Goal: Check status: Check status

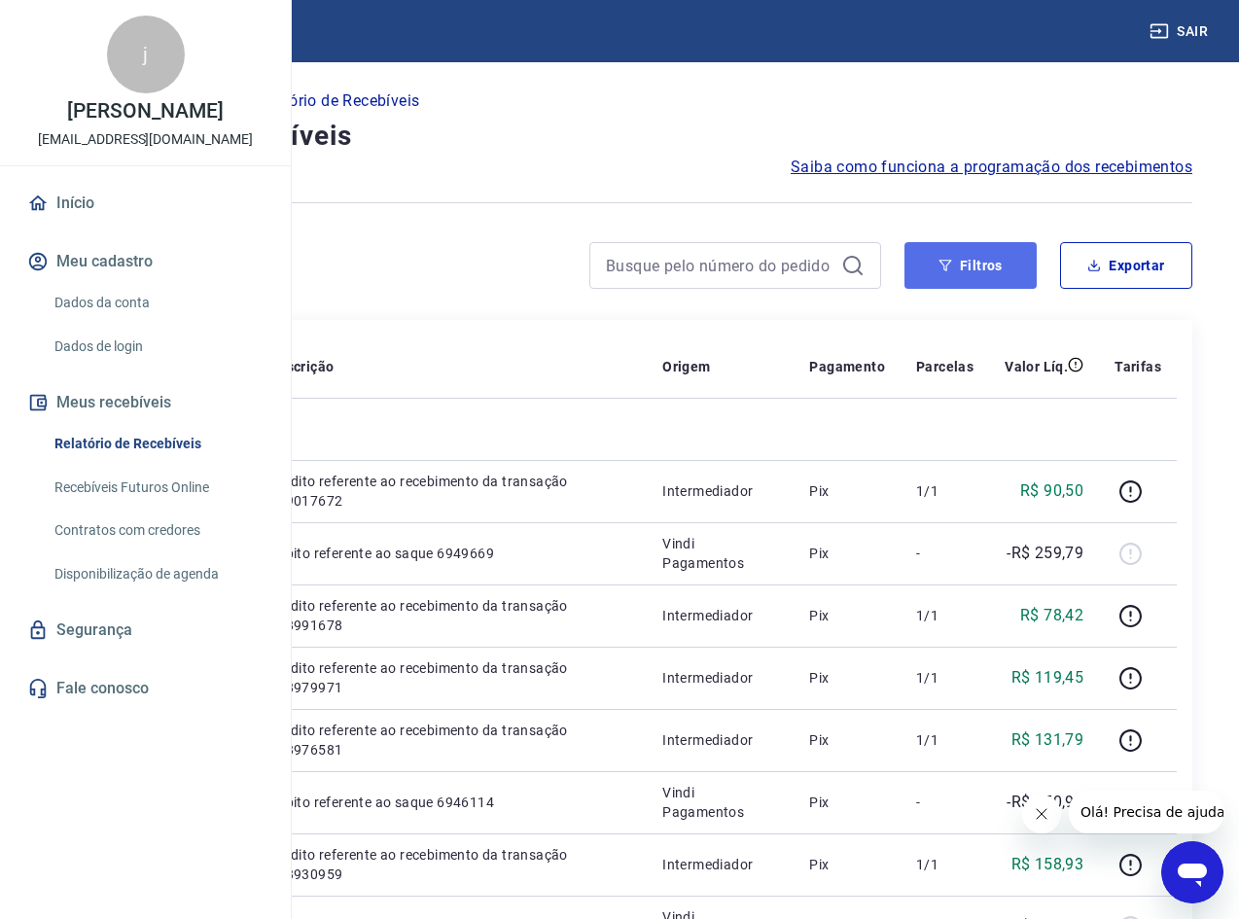
click at [949, 260] on icon "button" at bounding box center [946, 266] width 14 height 14
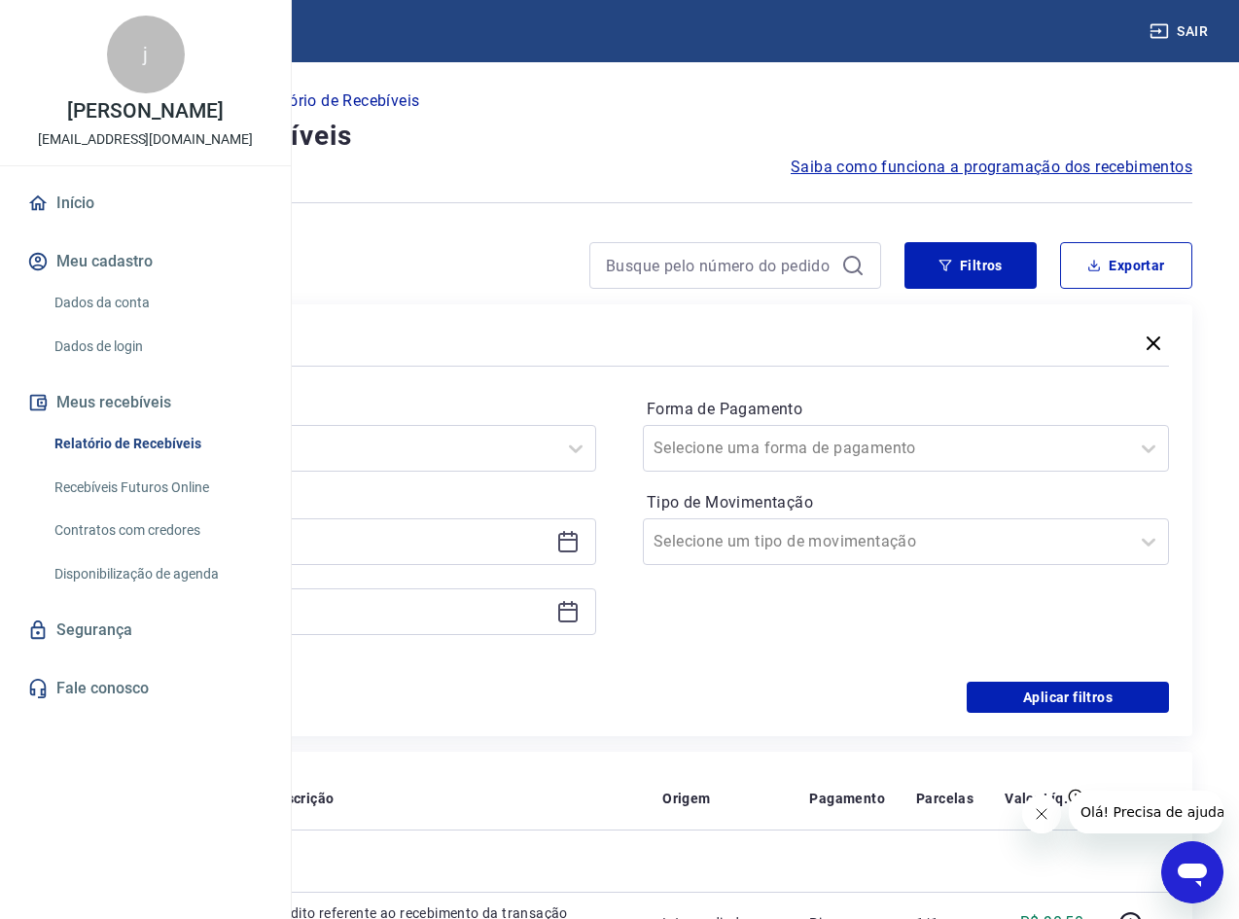
click at [1035, 810] on icon "Fechar mensagem da empresa" at bounding box center [1041, 814] width 16 height 16
click at [578, 540] on icon at bounding box center [567, 540] width 19 height 2
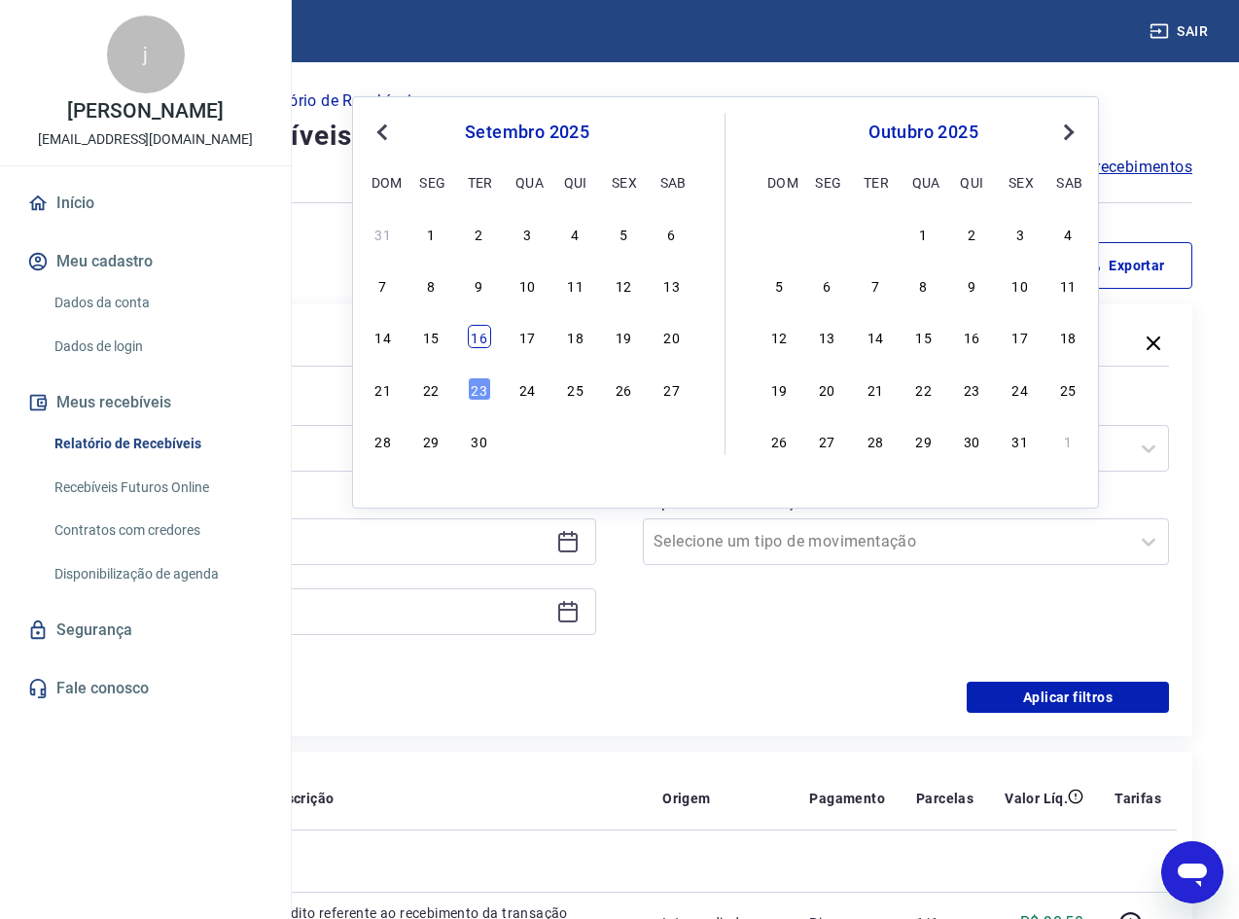
click at [478, 337] on div "16" at bounding box center [479, 336] width 23 height 23
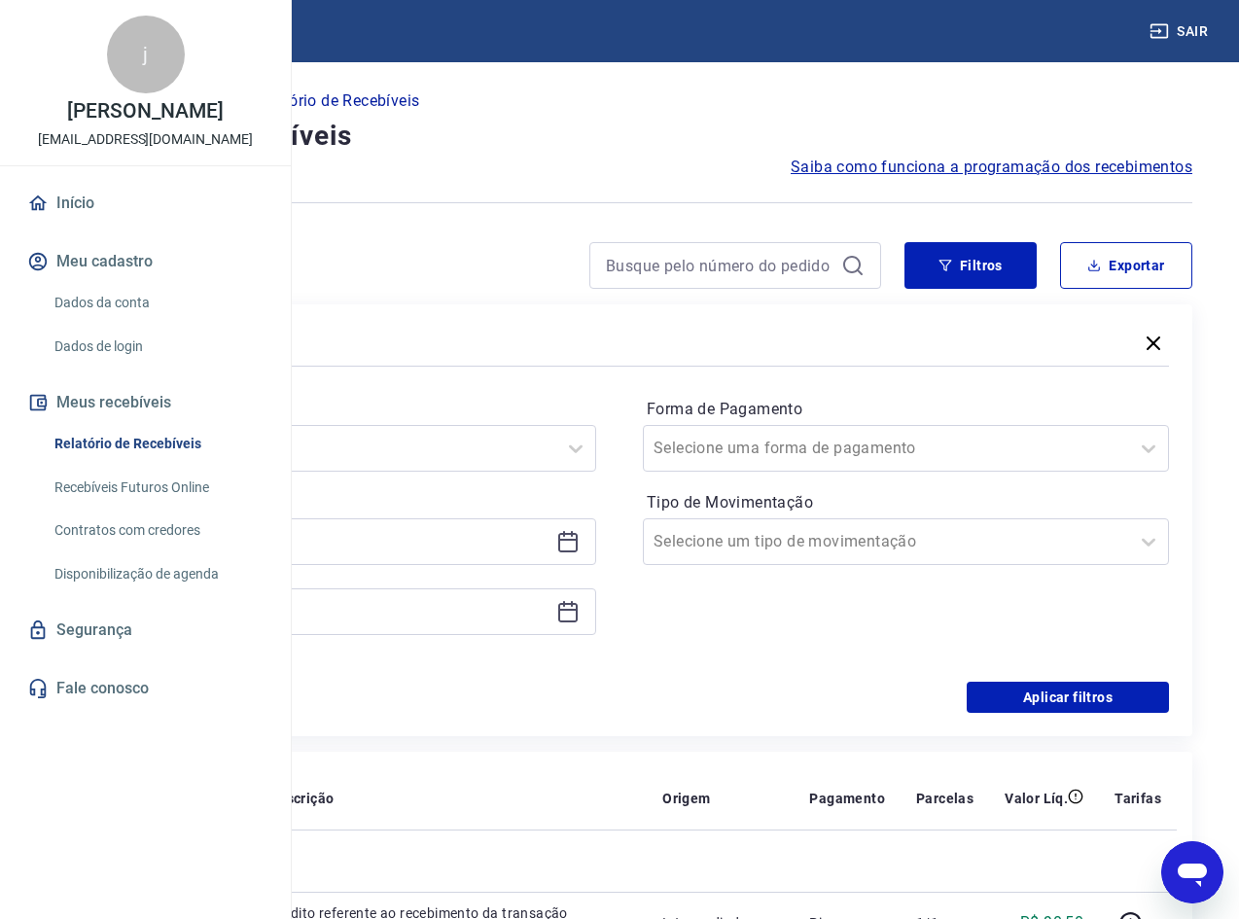
type input "[DATE]"
click at [578, 610] on icon at bounding box center [567, 610] width 19 height 2
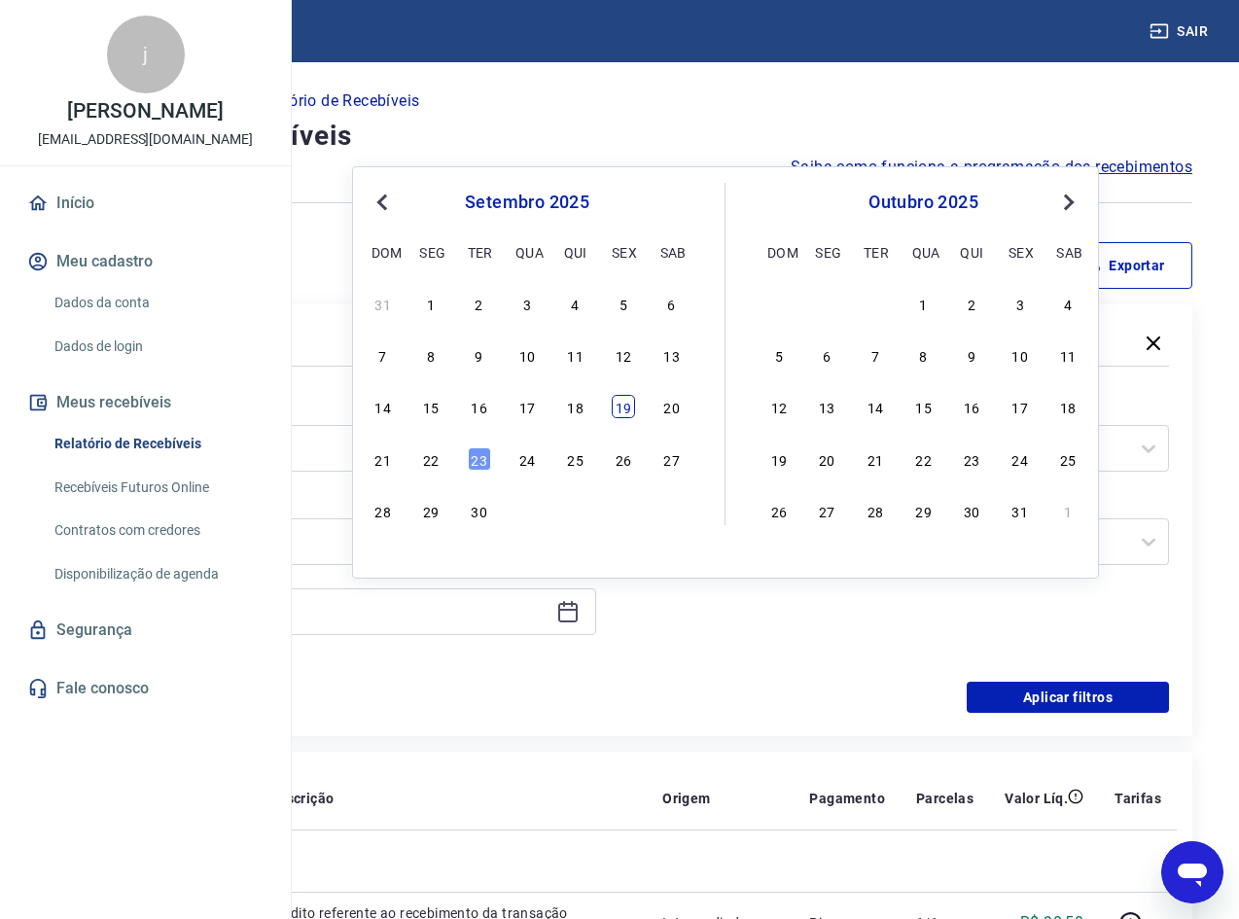
click at [624, 412] on div "19" at bounding box center [623, 406] width 23 height 23
type input "[DATE]"
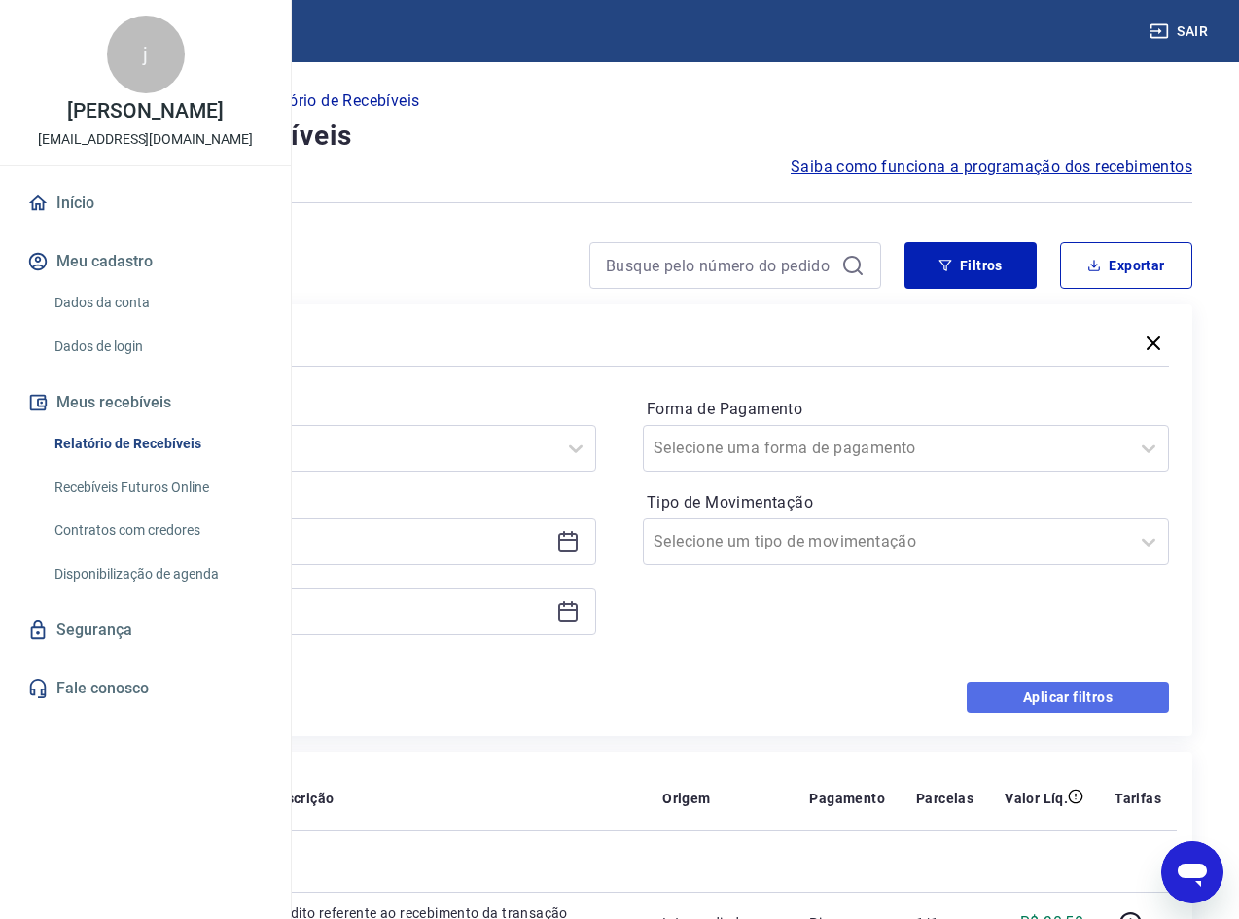
click at [1043, 695] on button "Aplicar filtros" at bounding box center [1068, 697] width 202 height 31
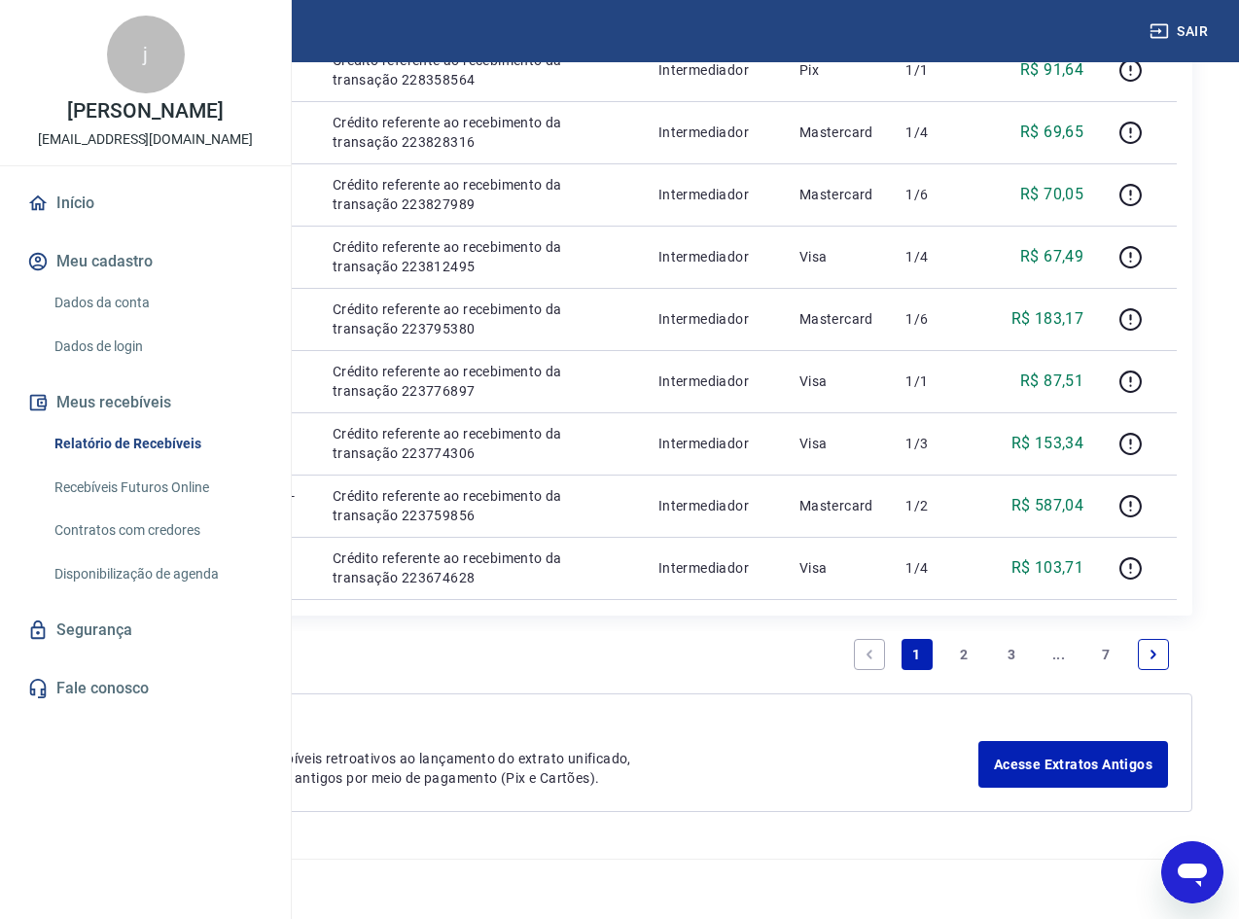
scroll to position [2137, 0]
click at [1103, 651] on link "7" at bounding box center [1105, 654] width 31 height 31
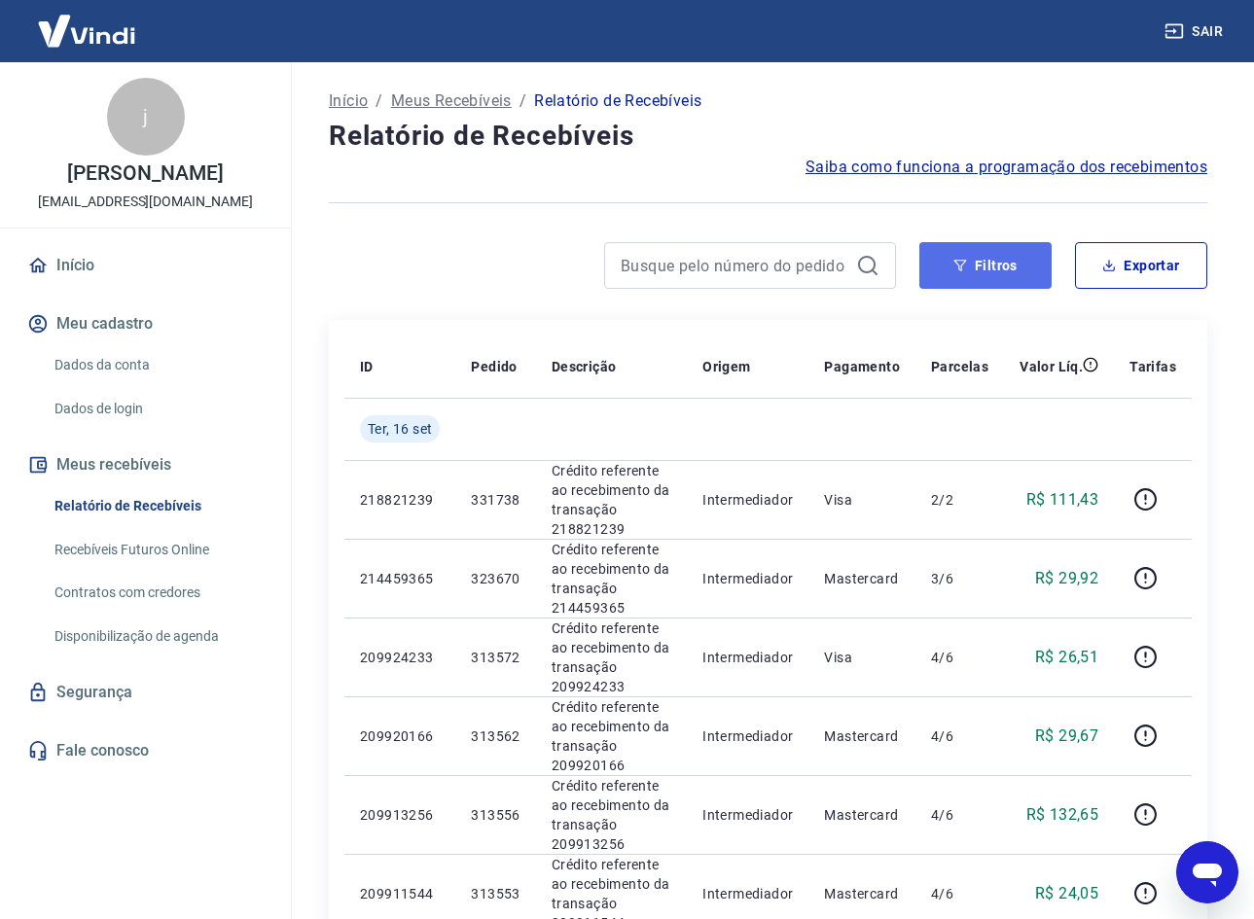
click at [983, 262] on button "Filtros" at bounding box center [985, 265] width 132 height 47
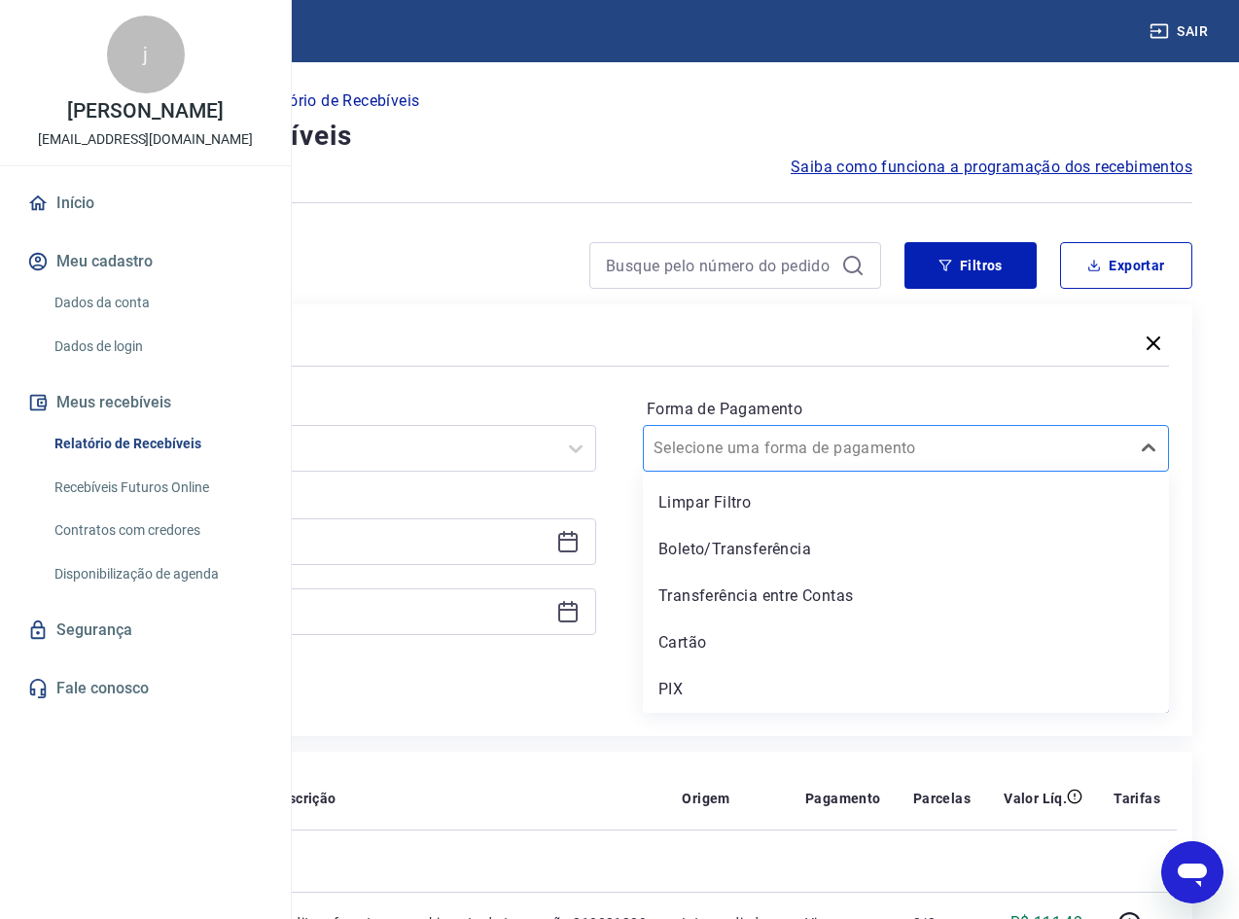
click at [850, 443] on input "Forma de Pagamento" at bounding box center [752, 448] width 197 height 23
click at [822, 688] on div "PIX" at bounding box center [906, 689] width 526 height 39
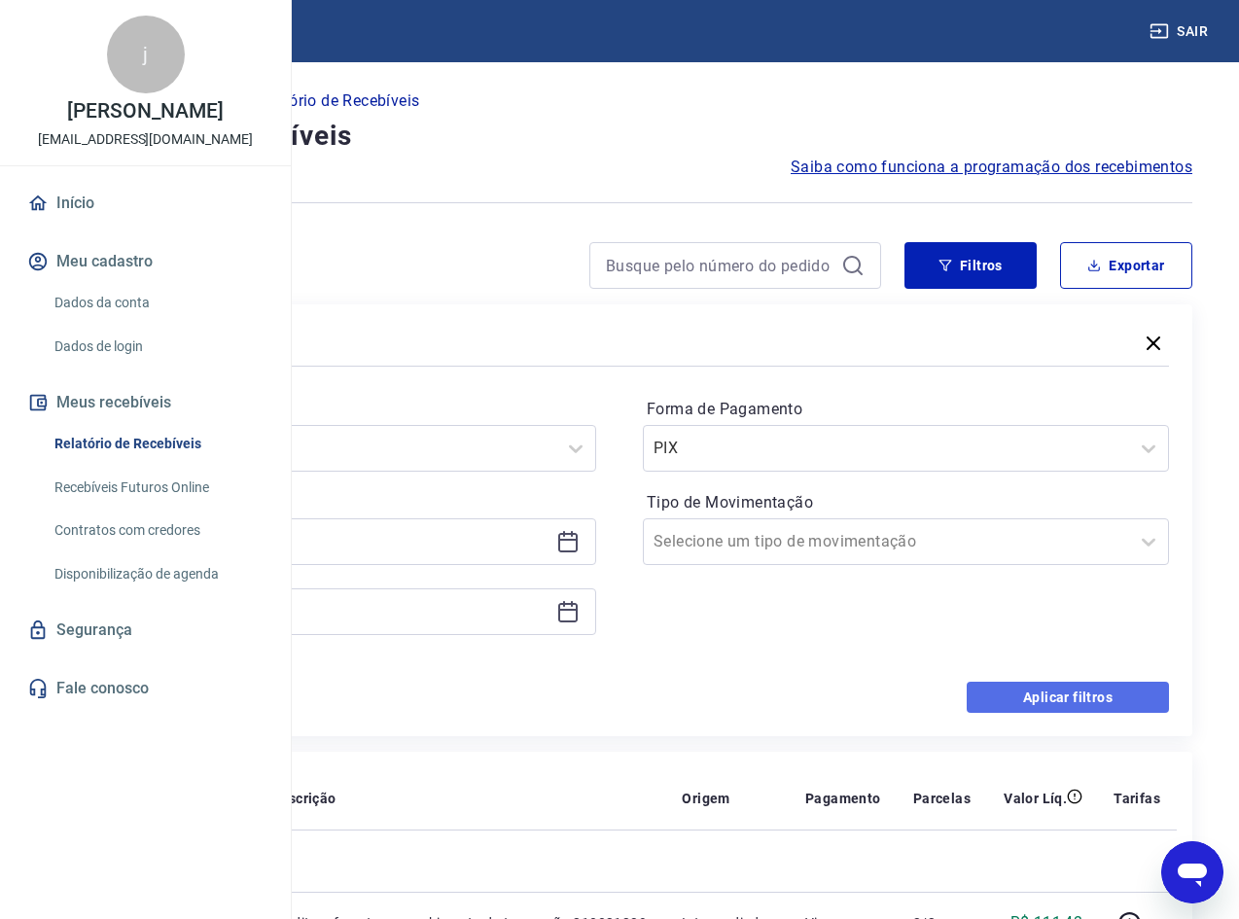
click at [1013, 709] on button "Aplicar filtros" at bounding box center [1068, 697] width 202 height 31
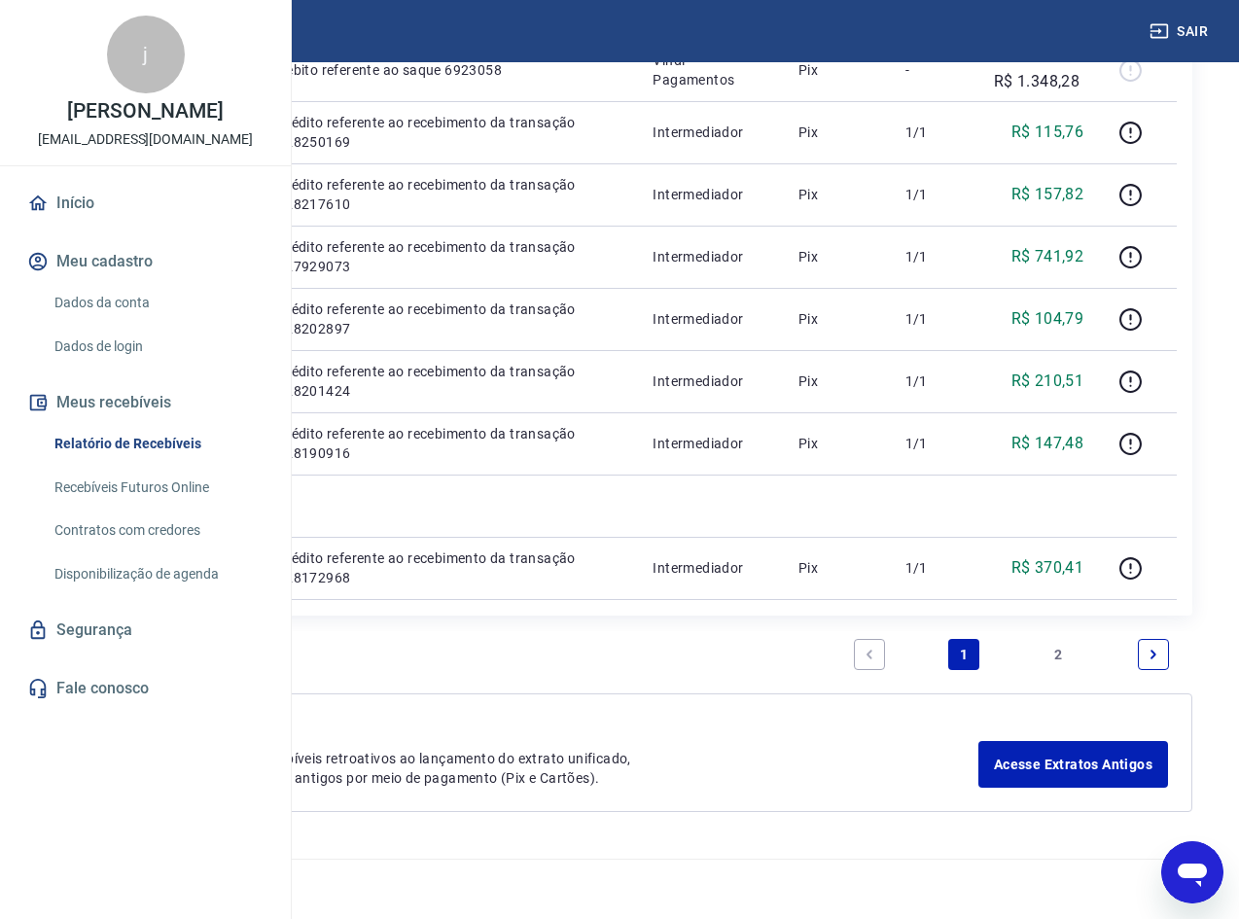
scroll to position [1873, 0]
click at [1064, 654] on link "2" at bounding box center [1059, 654] width 31 height 31
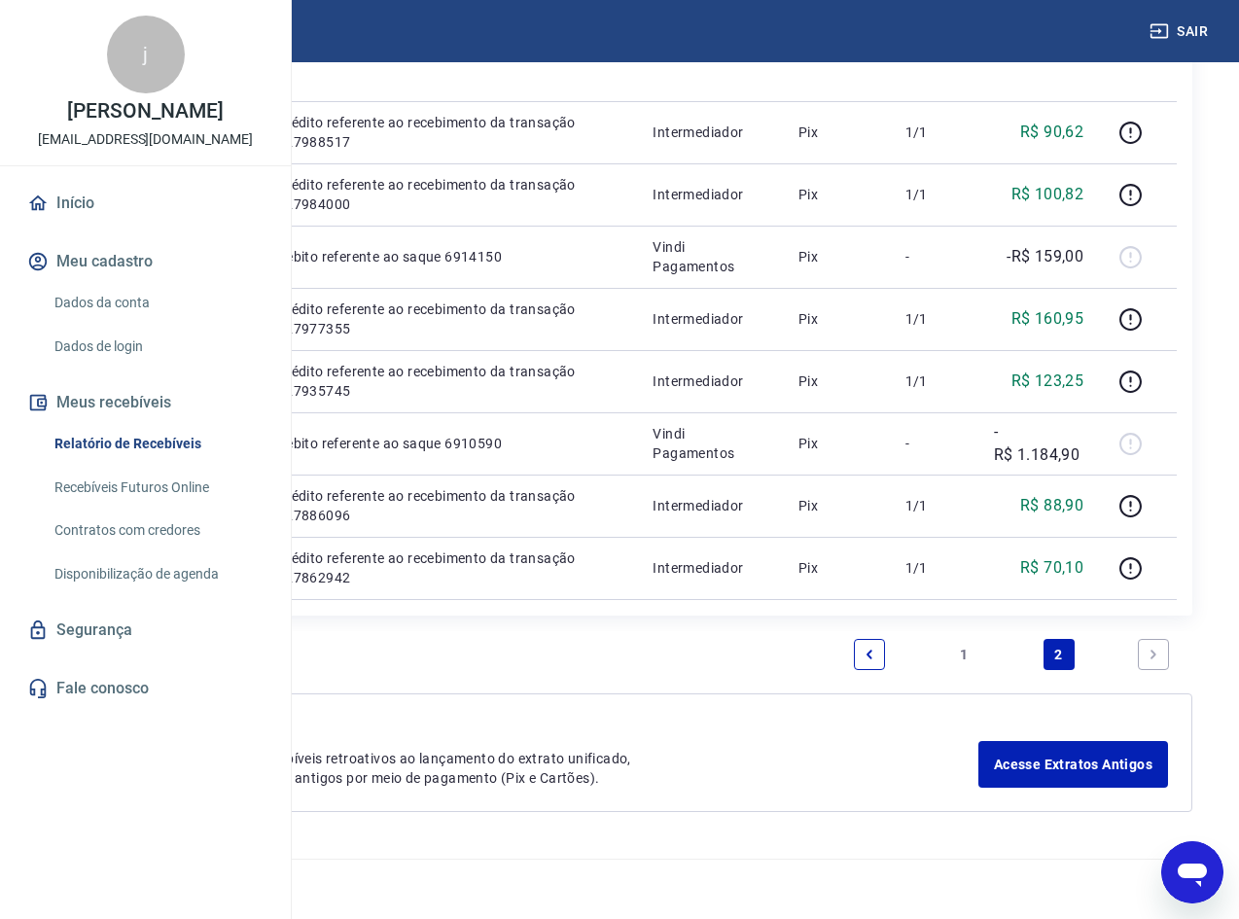
scroll to position [1614, 0]
click at [961, 652] on link "1" at bounding box center [963, 654] width 31 height 31
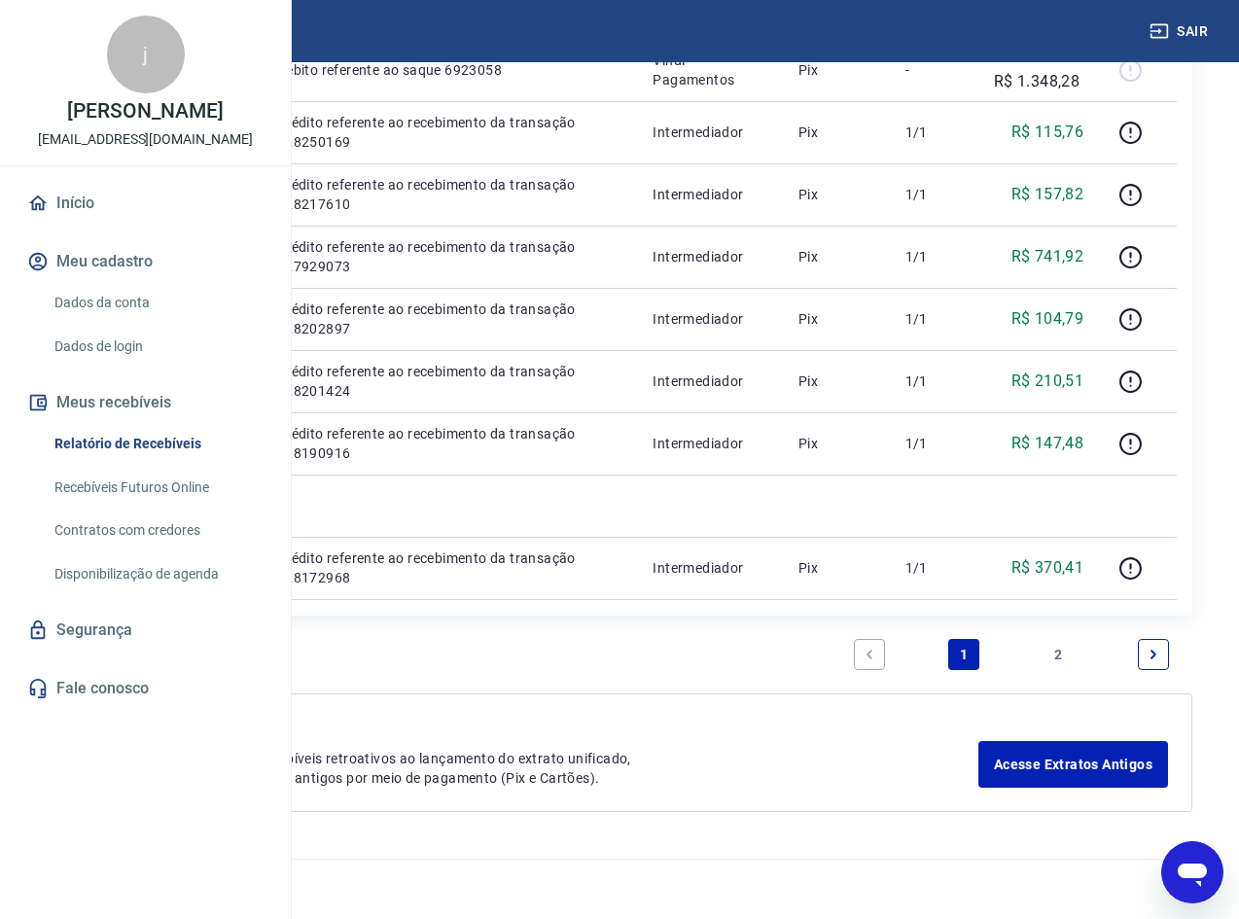
scroll to position [1873, 0]
click at [1062, 656] on link "2" at bounding box center [1059, 654] width 31 height 31
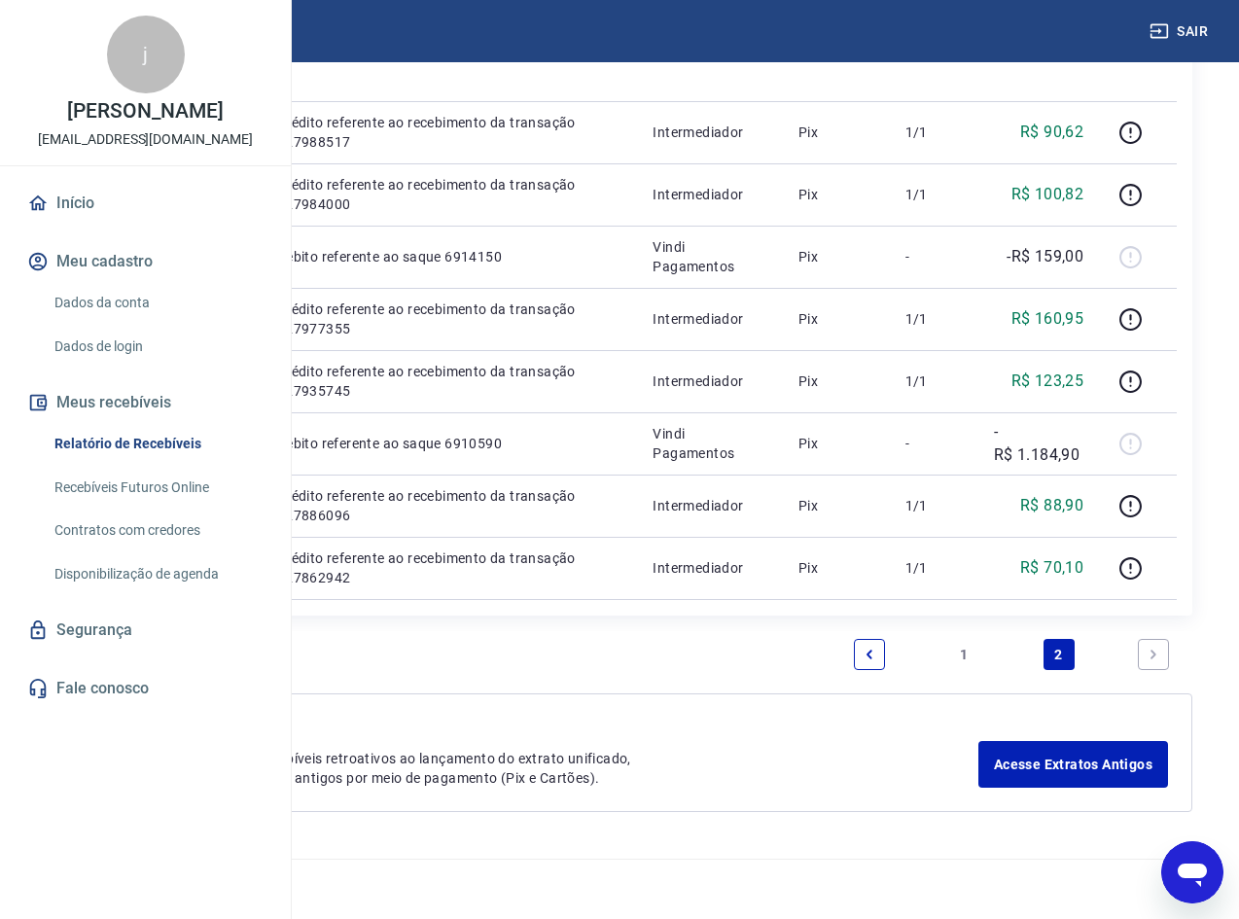
scroll to position [1614, 0]
click at [965, 649] on link "1" at bounding box center [963, 654] width 31 height 31
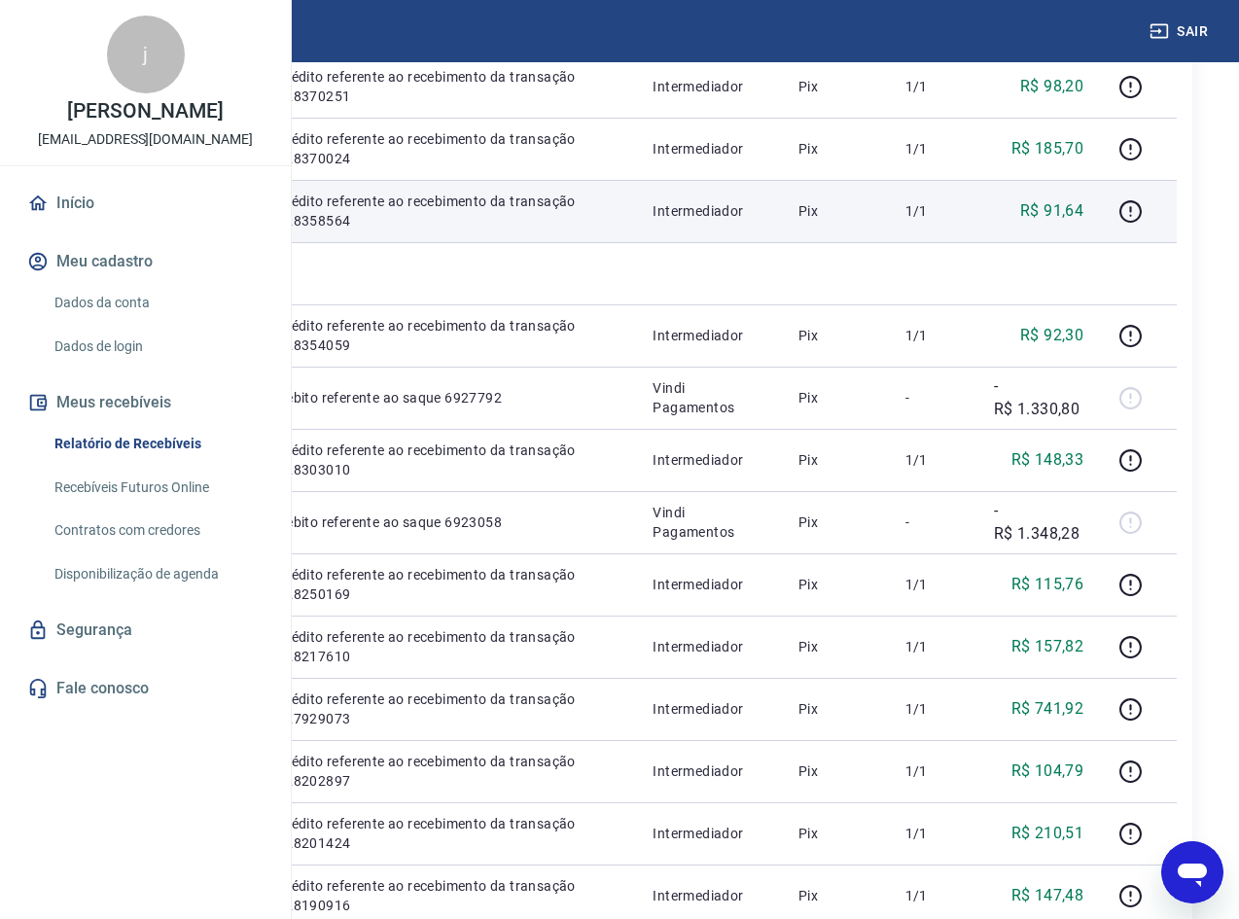
scroll to position [681, 0]
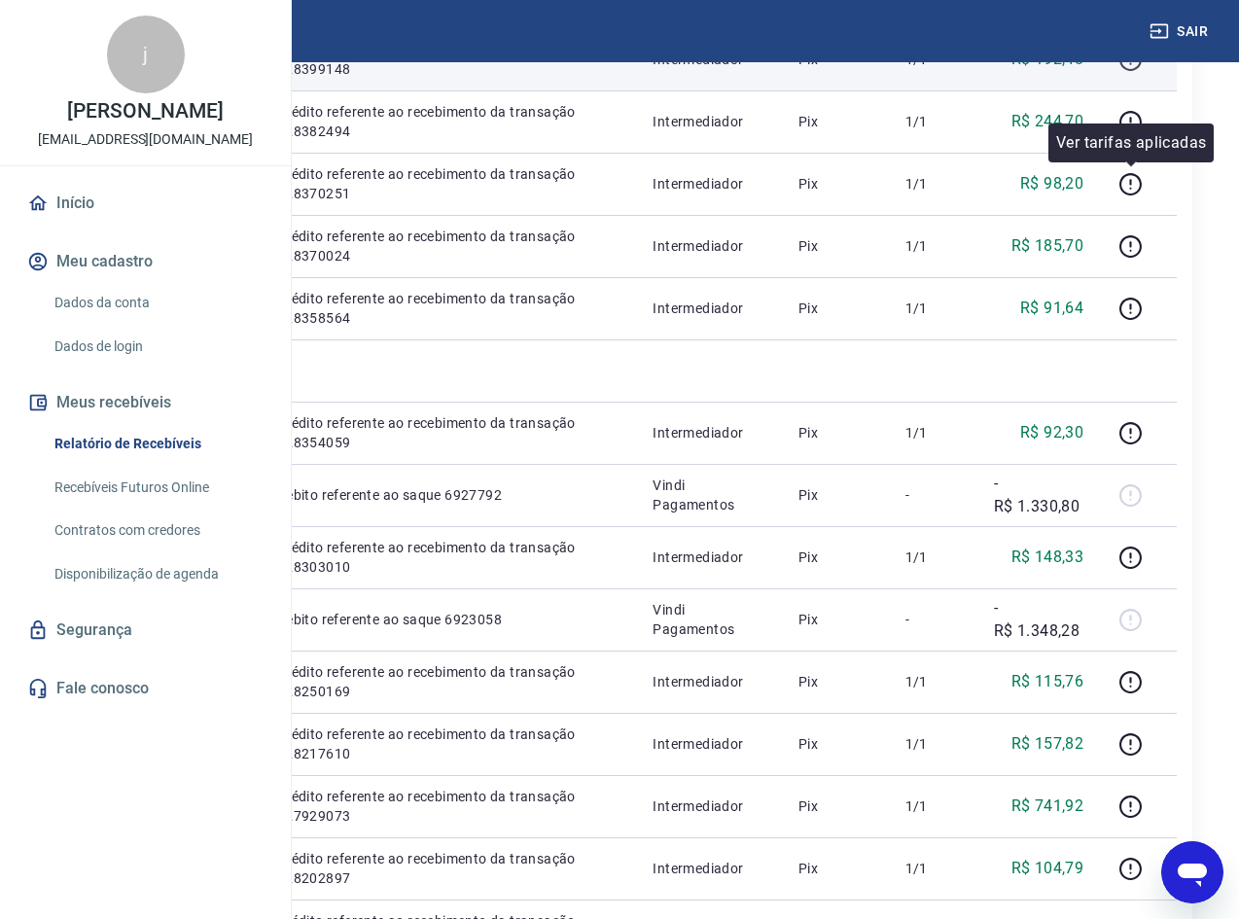
click at [1138, 71] on icon "button" at bounding box center [1131, 60] width 22 height 22
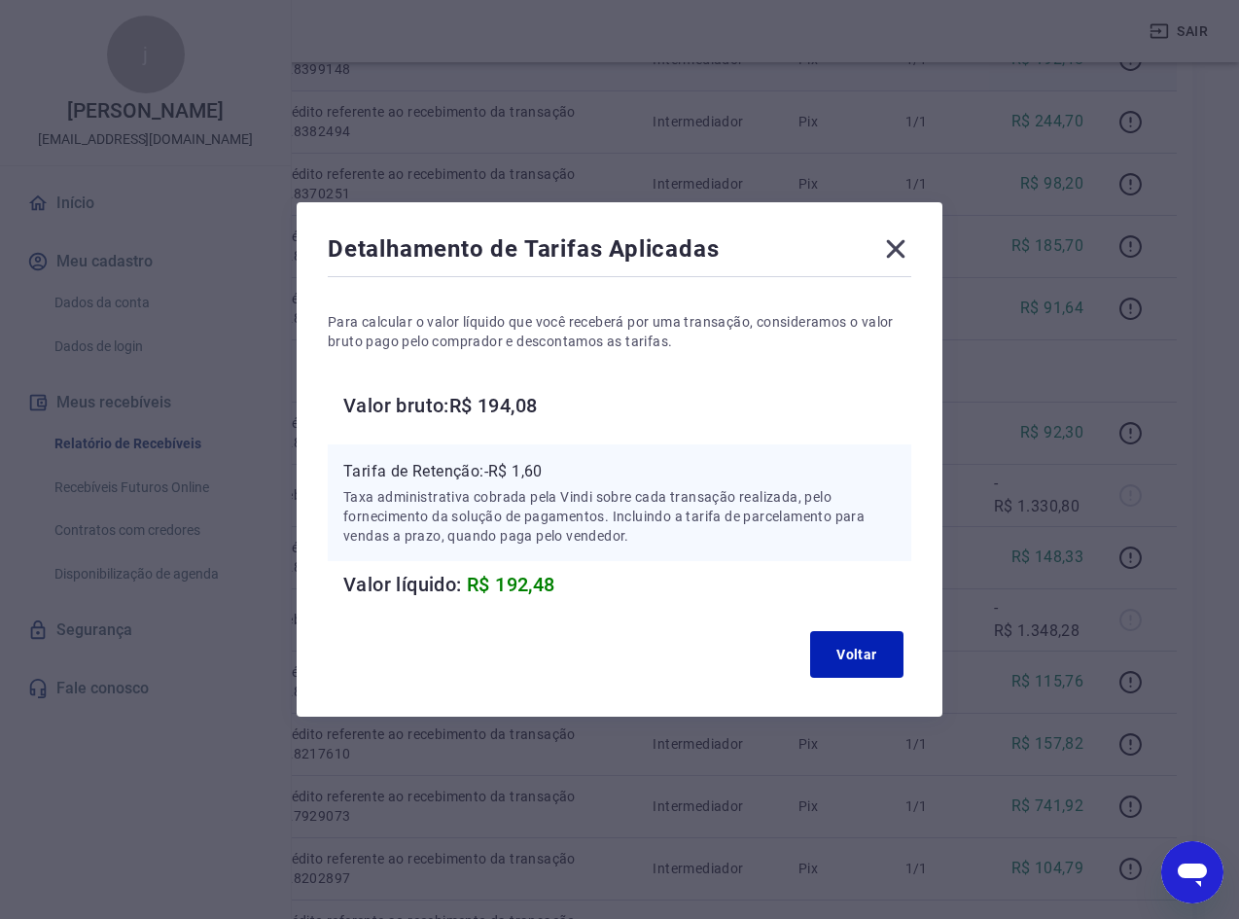
click at [902, 254] on icon at bounding box center [895, 248] width 31 height 31
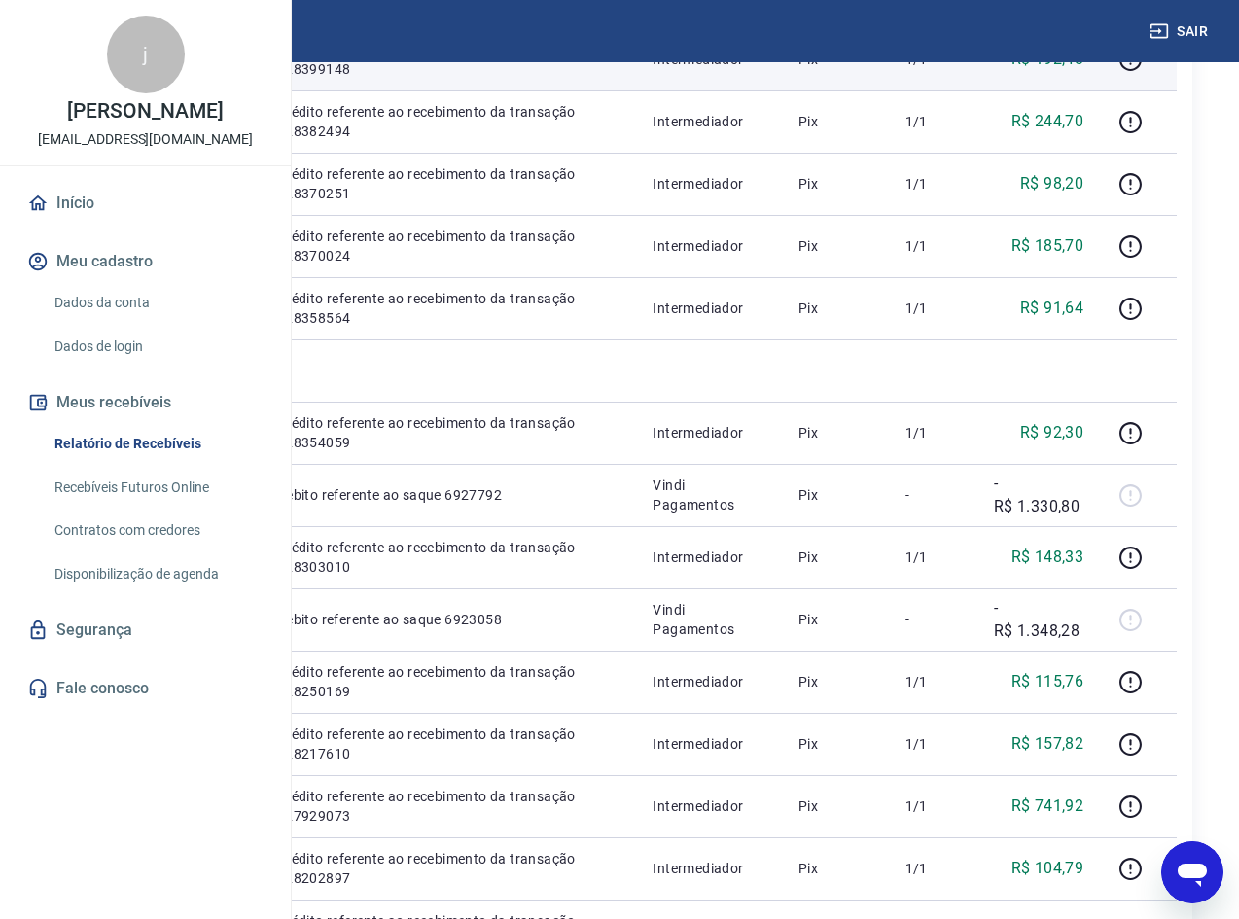
drag, startPoint x: 528, startPoint y: 183, endPoint x: 467, endPoint y: 190, distance: 61.7
click at [261, 90] on td "354127" at bounding box center [221, 59] width 80 height 62
copy p "354127"
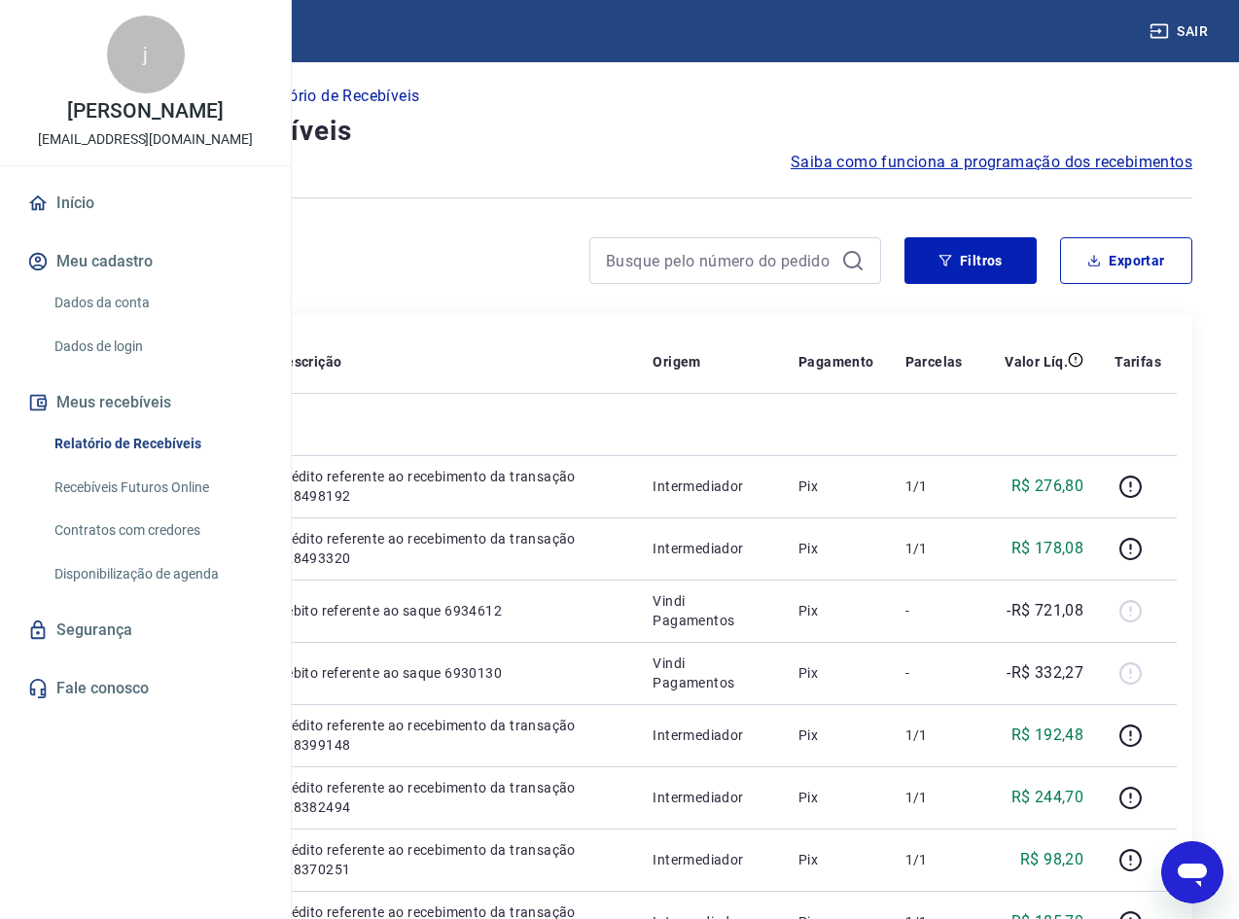
scroll to position [0, 0]
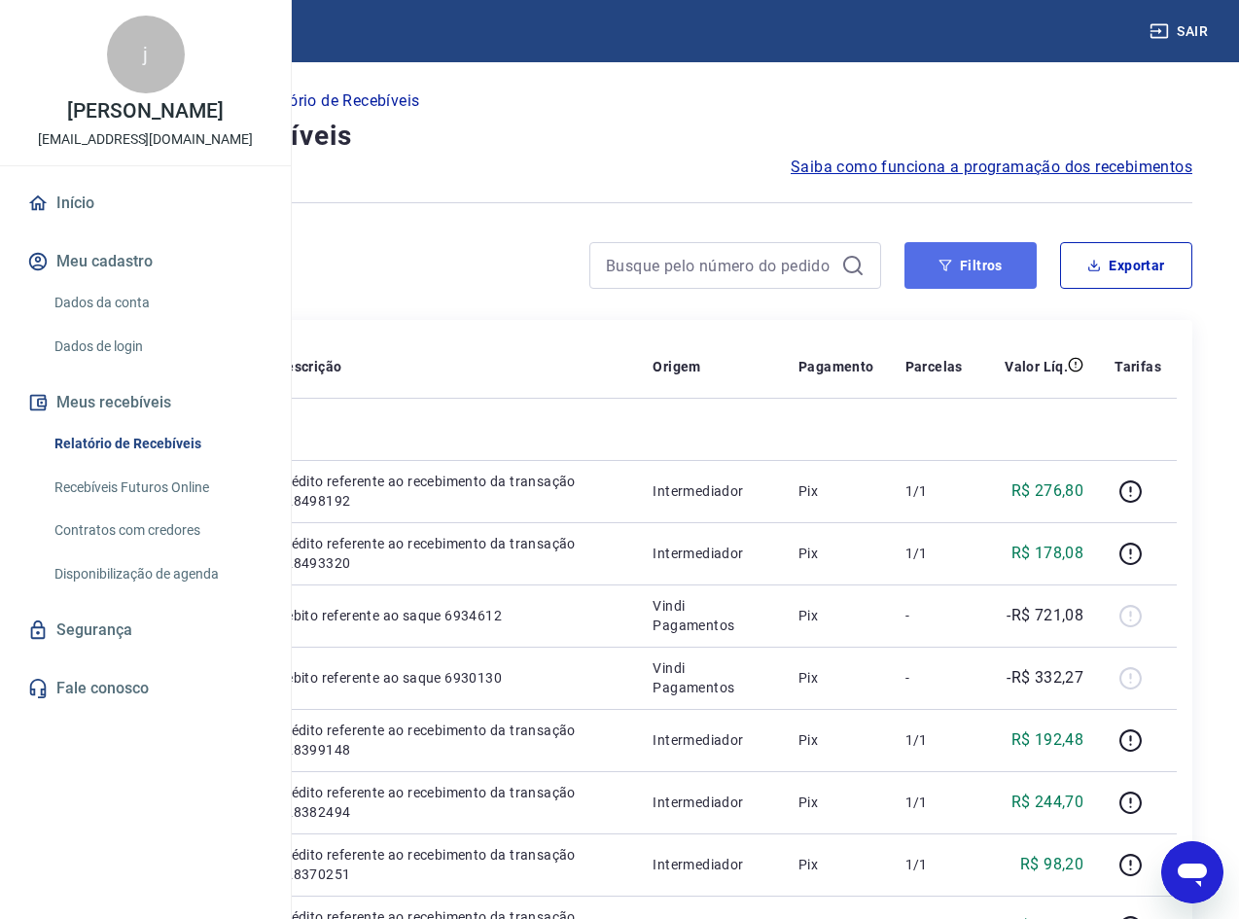
click at [962, 273] on button "Filtros" at bounding box center [971, 265] width 132 height 47
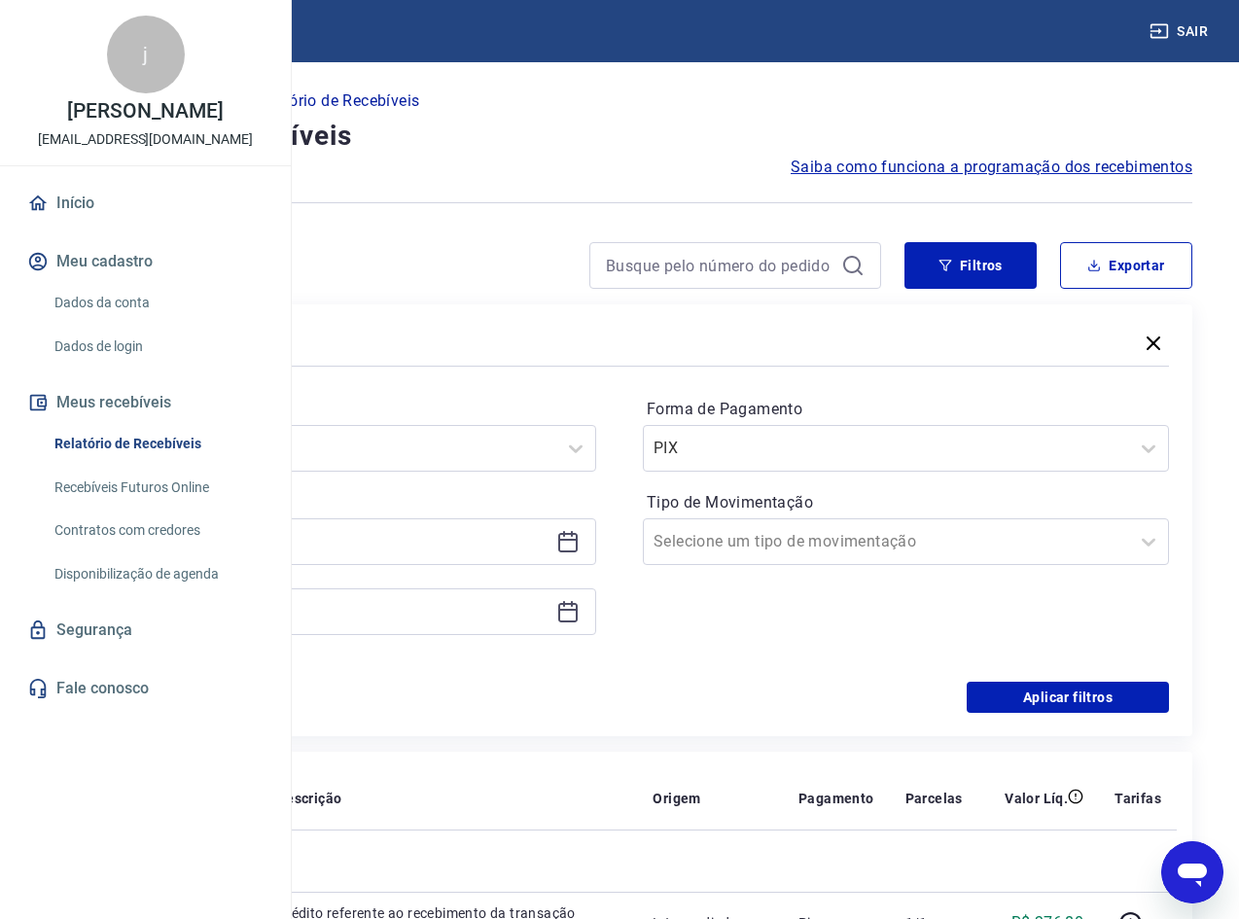
click at [578, 539] on icon at bounding box center [567, 540] width 19 height 2
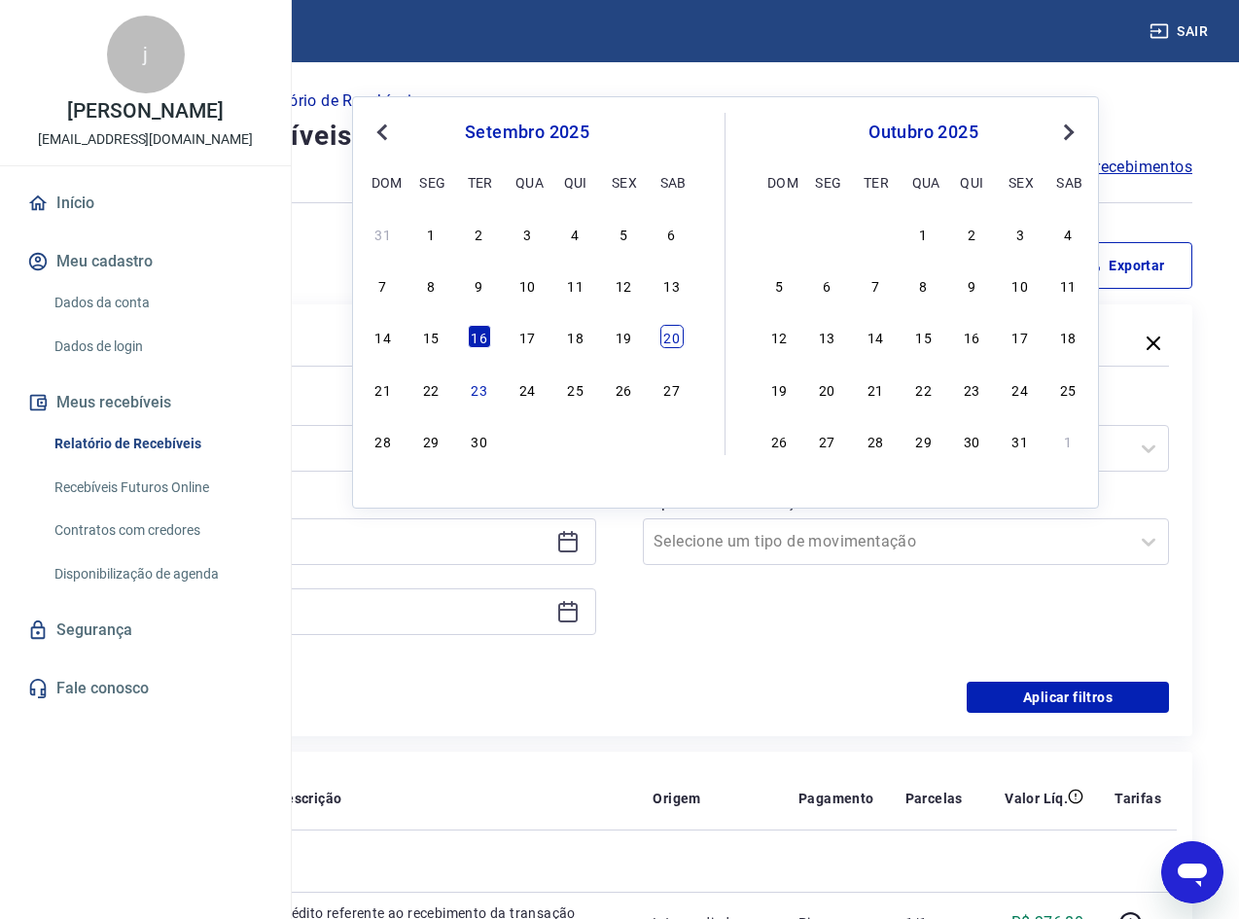
click at [664, 341] on div "20" at bounding box center [672, 336] width 23 height 23
type input "[DATE]"
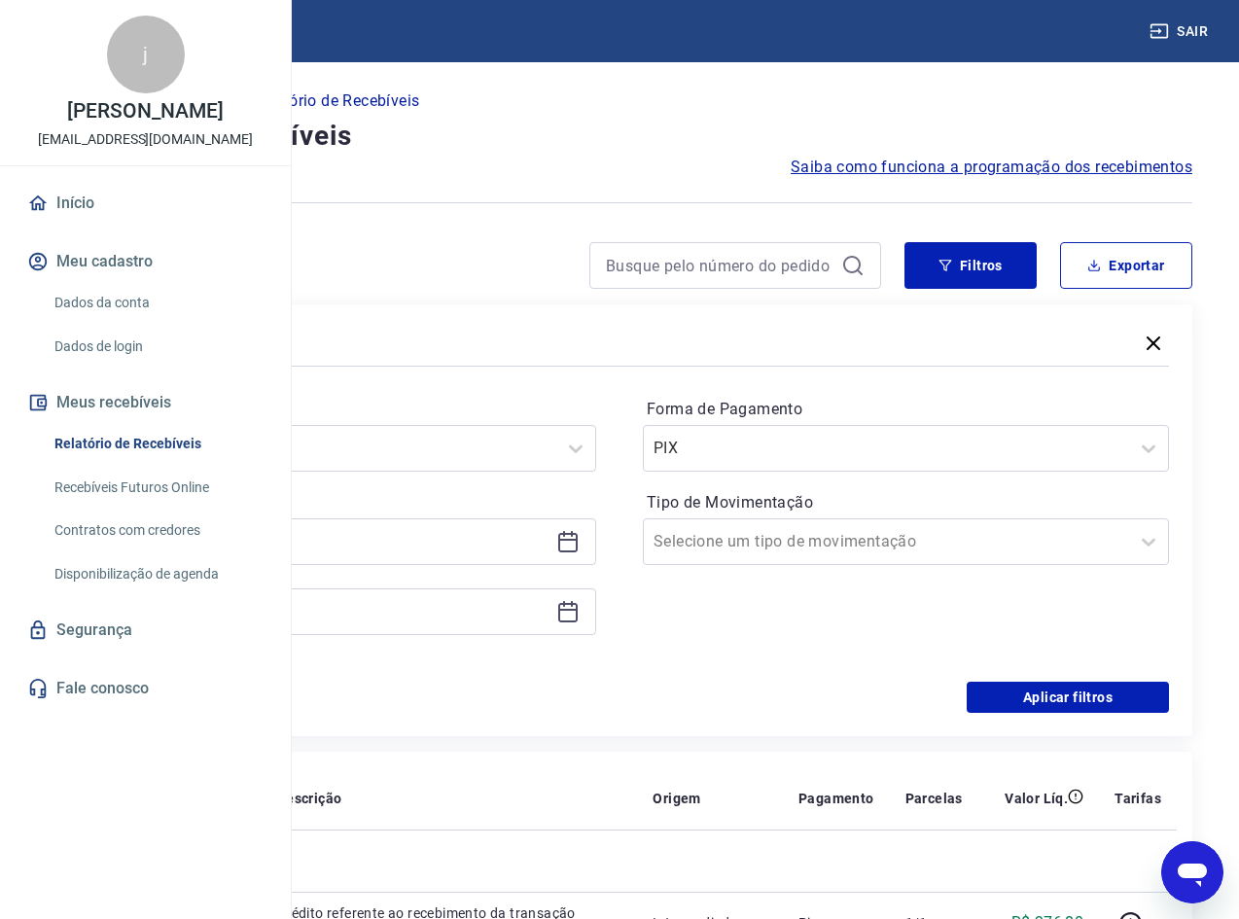
click at [565, 602] on icon at bounding box center [564, 604] width 2 height 6
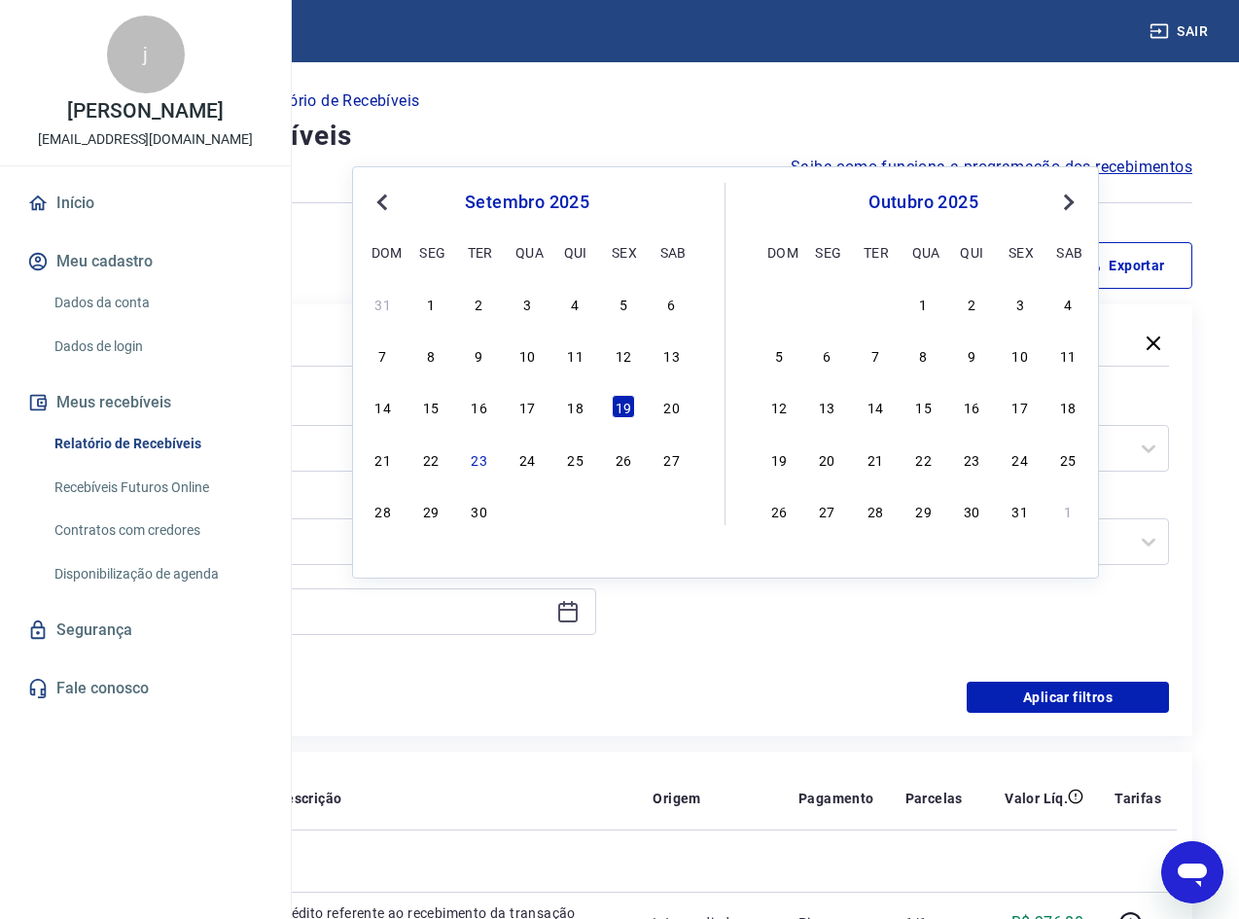
click at [464, 457] on div "21 22 23 24 25 26 27" at bounding box center [527, 459] width 317 height 28
click at [476, 459] on div "23" at bounding box center [479, 458] width 23 height 23
type input "[DATE]"
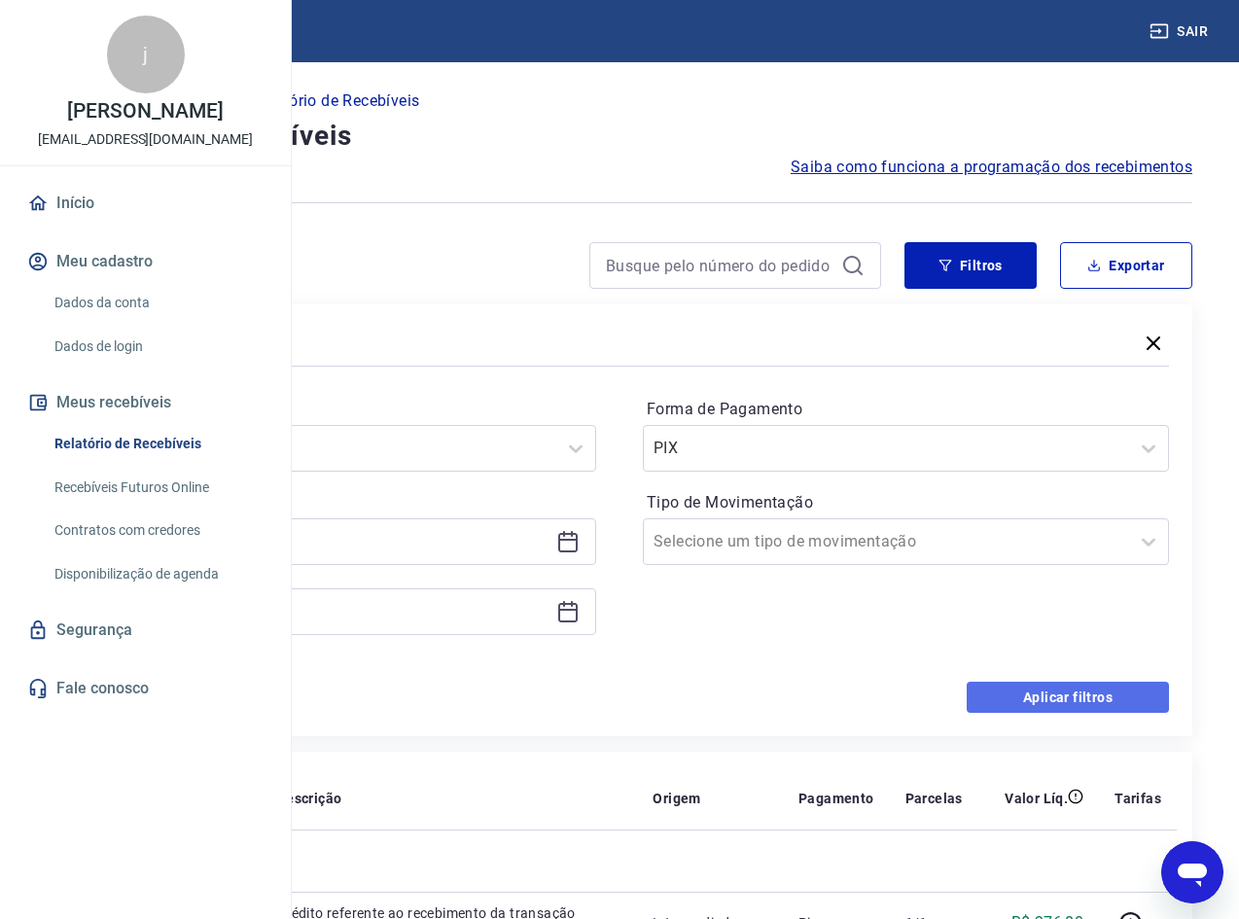
click at [1033, 694] on button "Aplicar filtros" at bounding box center [1068, 697] width 202 height 31
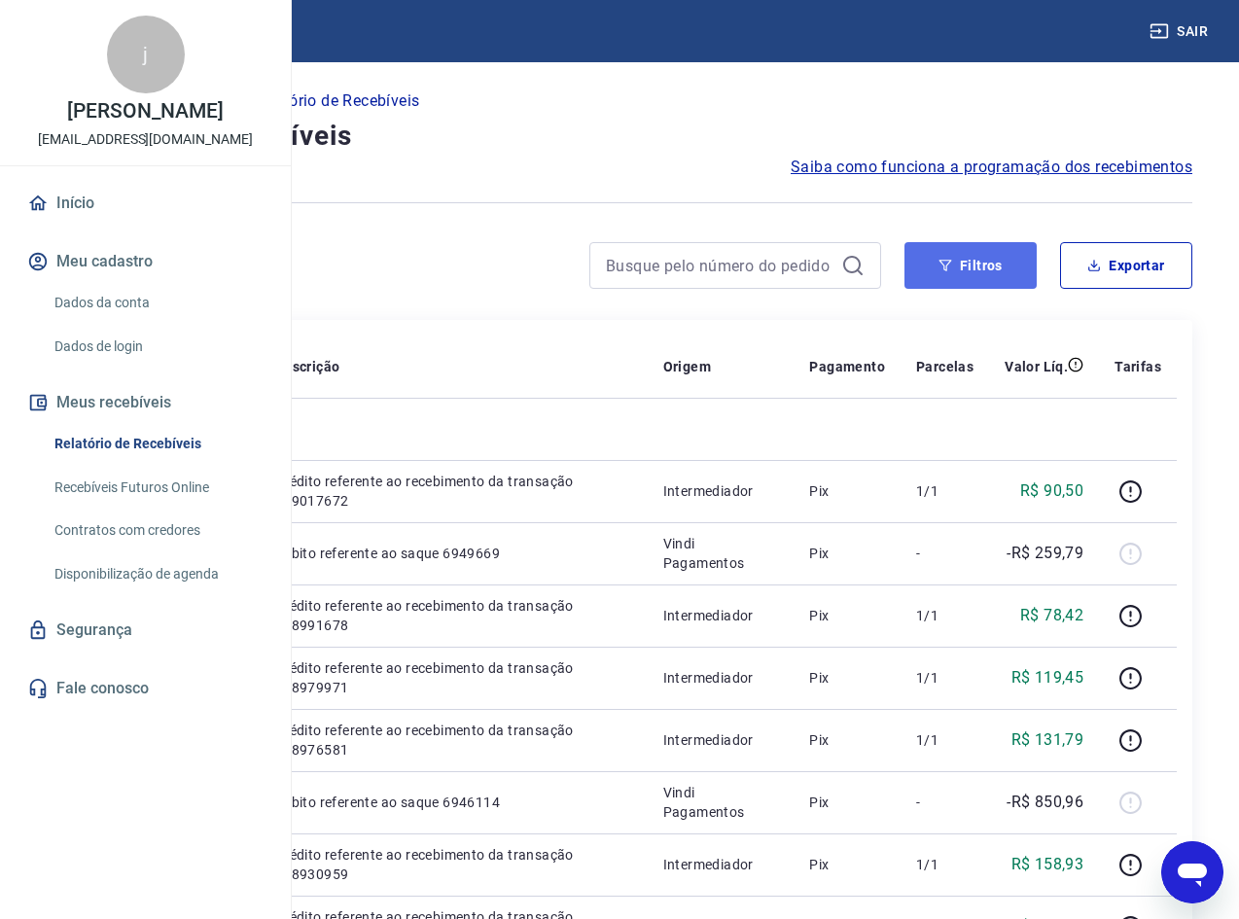
drag, startPoint x: 1003, startPoint y: 255, endPoint x: 1002, endPoint y: 273, distance: 18.5
click at [1003, 255] on button "Filtros" at bounding box center [971, 265] width 132 height 47
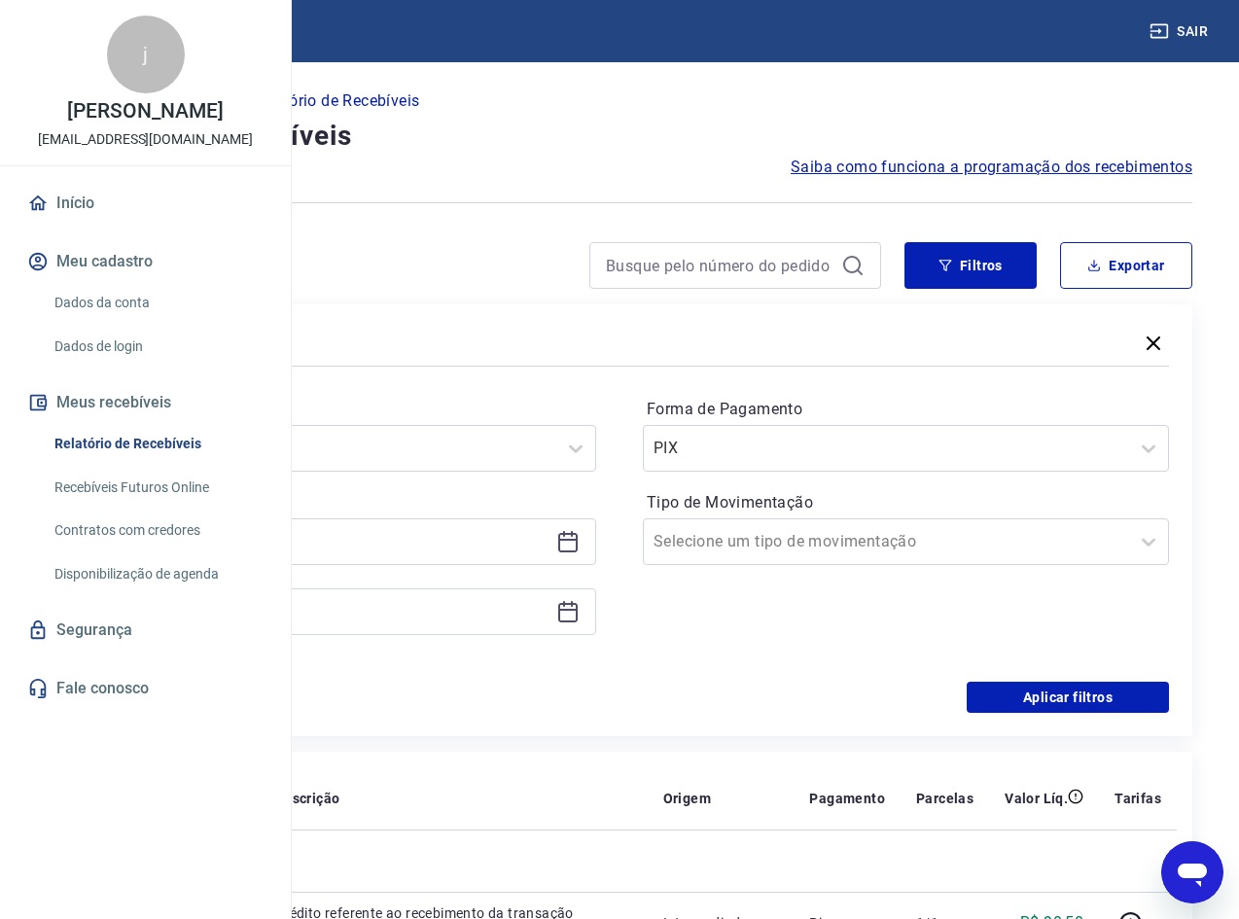
click at [580, 531] on icon at bounding box center [567, 541] width 23 height 23
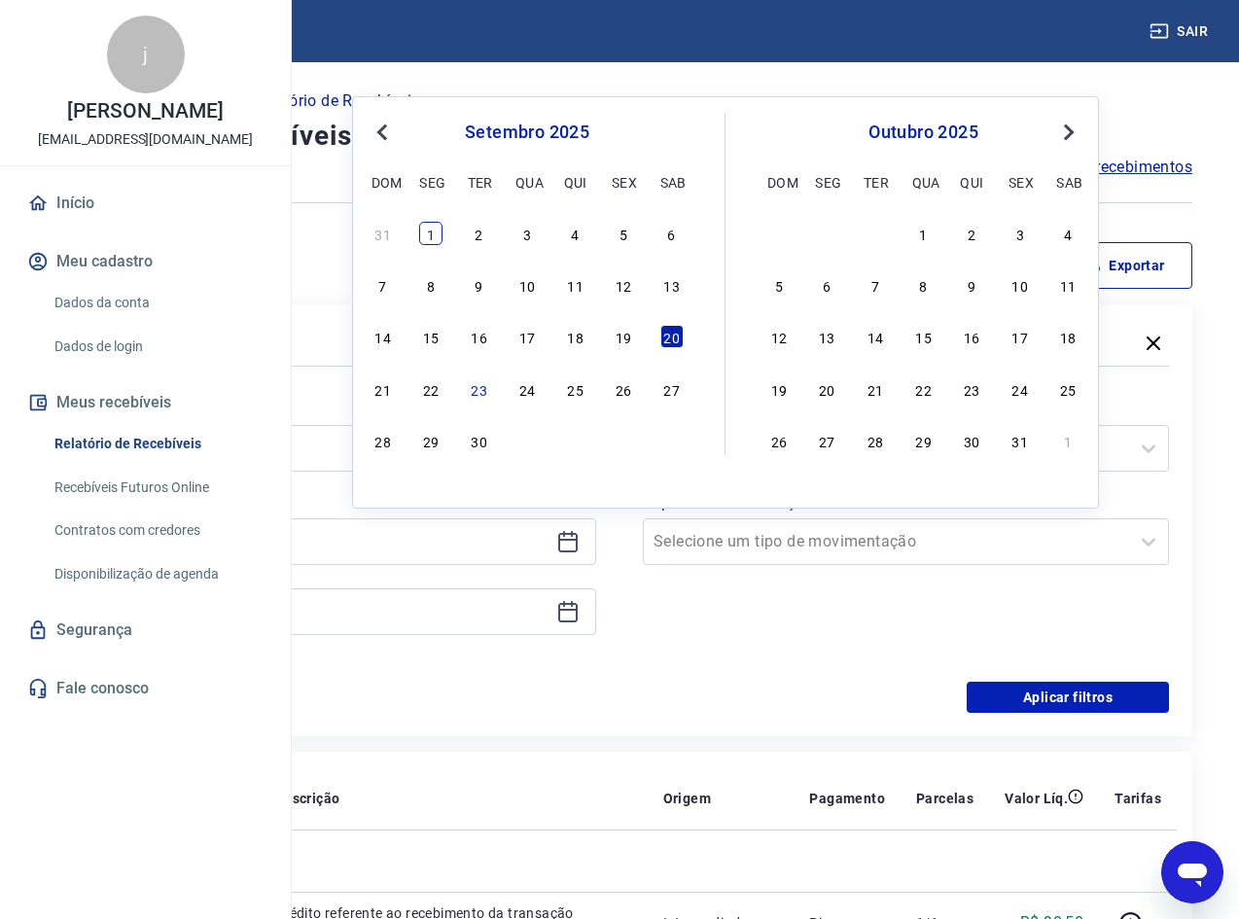
click at [433, 237] on div "1" at bounding box center [430, 233] width 23 height 23
type input "[DATE]"
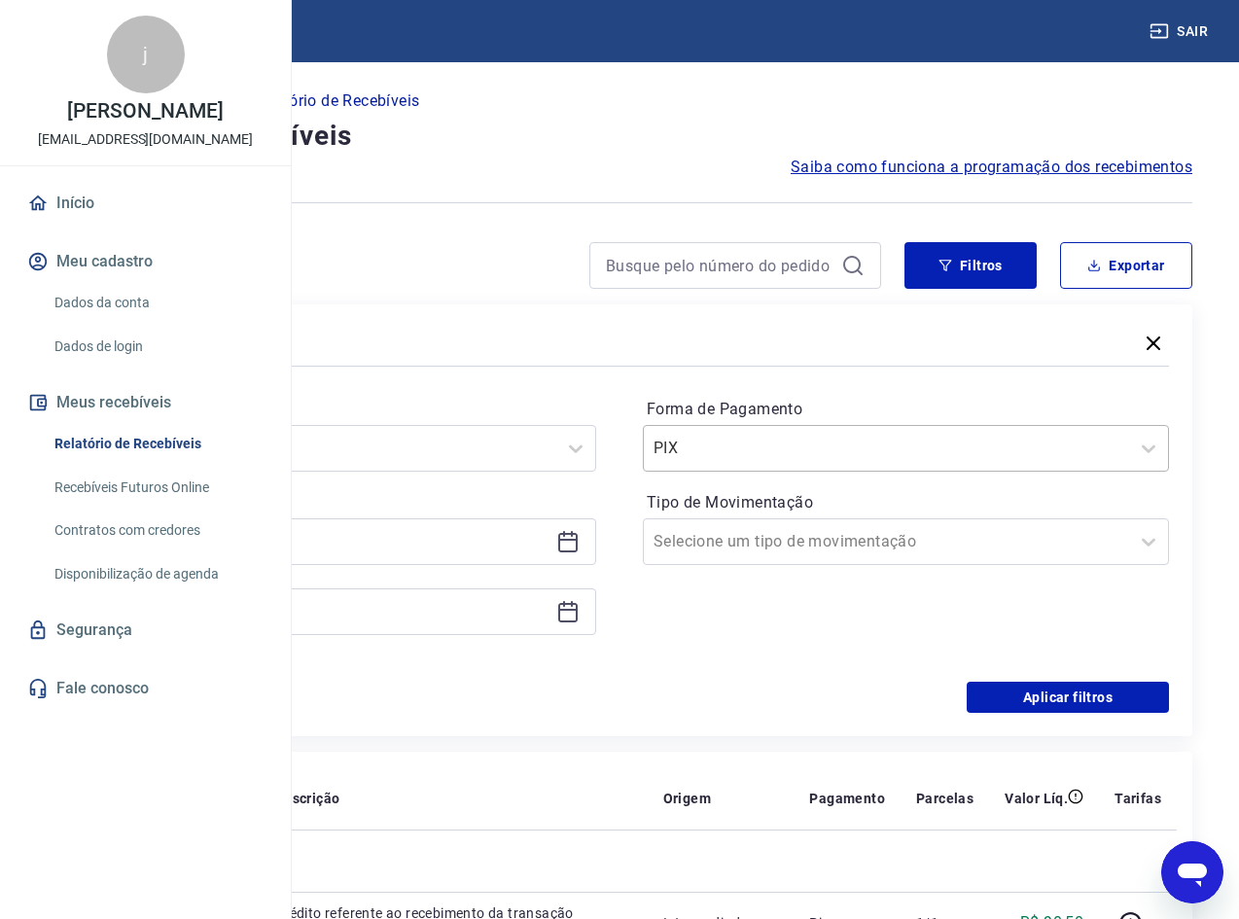
click at [1126, 436] on div "PIX" at bounding box center [886, 448] width 485 height 35
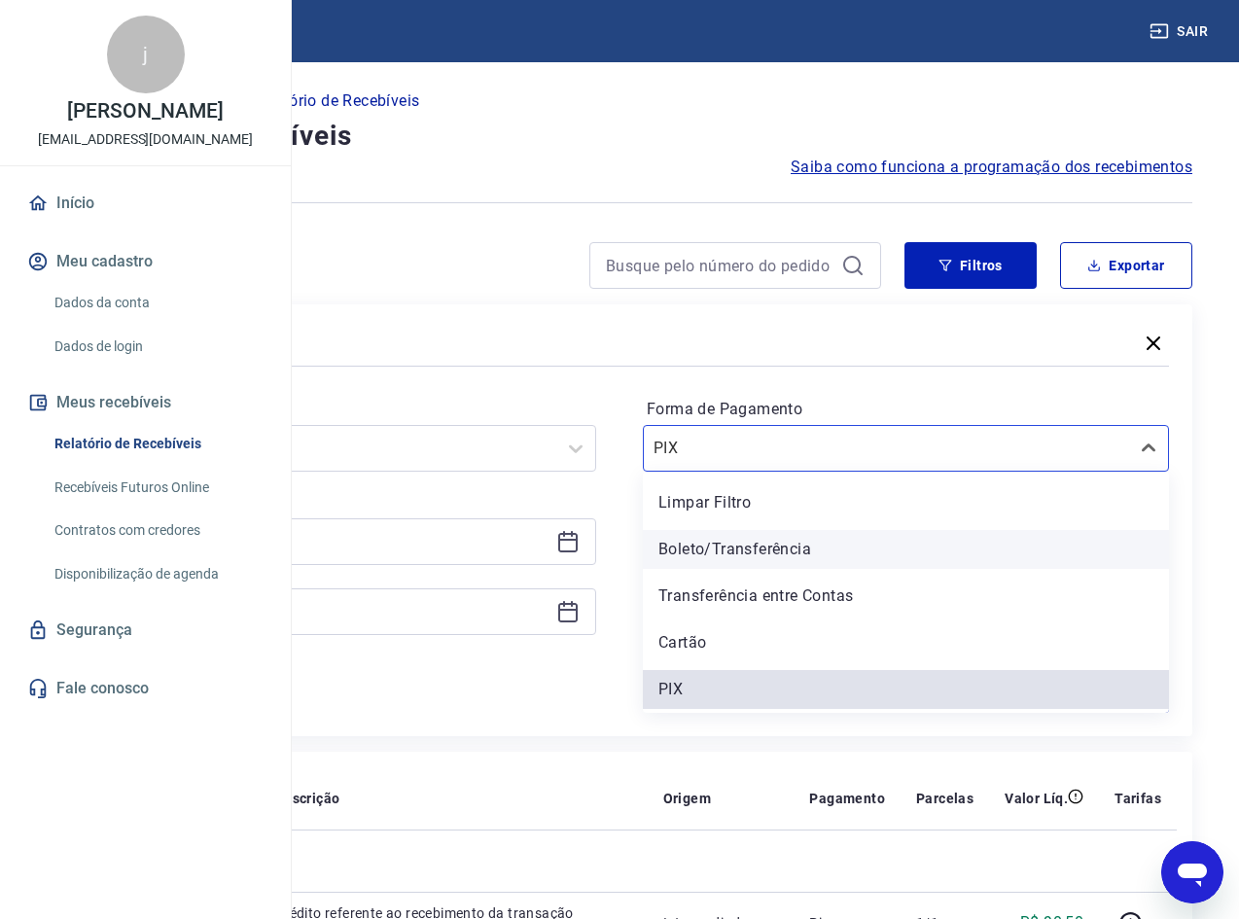
click at [939, 545] on div "Boleto/Transferência" at bounding box center [906, 549] width 526 height 39
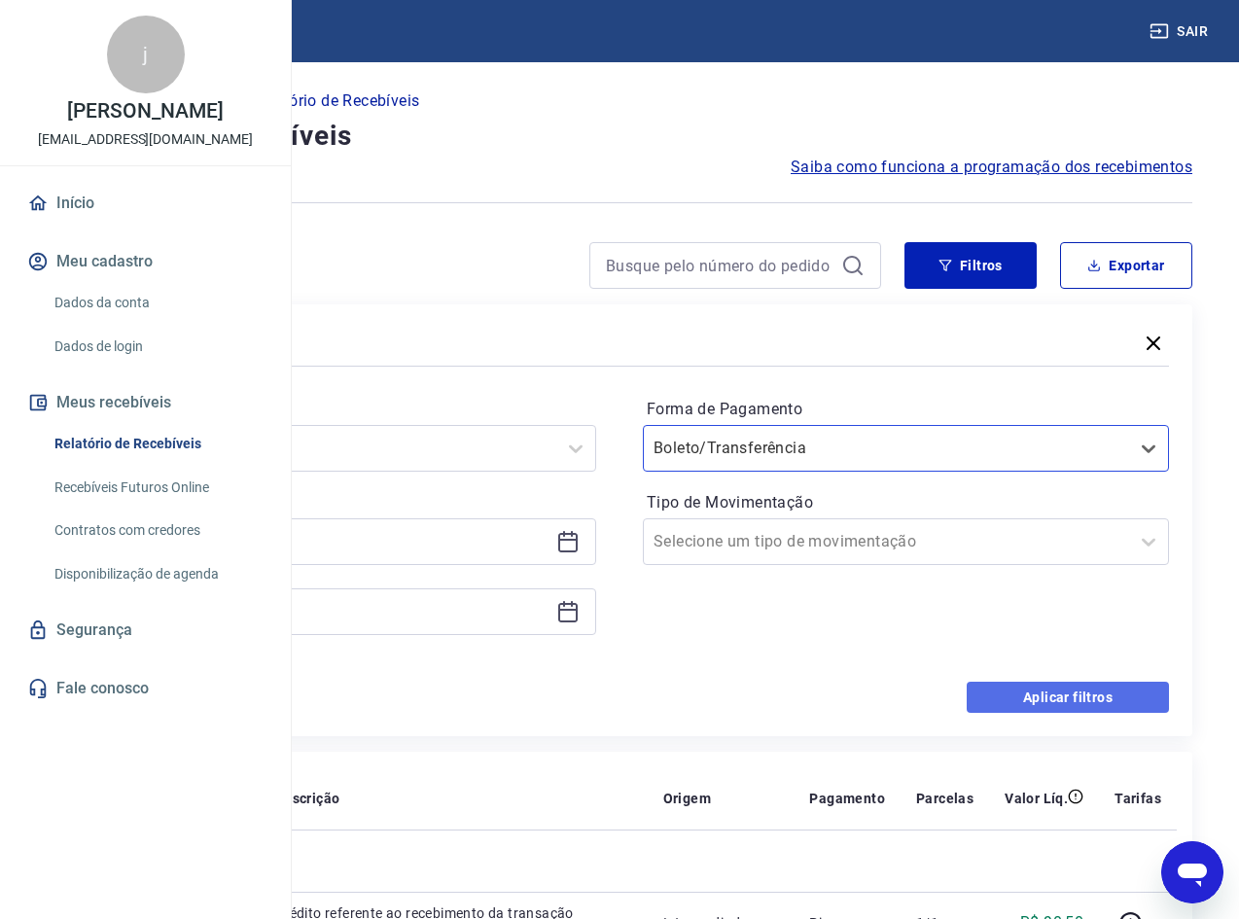
click at [1056, 691] on button "Aplicar filtros" at bounding box center [1068, 697] width 202 height 31
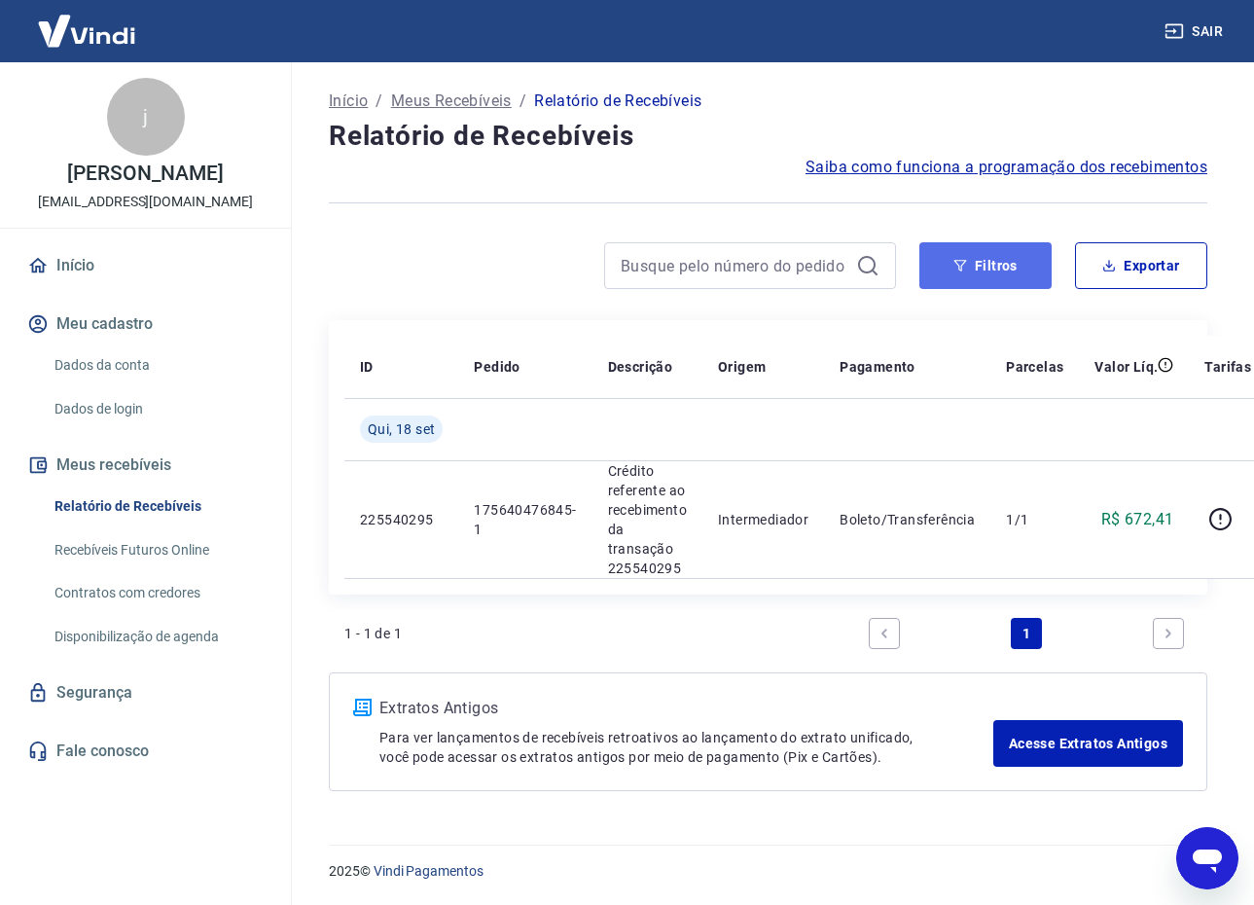
click at [984, 274] on button "Filtros" at bounding box center [985, 265] width 132 height 47
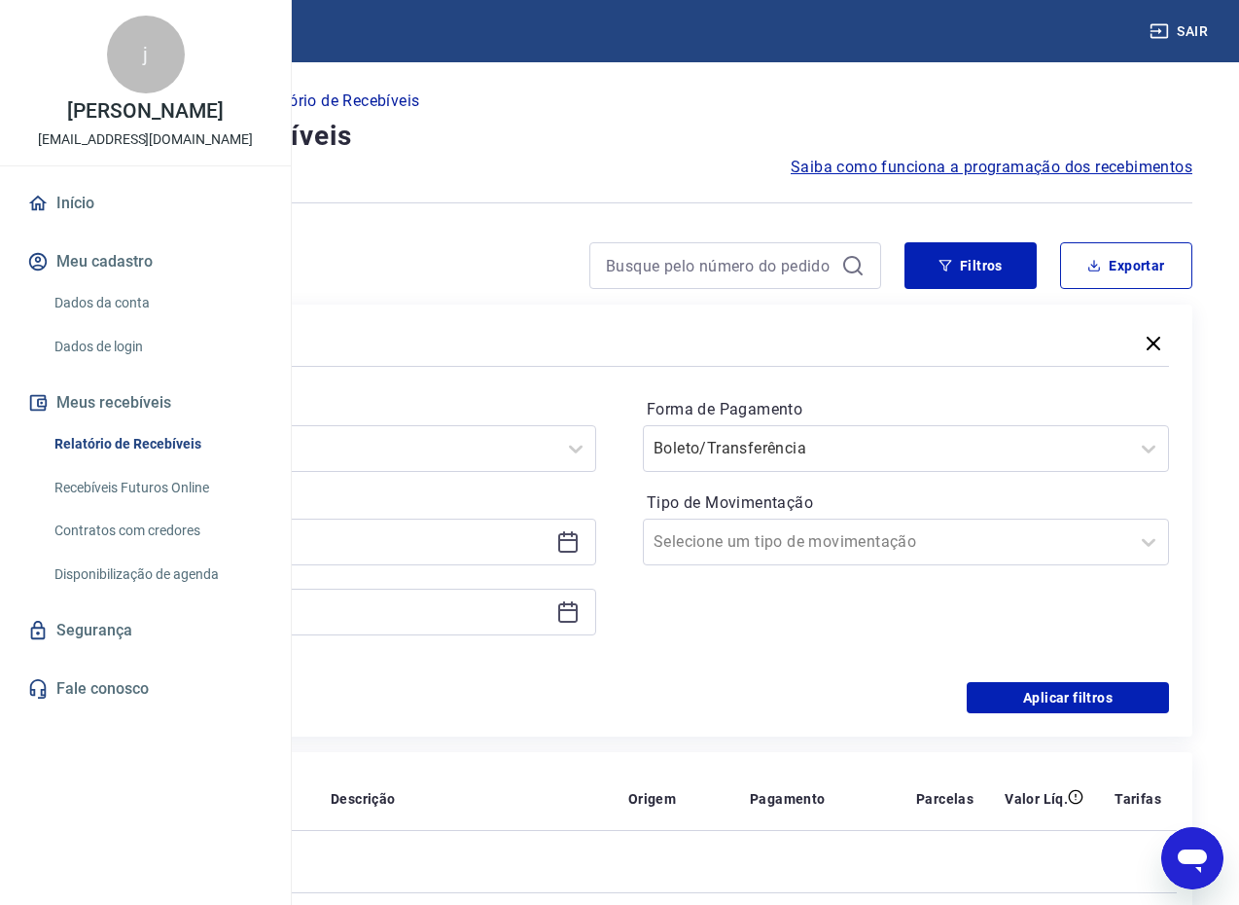
click at [578, 540] on icon at bounding box center [567, 540] width 19 height 2
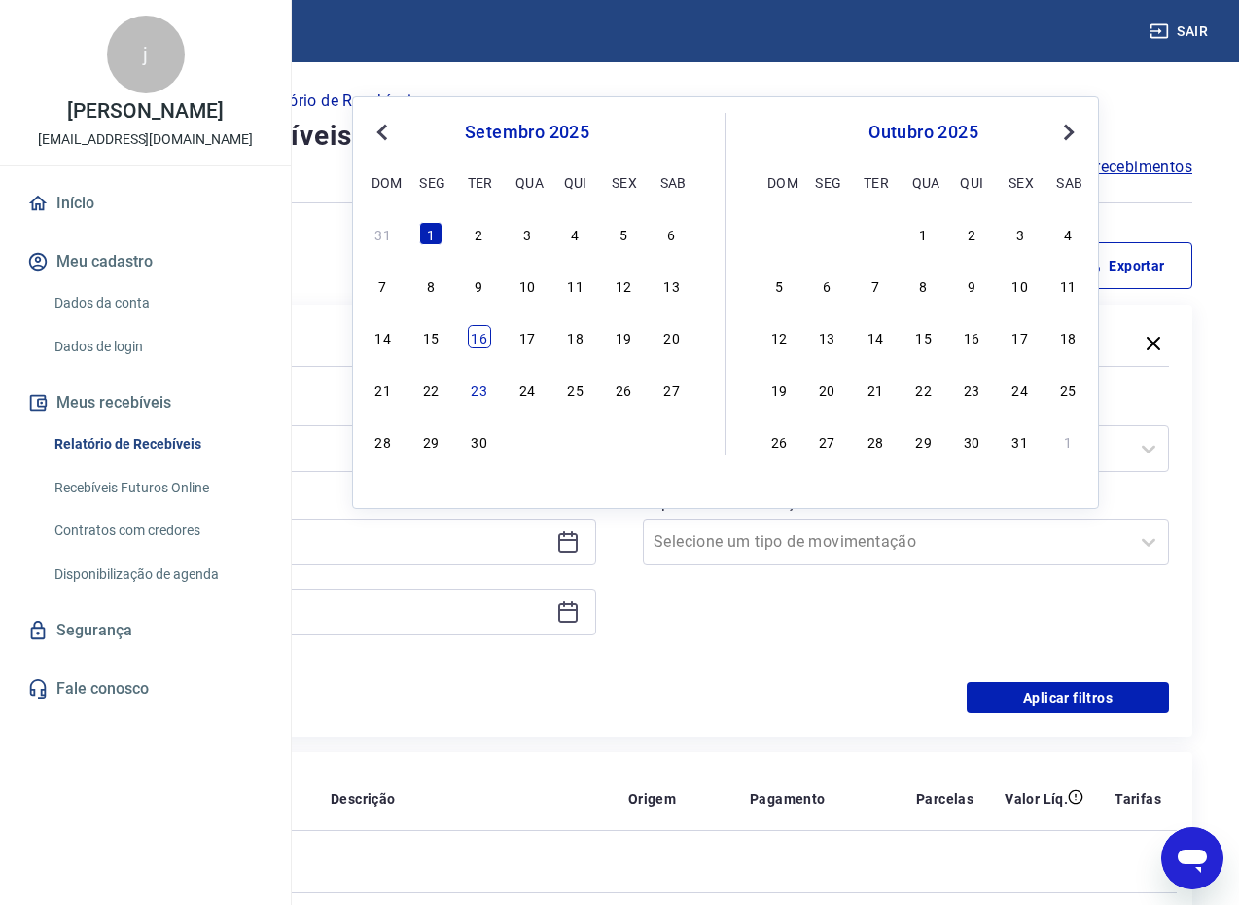
click at [477, 335] on div "16" at bounding box center [479, 336] width 23 height 23
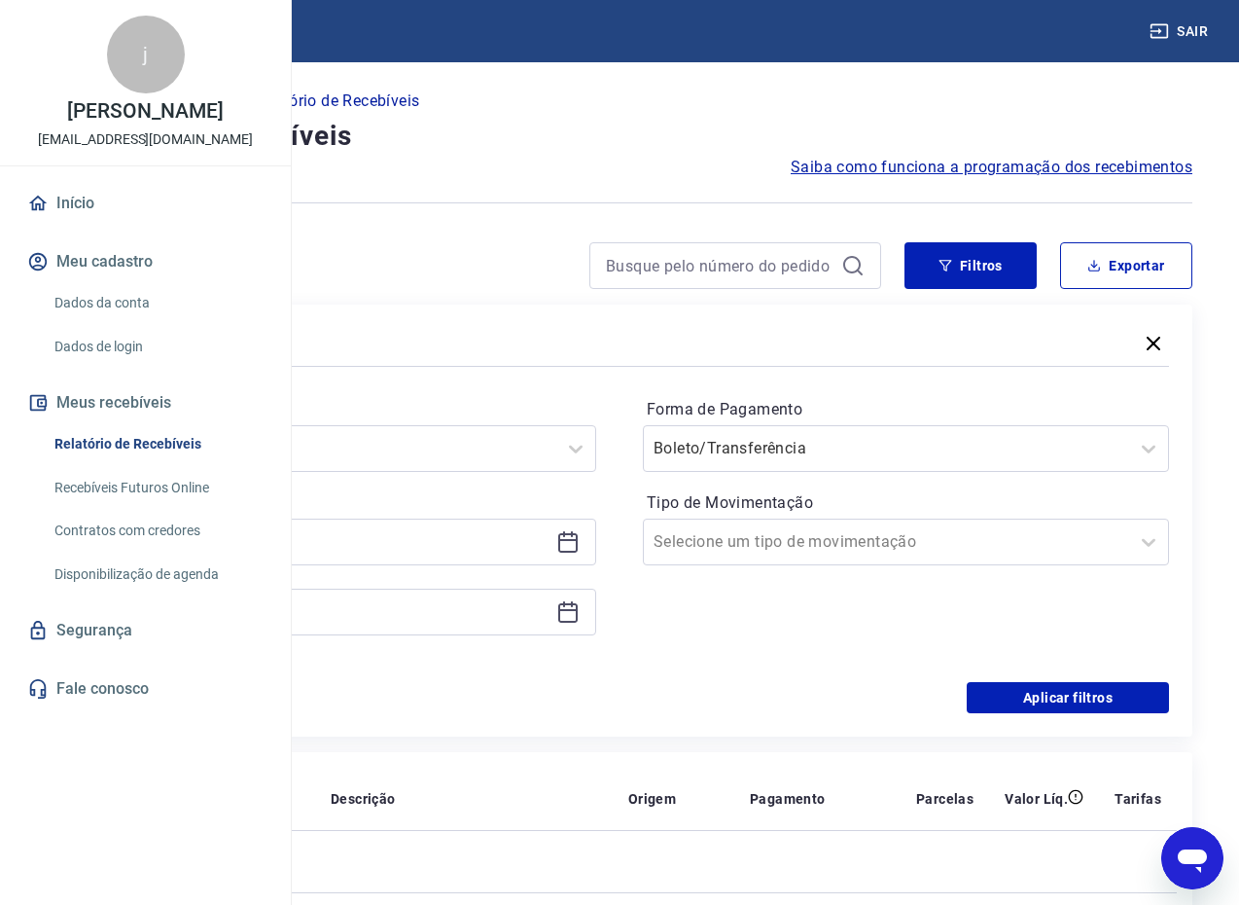
click at [478, 332] on div "Filtros" at bounding box center [619, 345] width 1099 height 34
type input "[DATE]"
click at [580, 607] on icon at bounding box center [567, 611] width 23 height 23
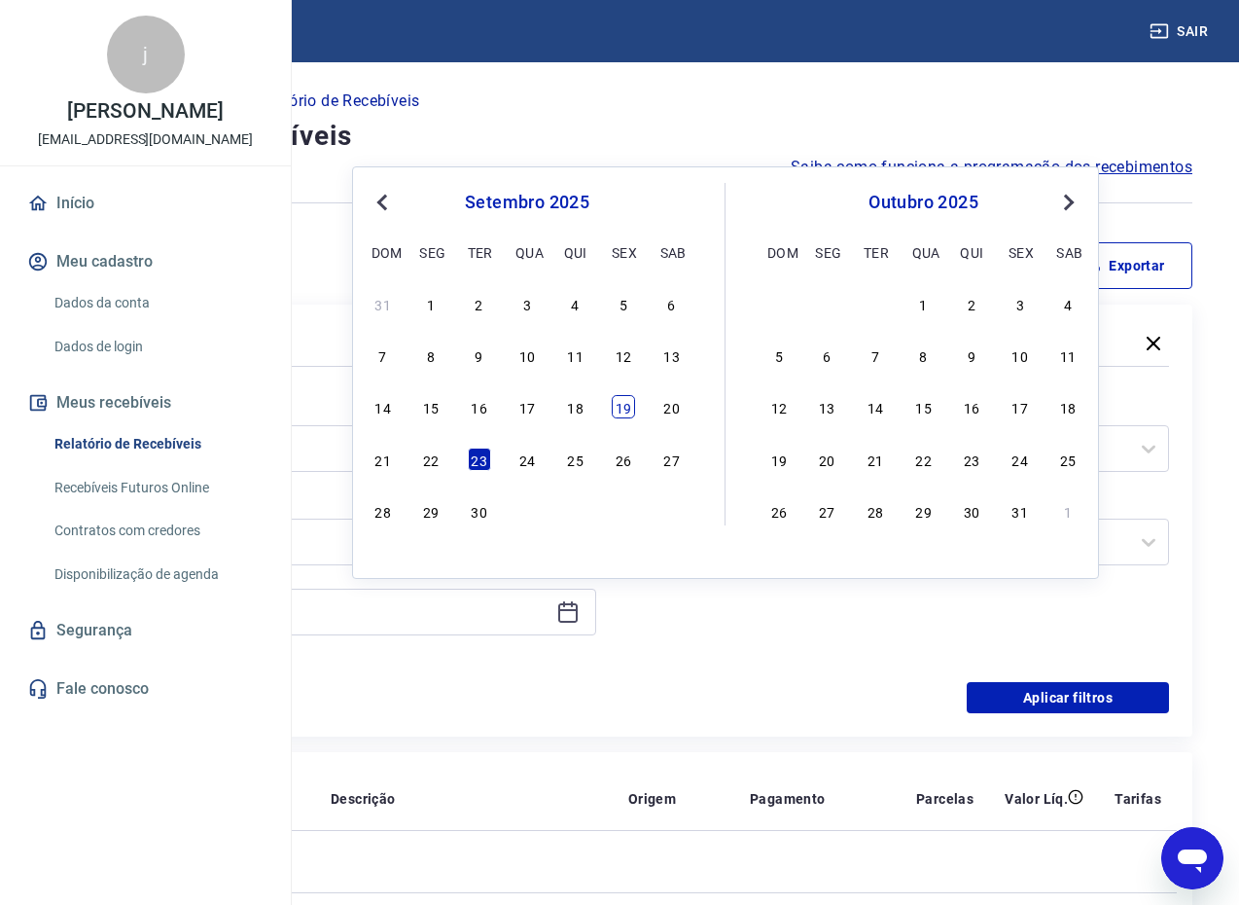
click at [621, 398] on div "19" at bounding box center [623, 406] width 23 height 23
type input "[DATE]"
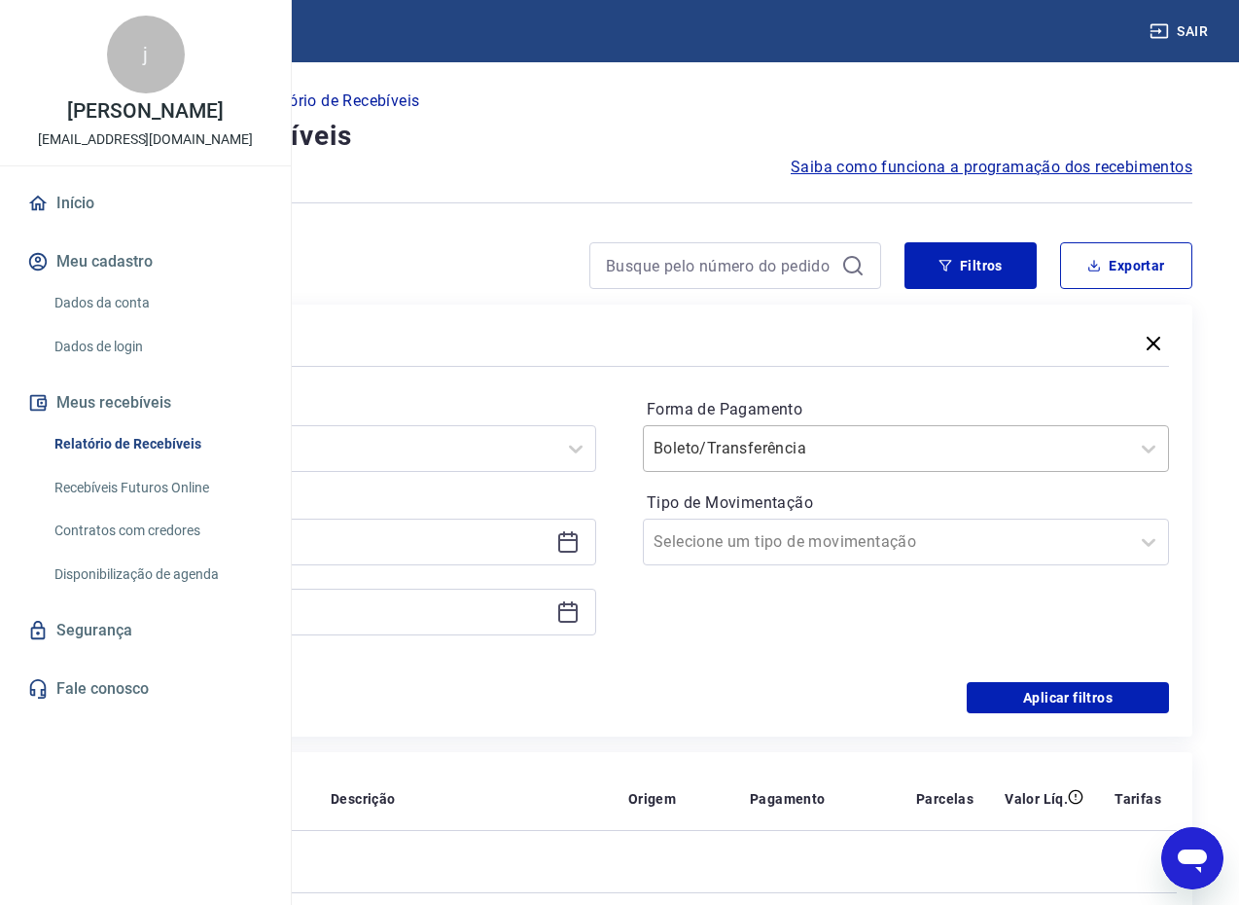
click at [1032, 445] on div at bounding box center [887, 448] width 466 height 27
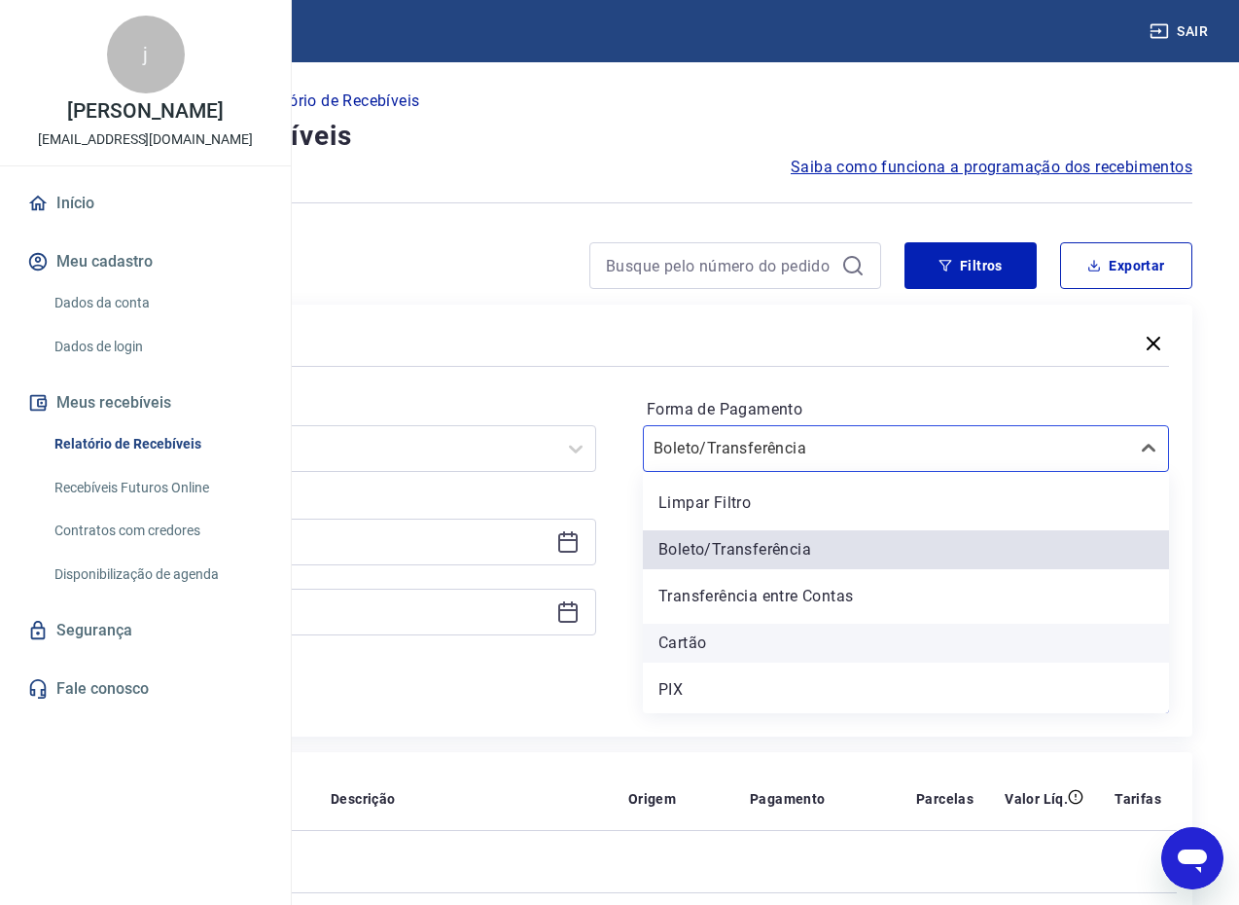
click at [873, 651] on div "Cartão" at bounding box center [906, 643] width 526 height 39
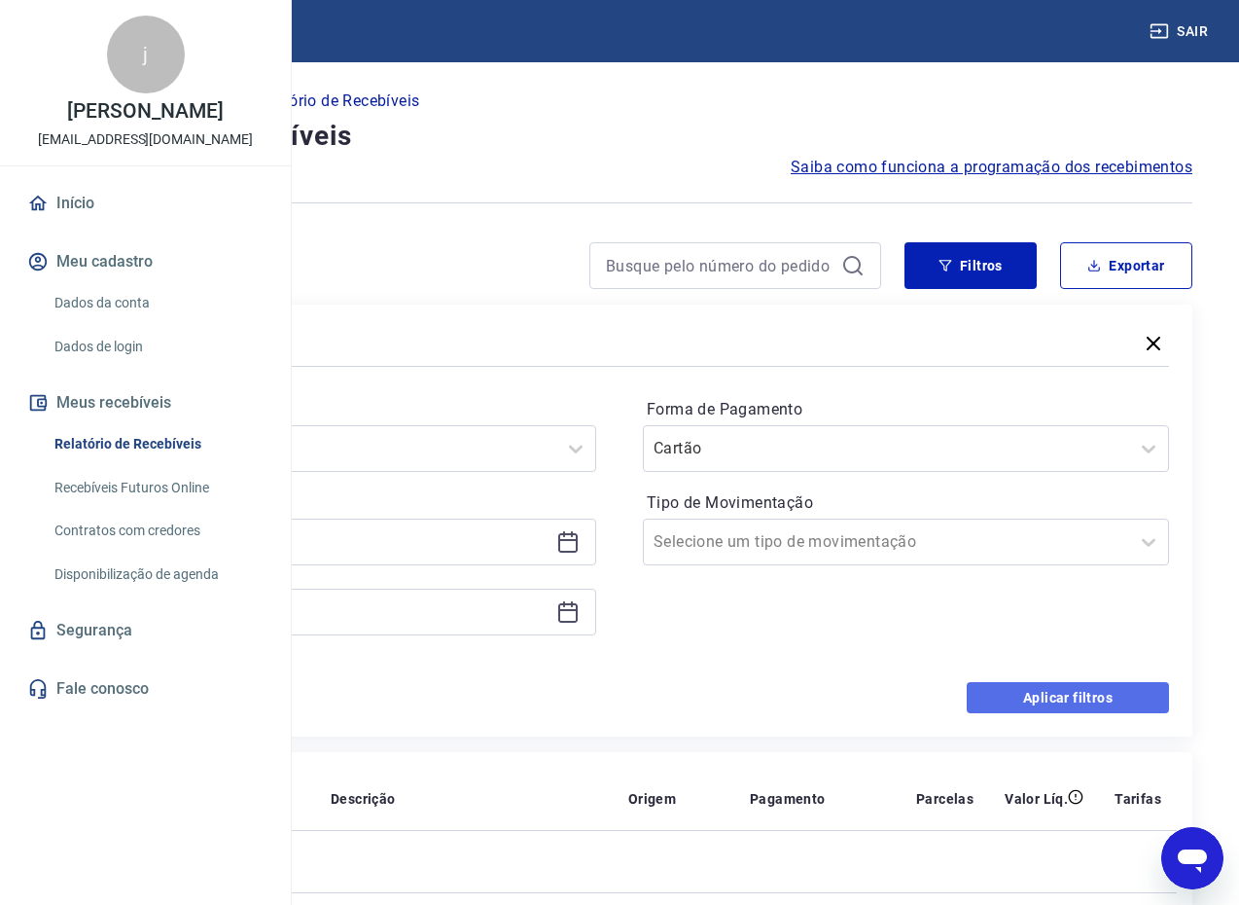
click at [1036, 691] on button "Aplicar filtros" at bounding box center [1068, 697] width 202 height 31
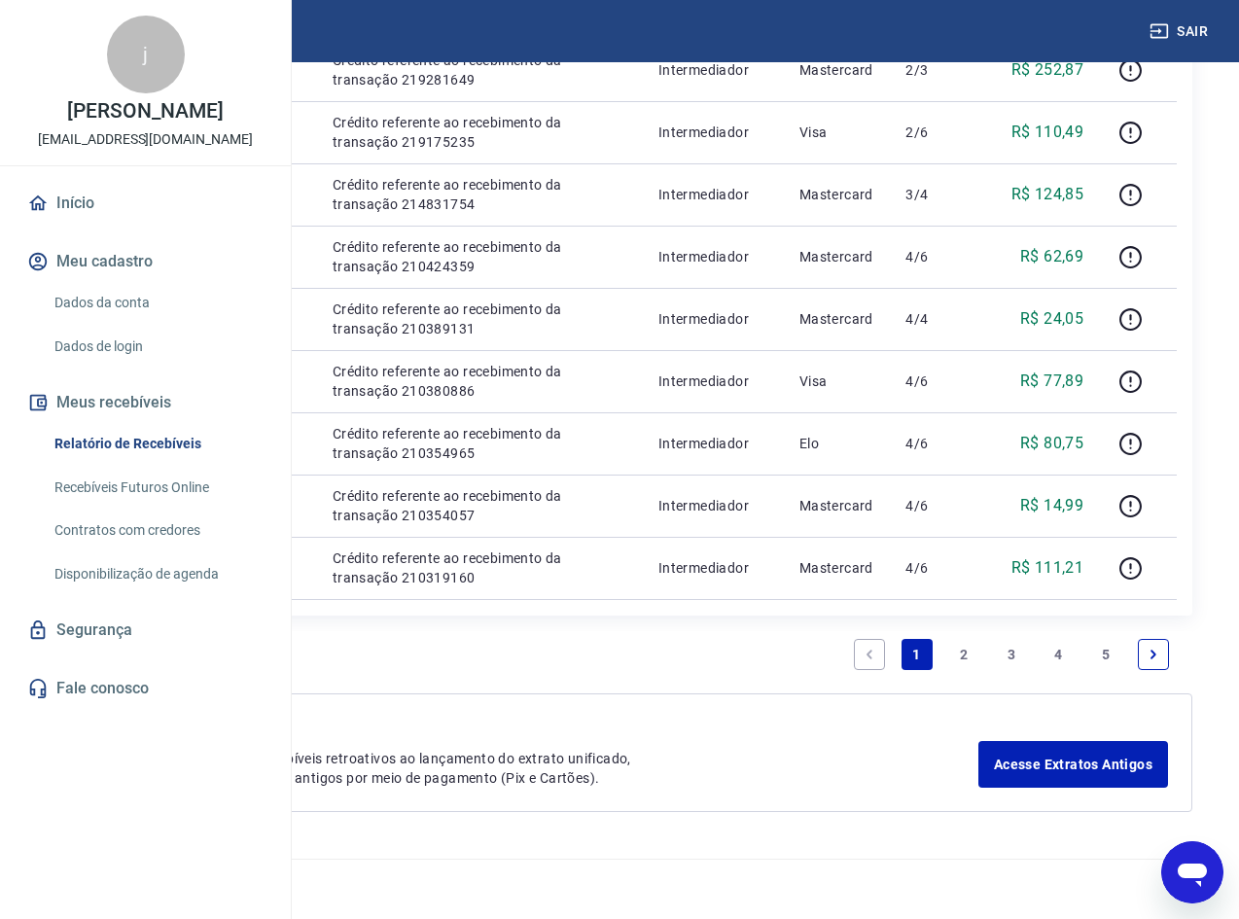
scroll to position [2215, 0]
click at [1109, 649] on link "5" at bounding box center [1105, 654] width 31 height 31
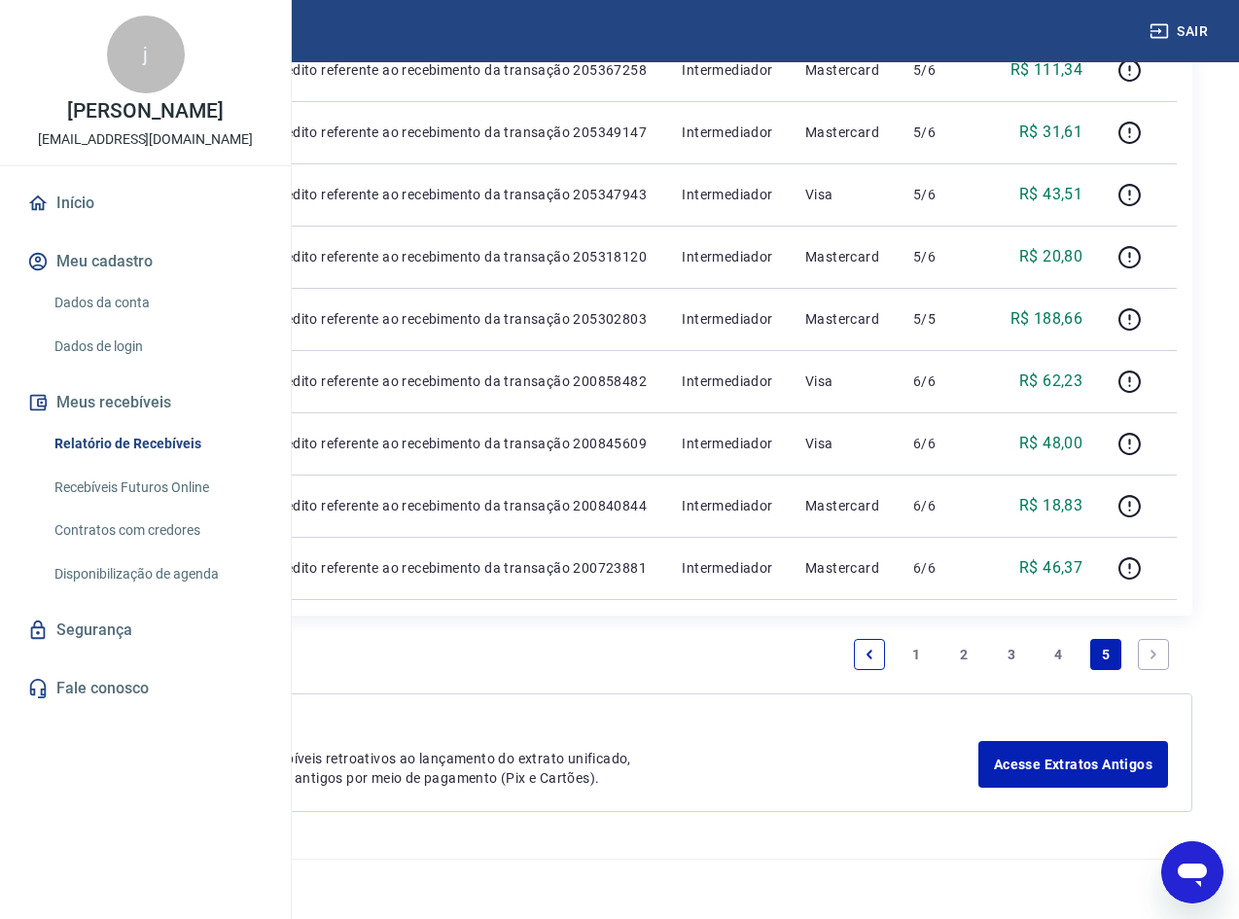
scroll to position [1070, 0]
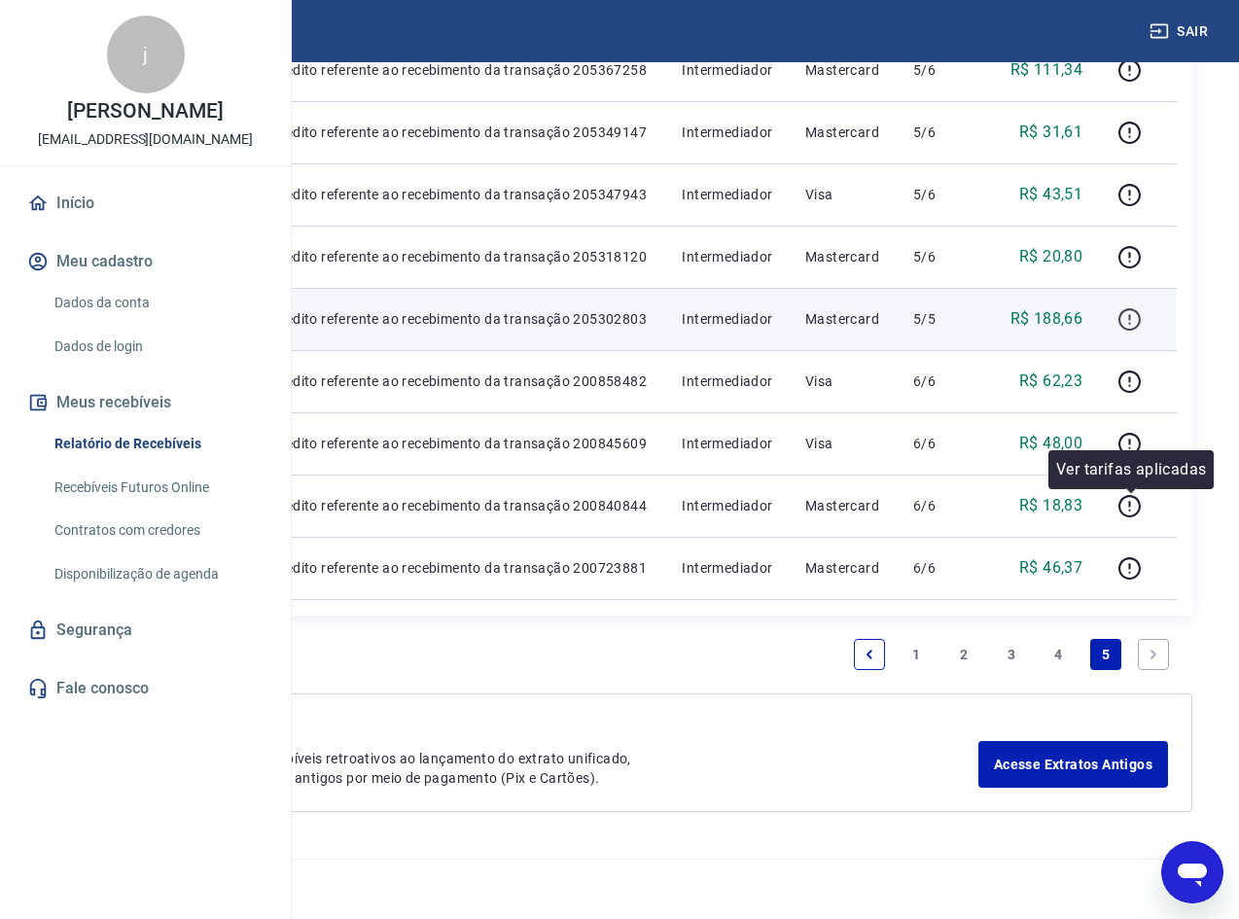
click at [1127, 307] on icon "button" at bounding box center [1130, 319] width 24 height 24
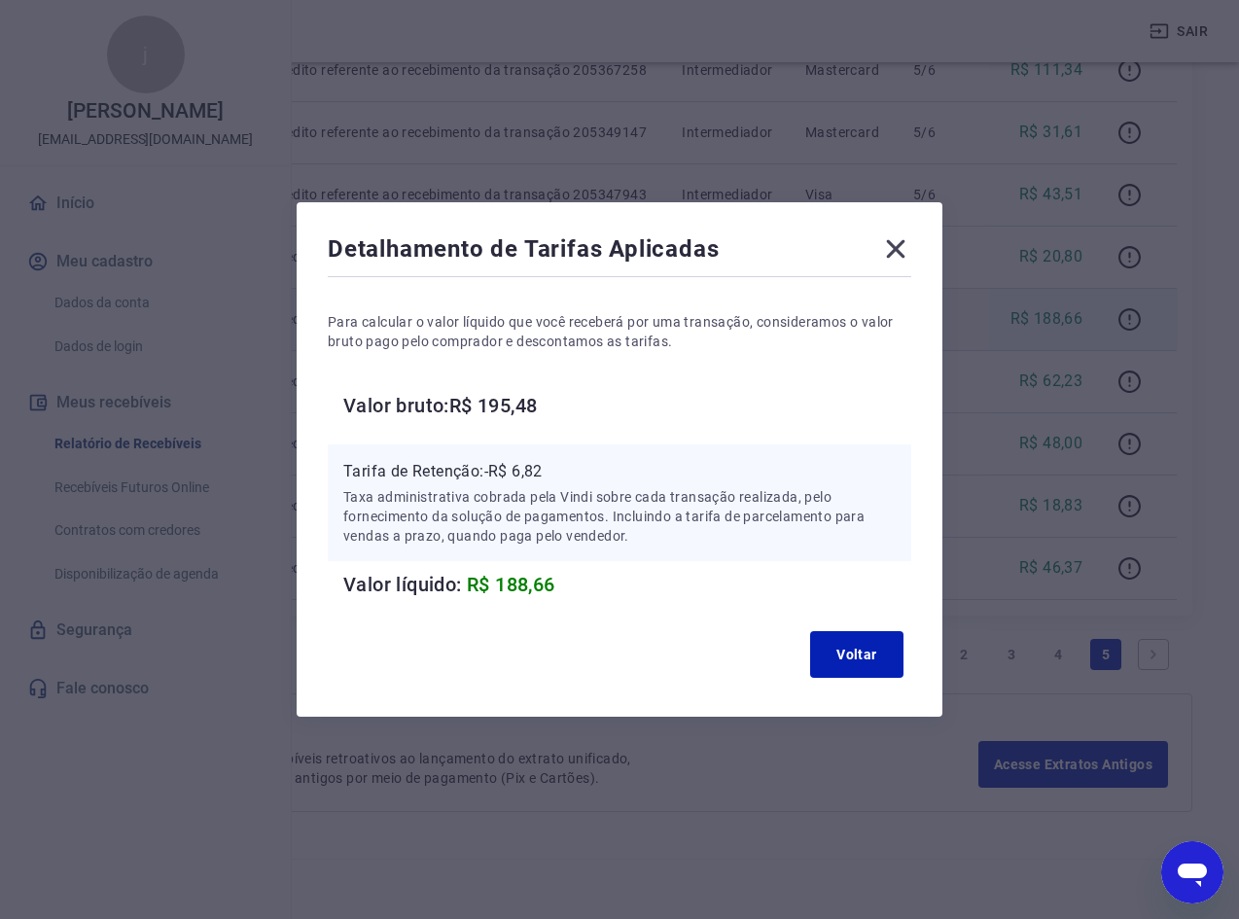
click at [899, 253] on icon at bounding box center [896, 249] width 18 height 18
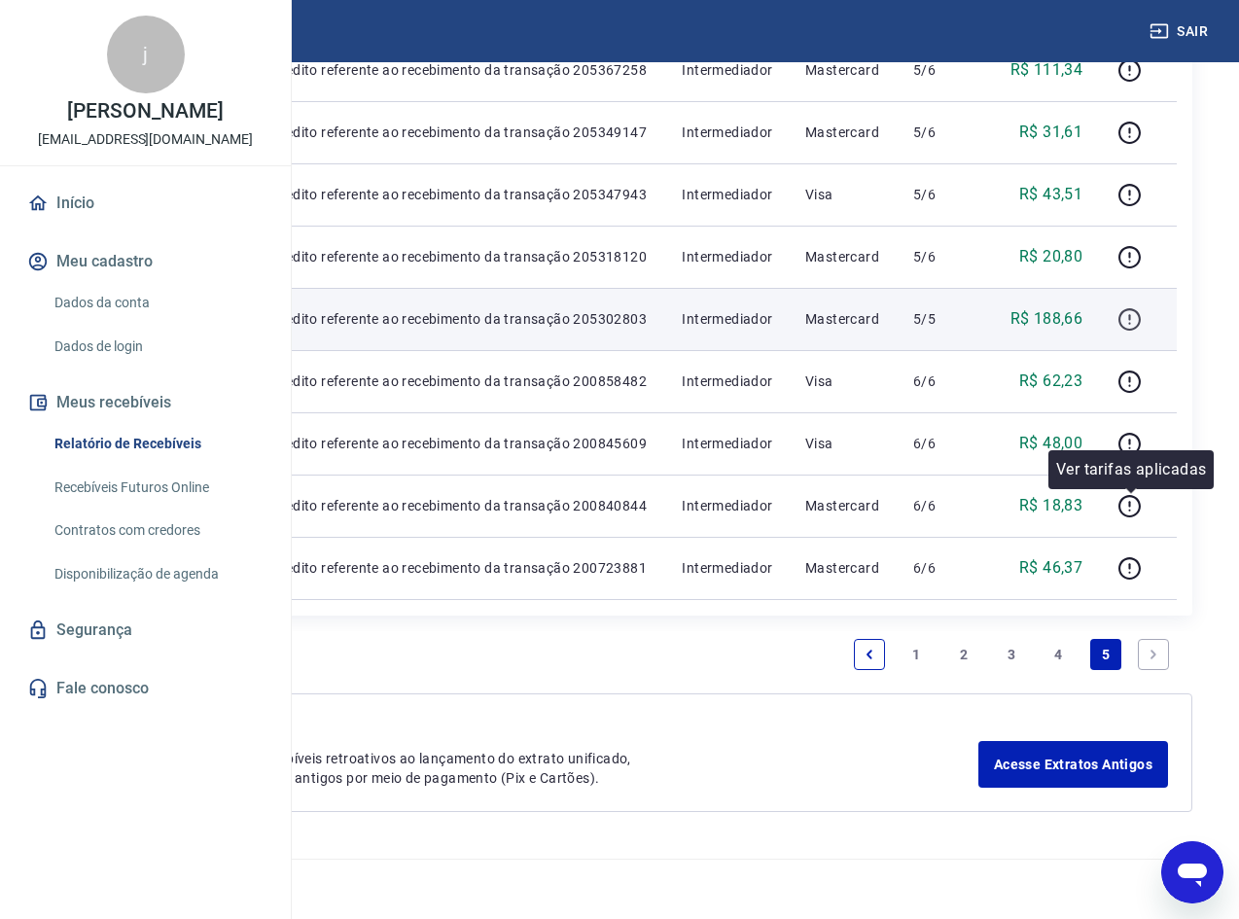
click at [1128, 307] on icon "button" at bounding box center [1130, 319] width 24 height 24
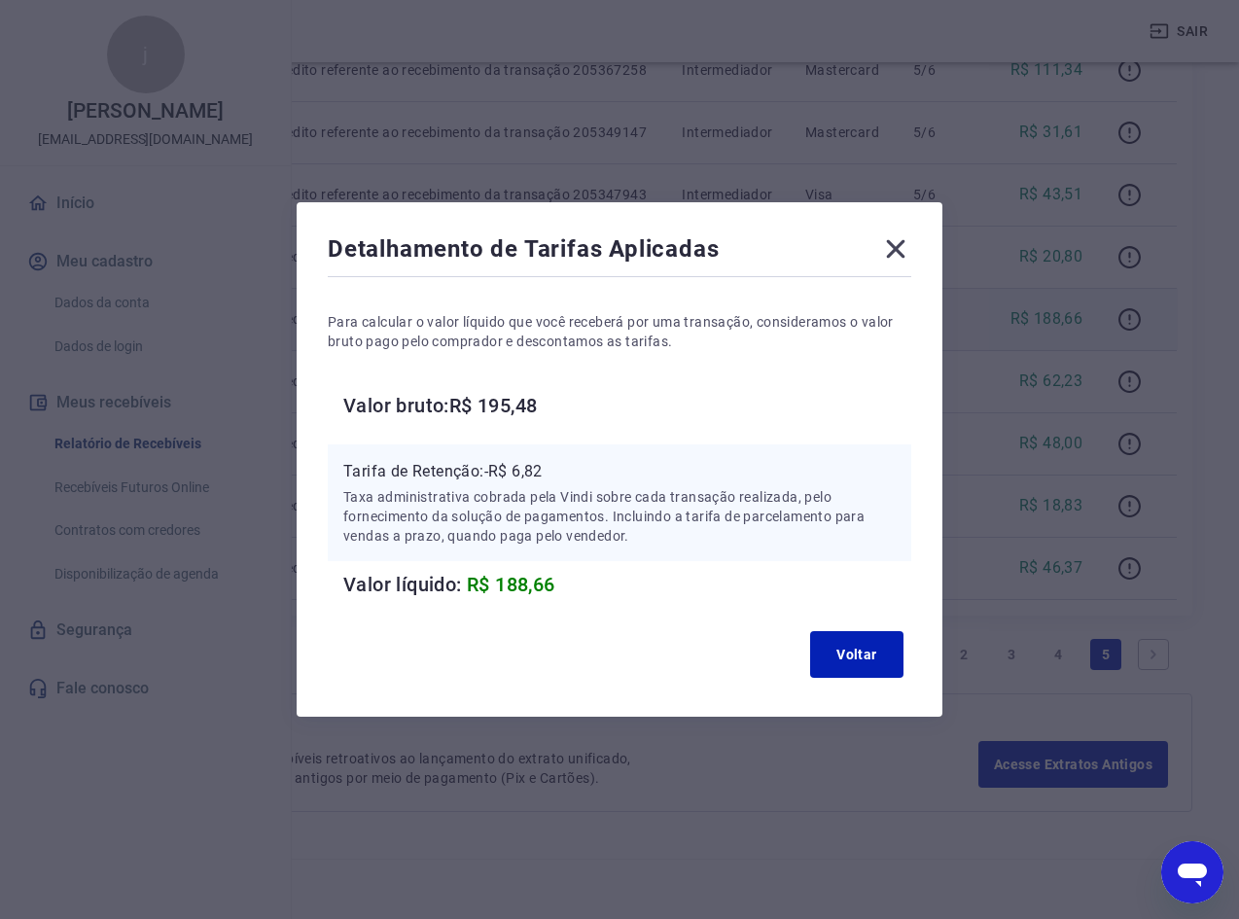
click at [906, 252] on icon at bounding box center [896, 249] width 18 height 18
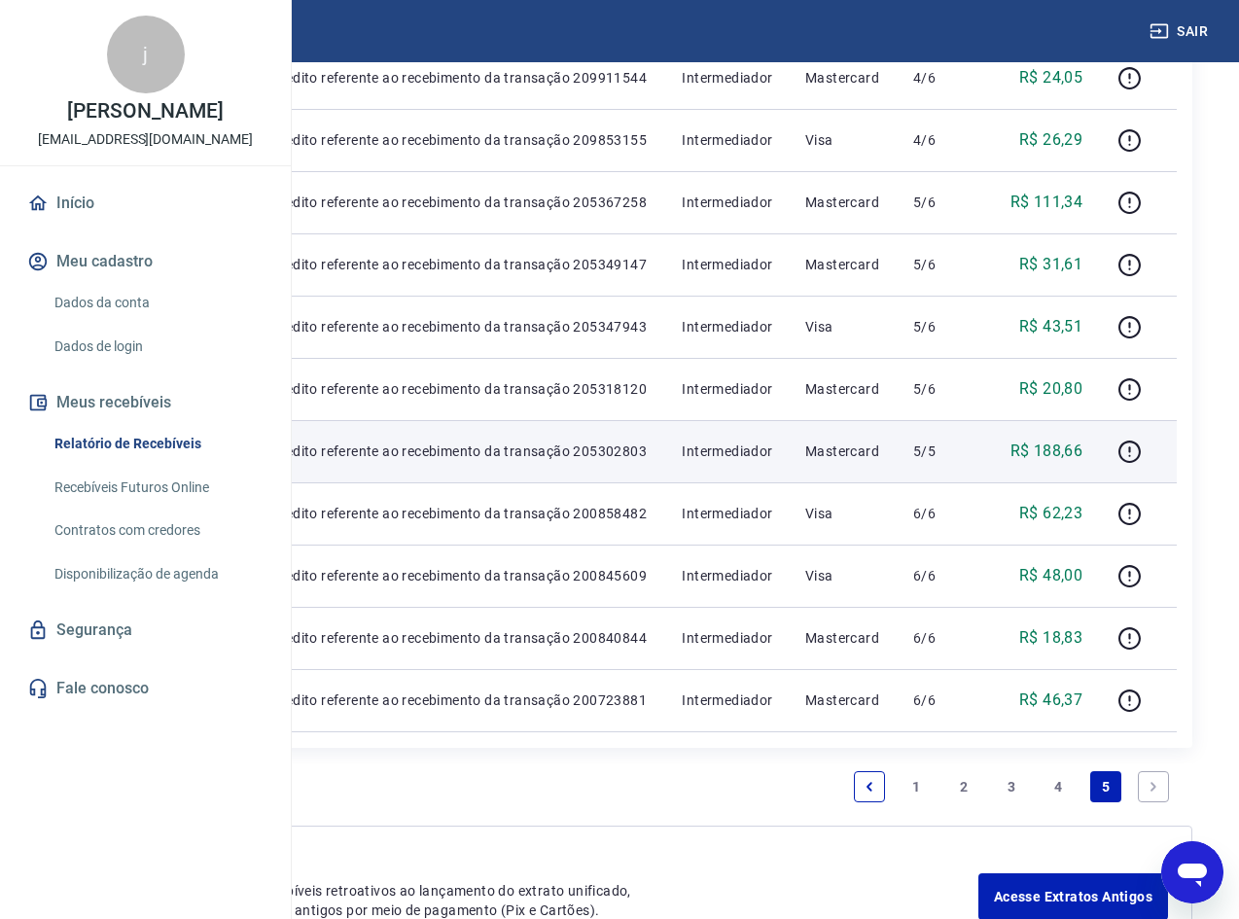
scroll to position [681, 0]
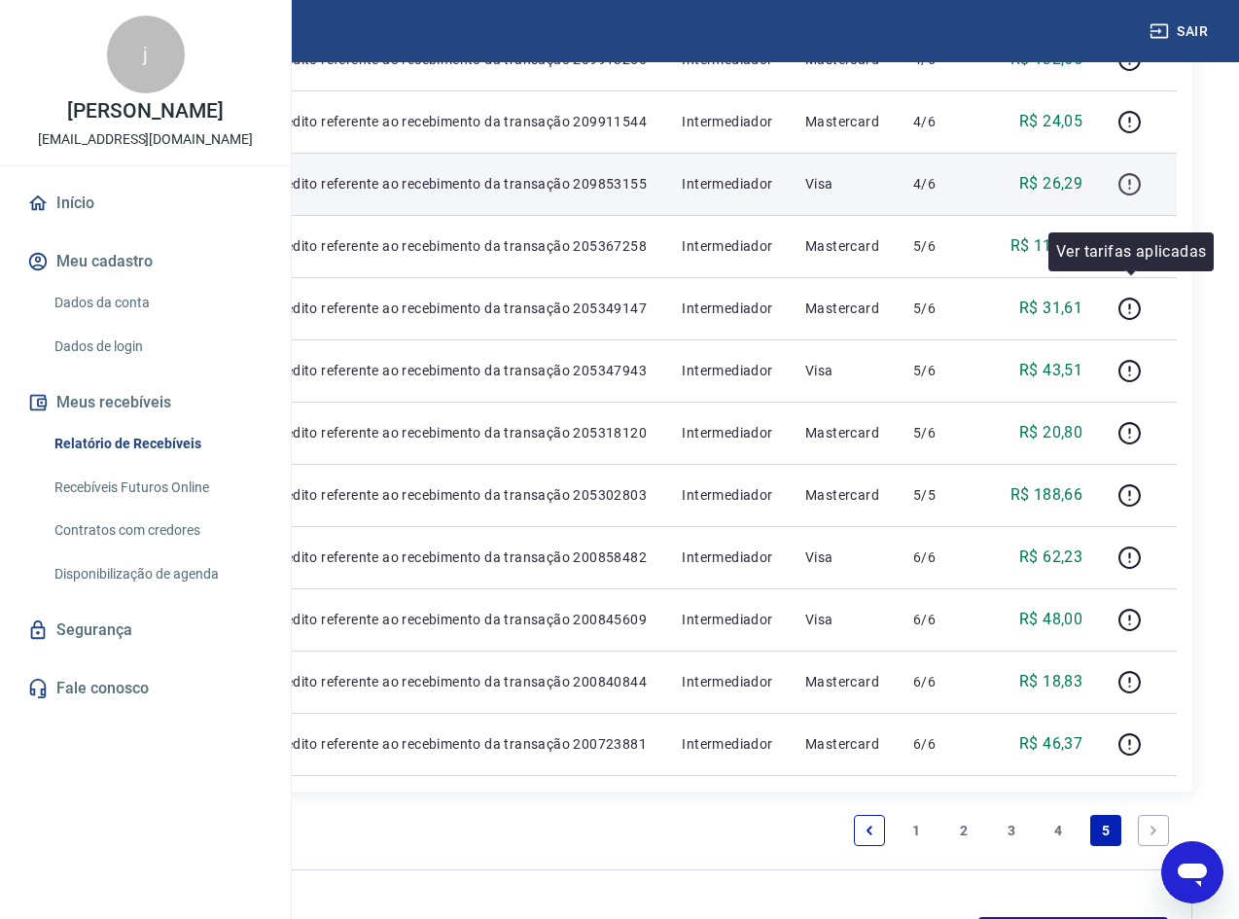
click at [1126, 197] on icon "button" at bounding box center [1130, 184] width 24 height 24
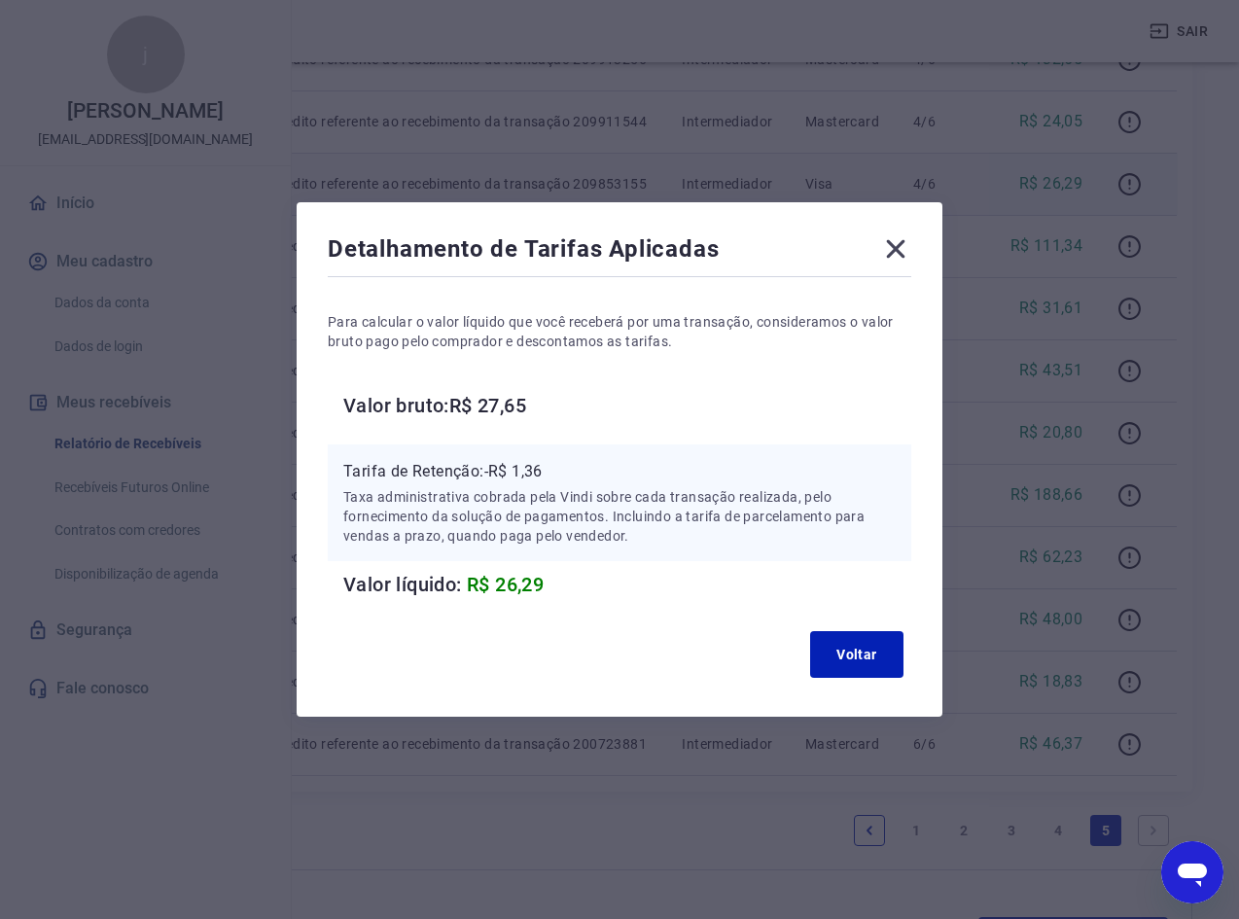
click at [906, 244] on icon at bounding box center [896, 249] width 18 height 18
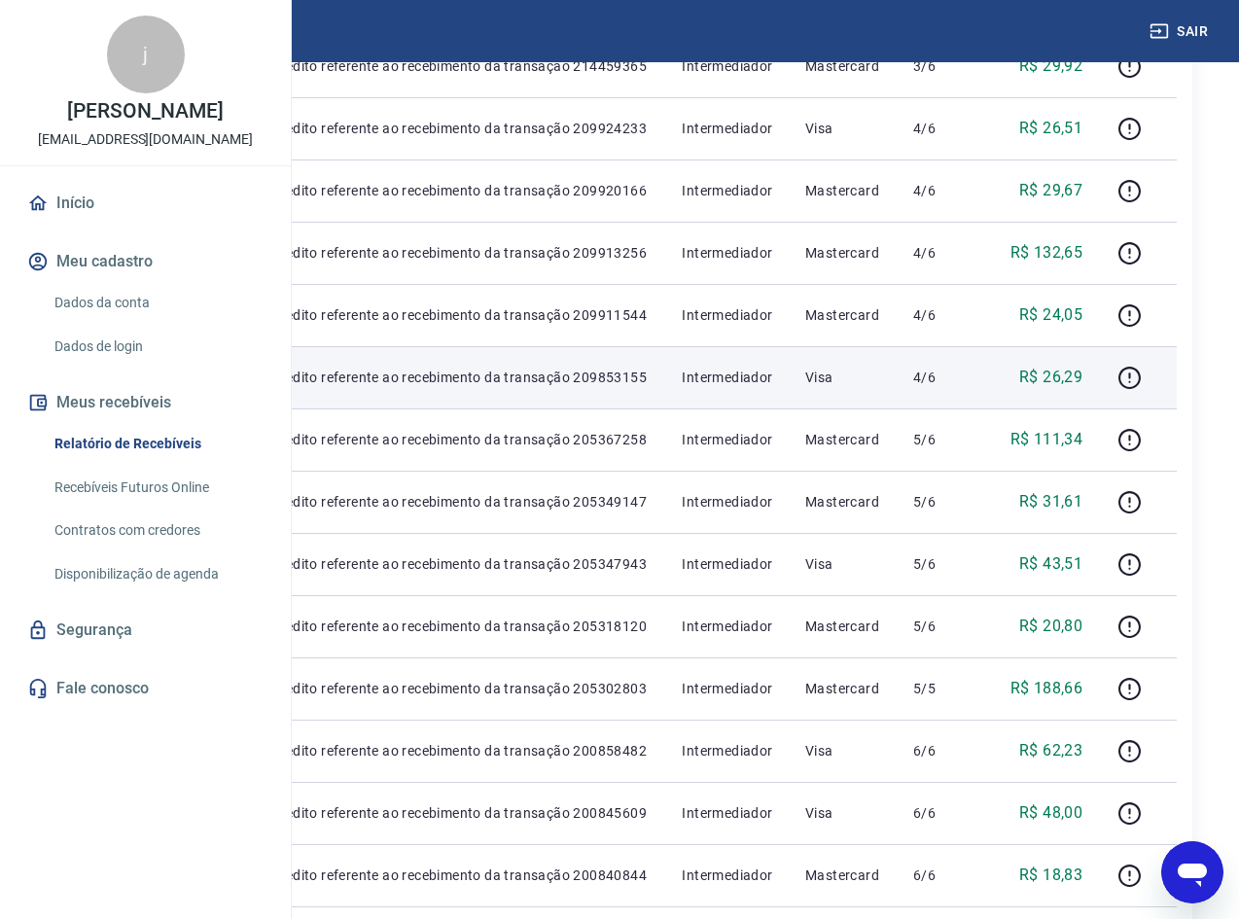
scroll to position [486, 0]
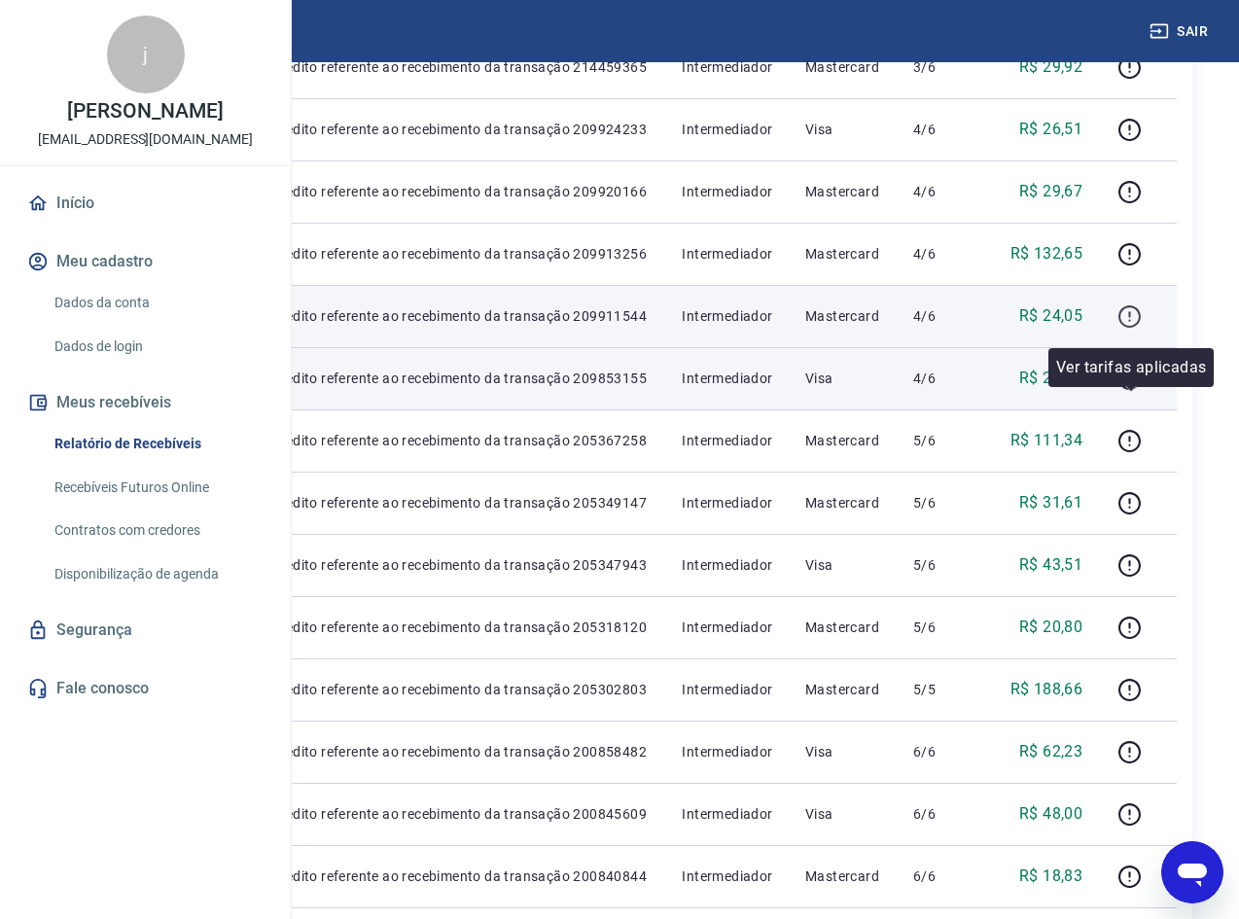
click at [1126, 329] on icon "button" at bounding box center [1130, 316] width 24 height 24
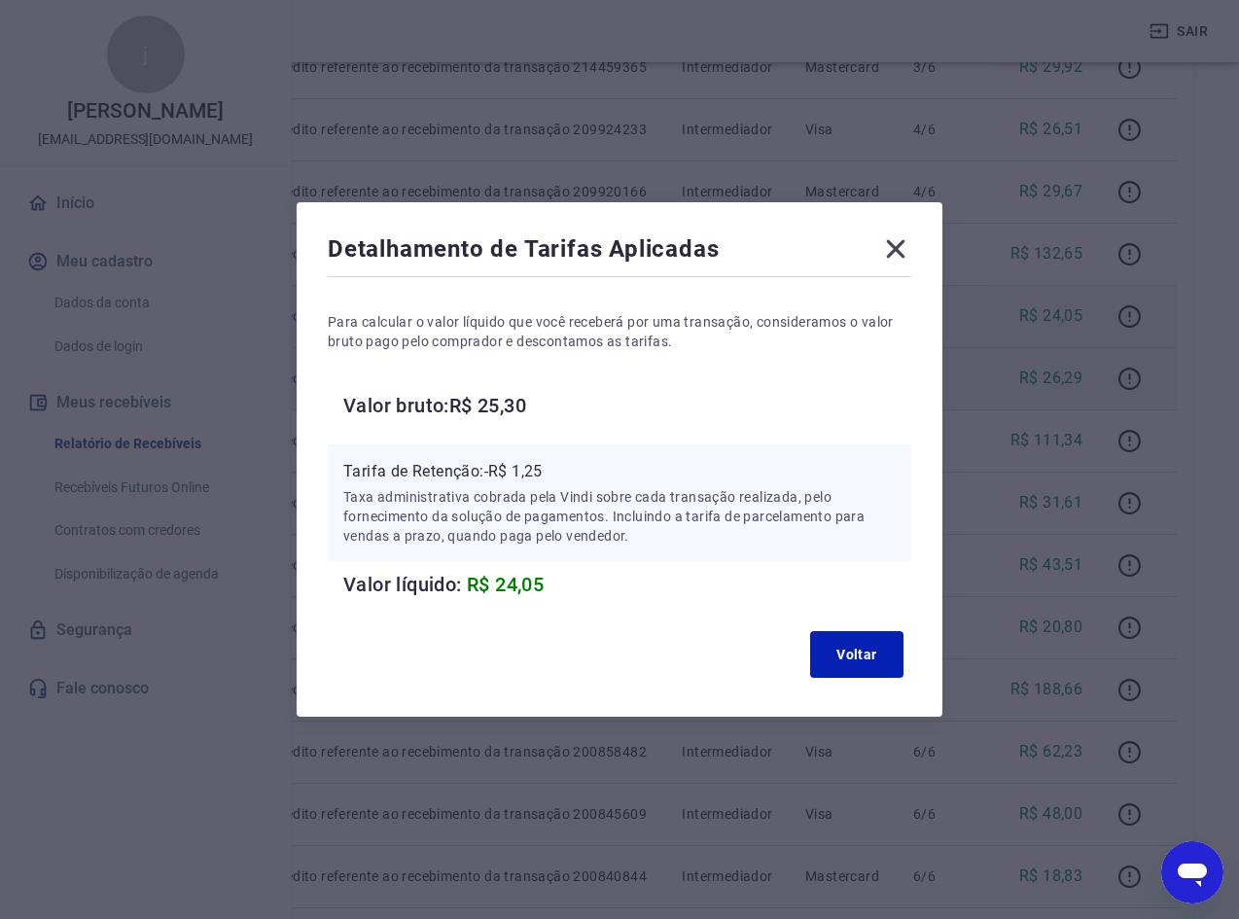
click at [901, 249] on icon at bounding box center [895, 248] width 31 height 31
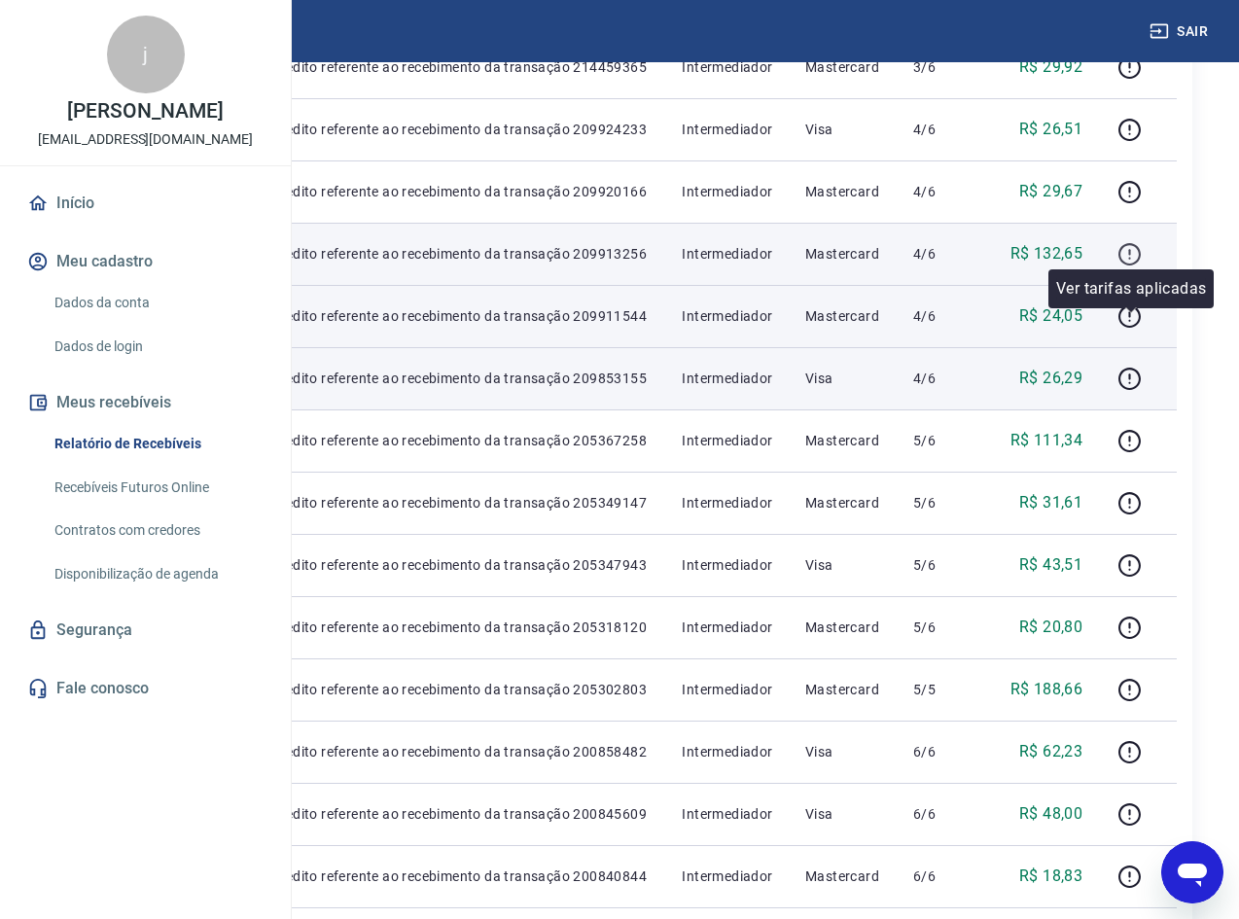
click at [1132, 267] on icon "button" at bounding box center [1130, 254] width 24 height 24
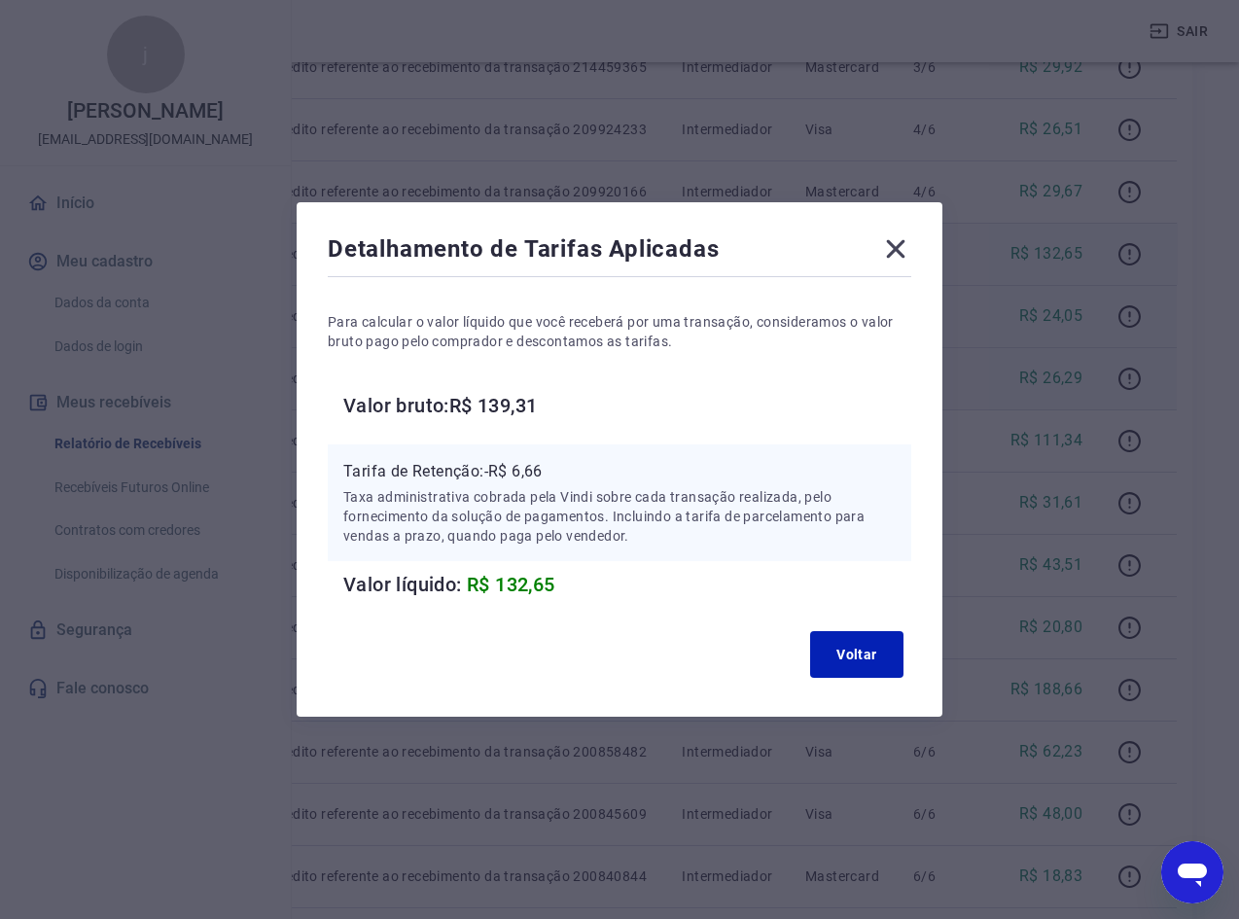
click at [911, 245] on icon at bounding box center [895, 248] width 31 height 31
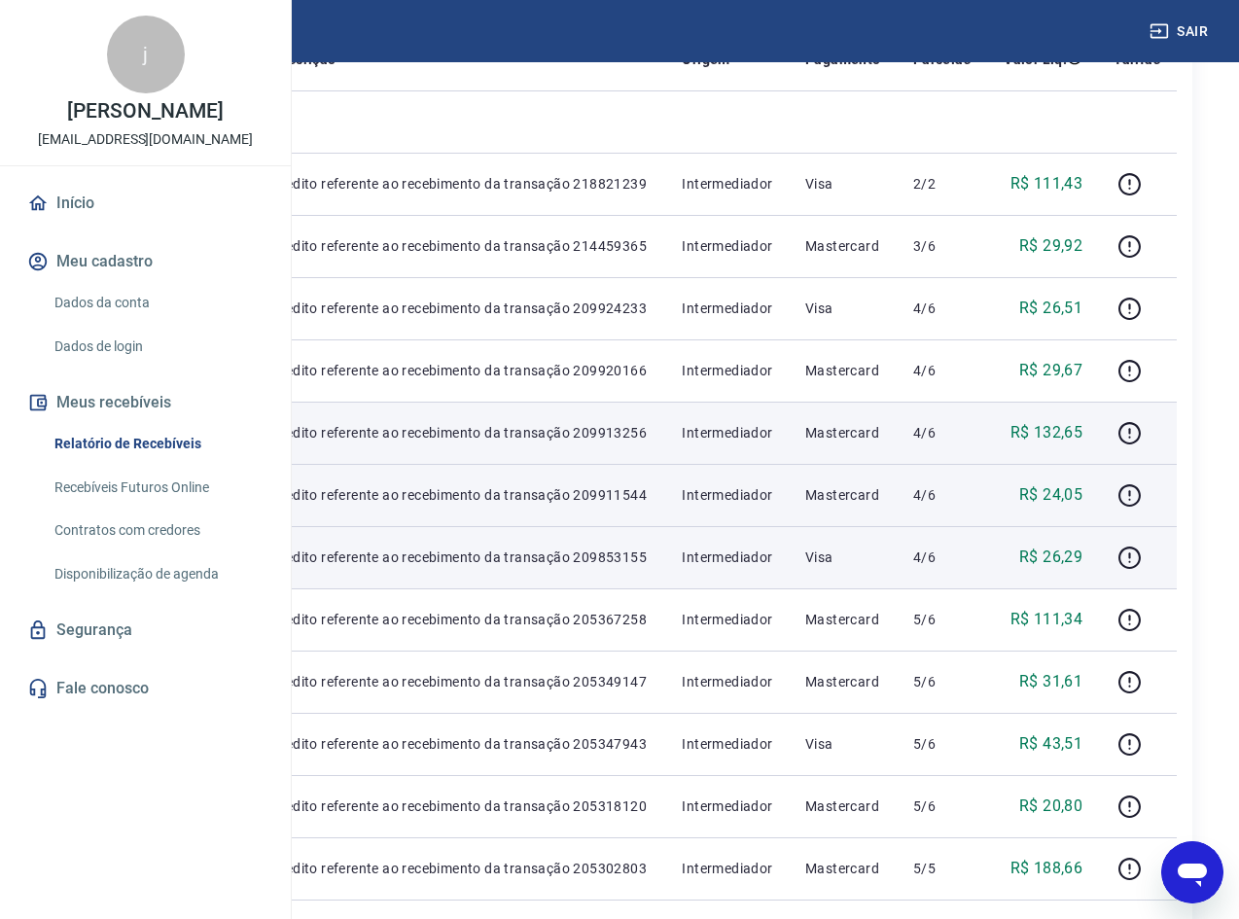
scroll to position [292, 0]
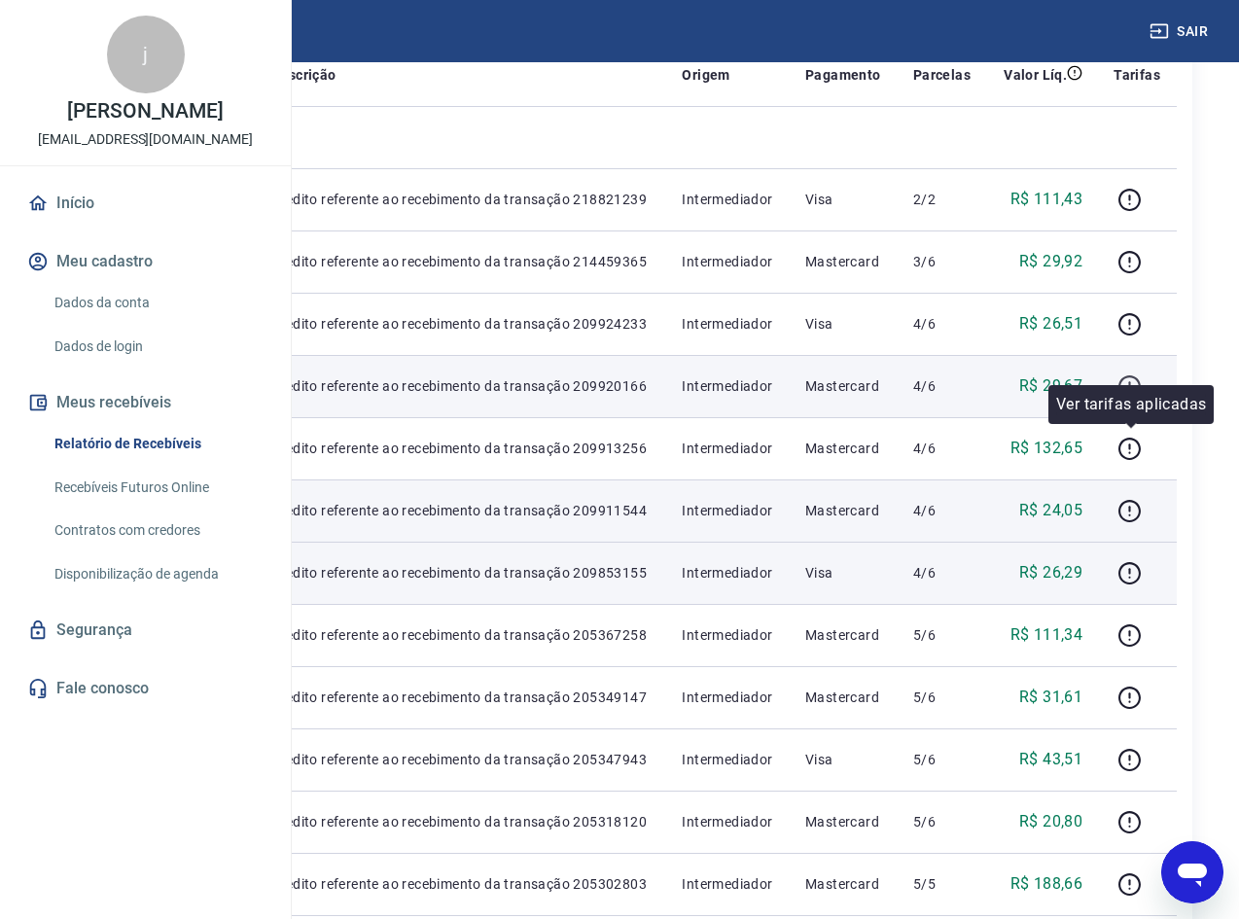
click at [1135, 399] on icon "button" at bounding box center [1130, 387] width 24 height 24
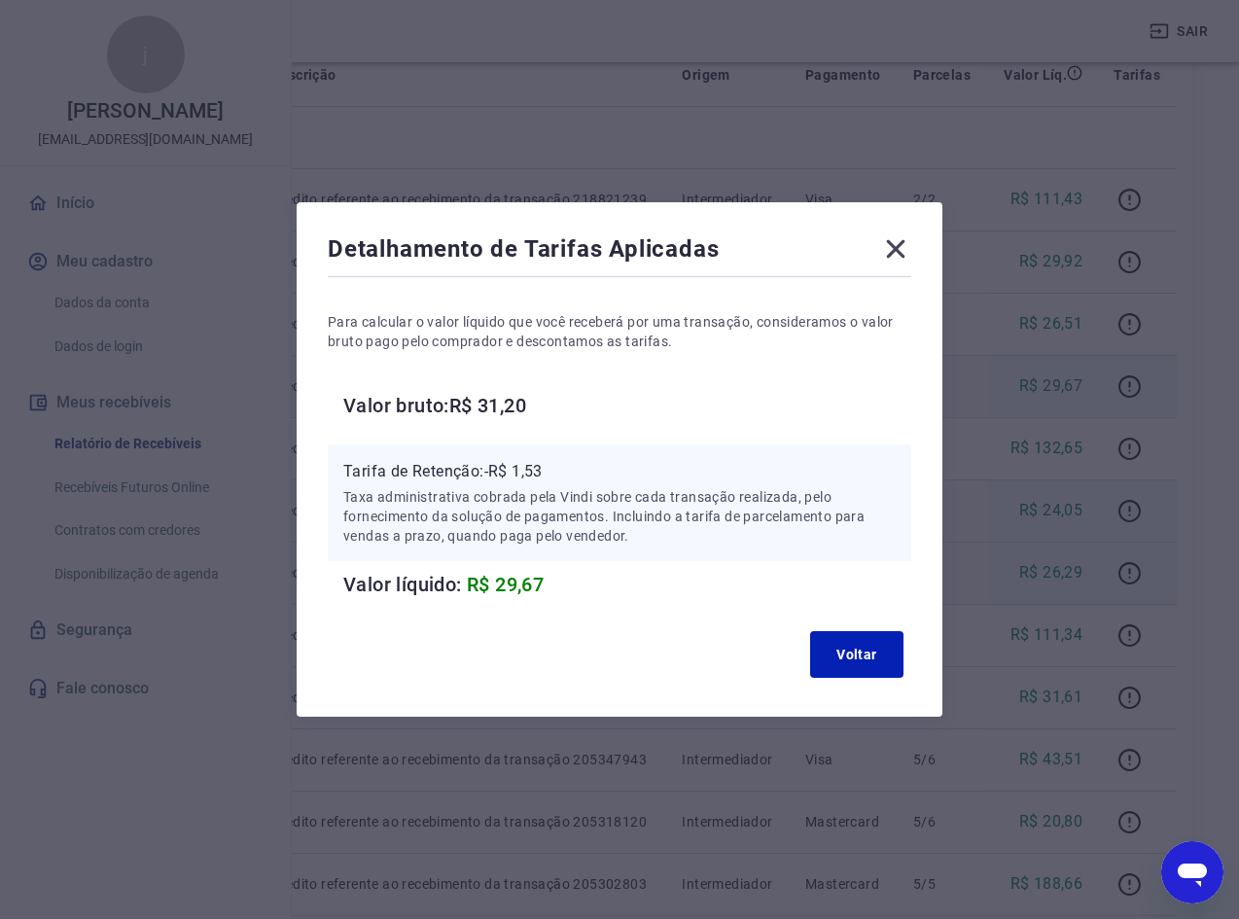
click at [906, 257] on icon at bounding box center [896, 249] width 18 height 18
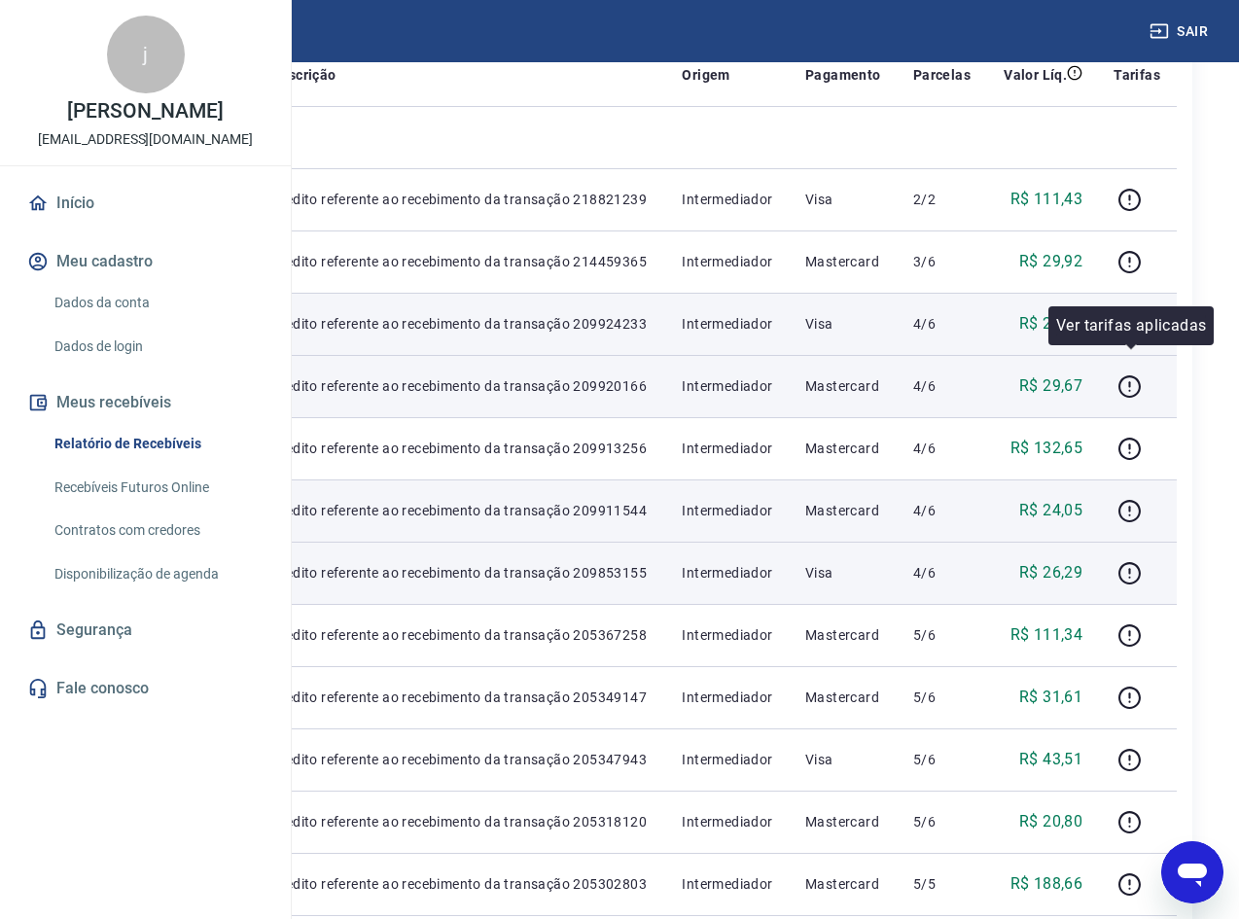
click at [1115, 355] on td at bounding box center [1137, 324] width 79 height 62
click at [1126, 336] on icon "button" at bounding box center [1130, 324] width 22 height 22
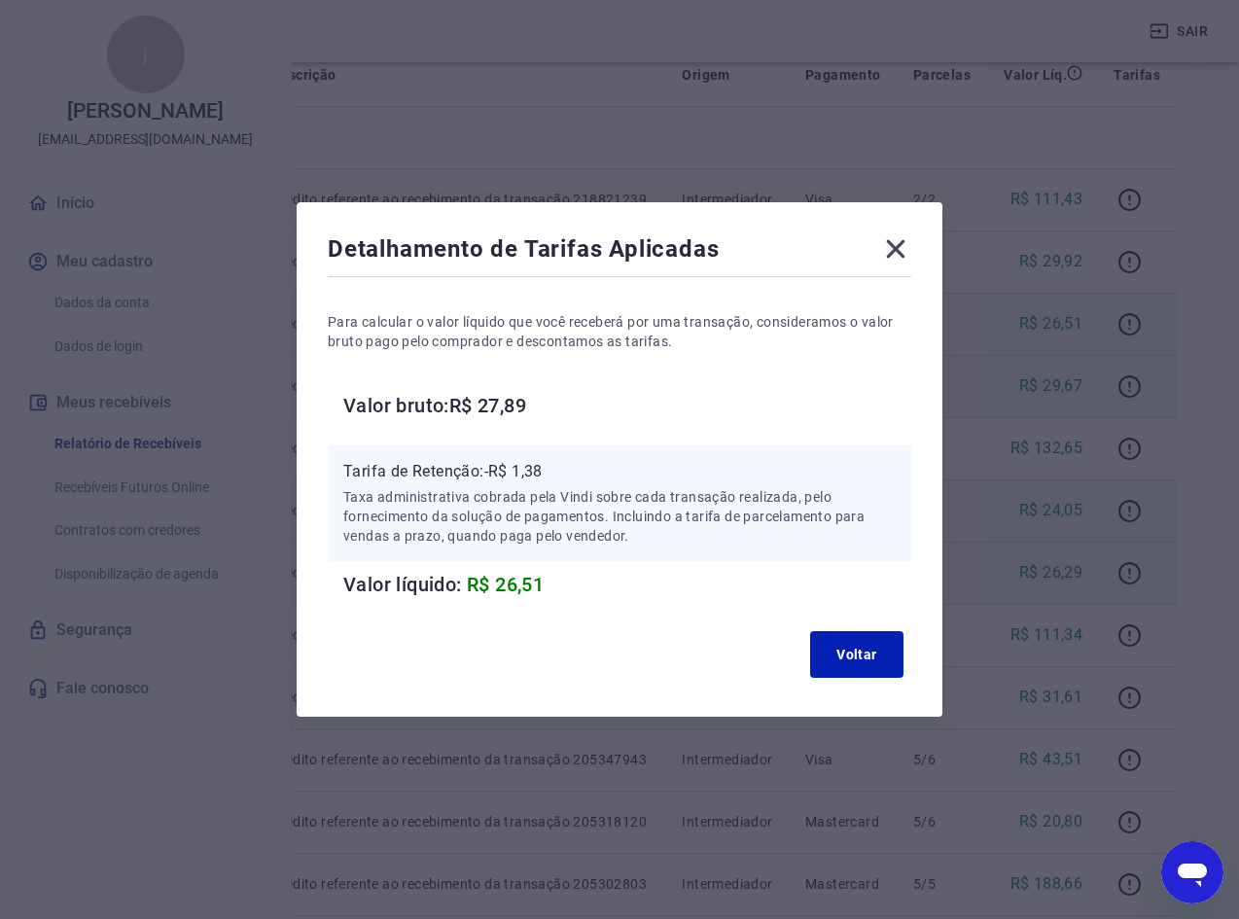
click at [906, 247] on icon at bounding box center [896, 249] width 18 height 18
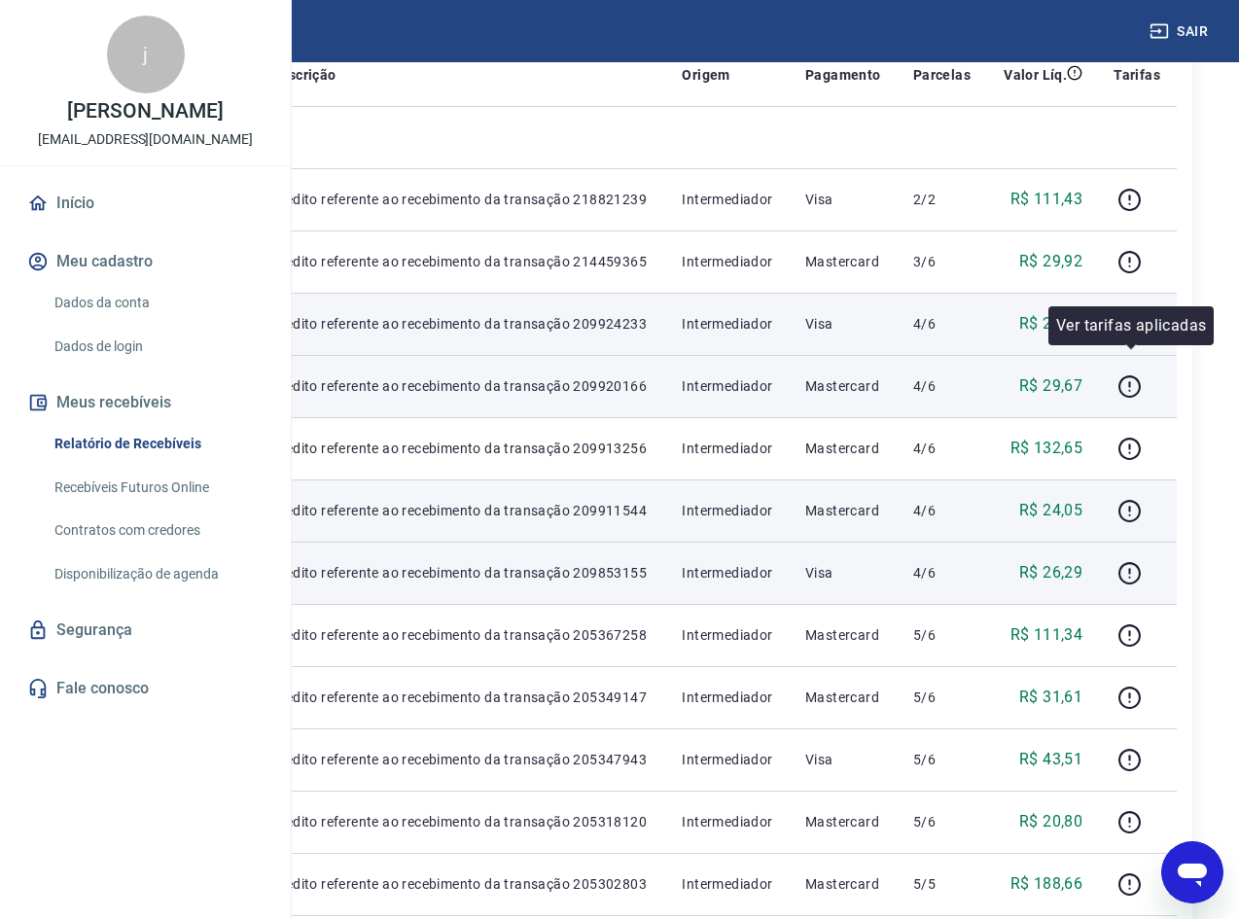
scroll to position [195, 0]
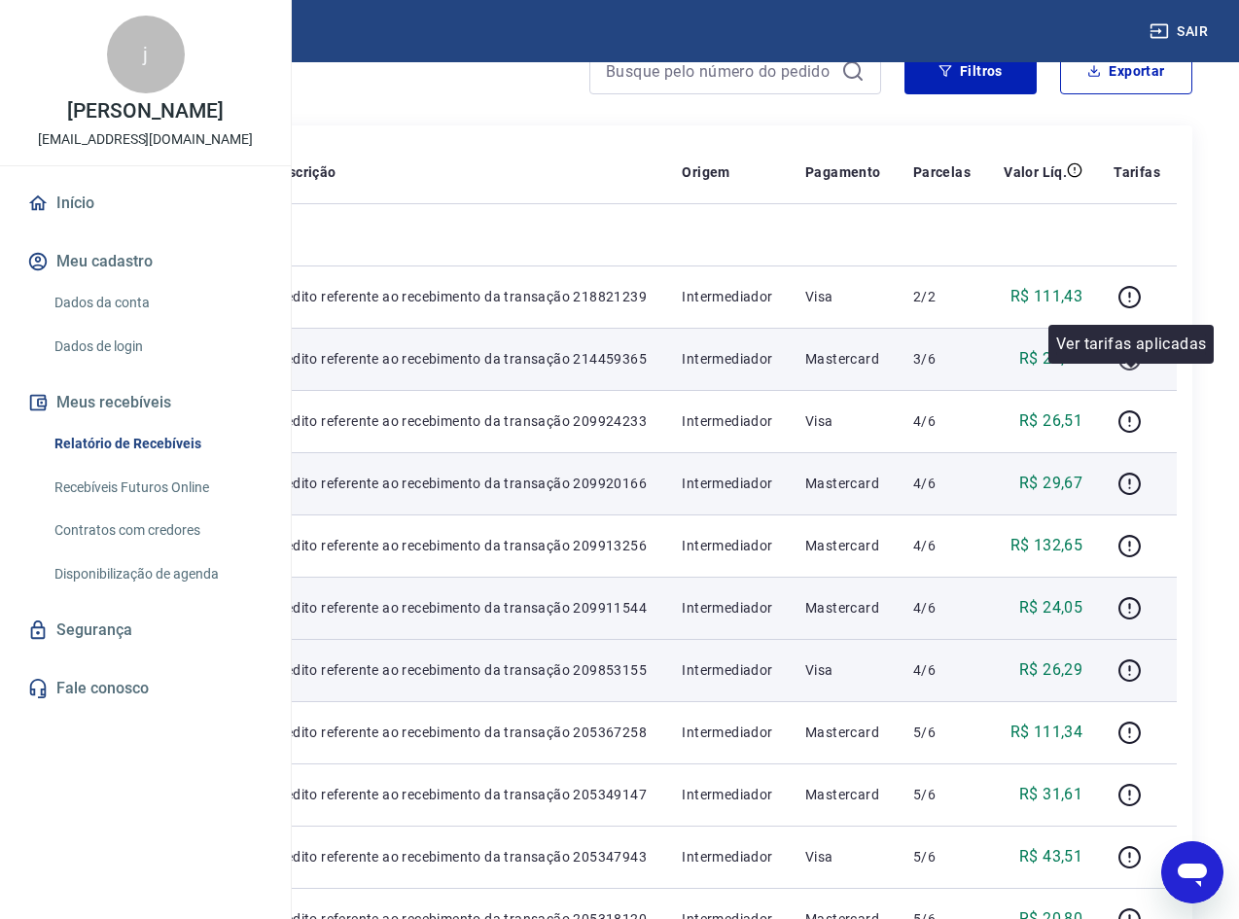
click at [1128, 372] on icon "button" at bounding box center [1130, 359] width 24 height 24
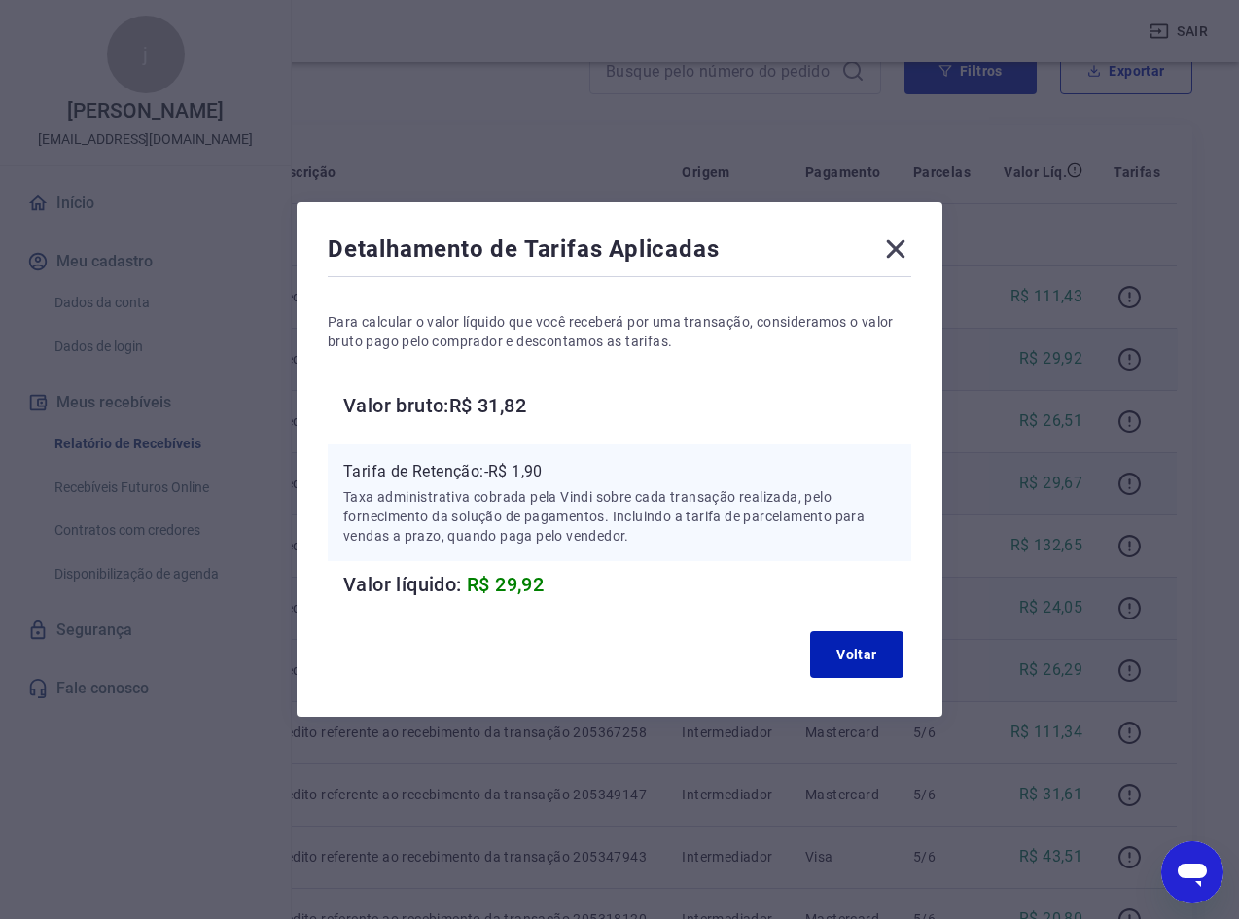
click at [901, 253] on icon at bounding box center [896, 249] width 18 height 18
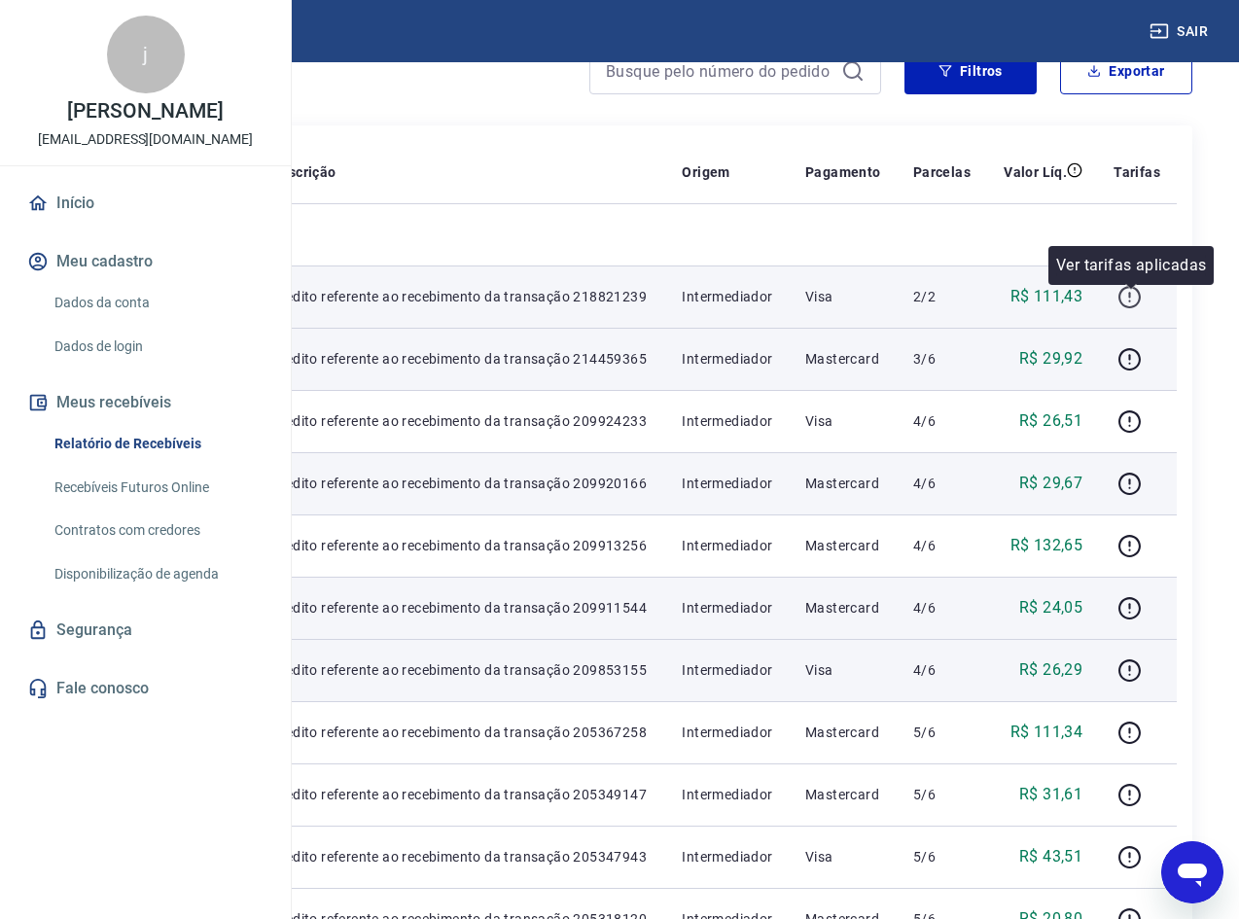
click at [1141, 302] on icon "button" at bounding box center [1130, 297] width 22 height 22
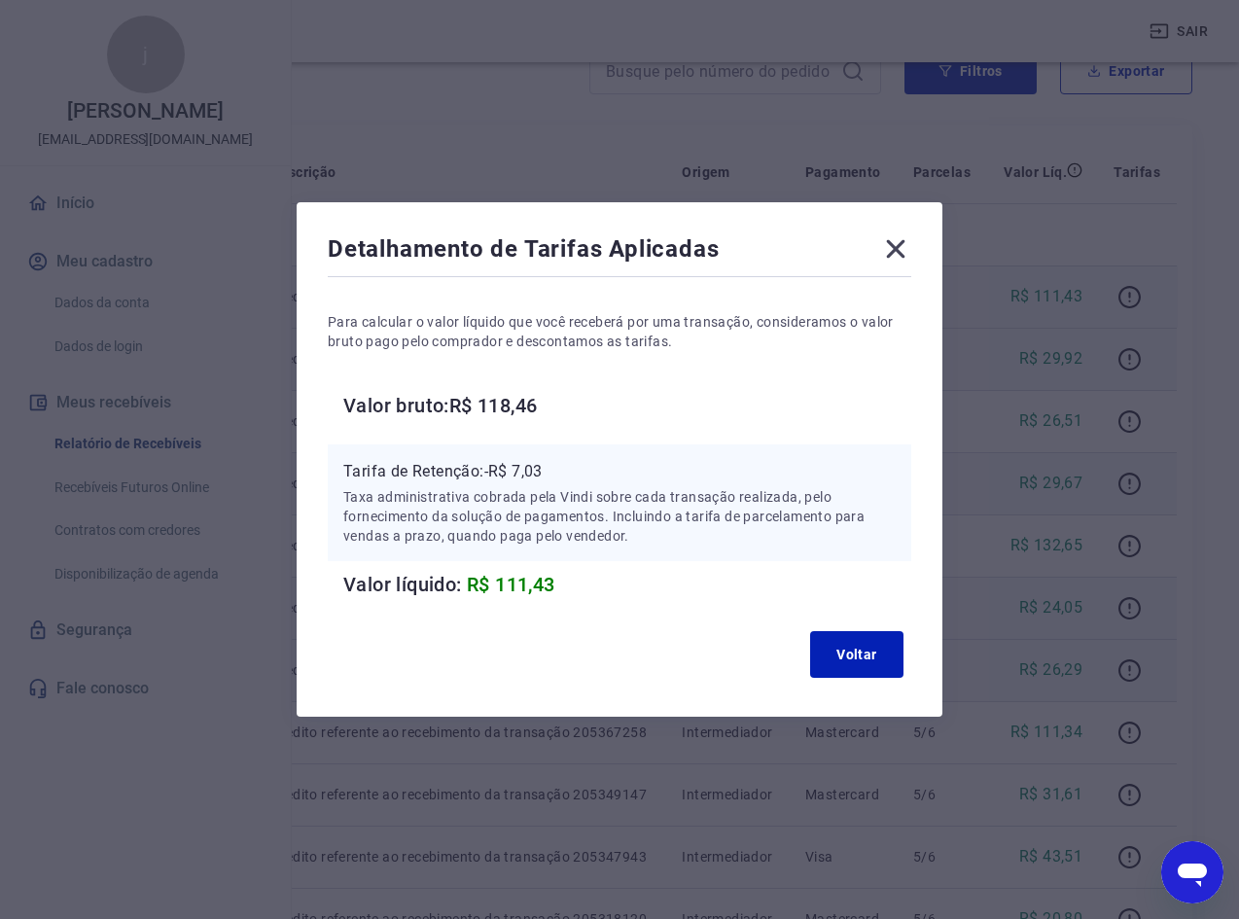
click at [903, 252] on icon at bounding box center [895, 248] width 31 height 31
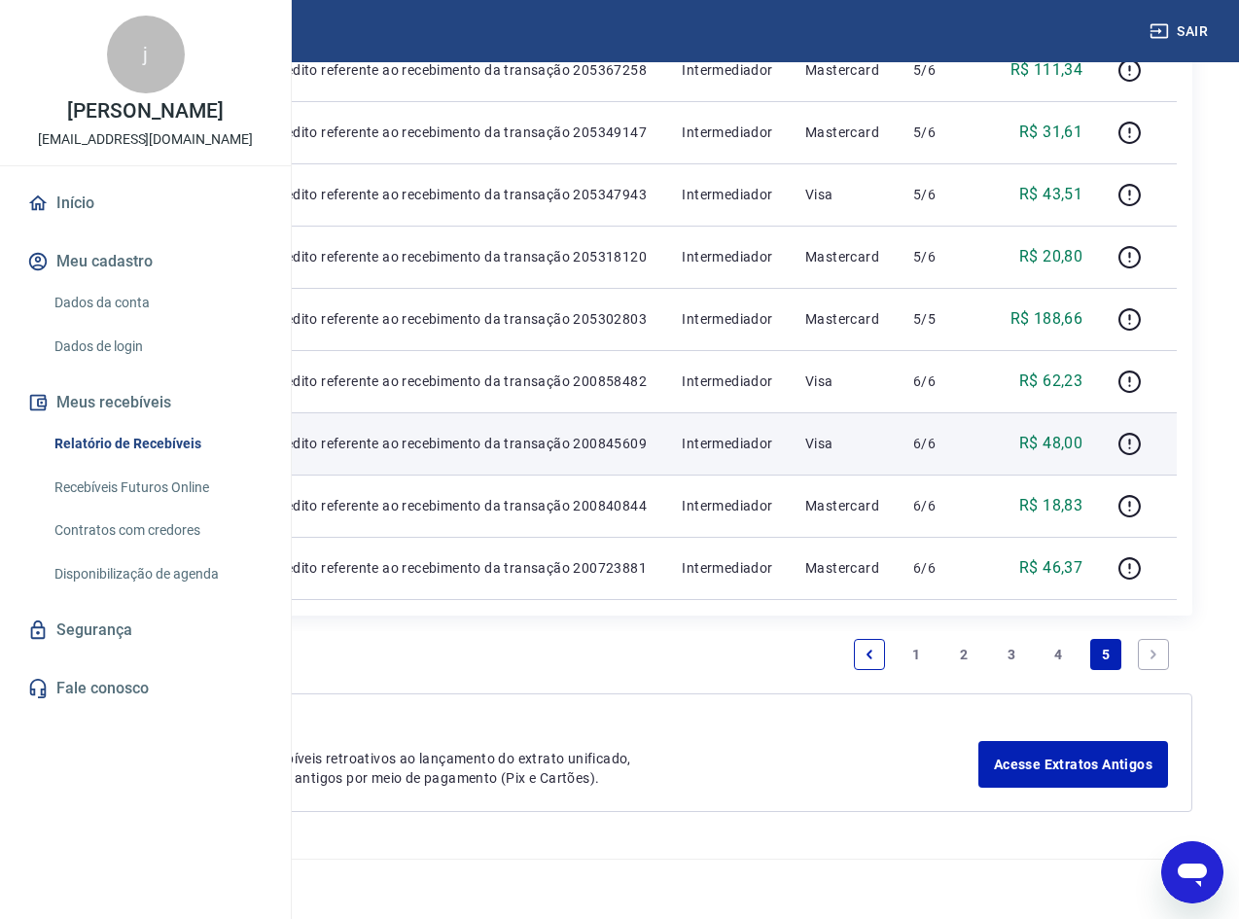
scroll to position [1122, 0]
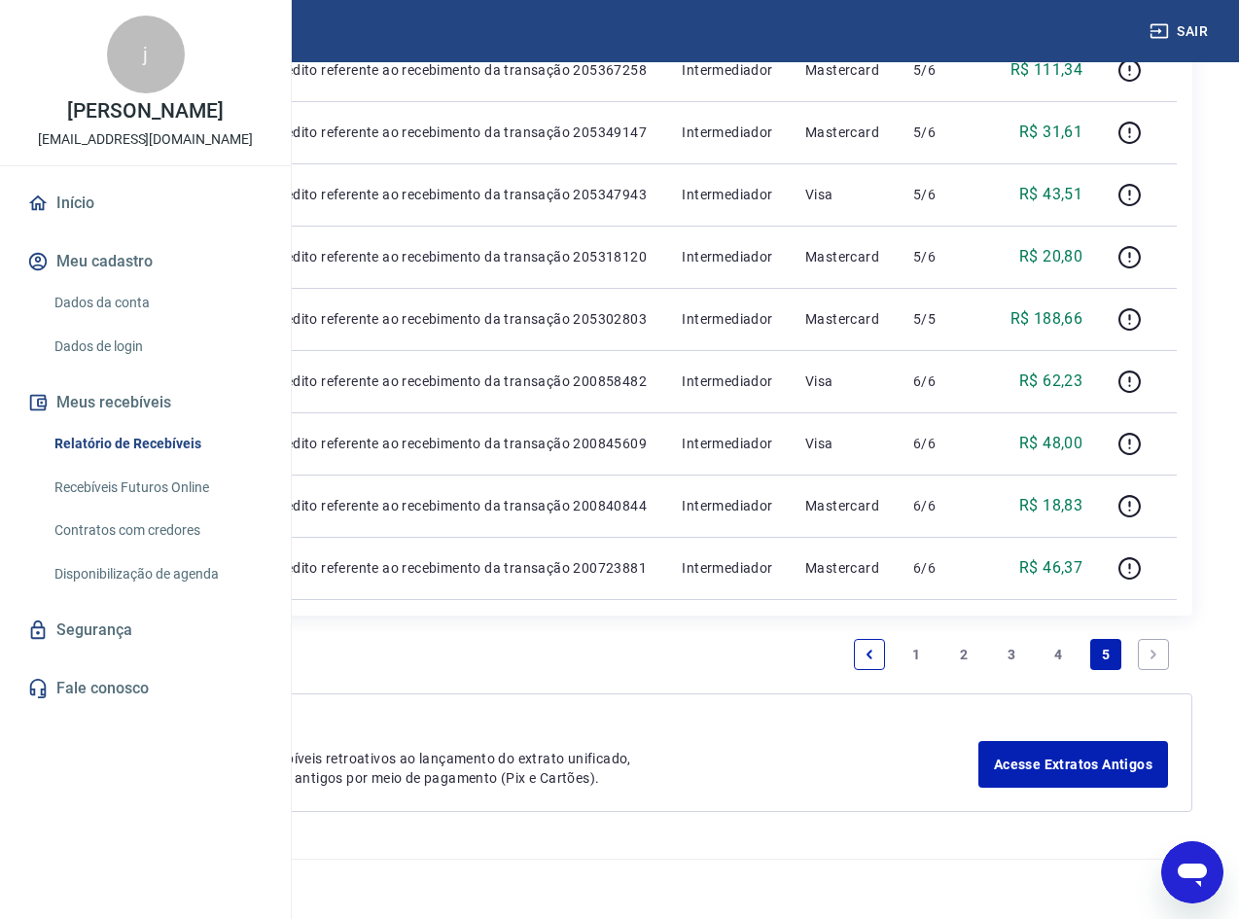
click at [1052, 651] on link "4" at bounding box center [1059, 654] width 31 height 31
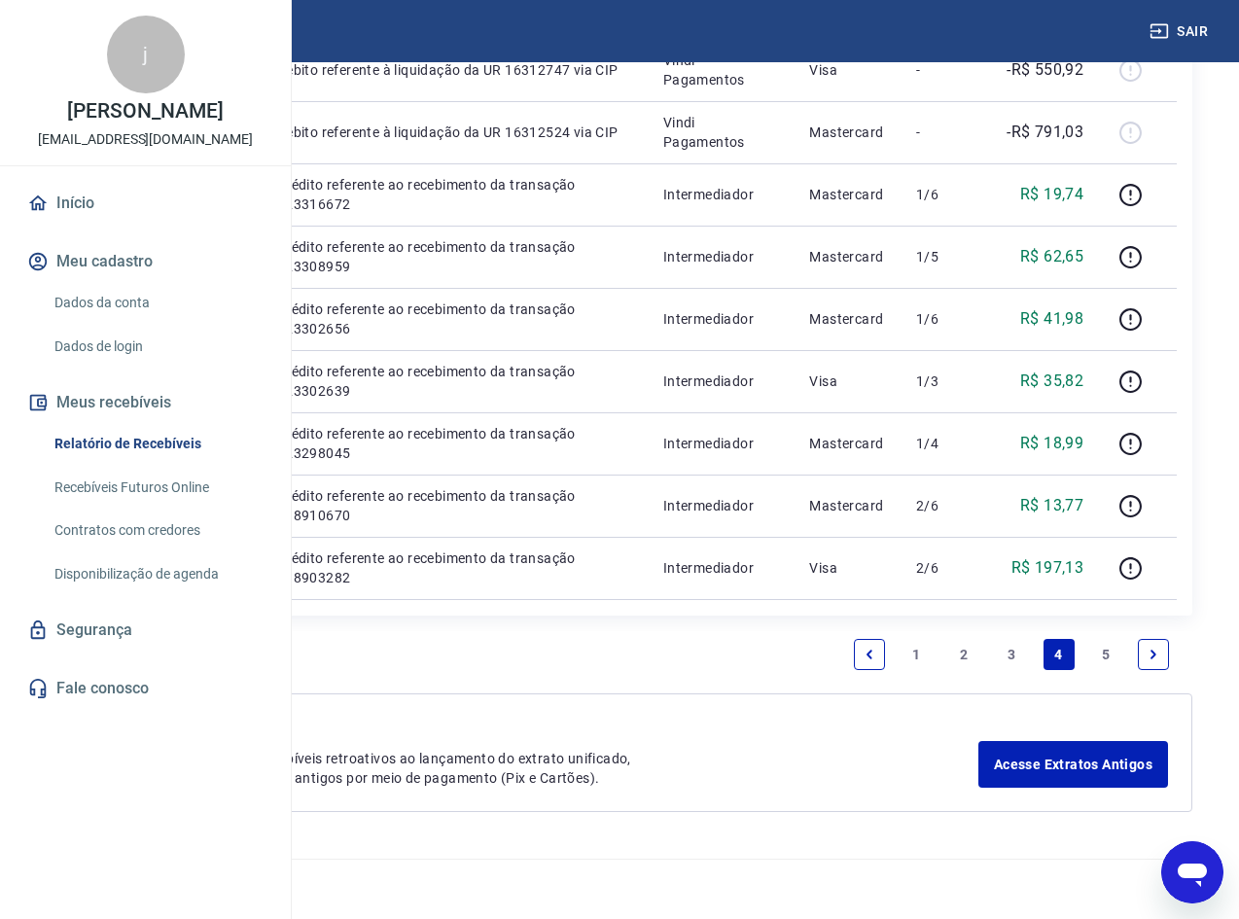
scroll to position [1888, 0]
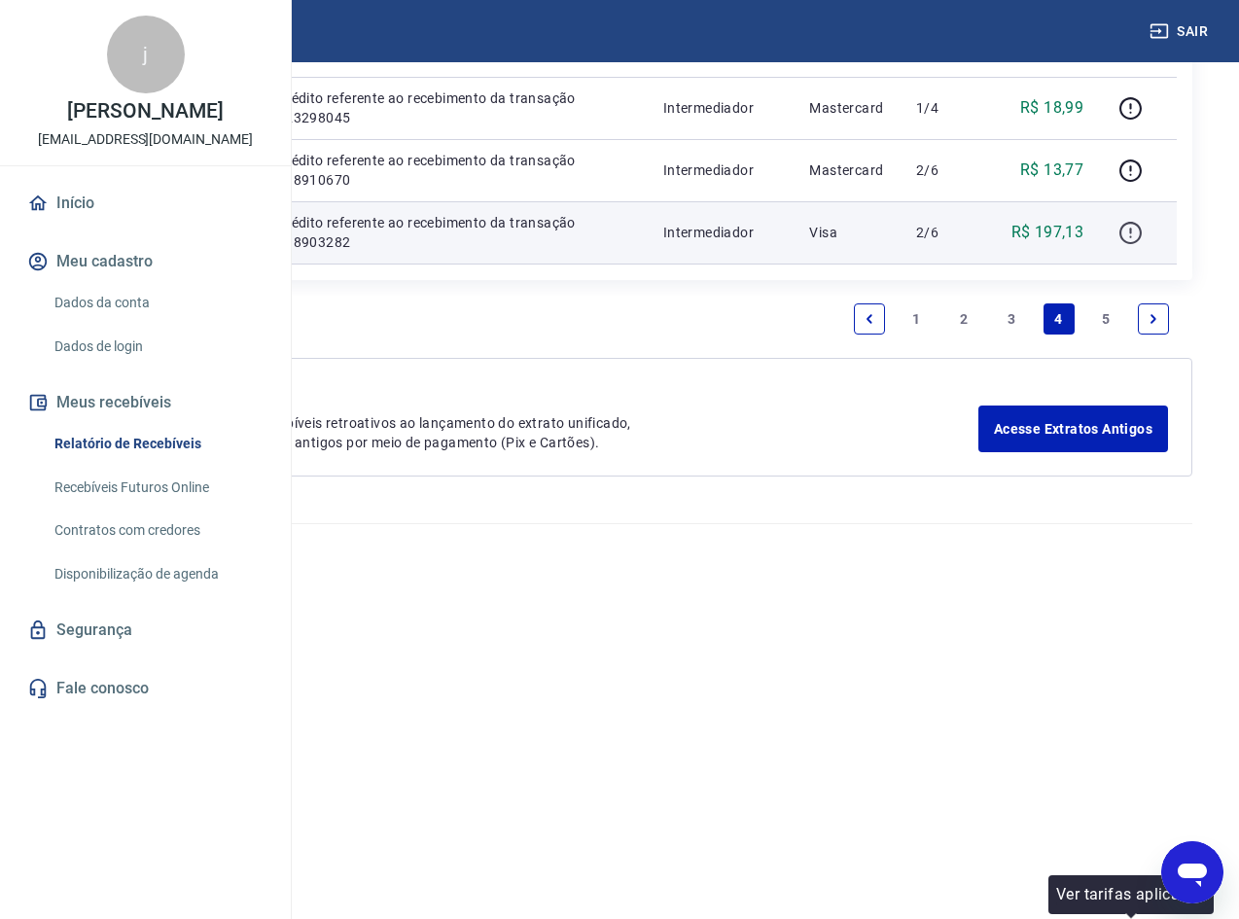
click at [1136, 245] on icon "button" at bounding box center [1131, 233] width 24 height 24
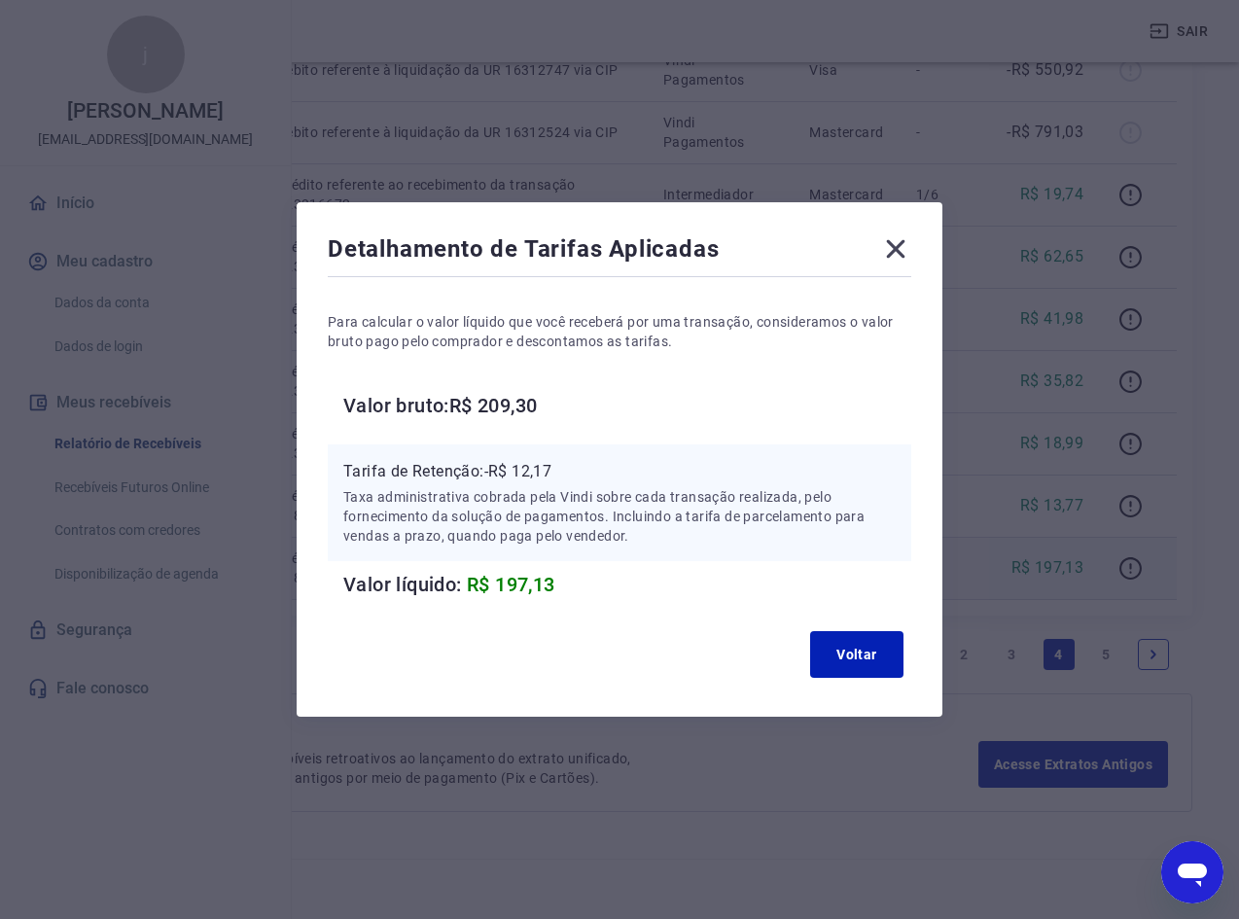
click at [898, 252] on icon at bounding box center [895, 248] width 31 height 31
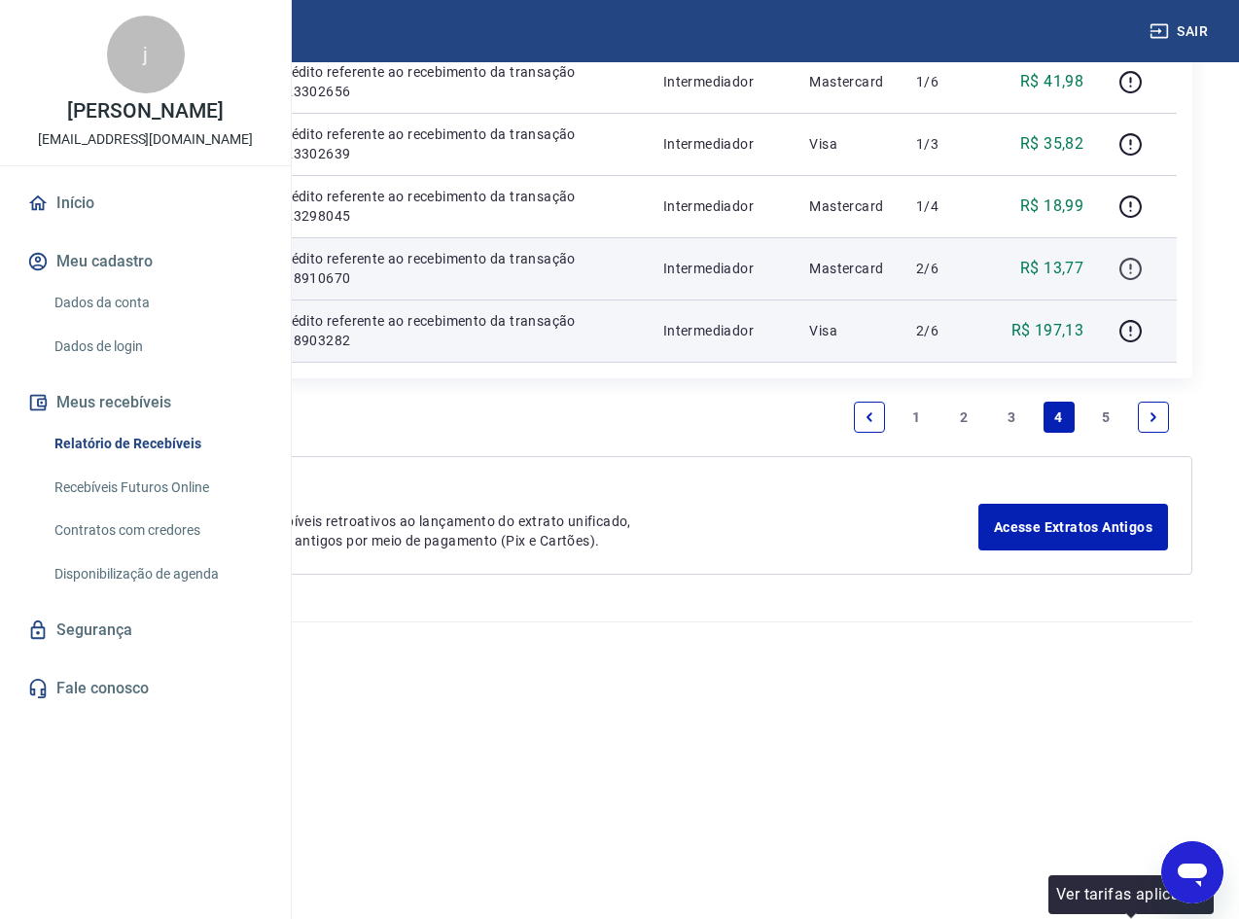
click at [1135, 281] on icon "button" at bounding box center [1131, 269] width 24 height 24
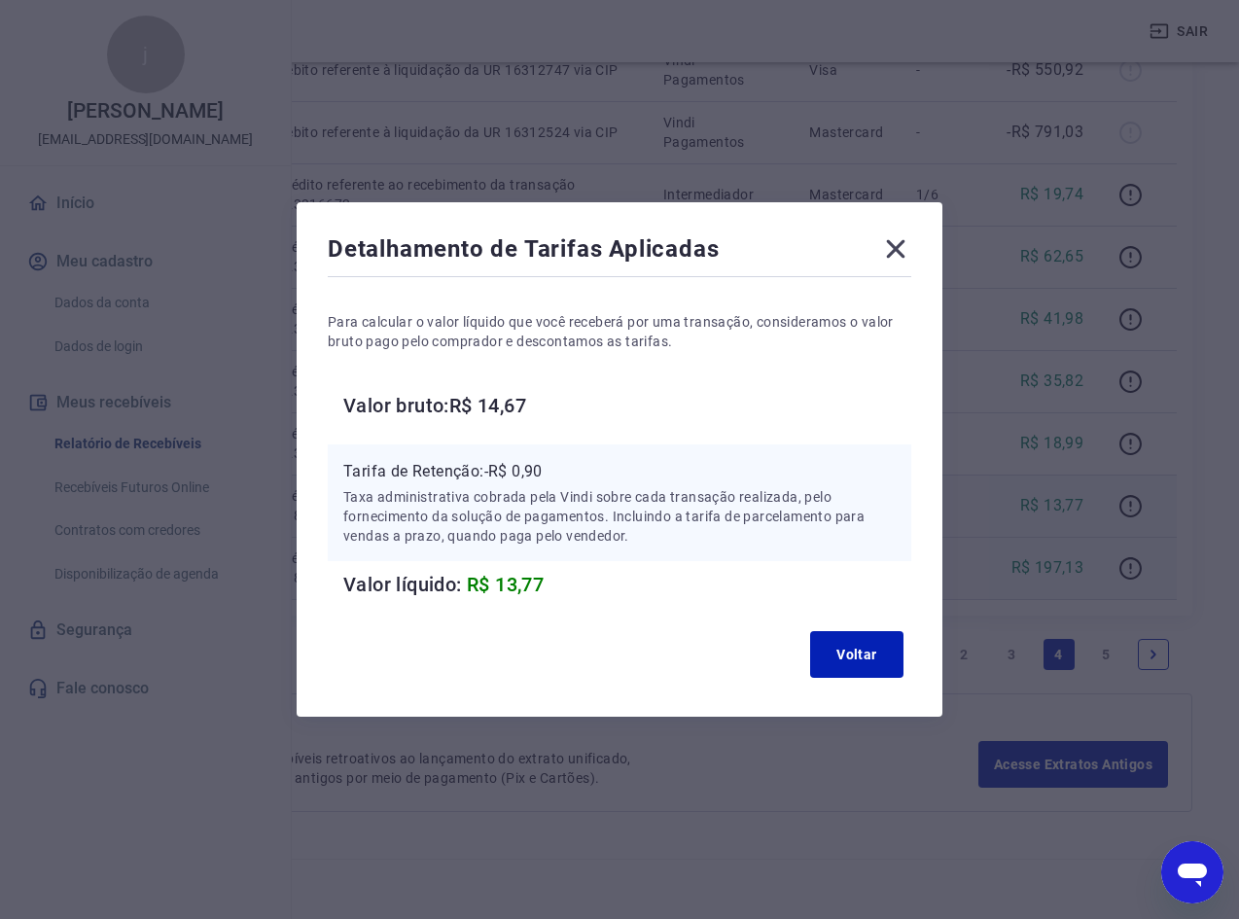
click at [898, 251] on icon at bounding box center [895, 248] width 31 height 31
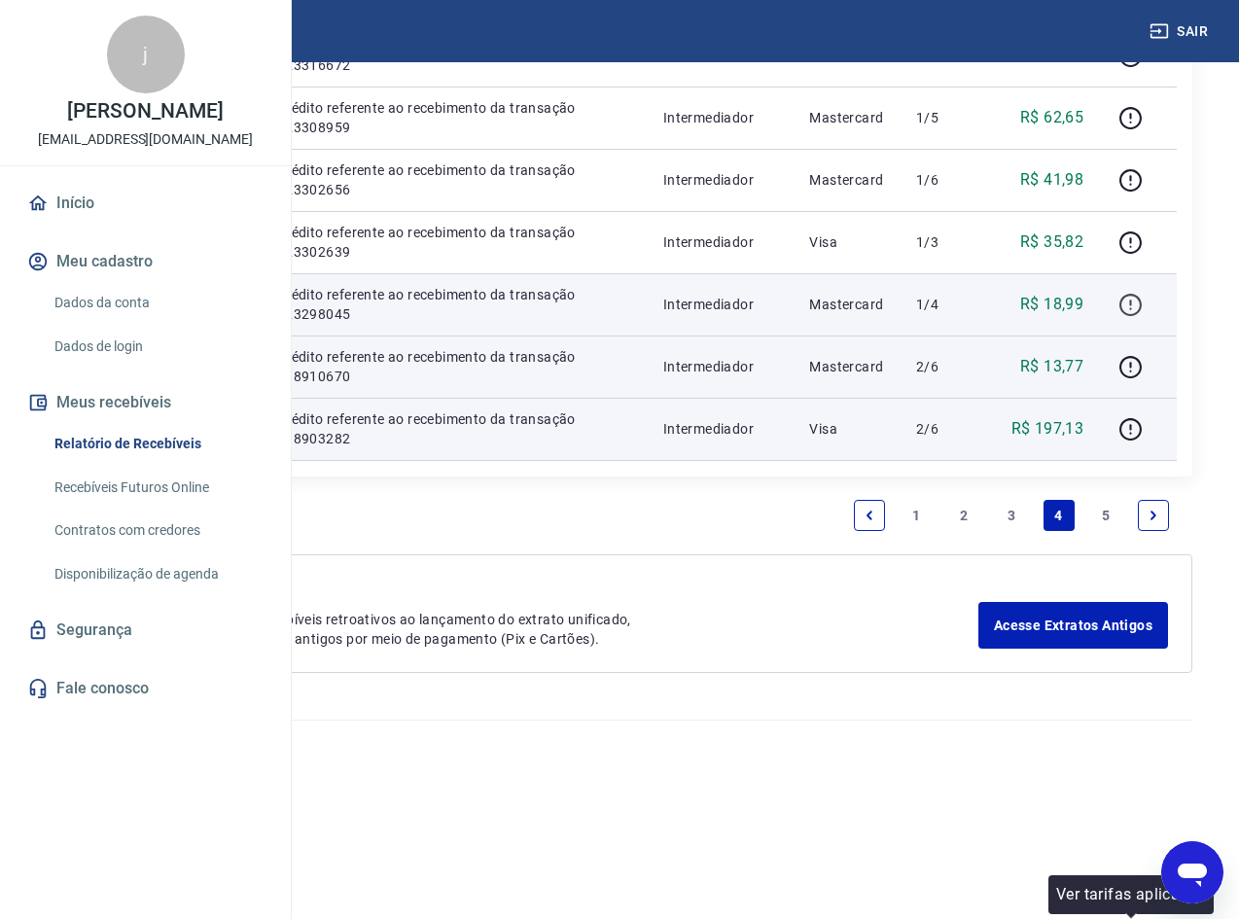
click at [1129, 317] on icon "button" at bounding box center [1131, 305] width 24 height 24
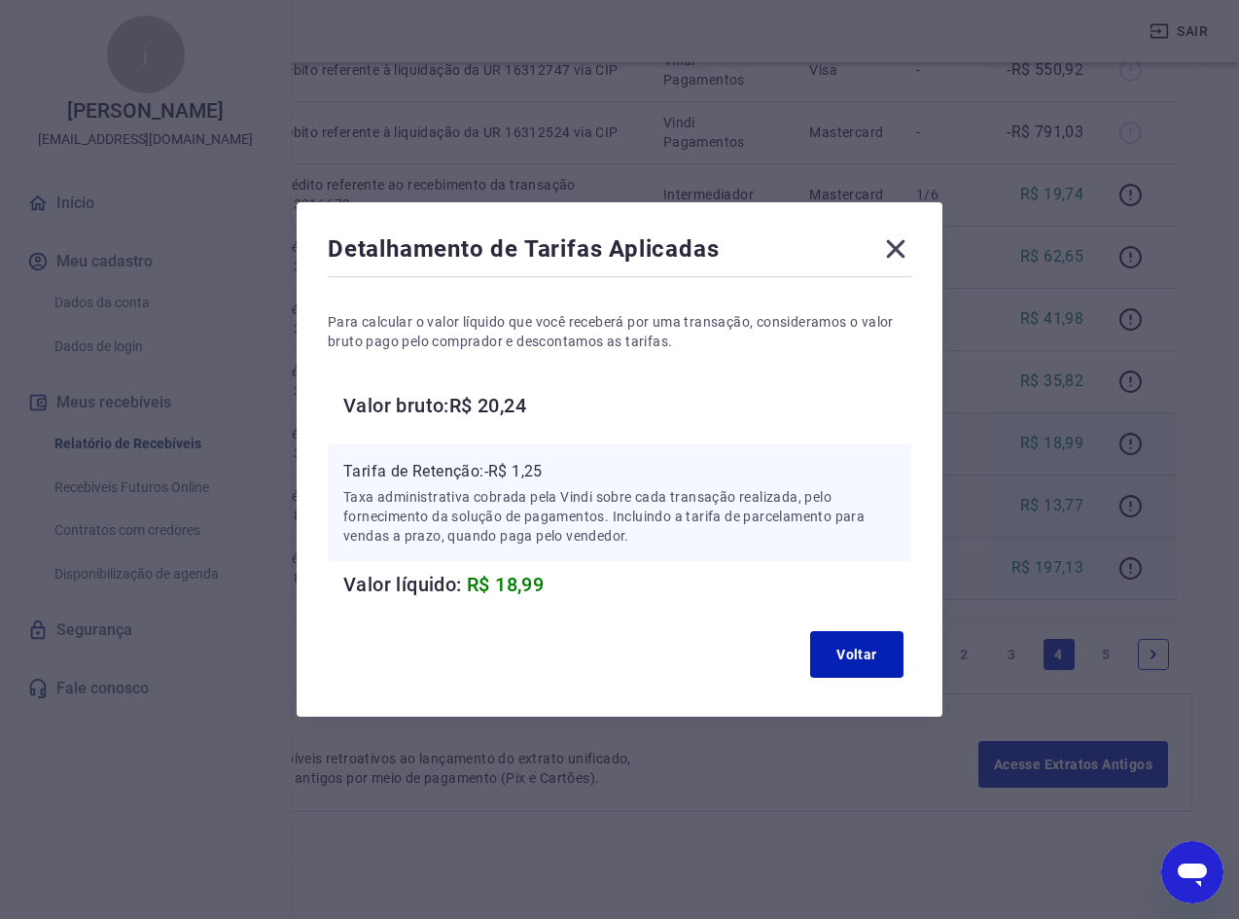
click at [906, 253] on icon at bounding box center [896, 249] width 18 height 18
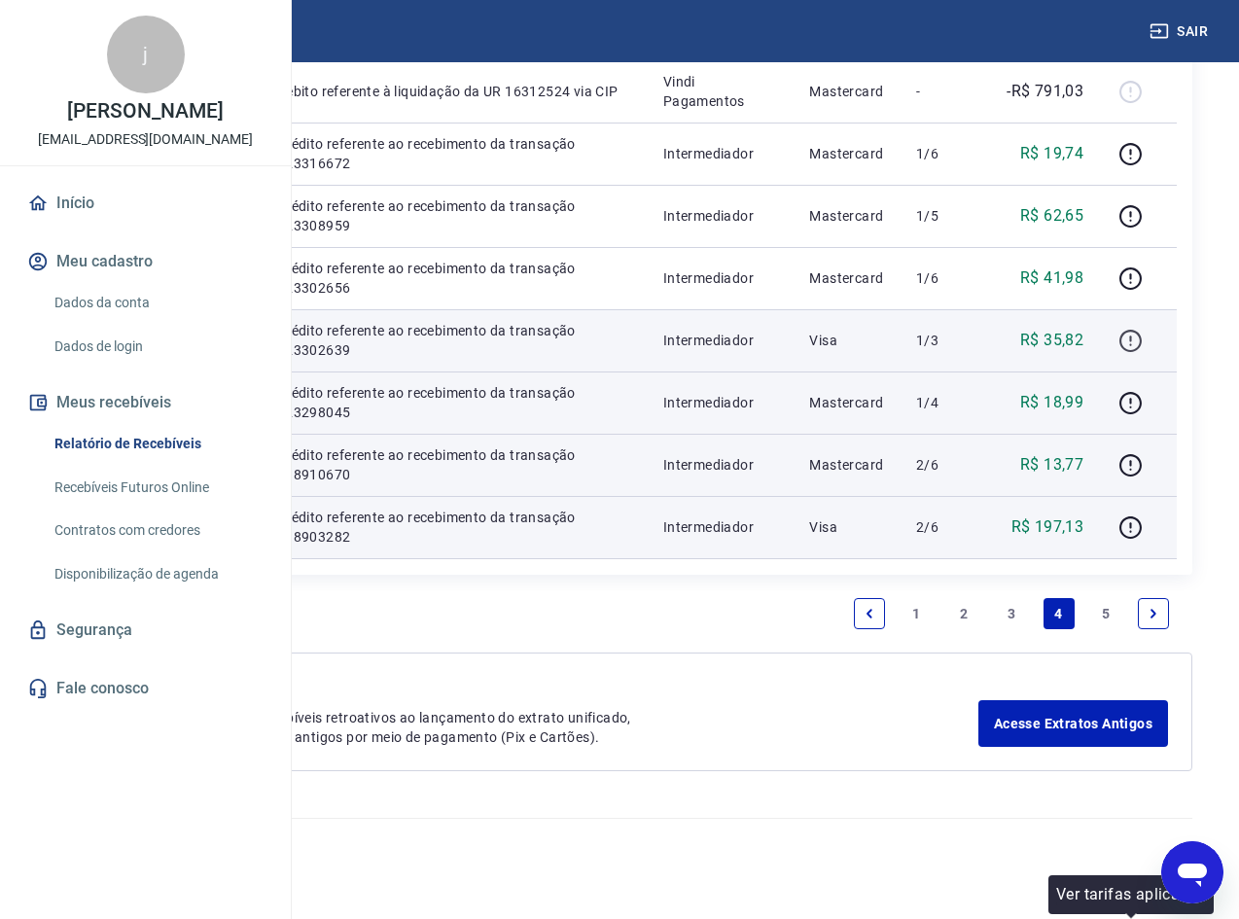
click at [1130, 329] on icon "button" at bounding box center [1131, 341] width 24 height 24
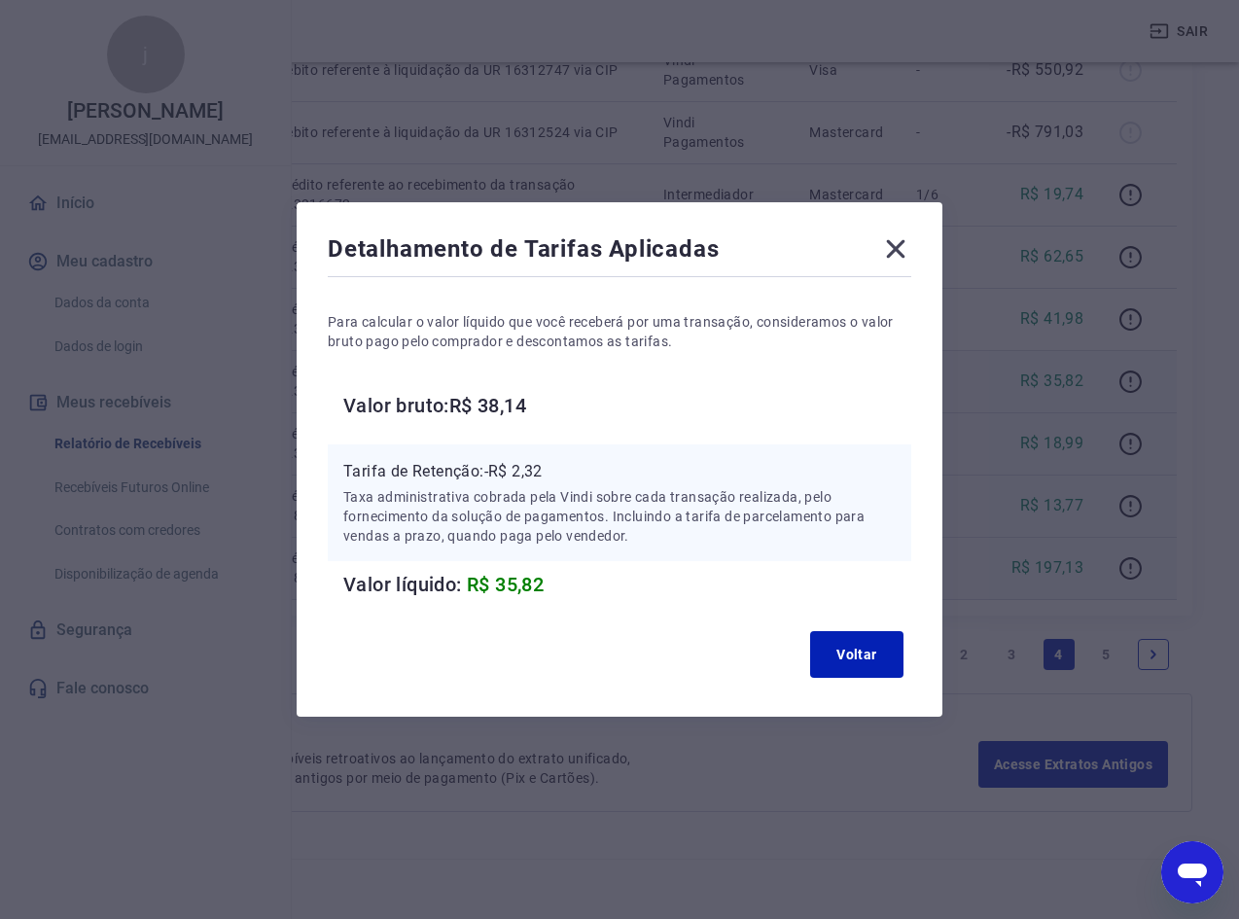
click at [895, 248] on icon at bounding box center [895, 248] width 31 height 31
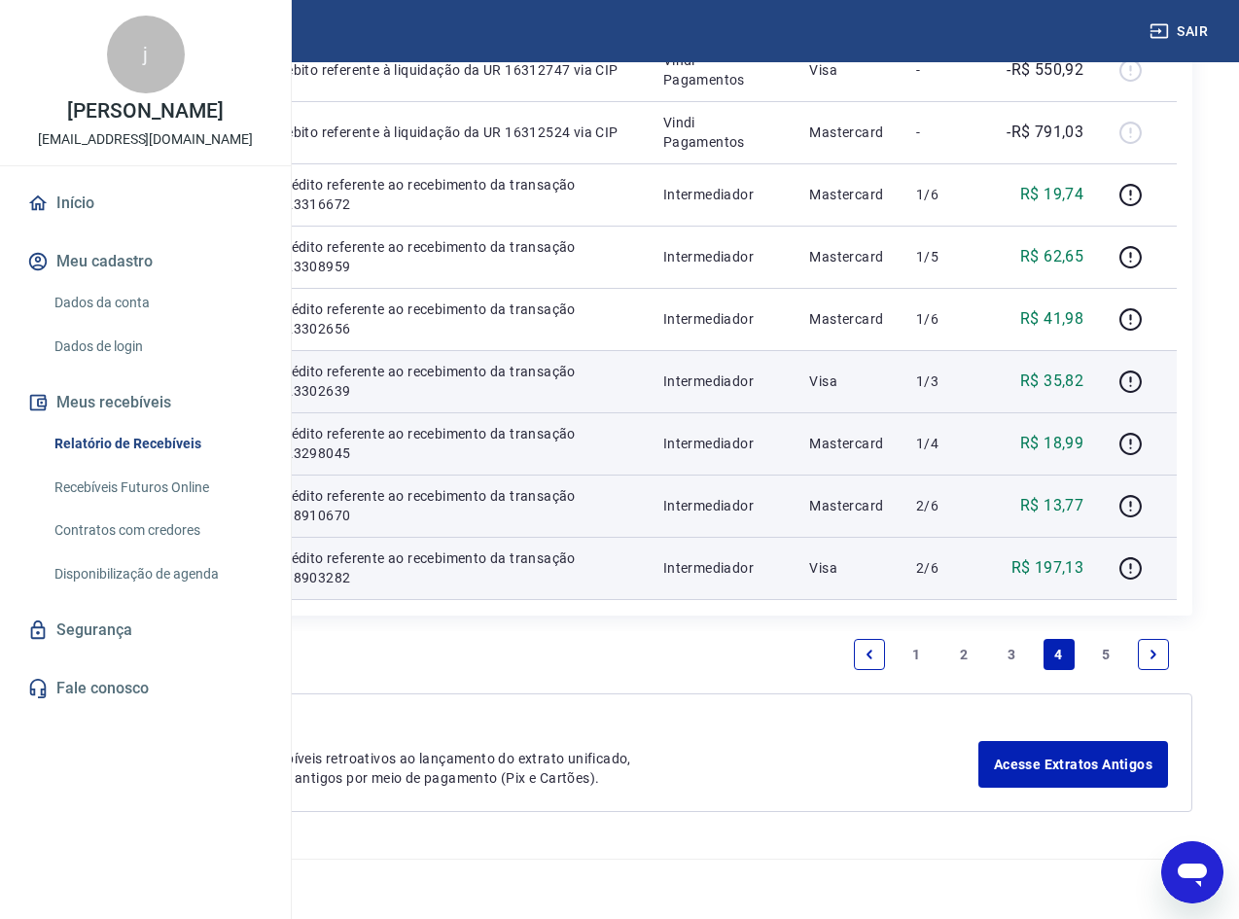
scroll to position [1596, 0]
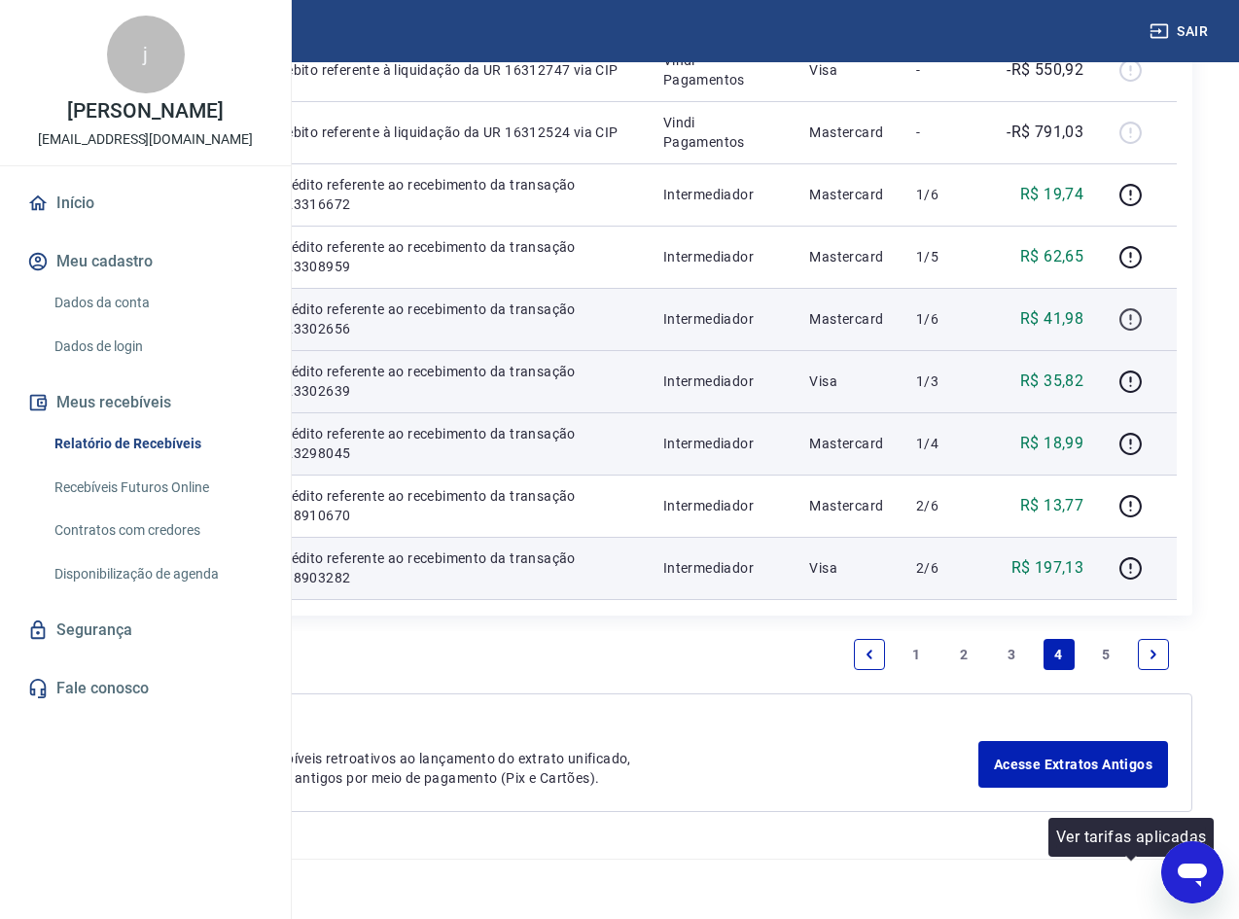
click at [1141, 331] on icon "button" at bounding box center [1131, 319] width 22 height 22
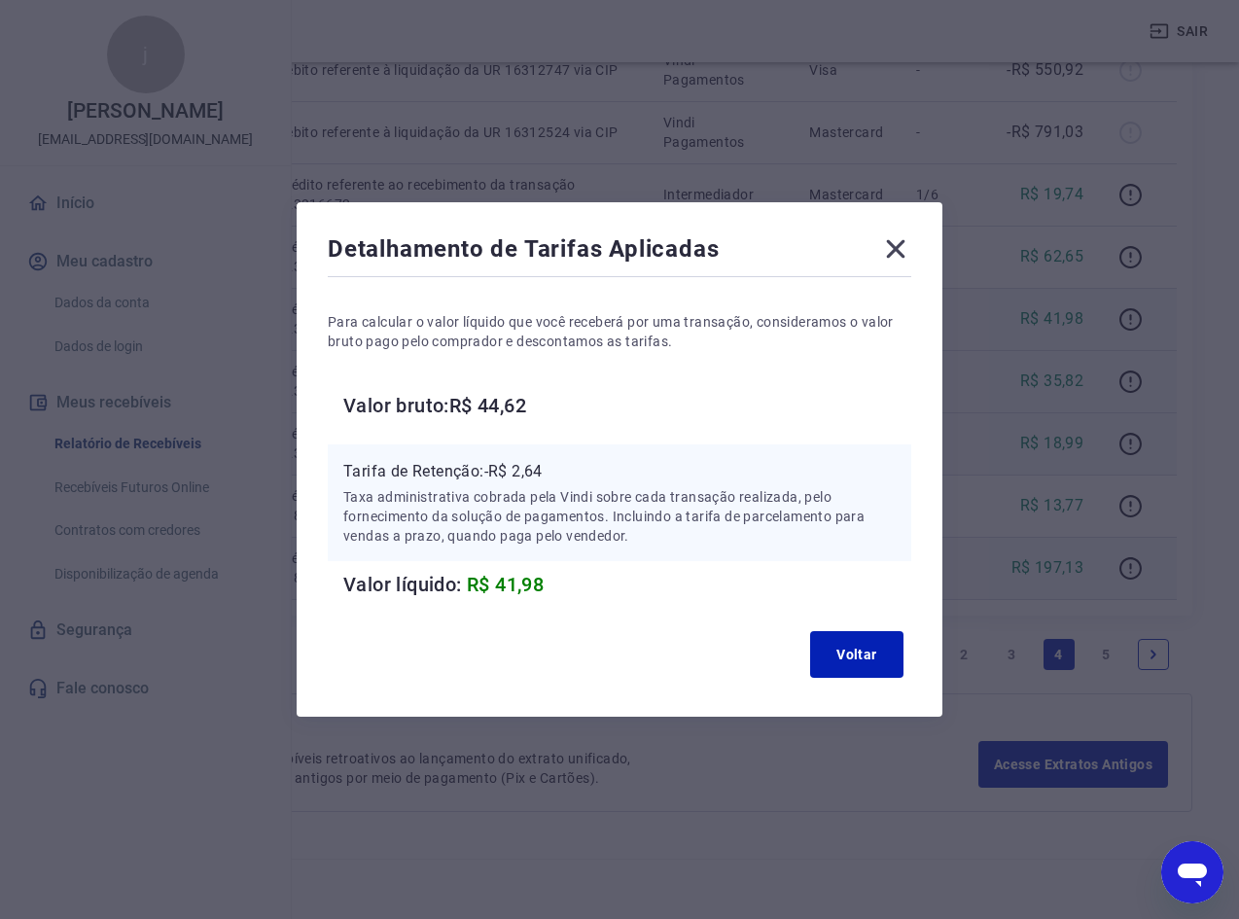
click at [906, 248] on icon at bounding box center [896, 249] width 18 height 18
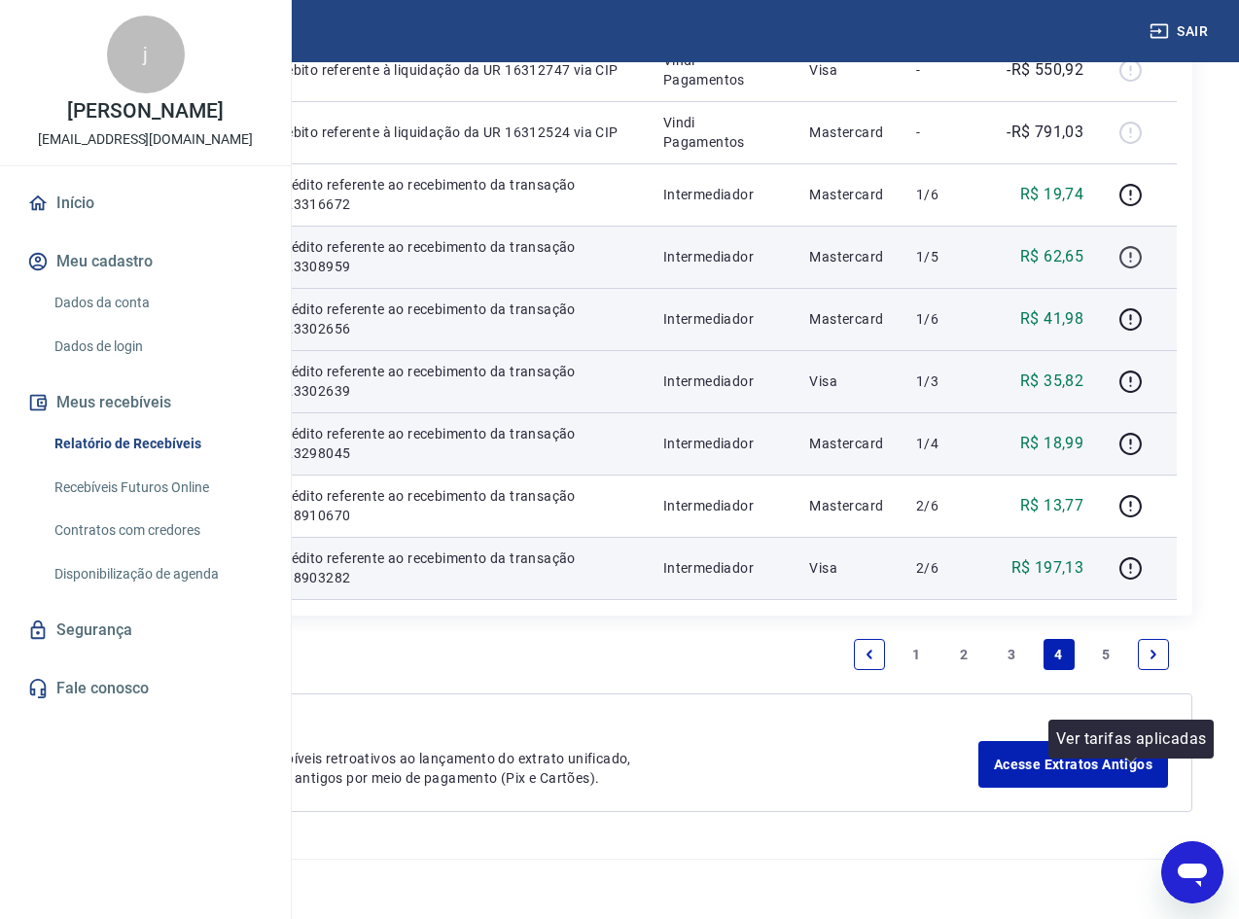
click at [1133, 269] on icon "button" at bounding box center [1131, 257] width 24 height 24
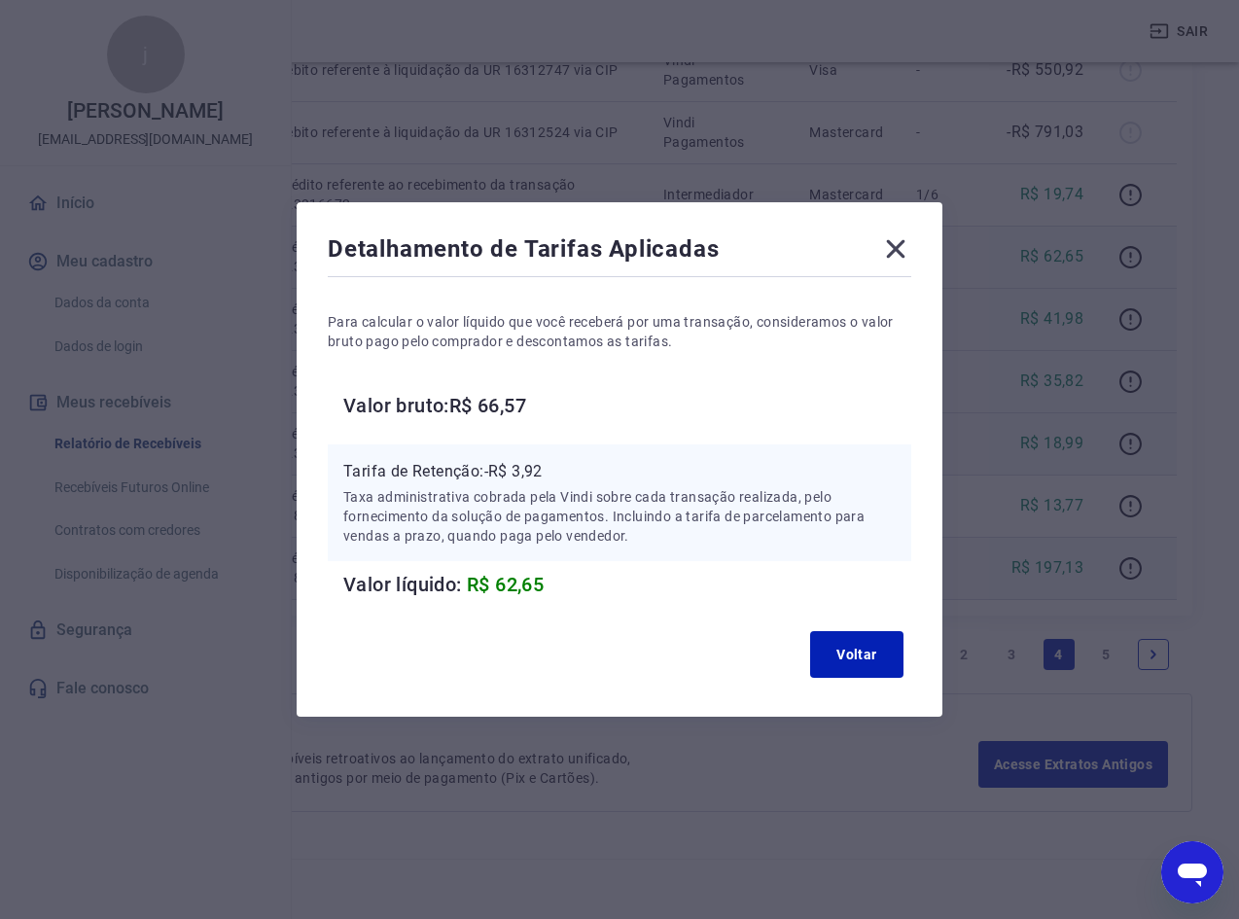
click at [894, 244] on icon at bounding box center [895, 248] width 31 height 31
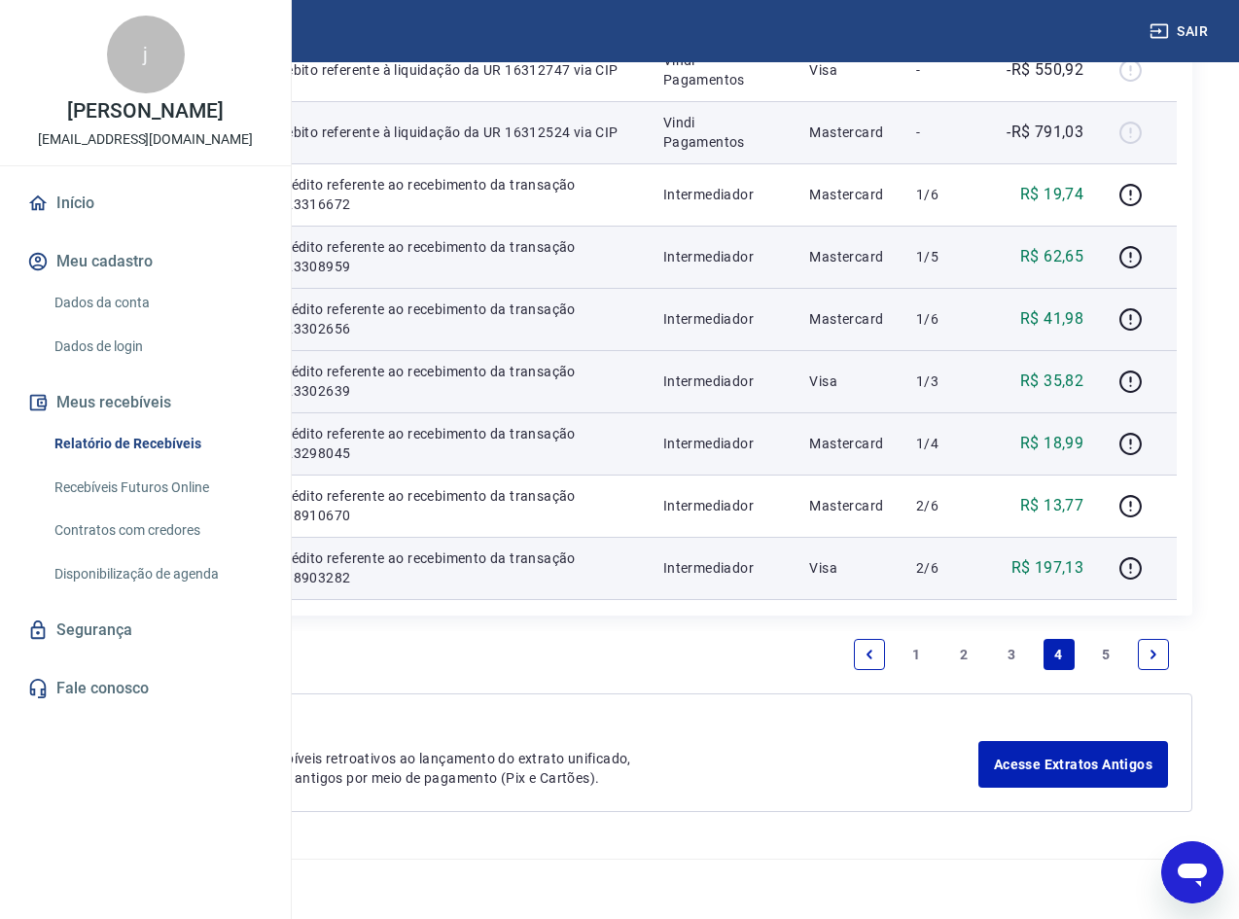
scroll to position [1402, 0]
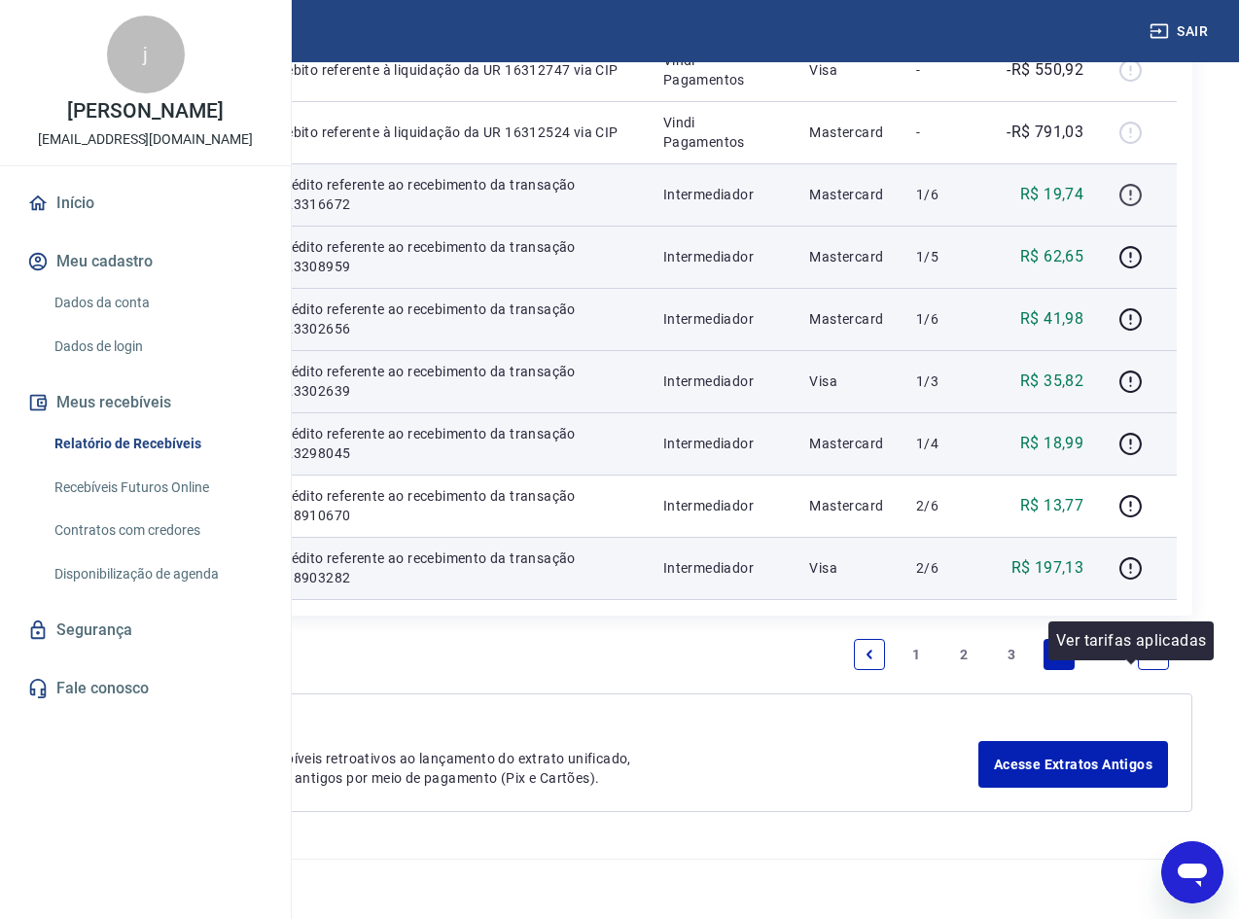
click at [1135, 207] on icon "button" at bounding box center [1131, 195] width 24 height 24
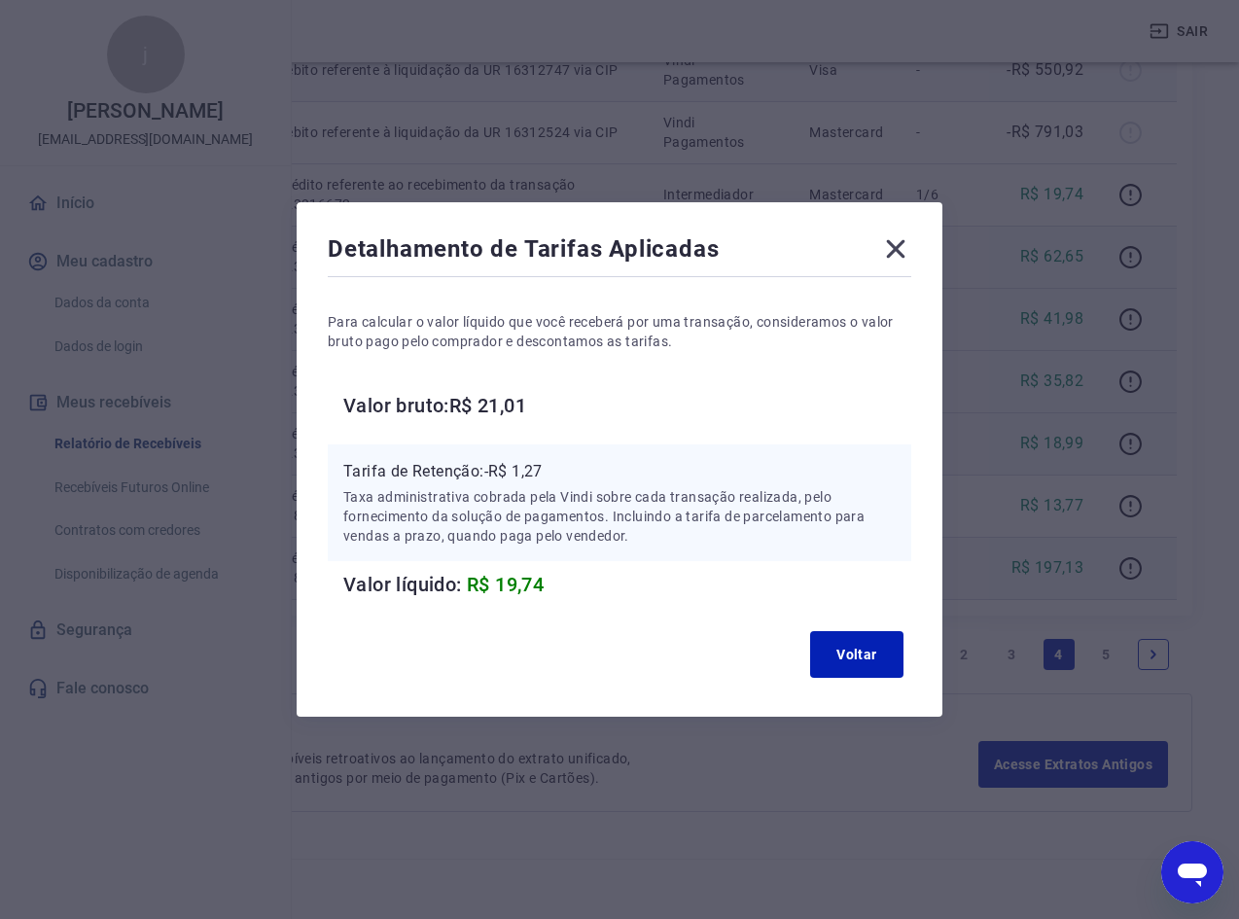
drag, startPoint x: 898, startPoint y: 248, endPoint x: 915, endPoint y: 255, distance: 18.8
click at [898, 248] on icon at bounding box center [895, 248] width 31 height 31
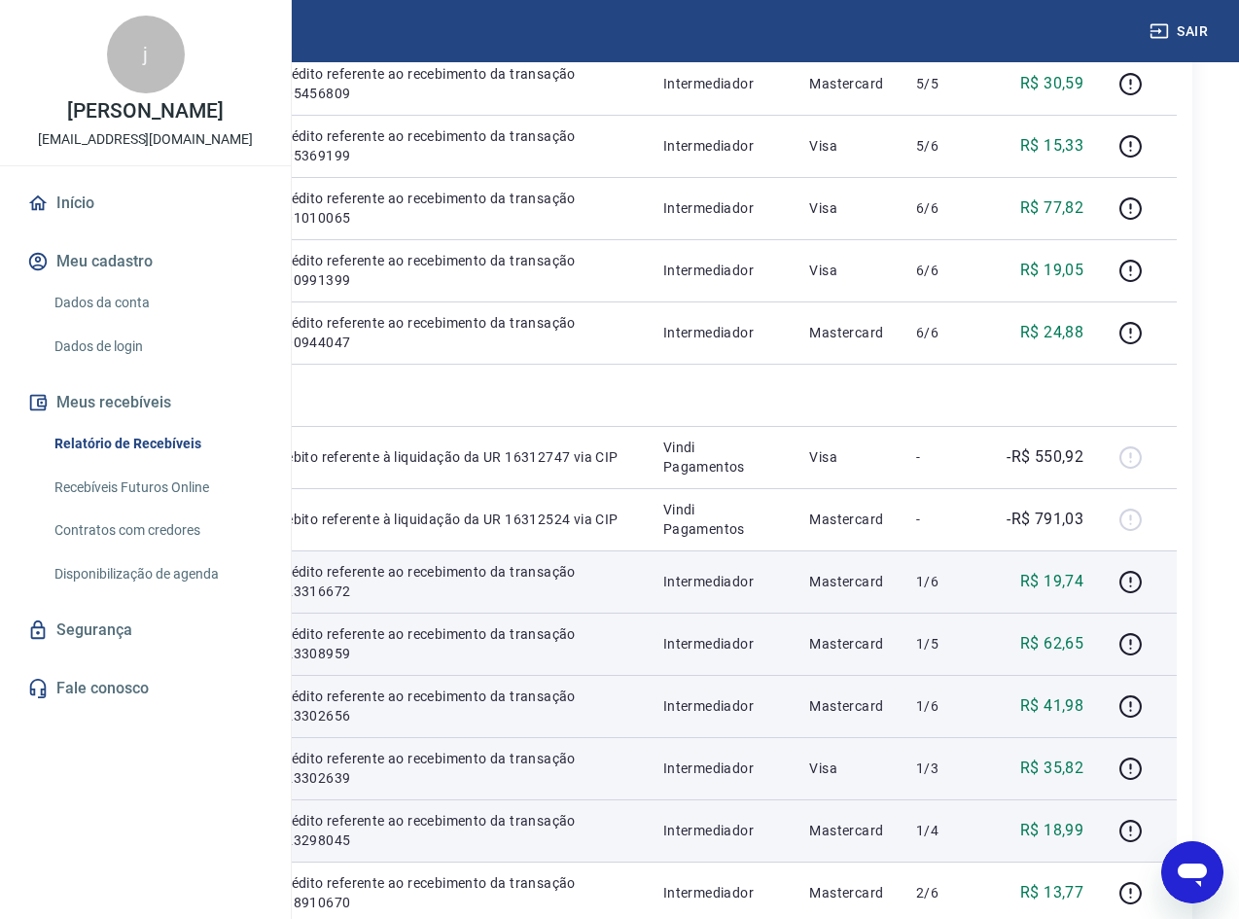
scroll to position [721, 0]
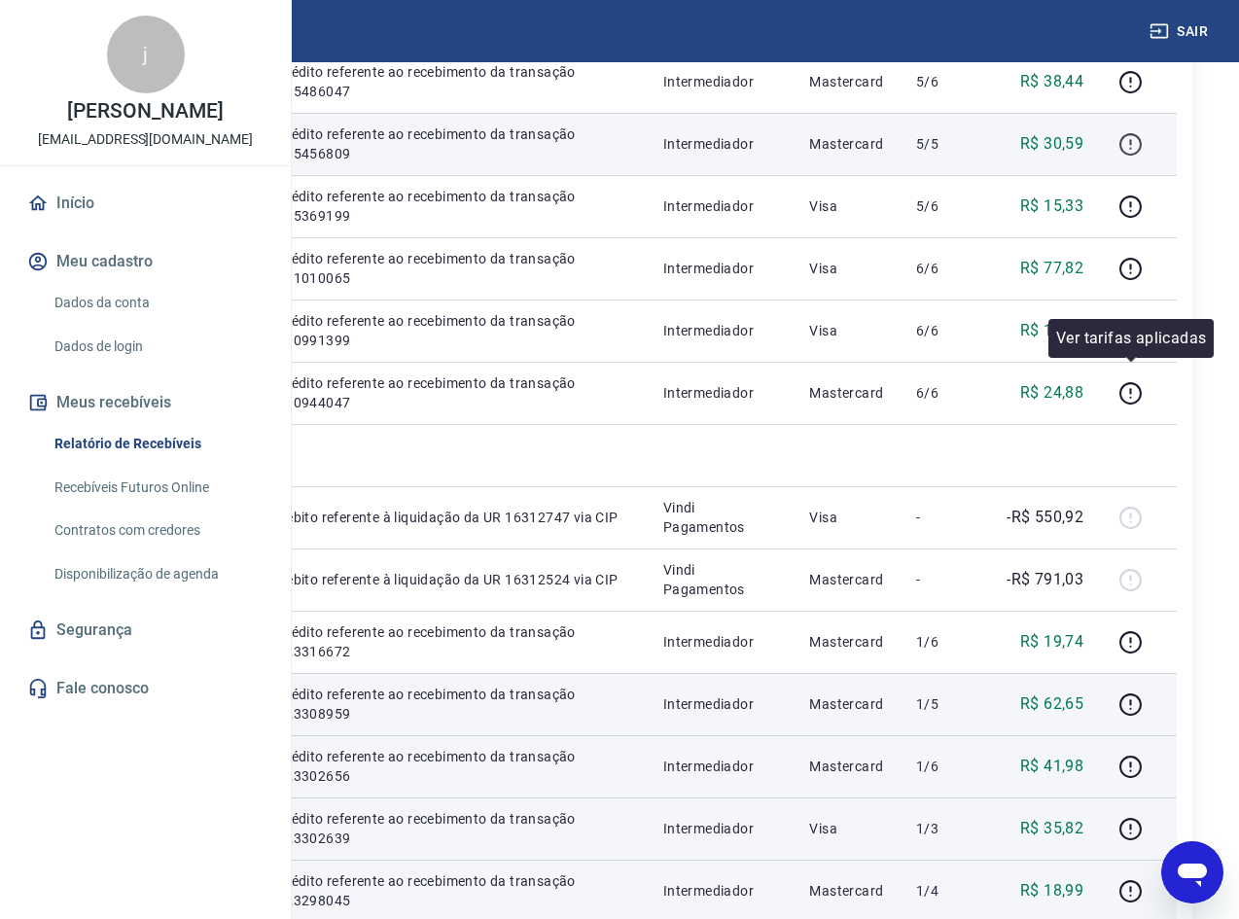
click at [1137, 157] on icon "button" at bounding box center [1131, 144] width 24 height 24
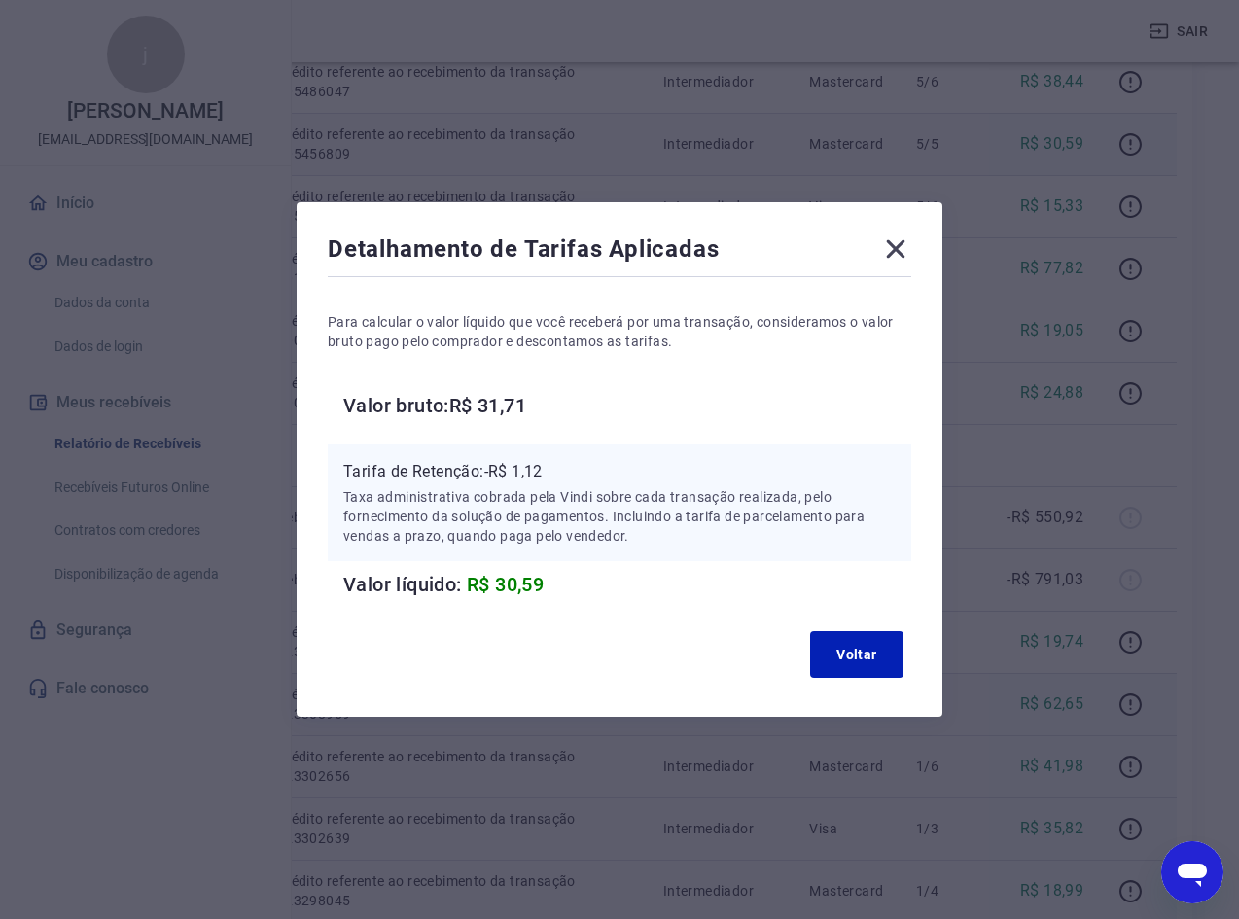
click at [896, 256] on icon at bounding box center [896, 249] width 18 height 18
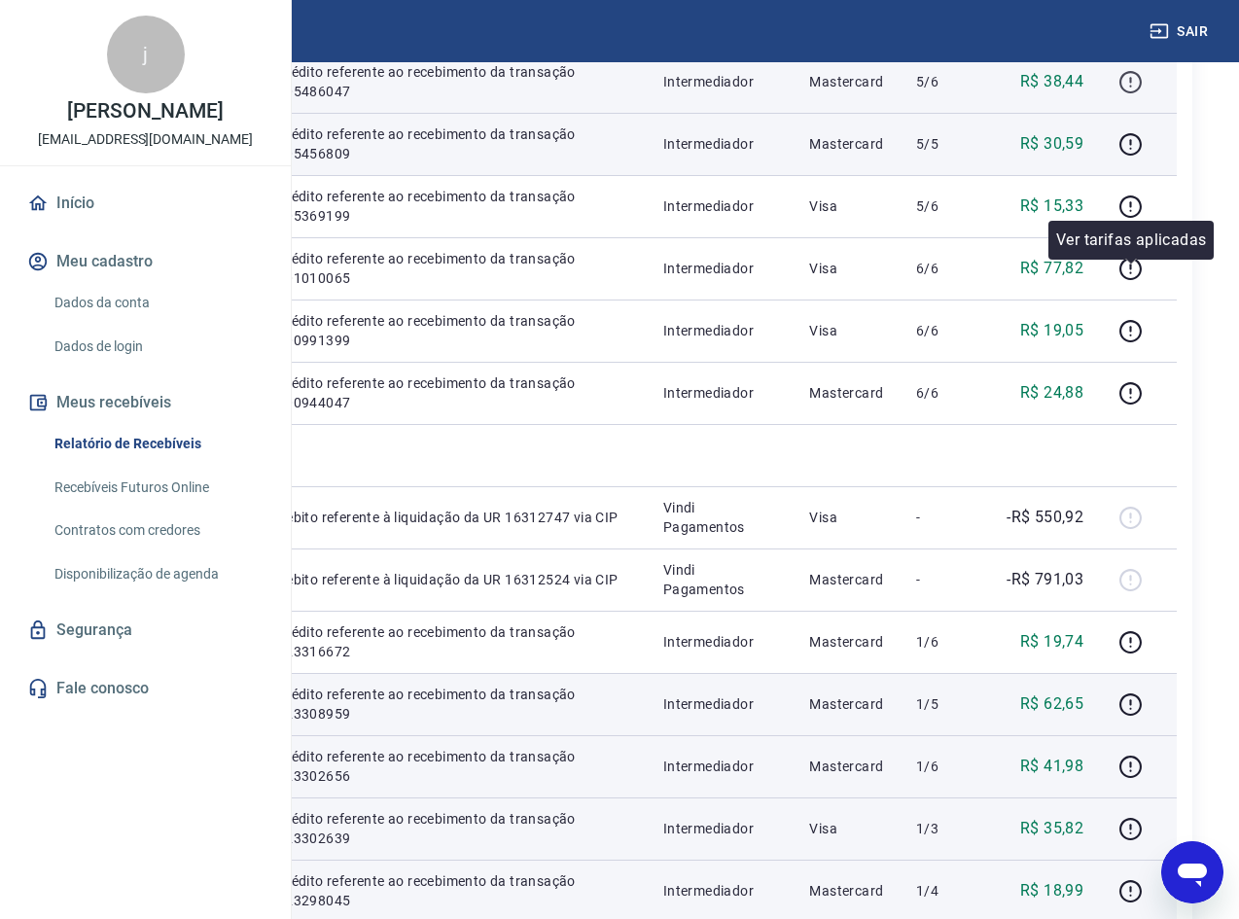
click at [1131, 83] on icon "button" at bounding box center [1130, 80] width 2 height 6
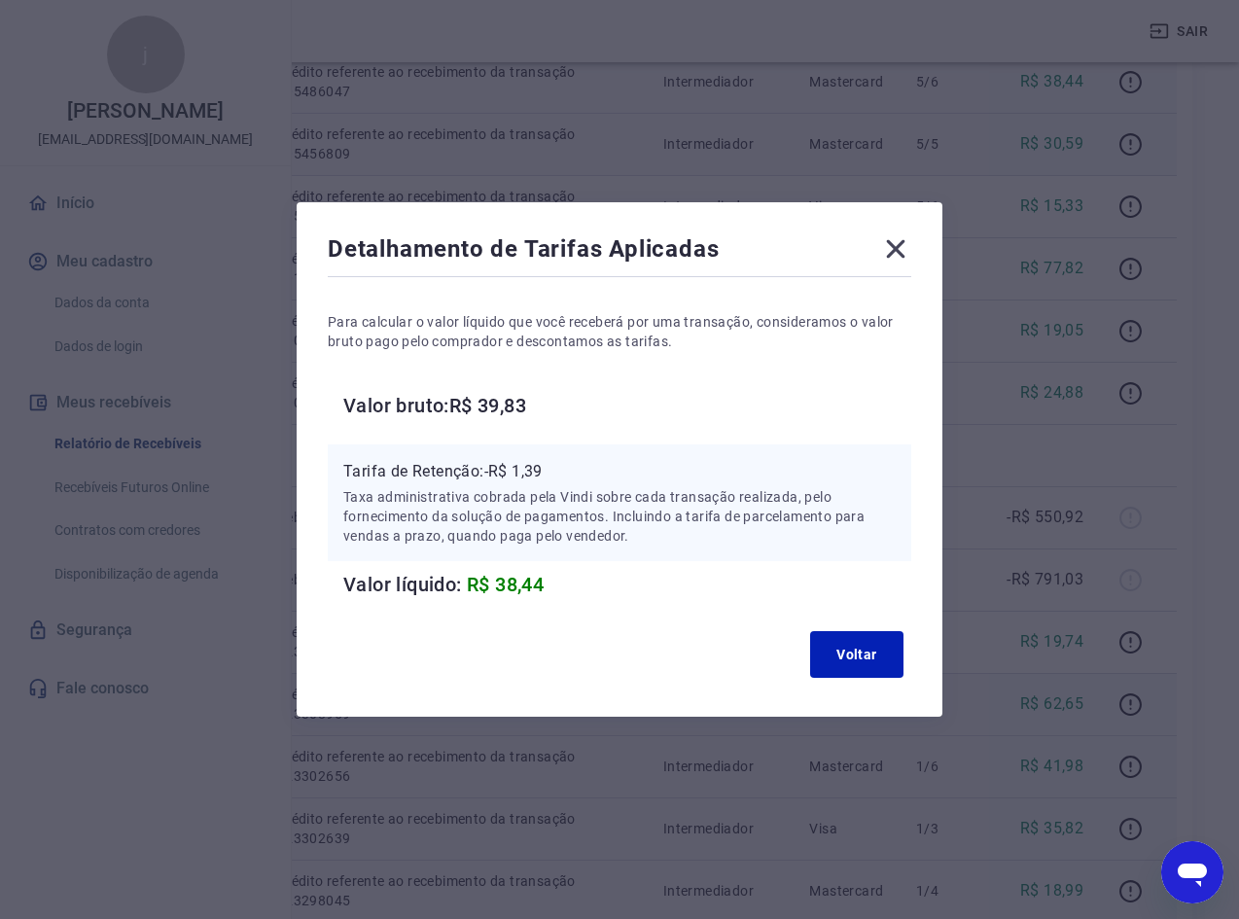
click at [905, 254] on icon at bounding box center [895, 248] width 31 height 31
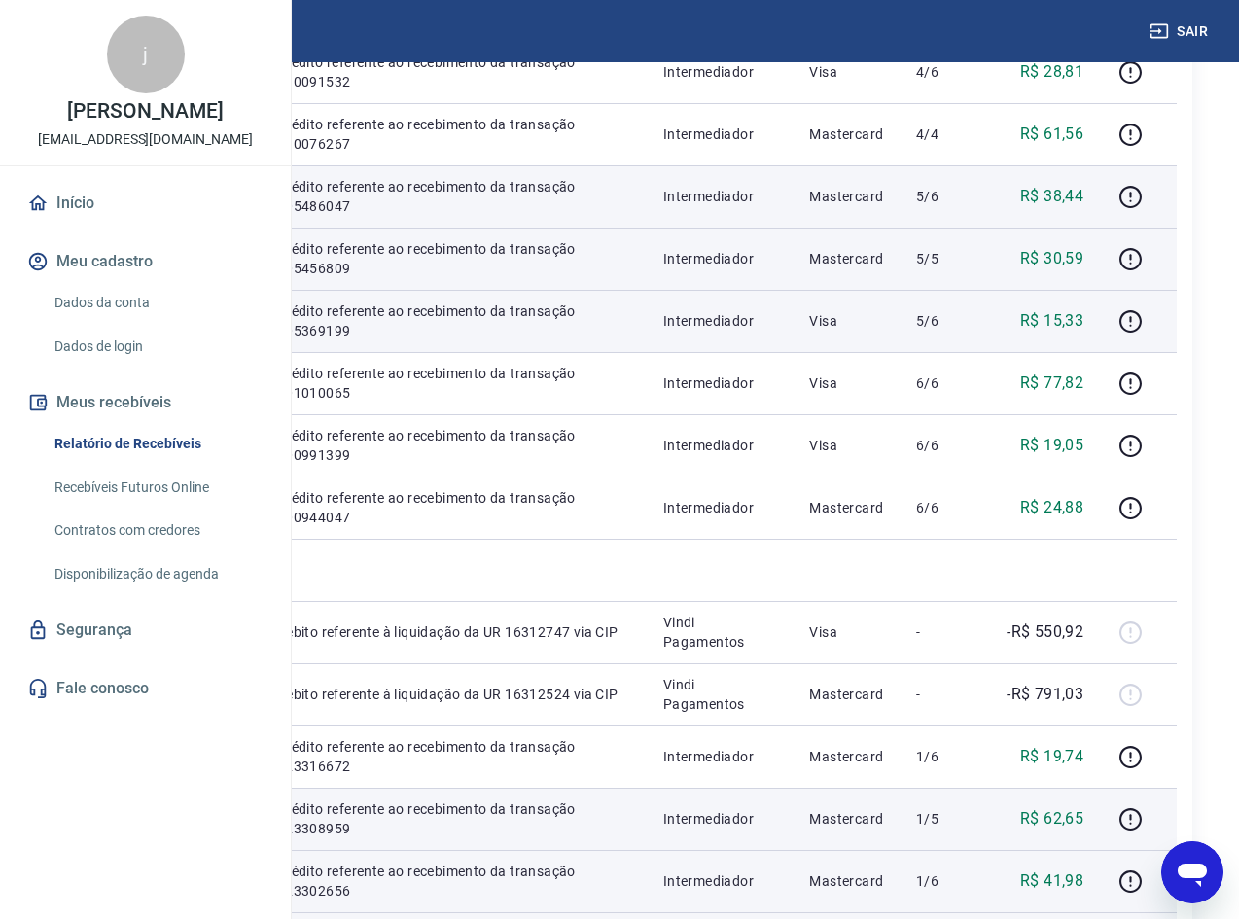
scroll to position [526, 0]
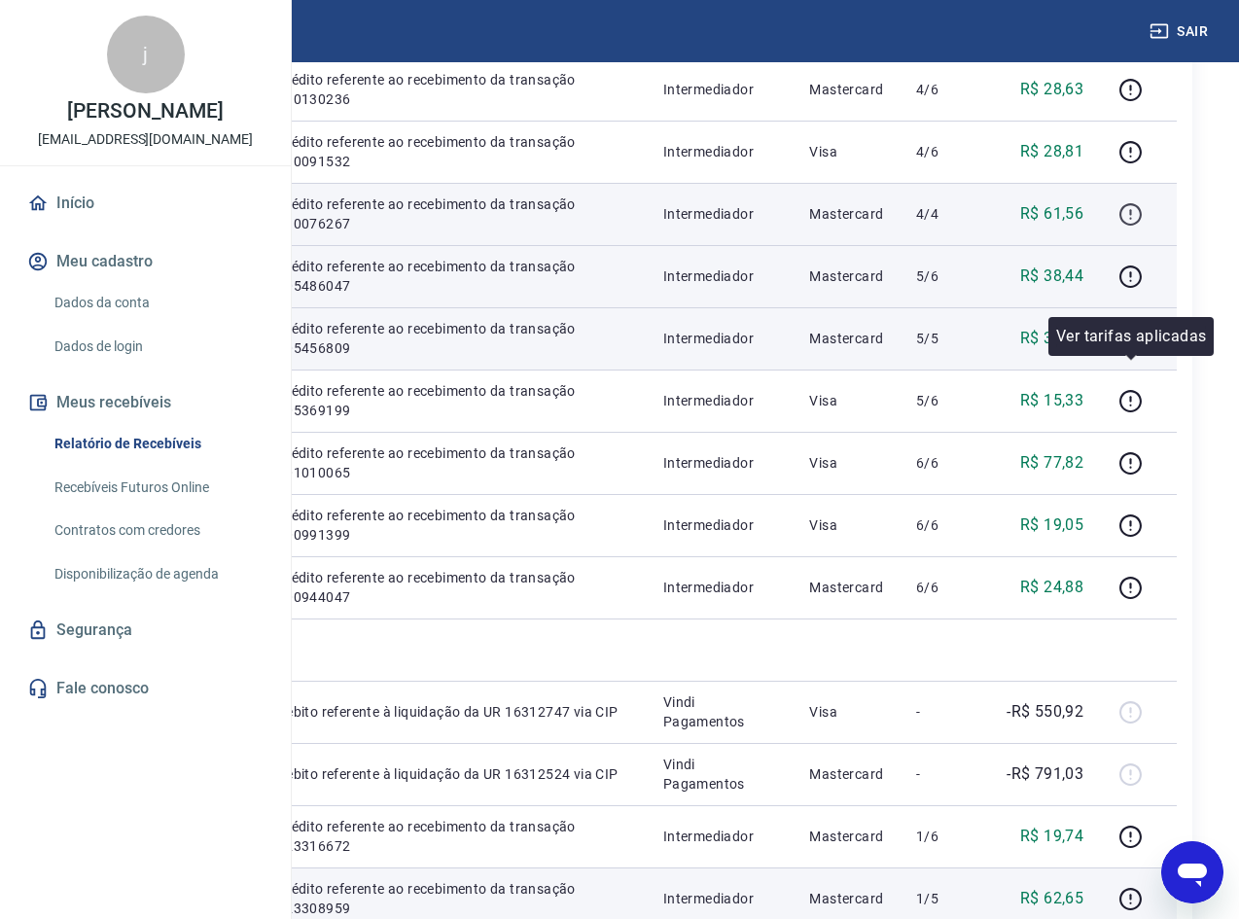
click at [1131, 227] on icon "button" at bounding box center [1131, 214] width 24 height 24
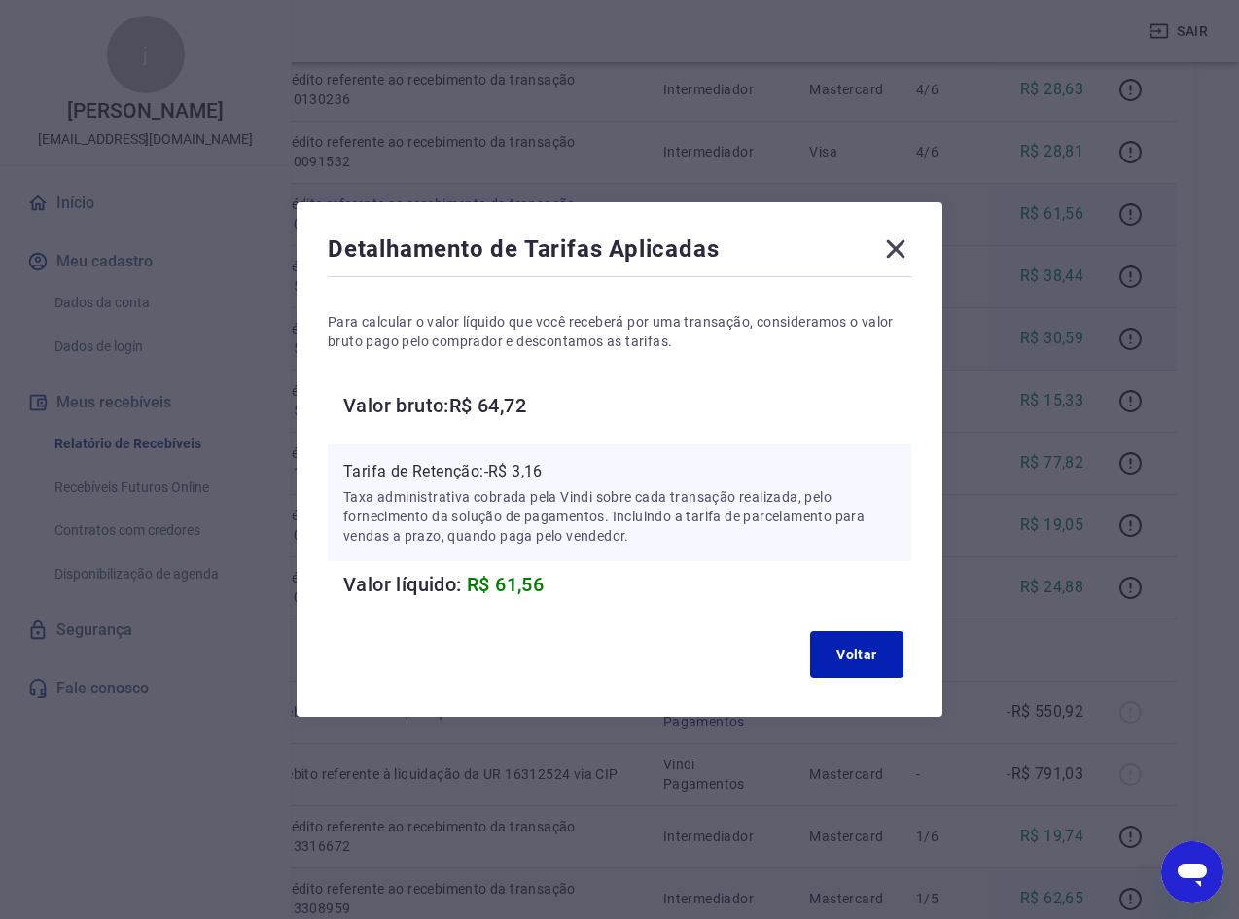
click at [897, 249] on icon at bounding box center [895, 248] width 31 height 31
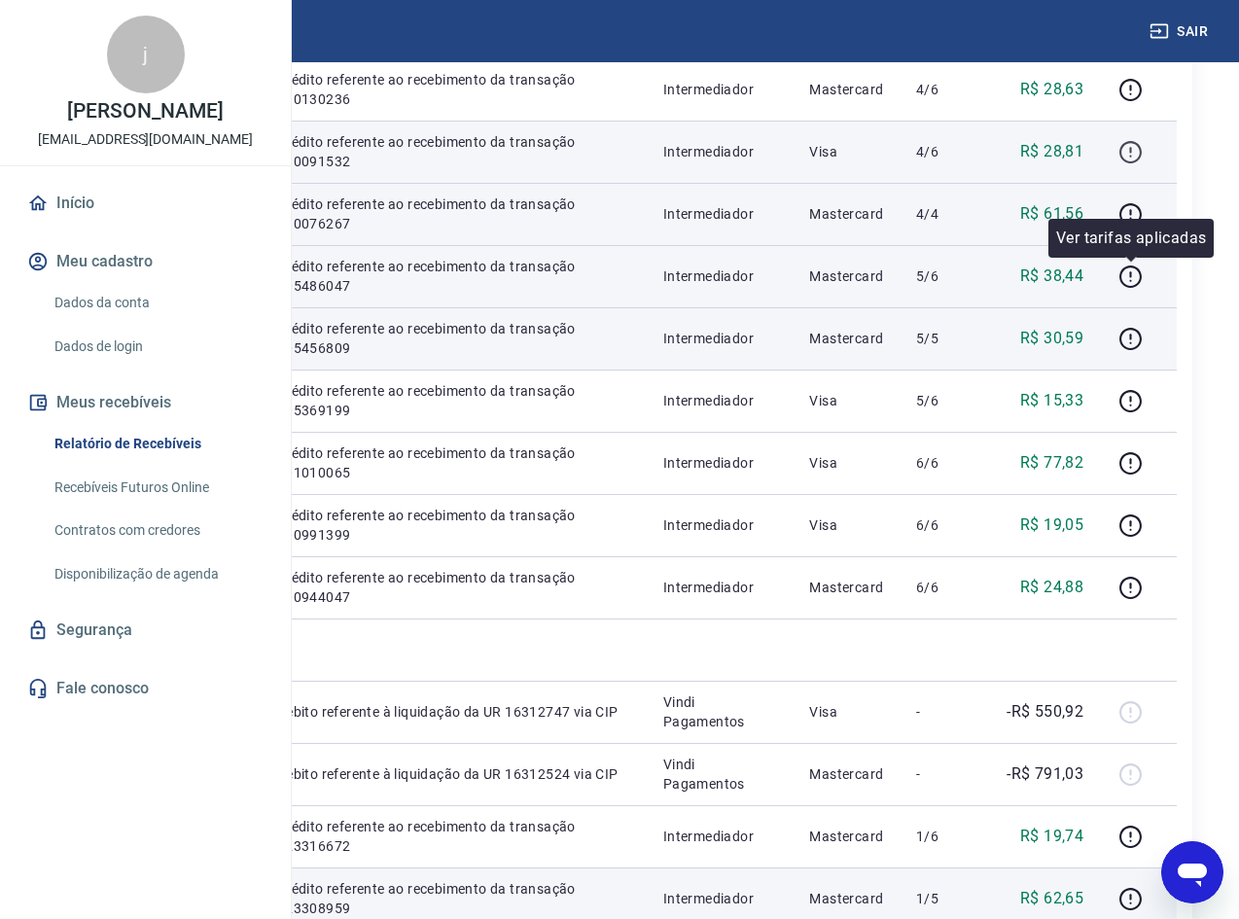
click at [1134, 164] on icon "button" at bounding box center [1131, 152] width 24 height 24
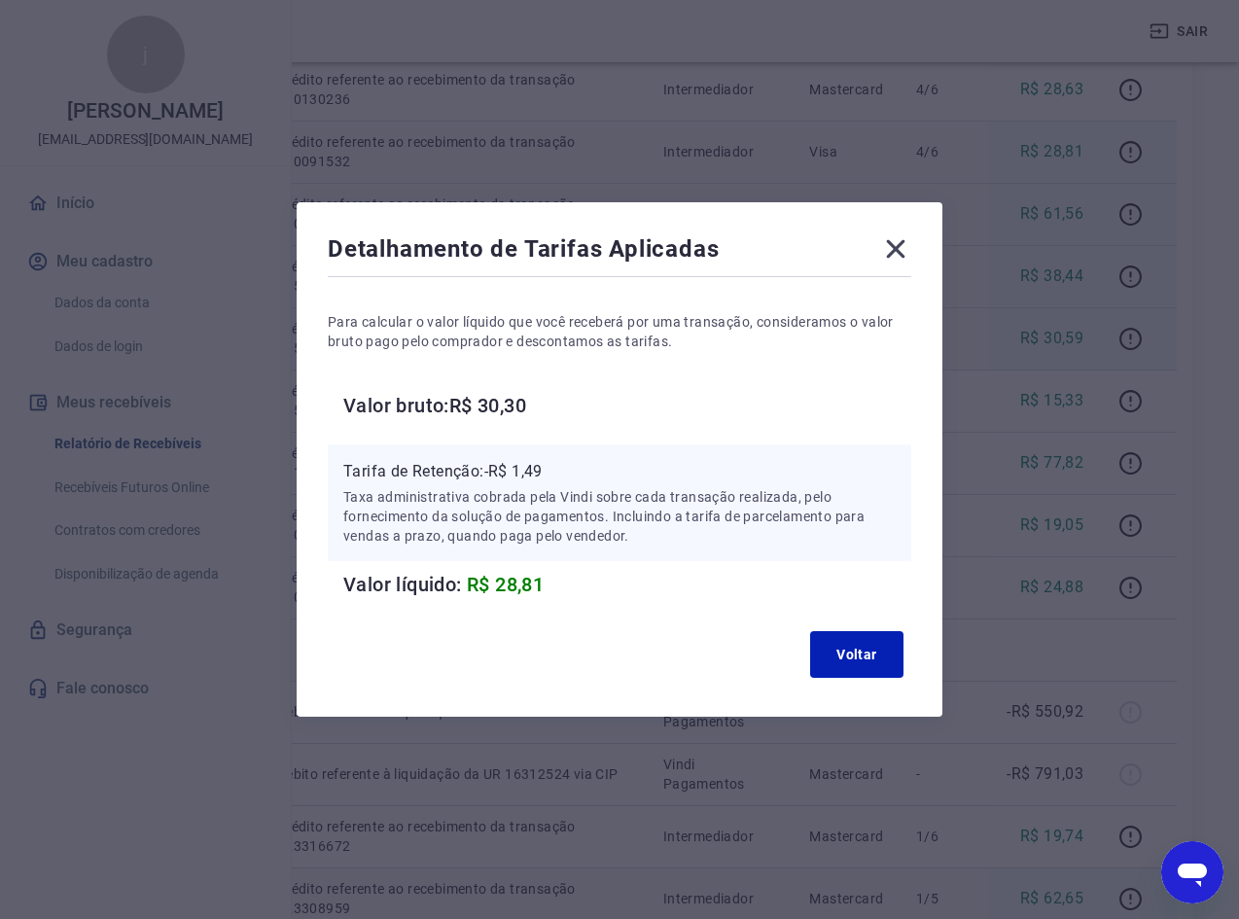
click at [901, 245] on icon at bounding box center [896, 249] width 18 height 18
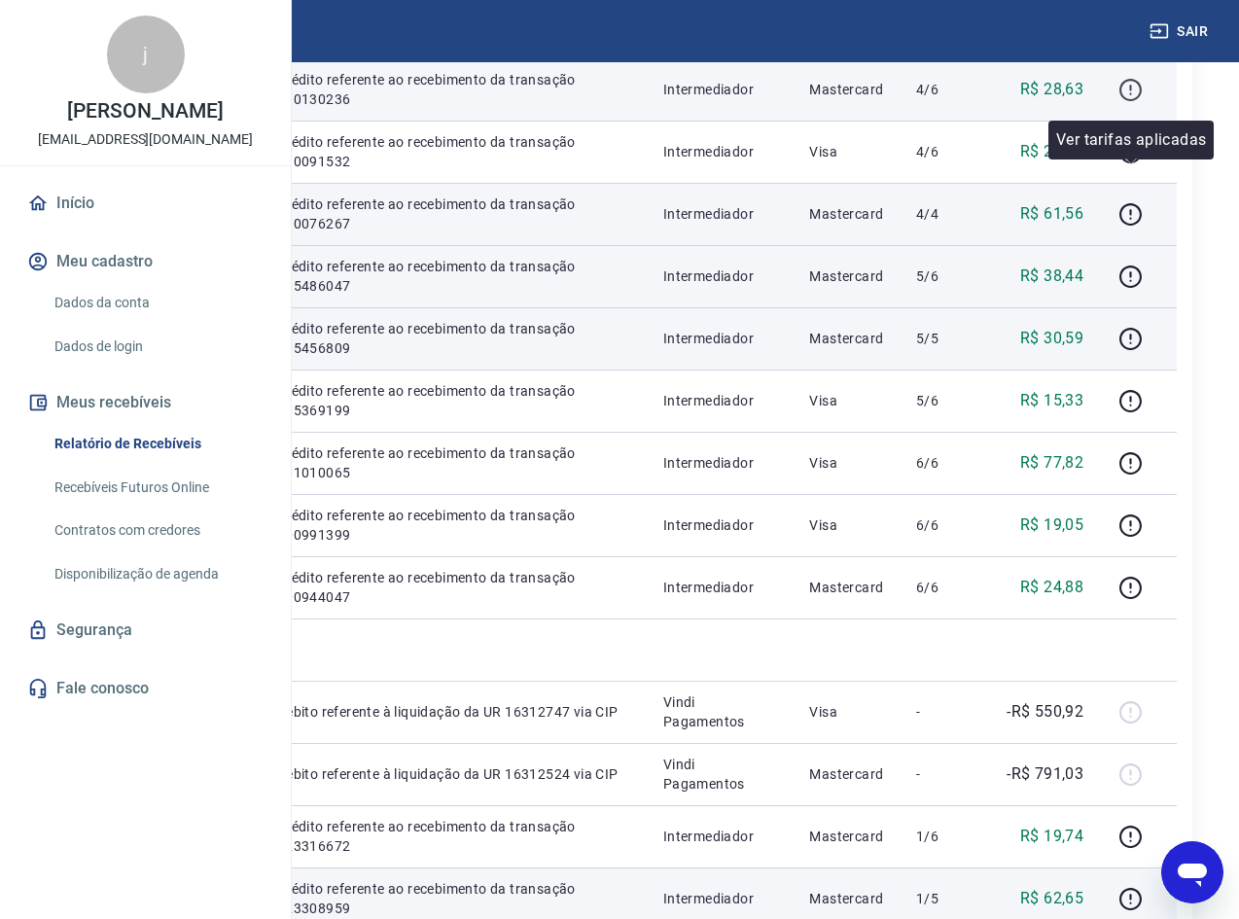
click at [1127, 102] on icon "button" at bounding box center [1131, 90] width 24 height 24
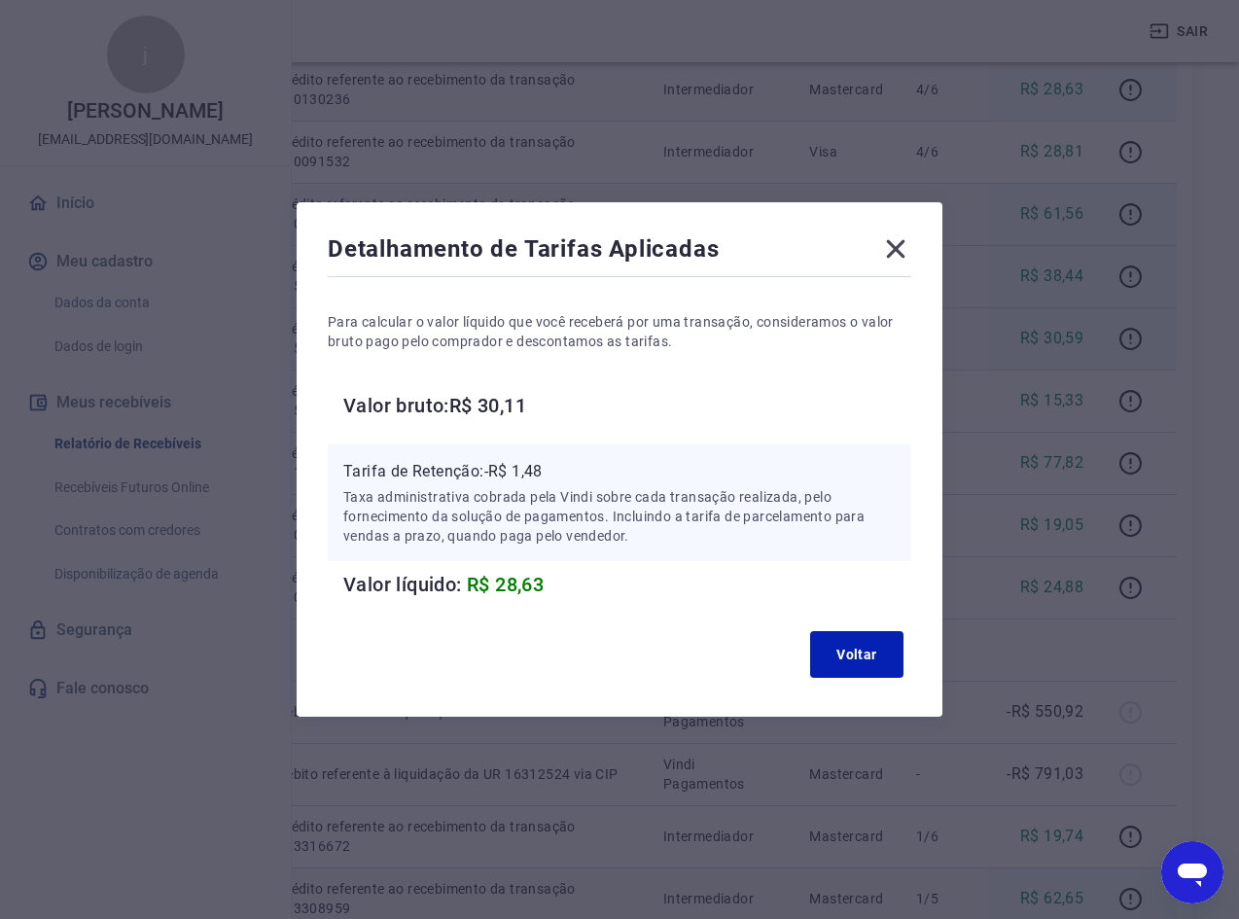
click at [898, 249] on icon at bounding box center [895, 248] width 31 height 31
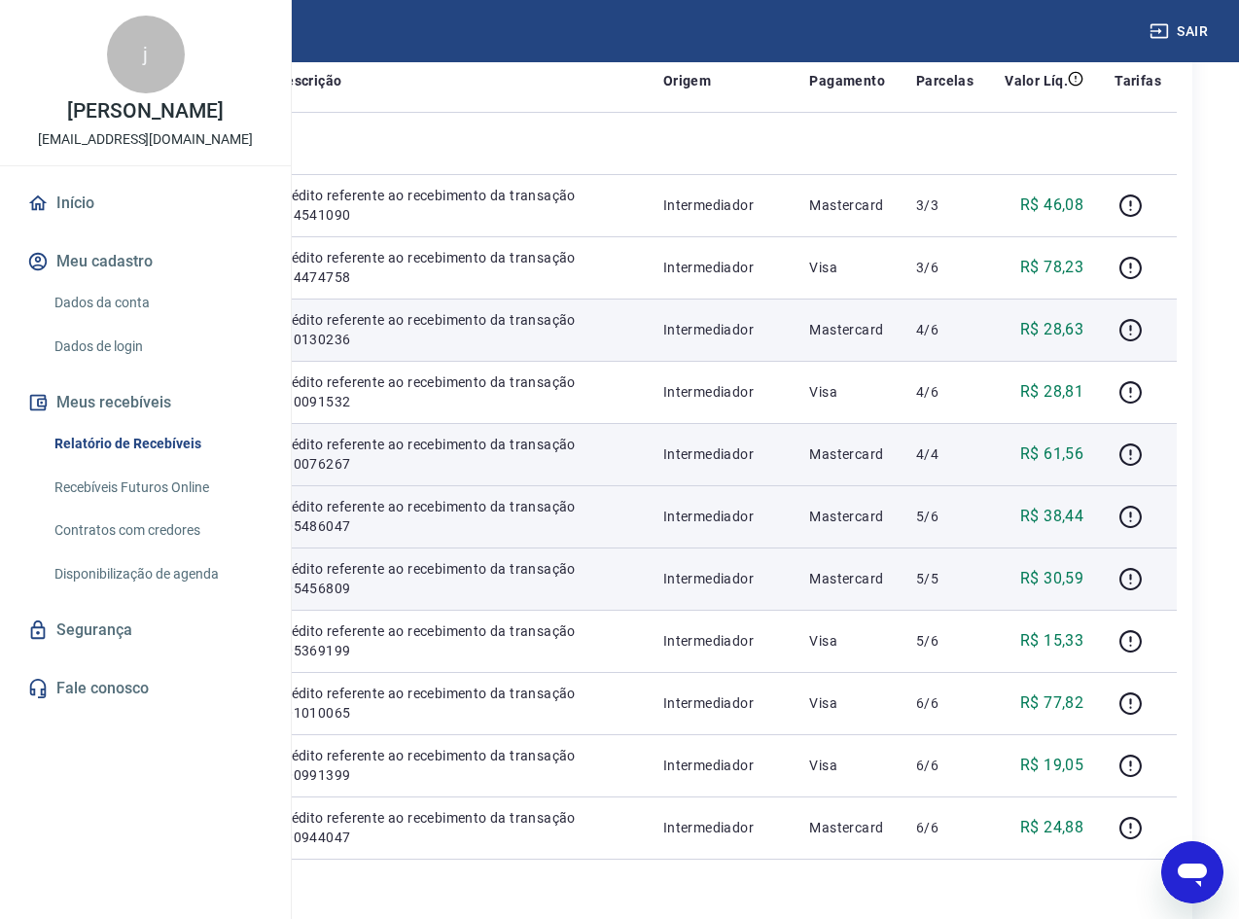
scroll to position [234, 0]
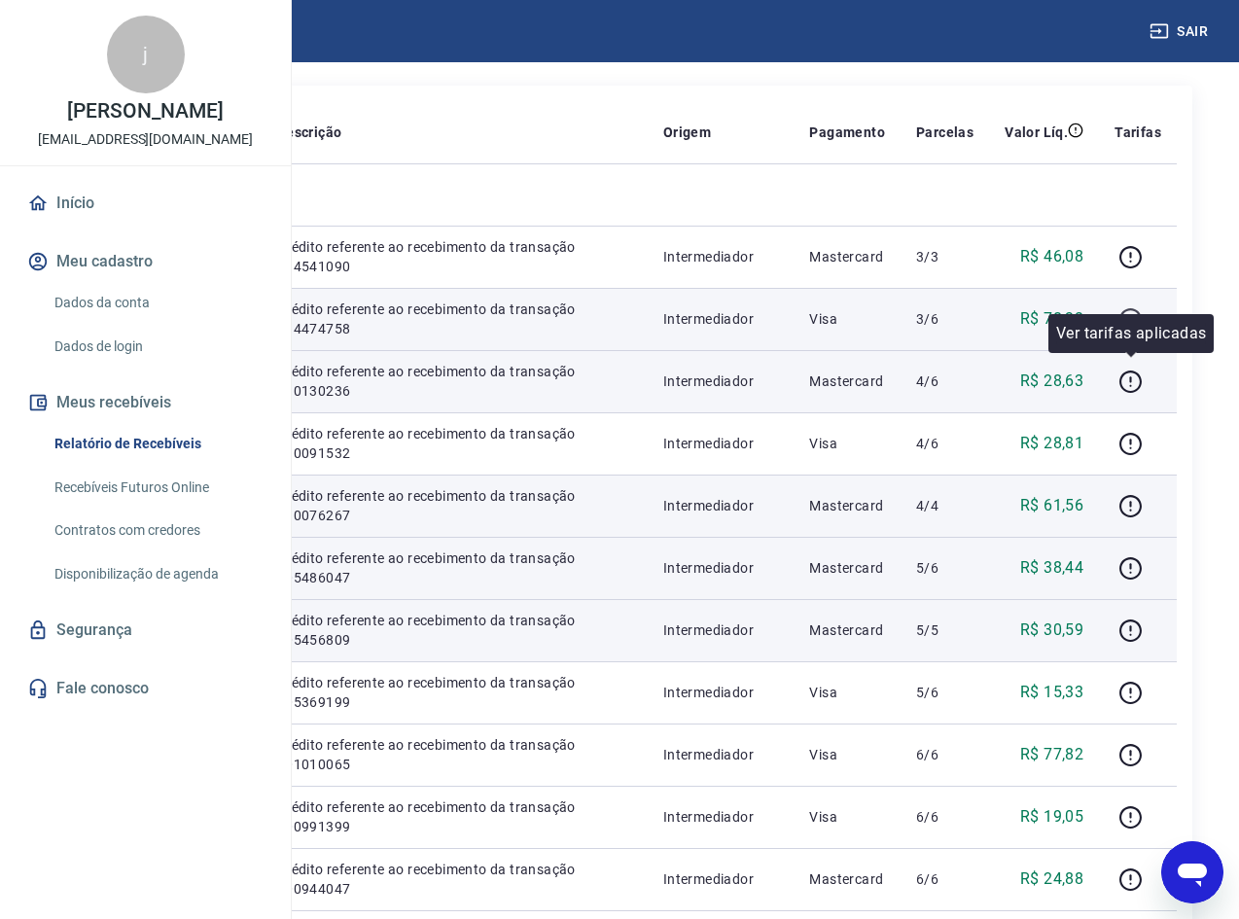
click at [1135, 332] on icon "button" at bounding box center [1131, 319] width 24 height 24
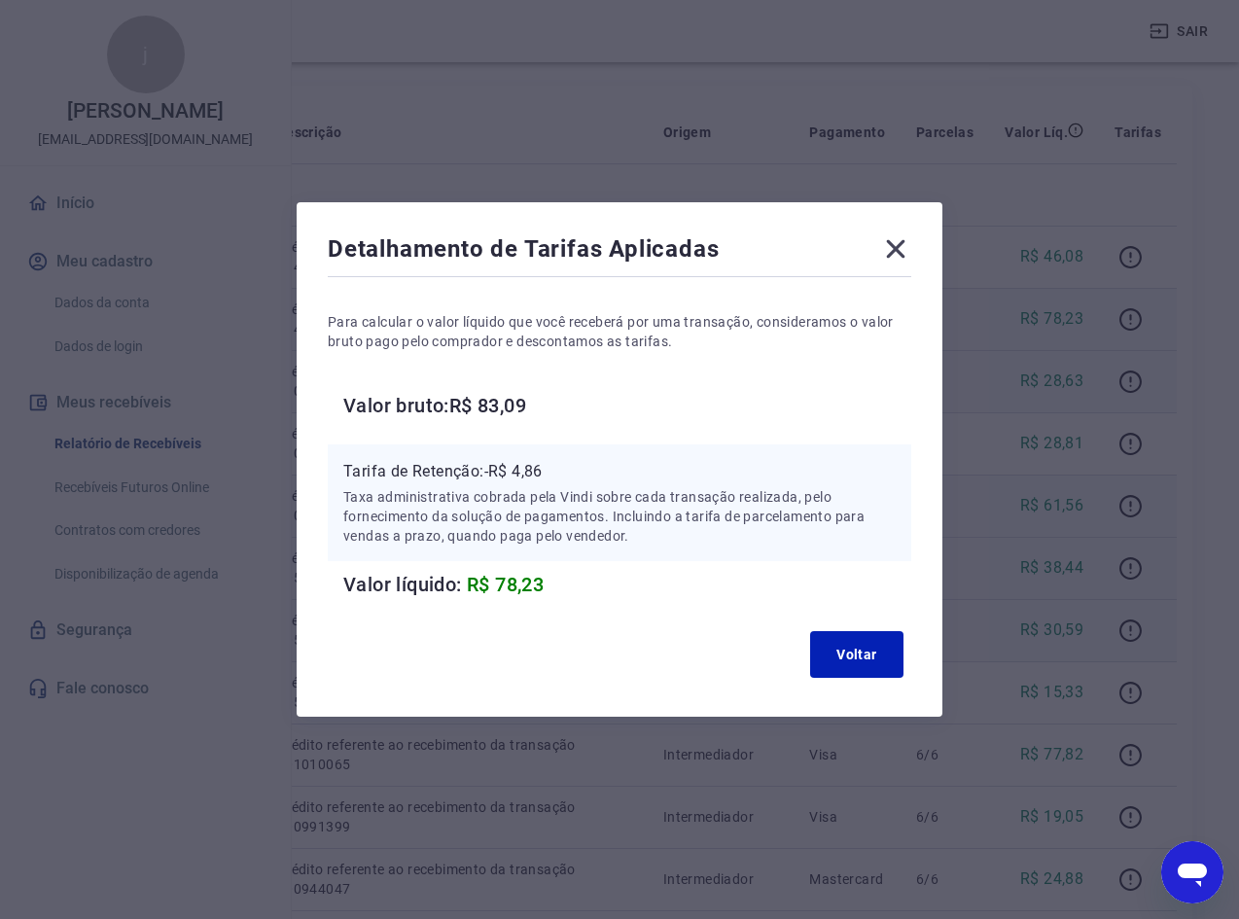
click at [900, 255] on icon at bounding box center [895, 248] width 31 height 31
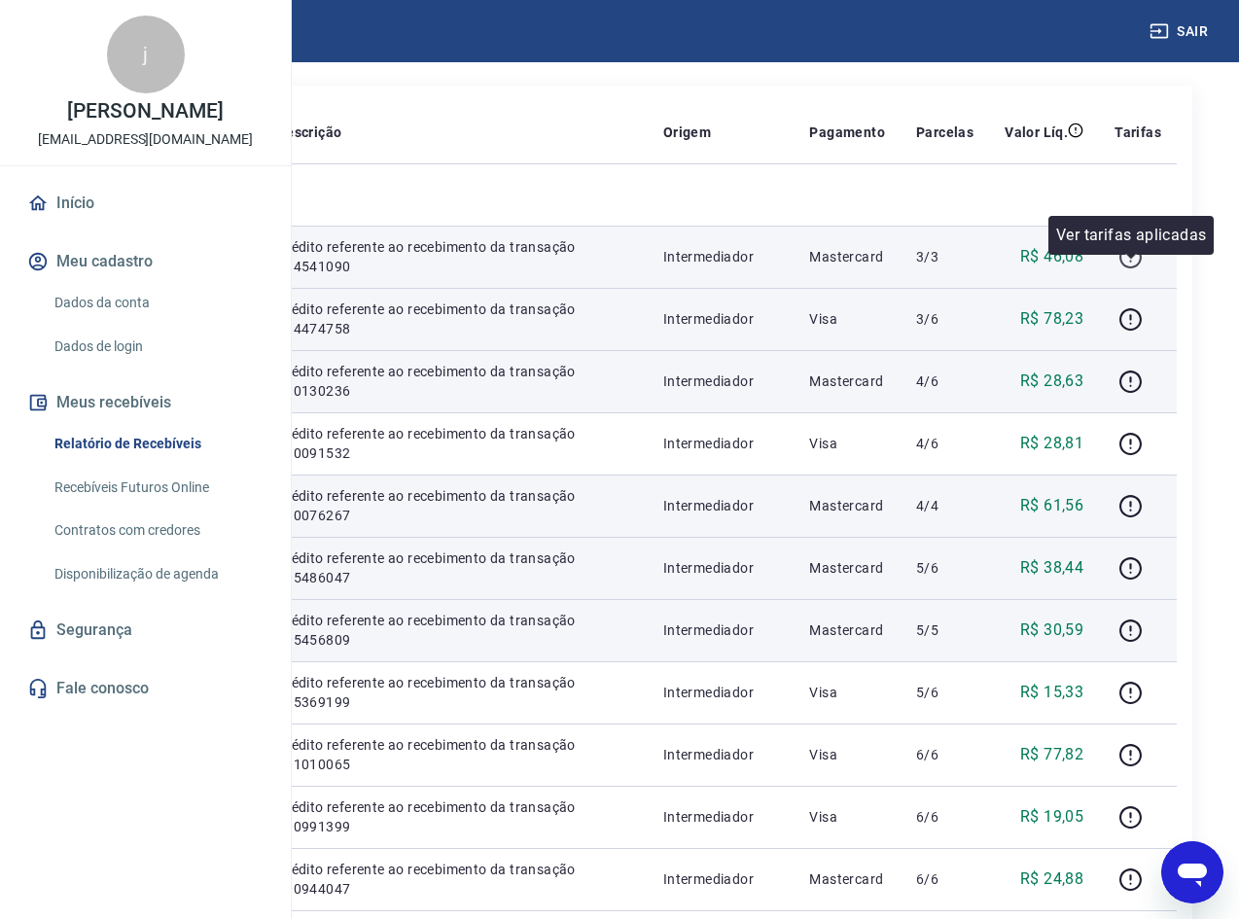
click at [1122, 268] on icon "button" at bounding box center [1131, 257] width 24 height 24
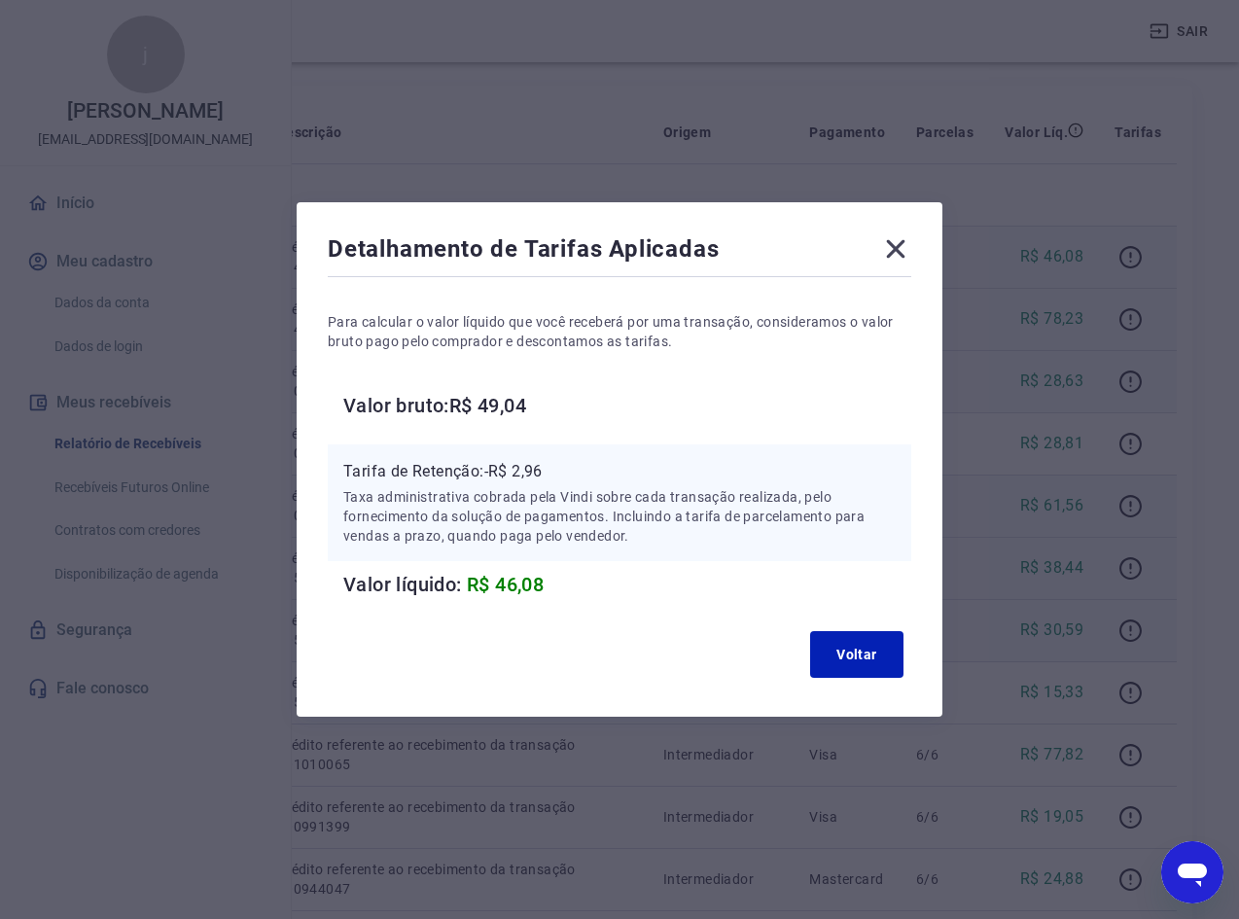
click at [904, 258] on icon at bounding box center [895, 248] width 31 height 31
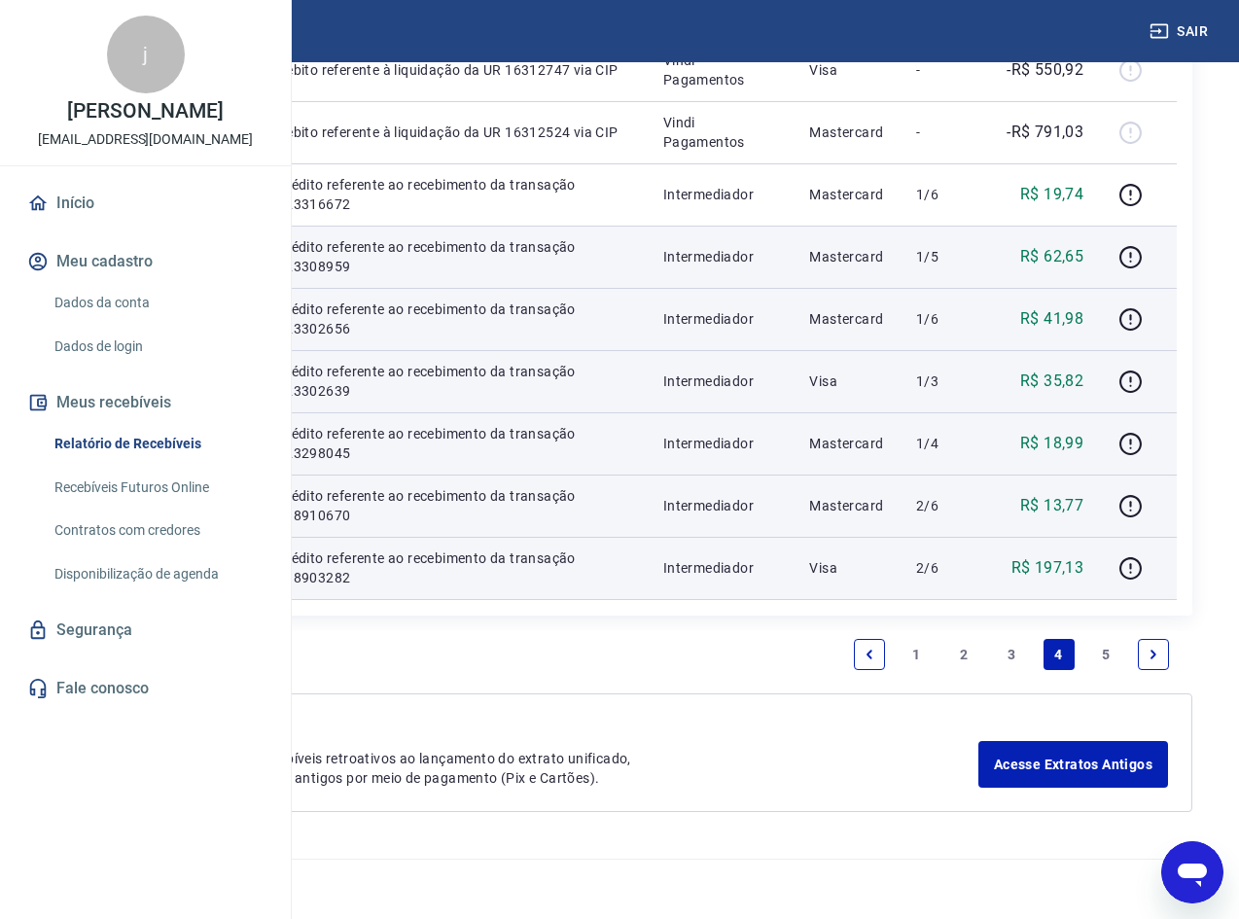
scroll to position [1888, 0]
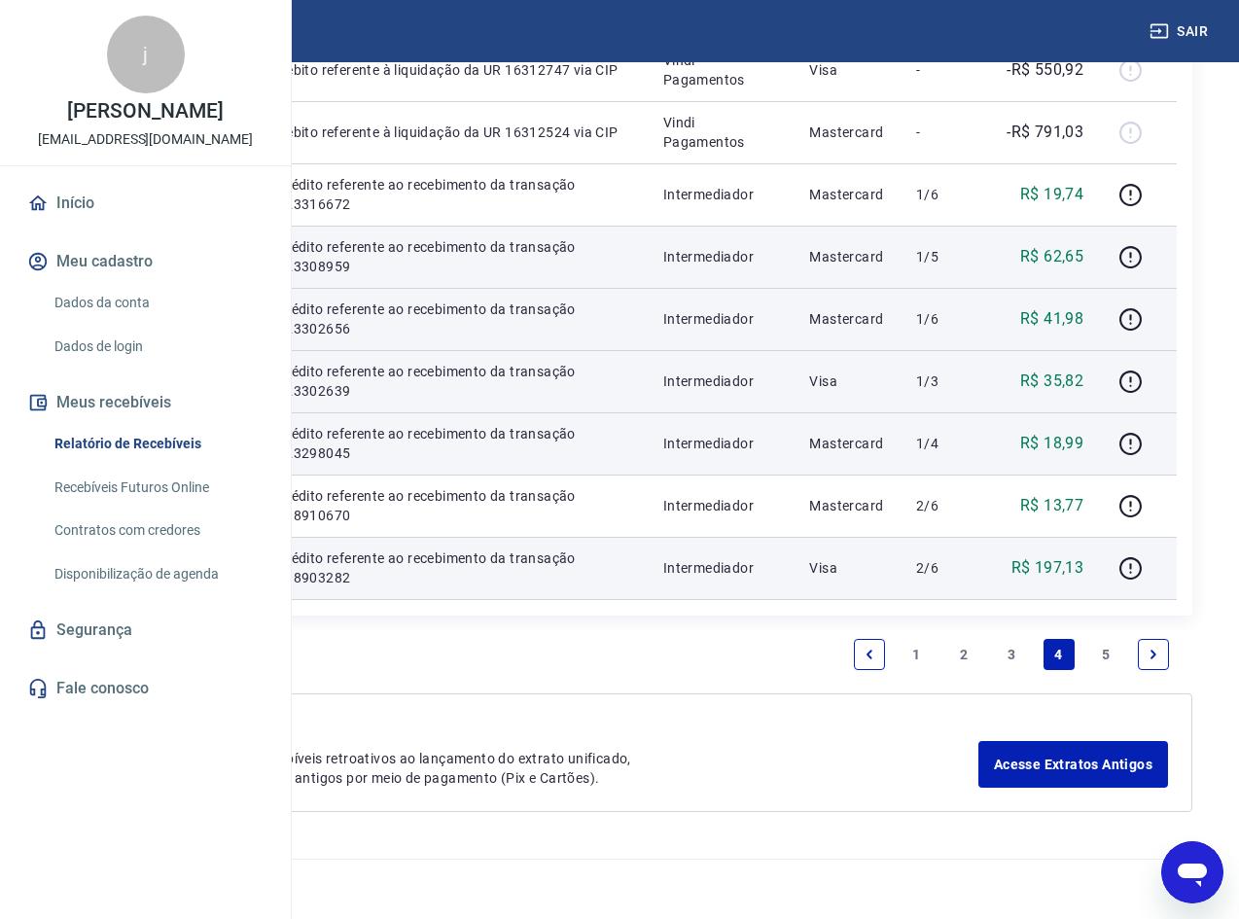
click at [1005, 652] on link "3" at bounding box center [1011, 654] width 31 height 31
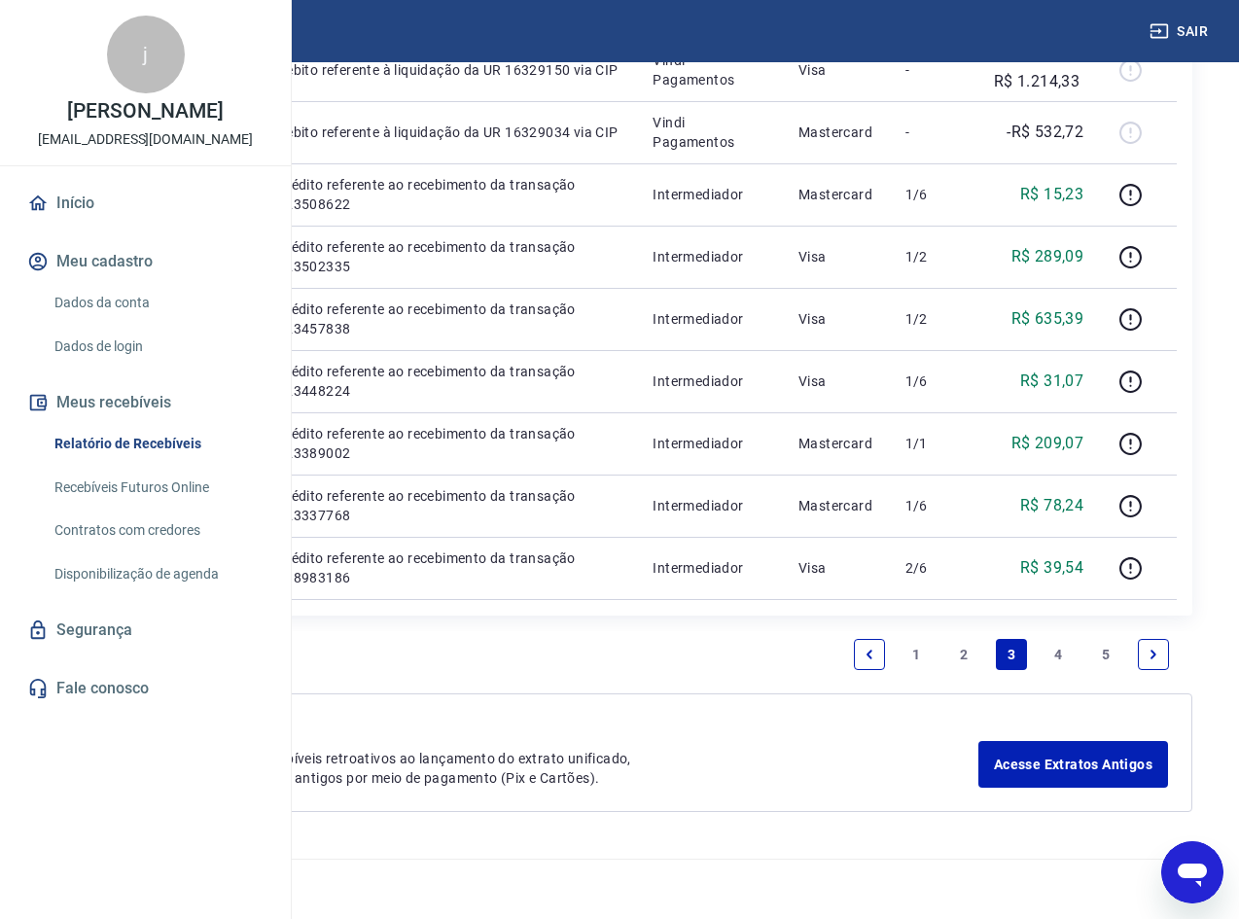
scroll to position [1888, 0]
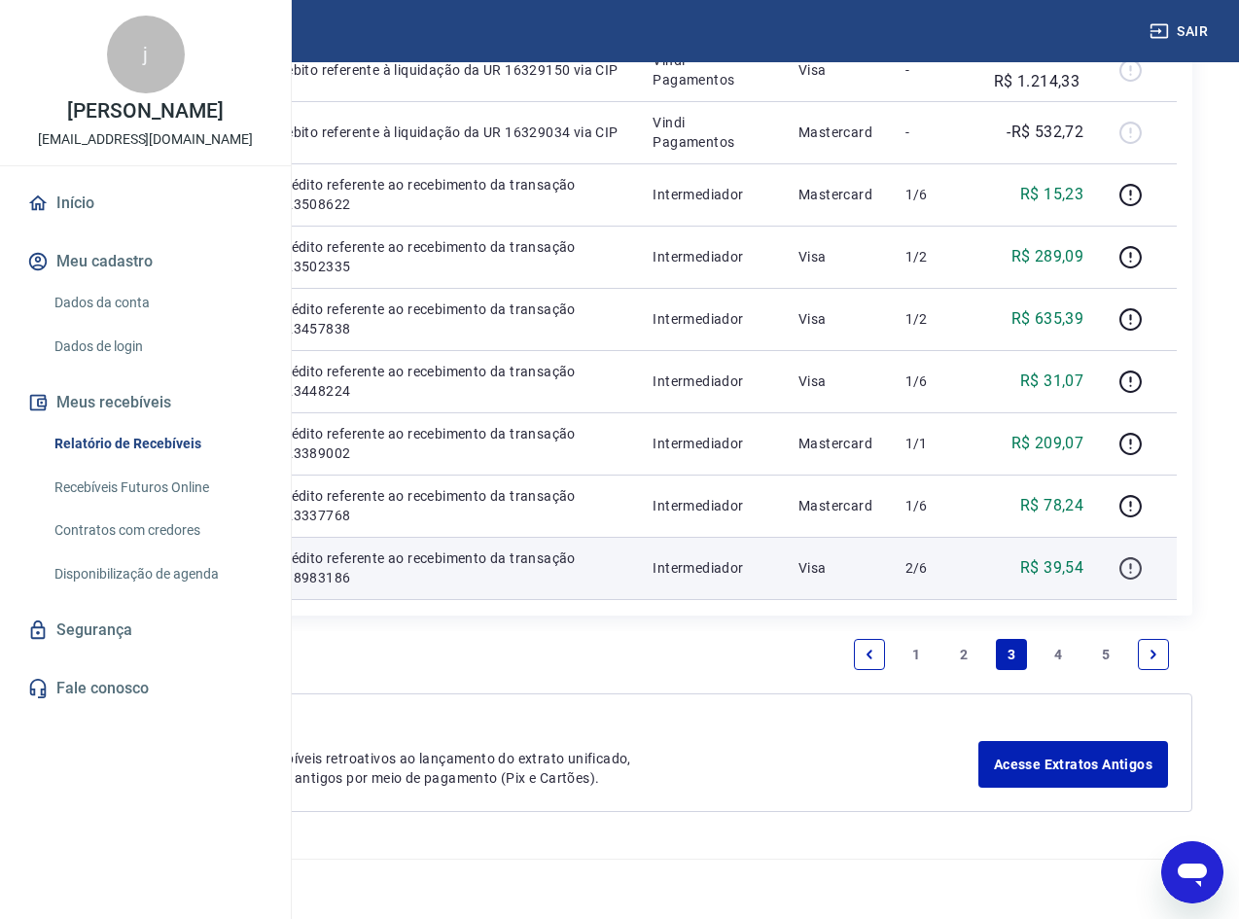
click at [1129, 558] on icon "button" at bounding box center [1131, 568] width 24 height 24
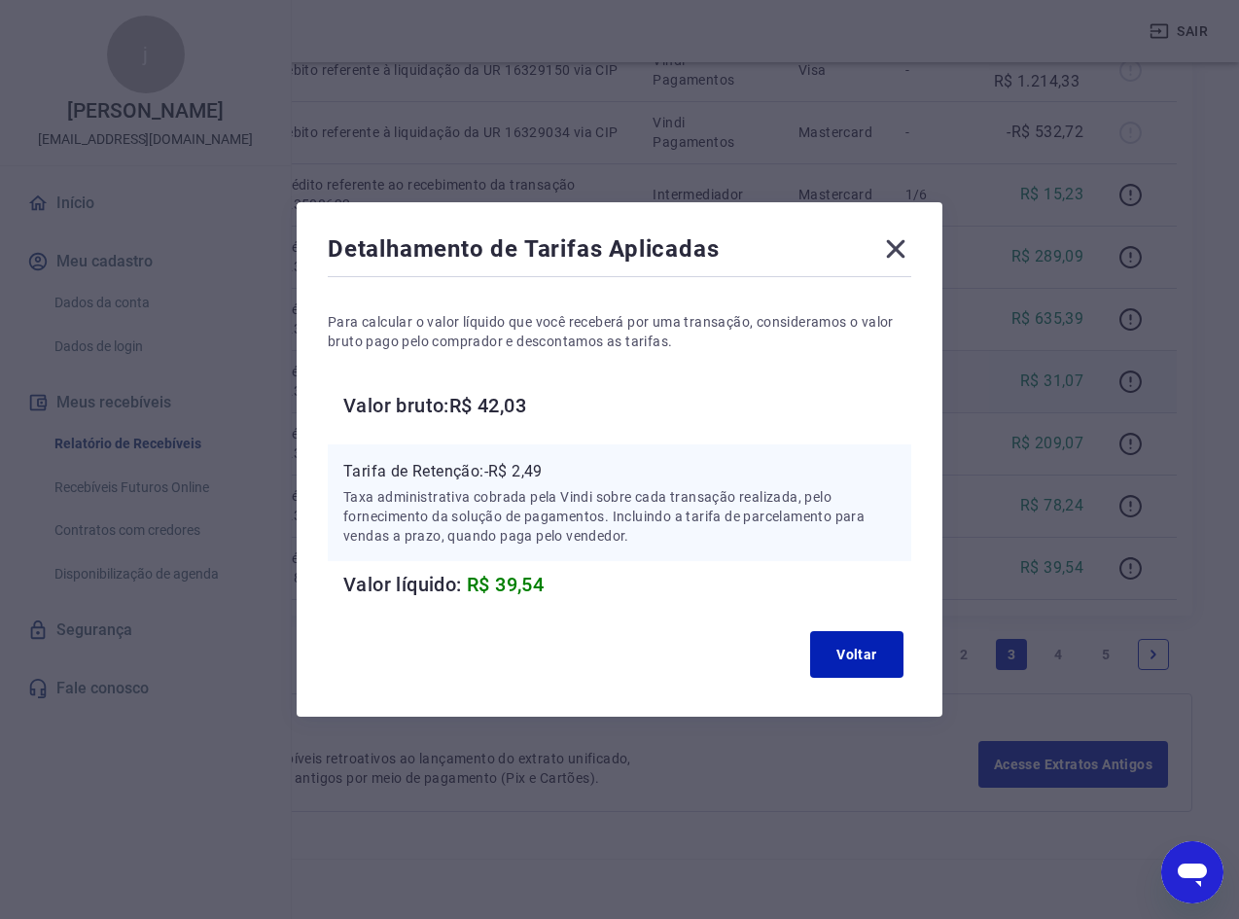
click at [895, 250] on icon at bounding box center [895, 248] width 31 height 31
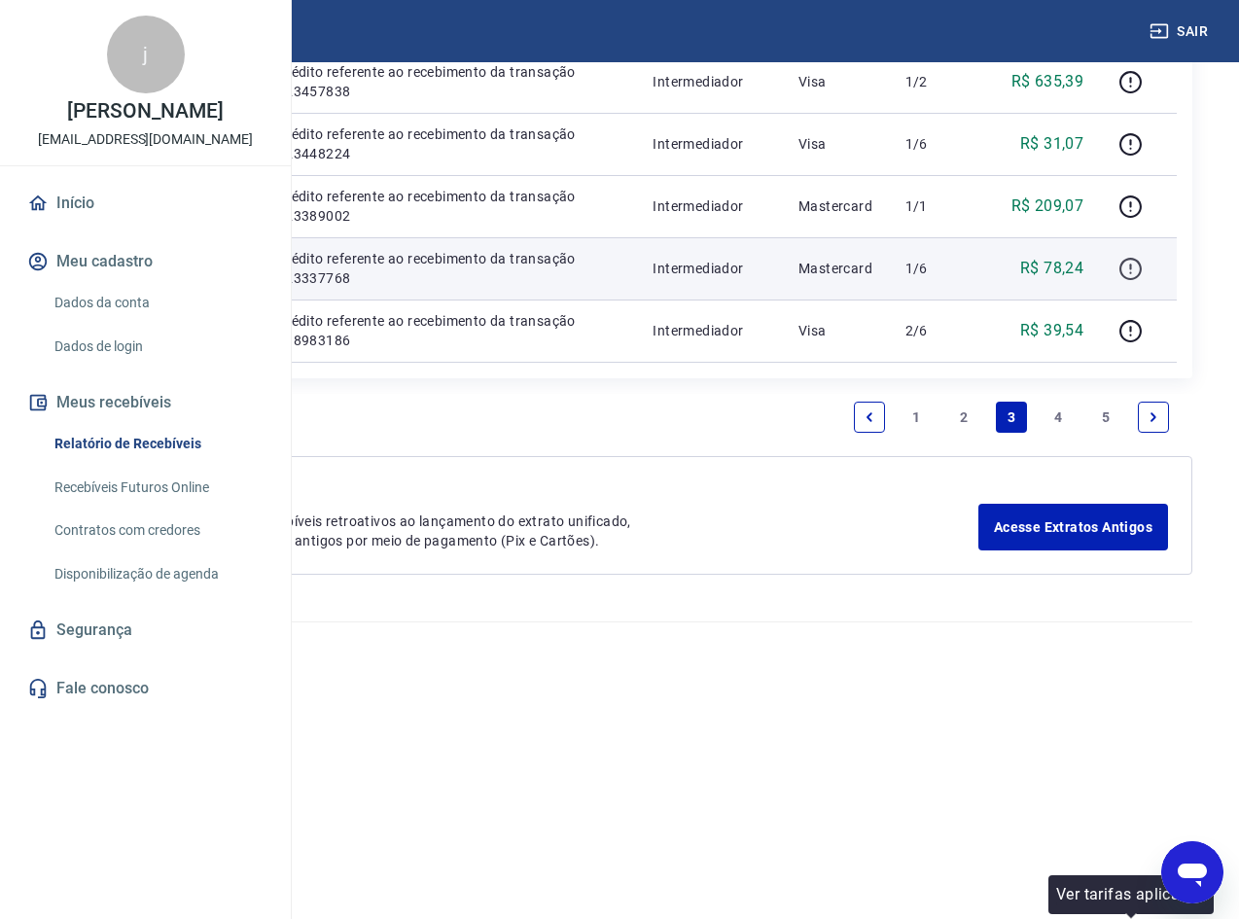
click at [1124, 281] on icon "button" at bounding box center [1131, 269] width 24 height 24
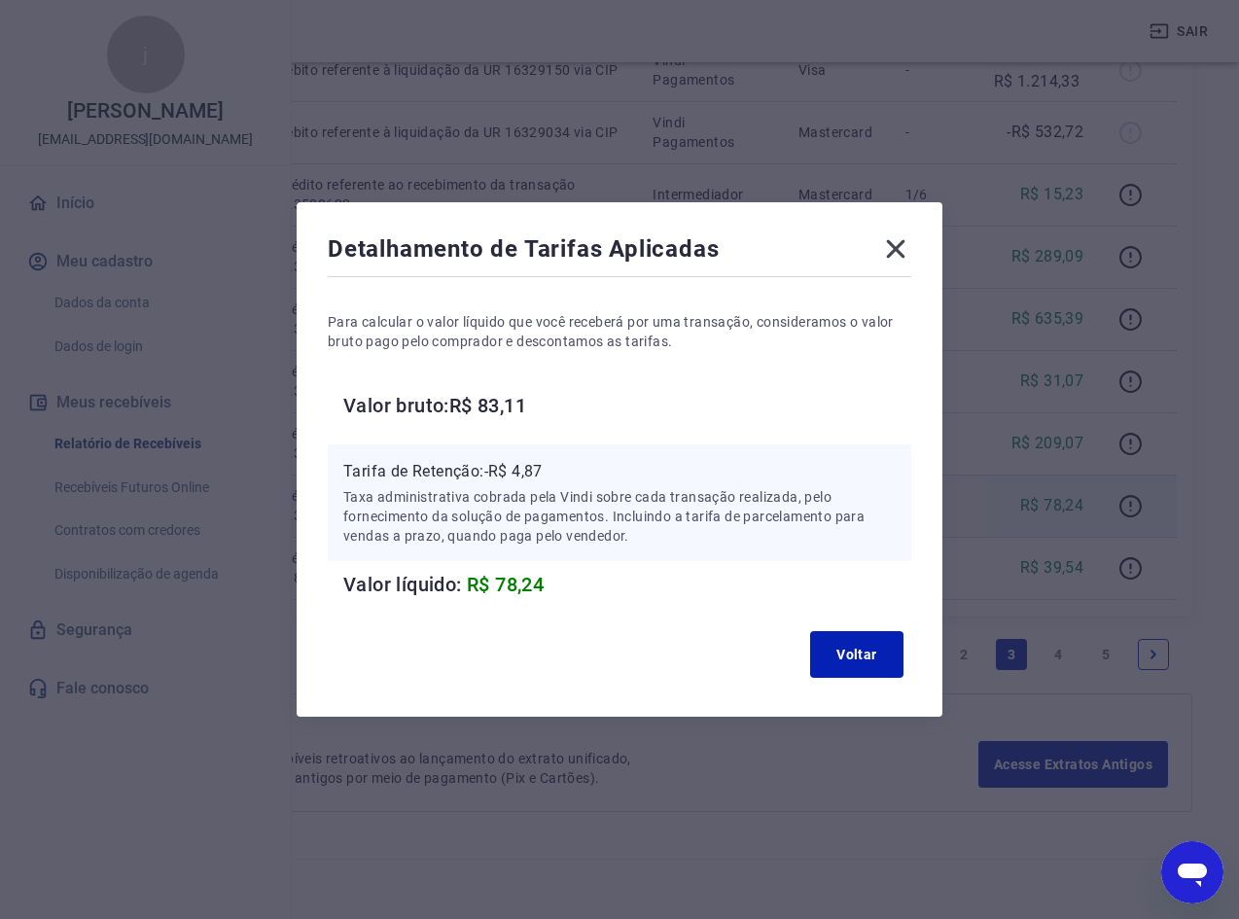
click at [906, 253] on icon at bounding box center [896, 249] width 18 height 18
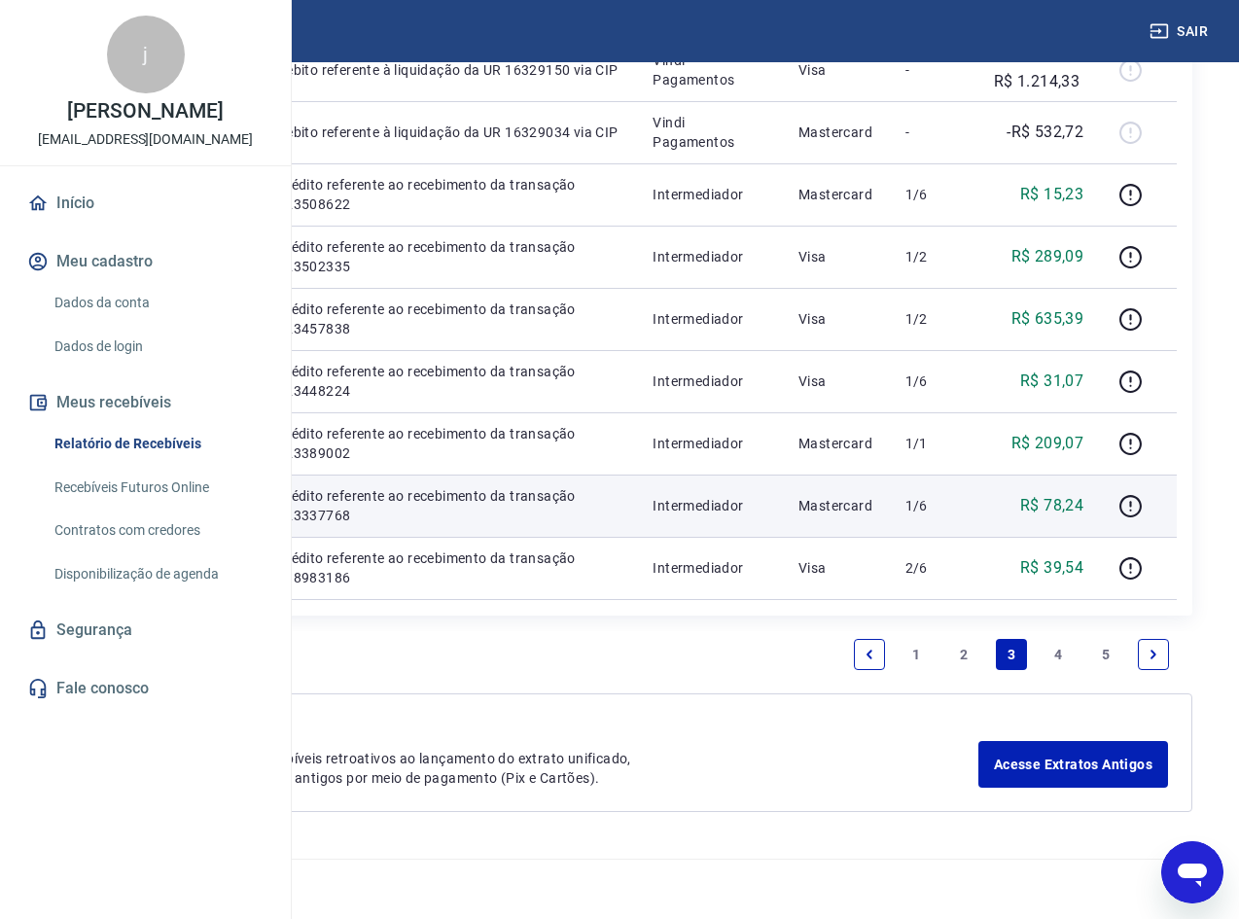
scroll to position [1791, 0]
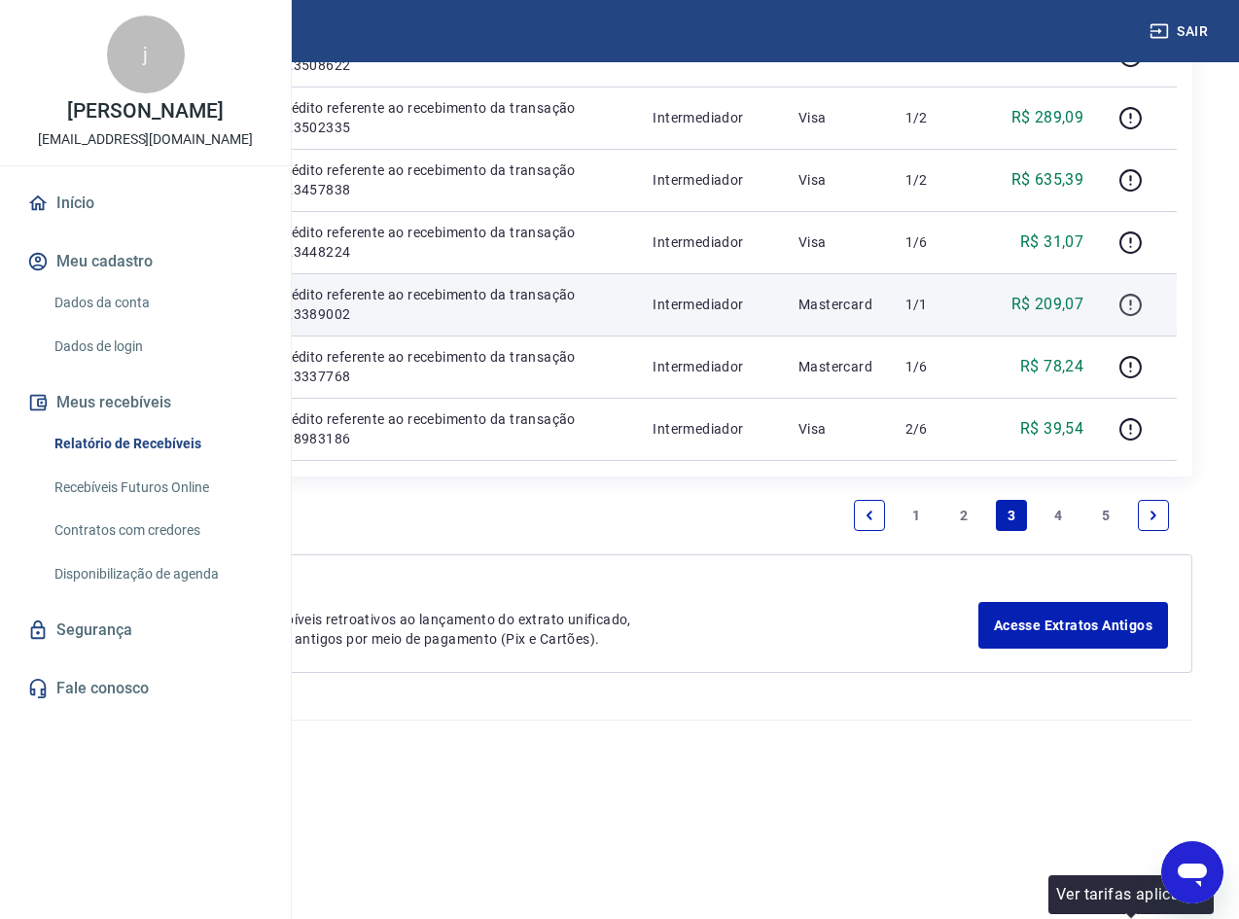
click at [1140, 317] on icon "button" at bounding box center [1131, 305] width 24 height 24
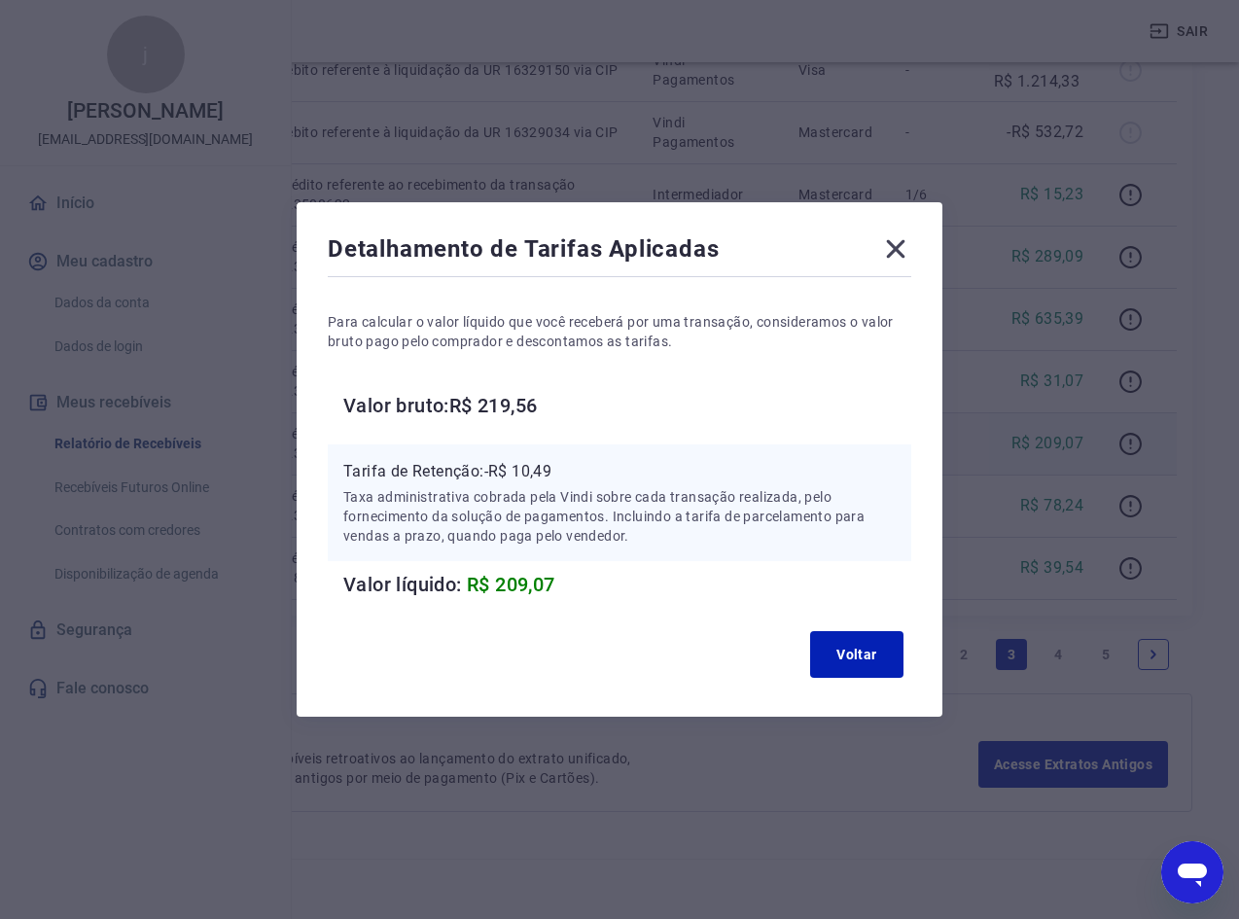
click at [894, 253] on icon at bounding box center [895, 248] width 31 height 31
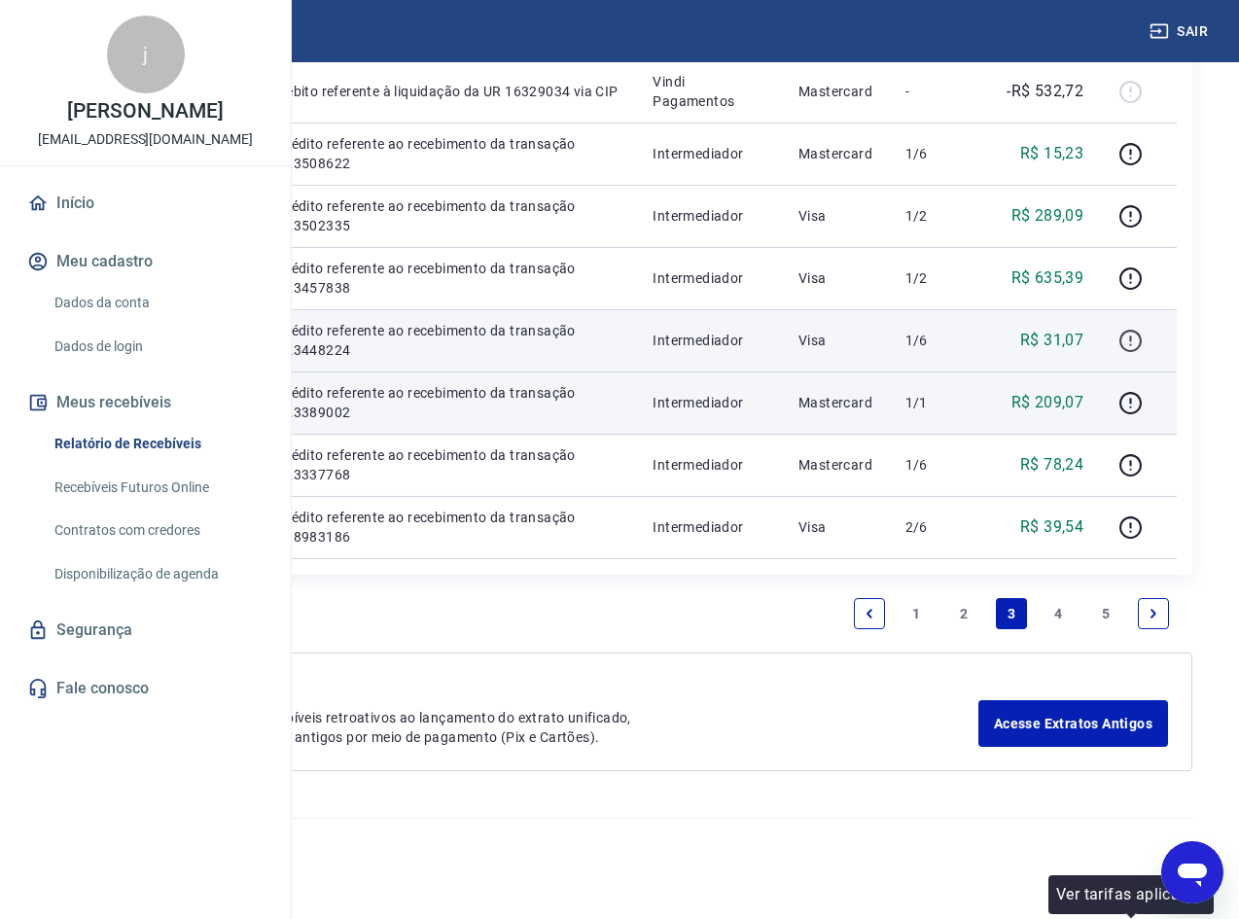
click at [1139, 353] on icon "button" at bounding box center [1131, 341] width 24 height 24
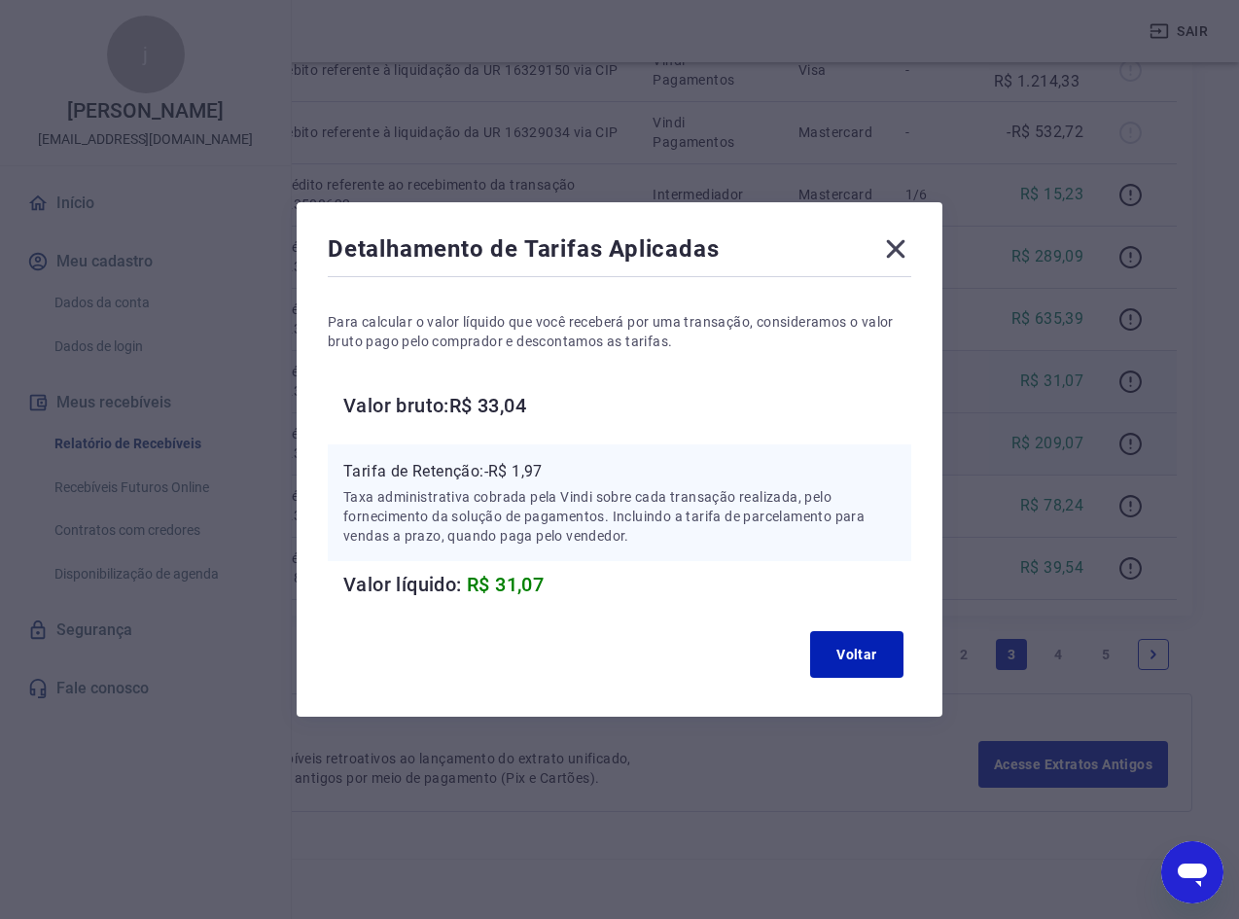
click at [894, 246] on icon at bounding box center [895, 248] width 31 height 31
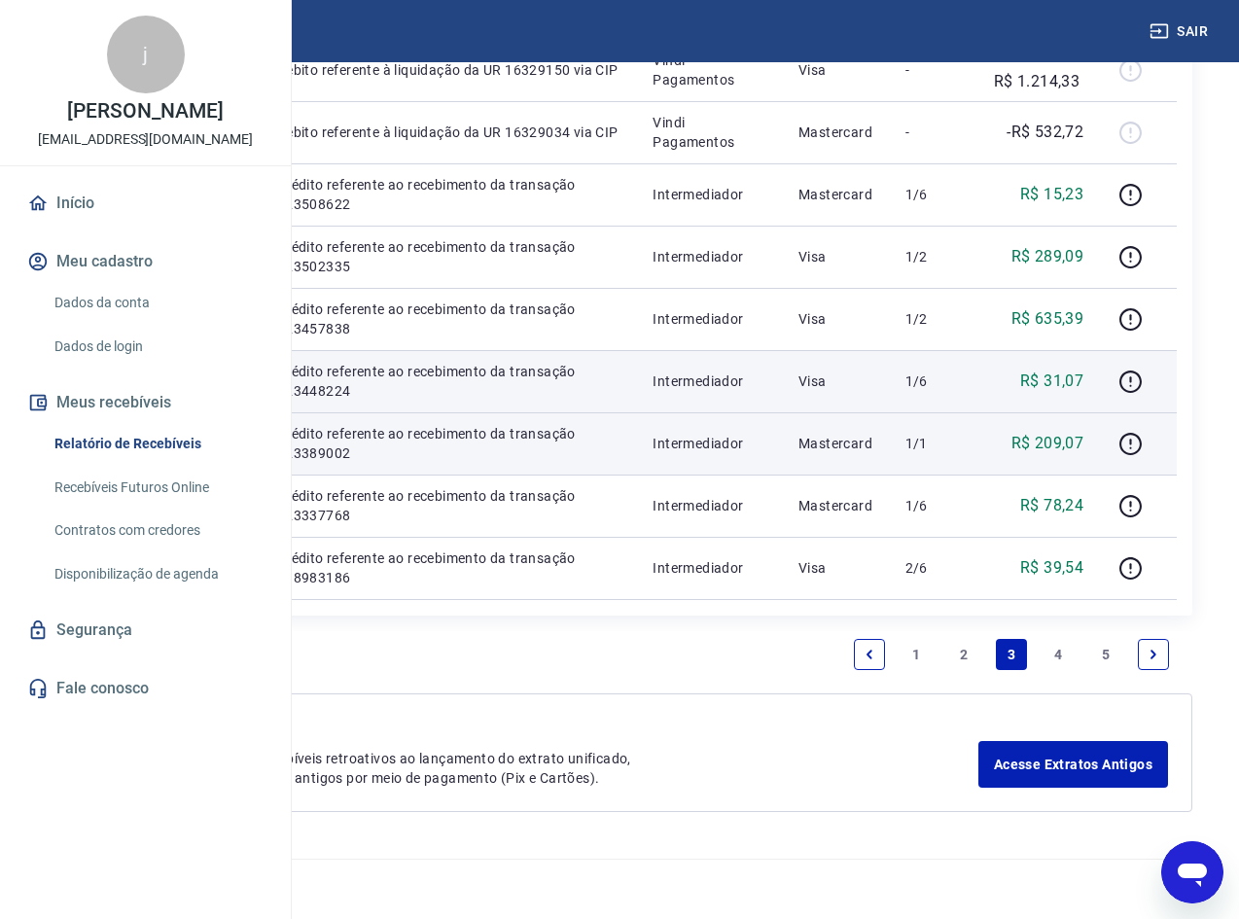
scroll to position [1596, 0]
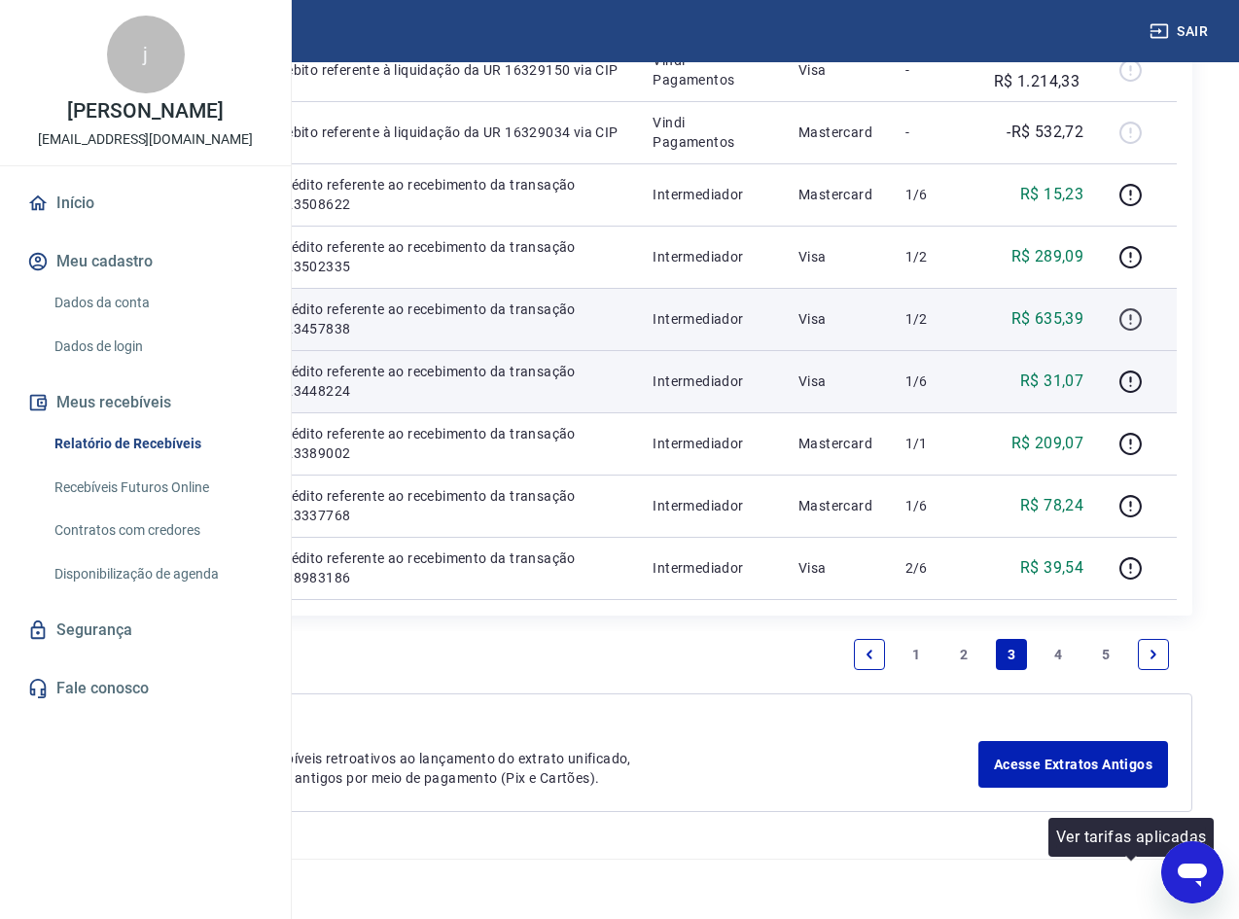
click at [1131, 320] on icon "button" at bounding box center [1130, 317] width 2 height 6
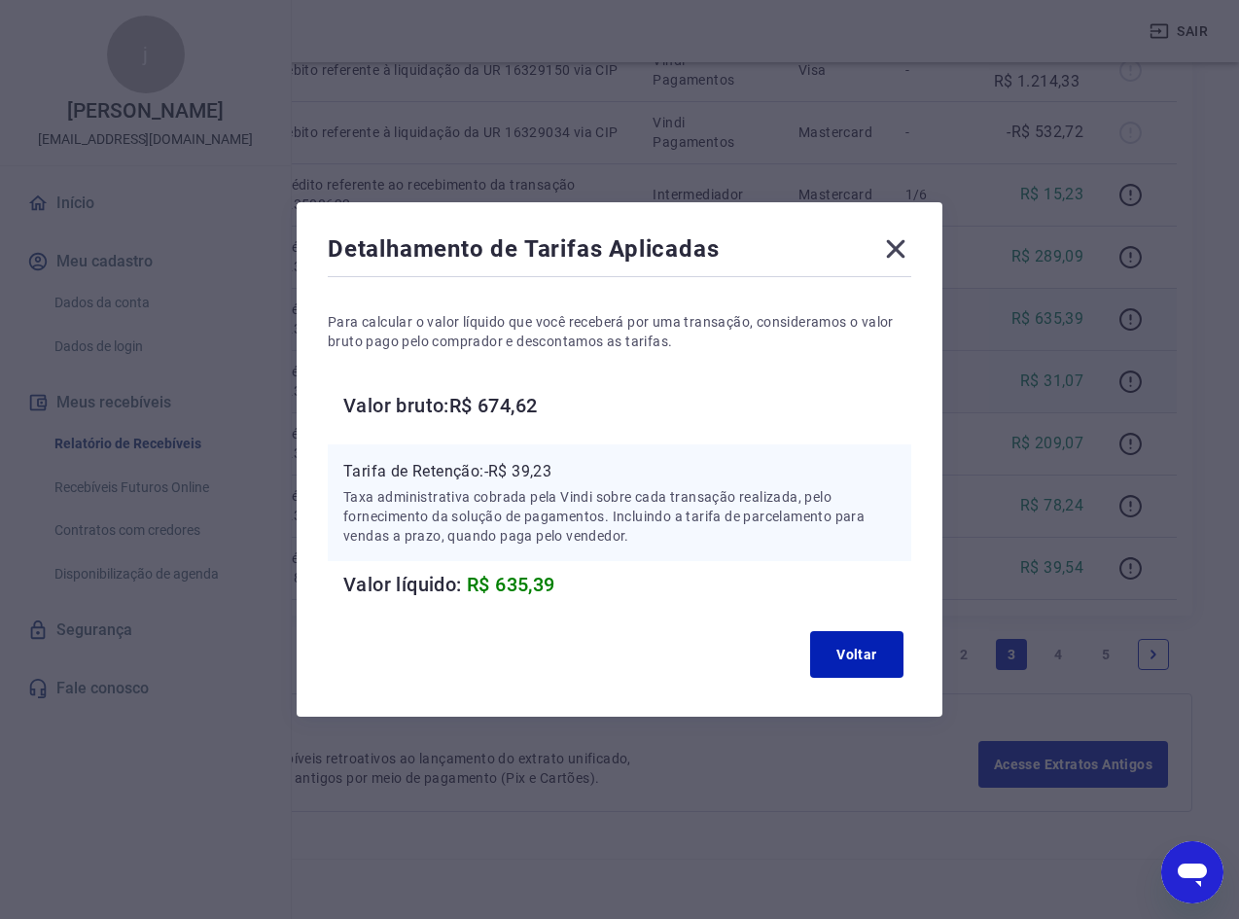
click at [896, 255] on icon at bounding box center [896, 249] width 18 height 18
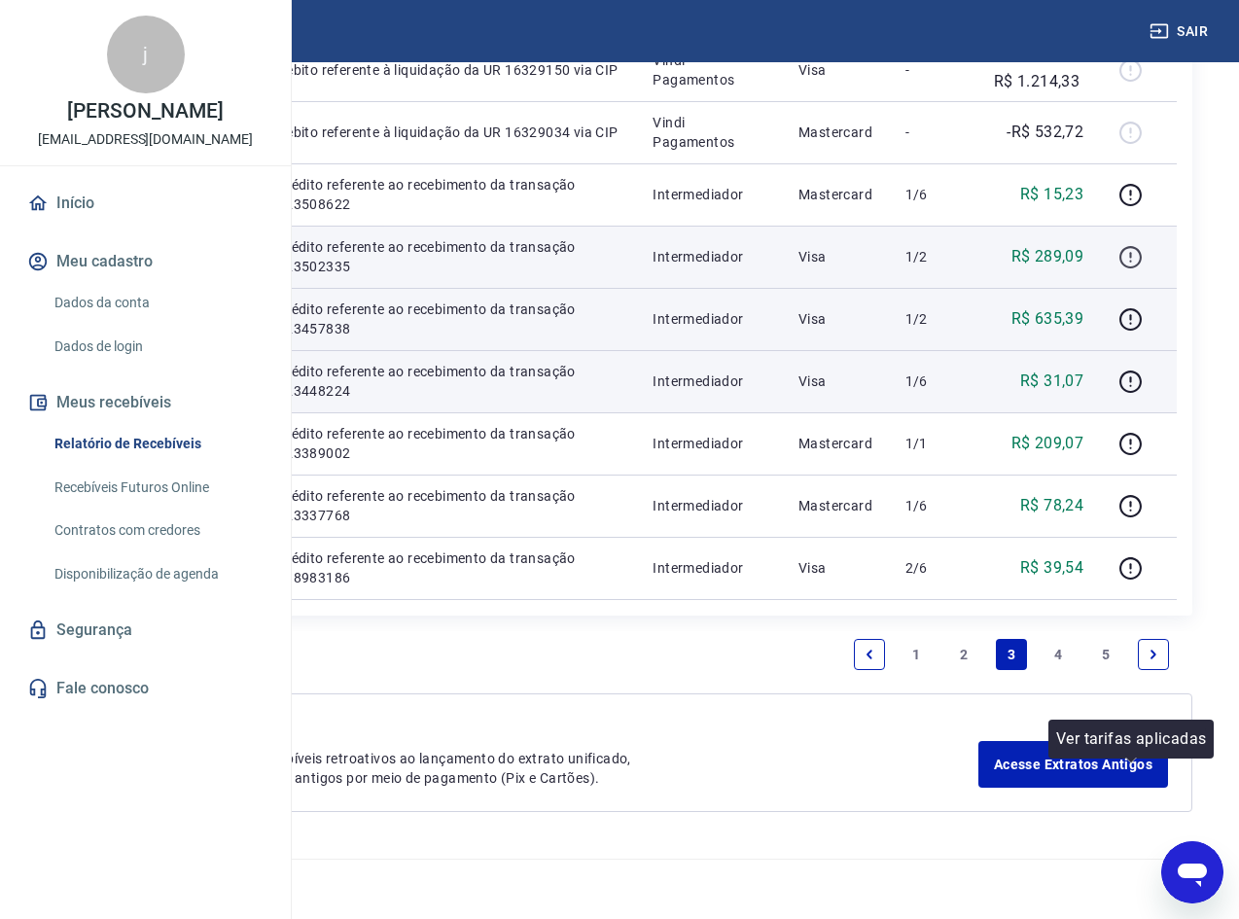
click at [1127, 269] on icon "button" at bounding box center [1131, 257] width 24 height 24
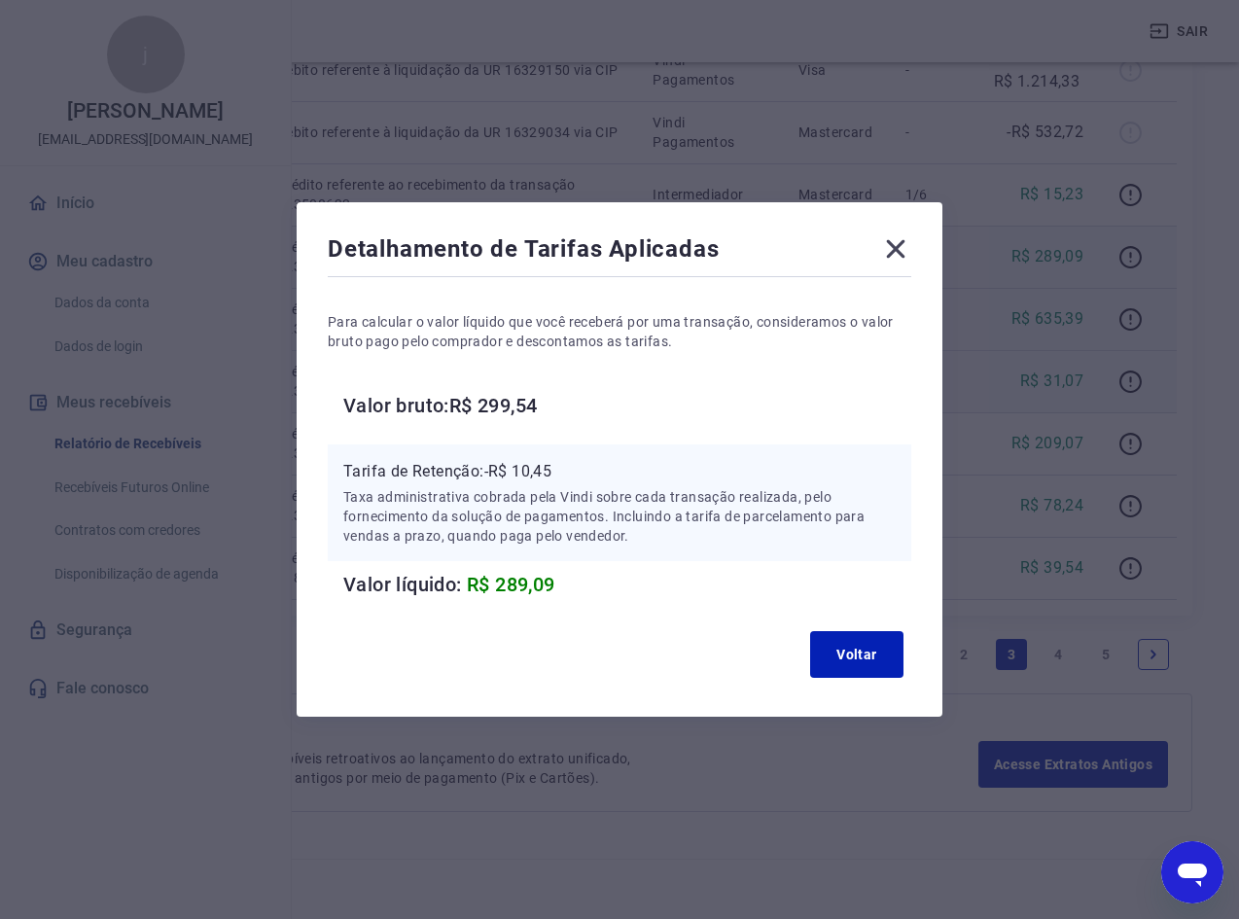
click at [912, 249] on icon at bounding box center [895, 248] width 31 height 31
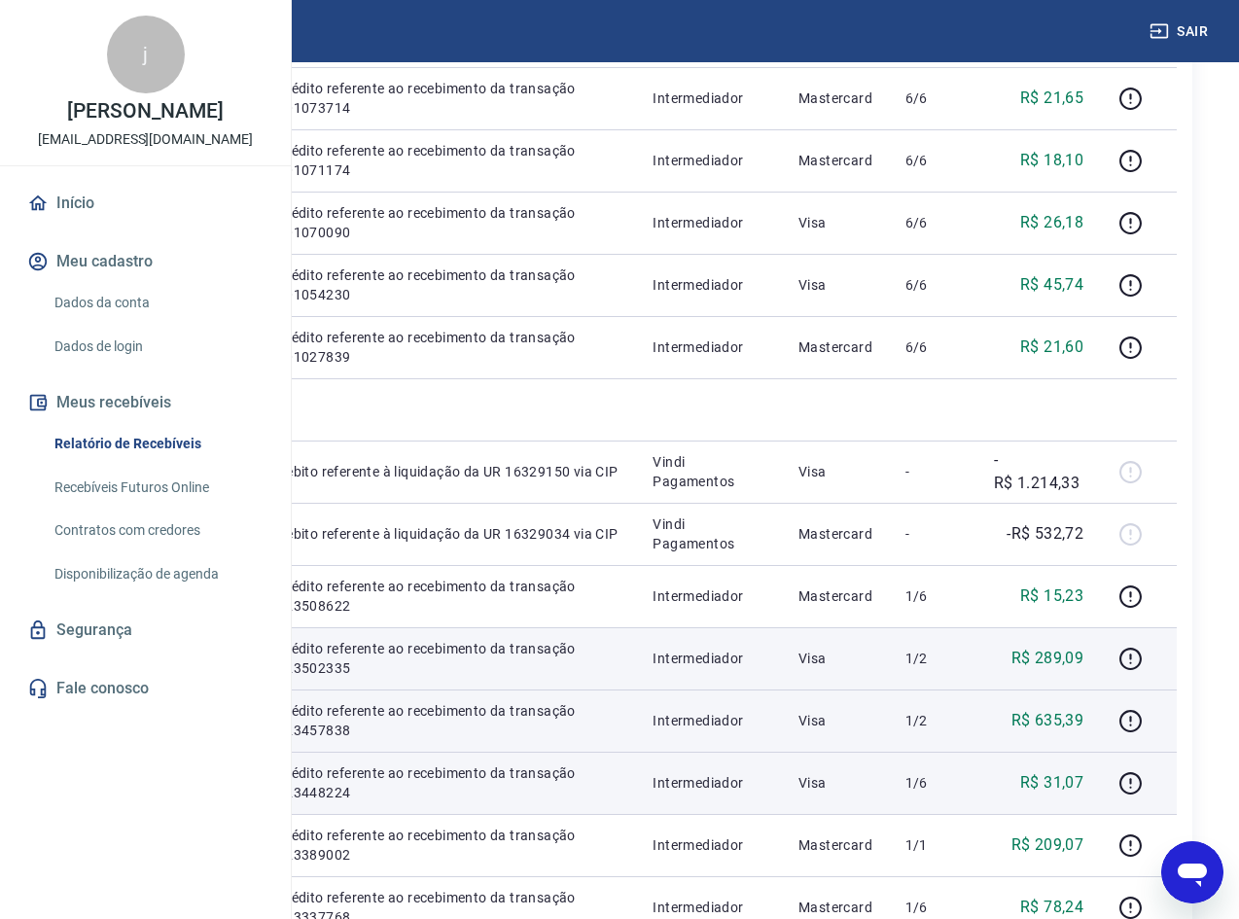
scroll to position [721, 0]
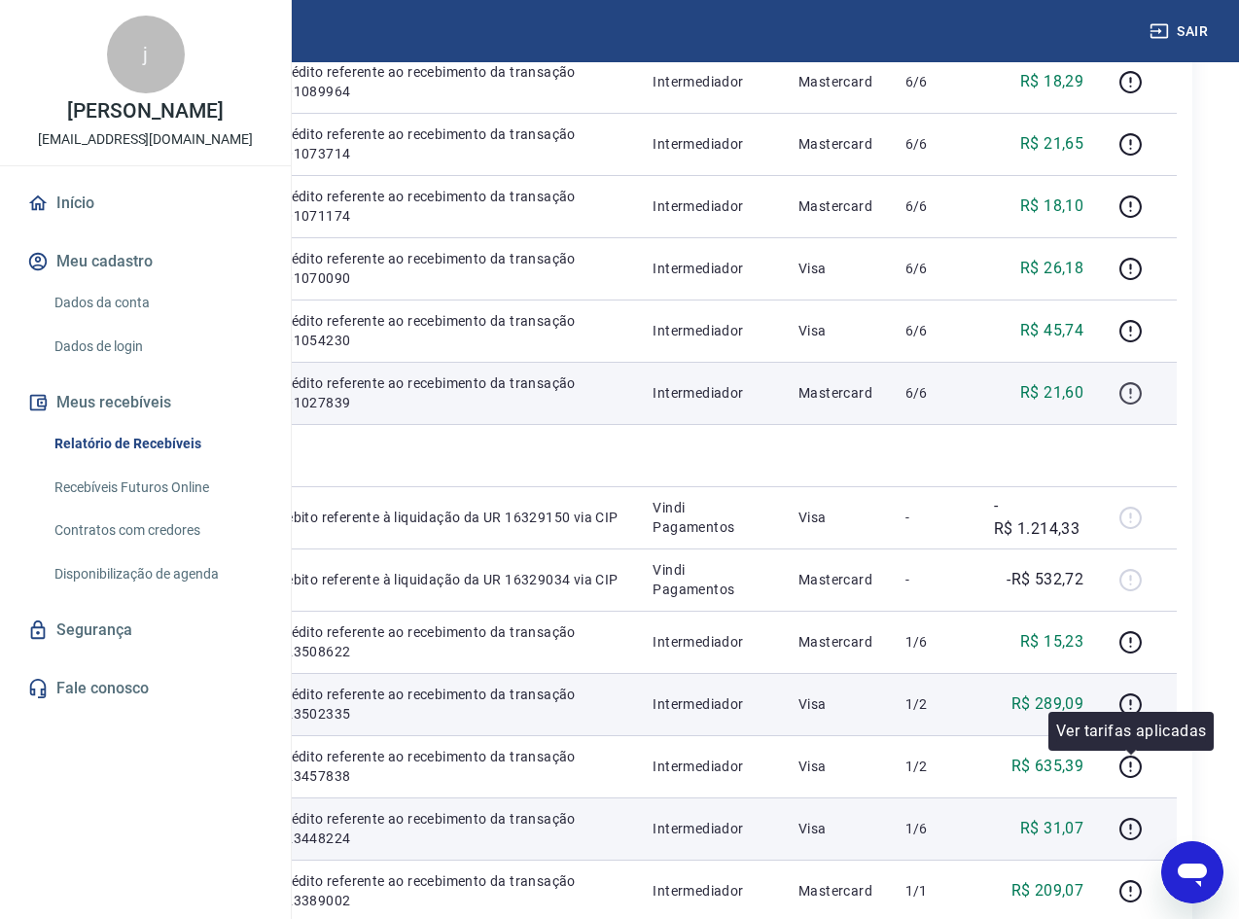
click at [1128, 405] on icon "button" at bounding box center [1131, 393] width 22 height 22
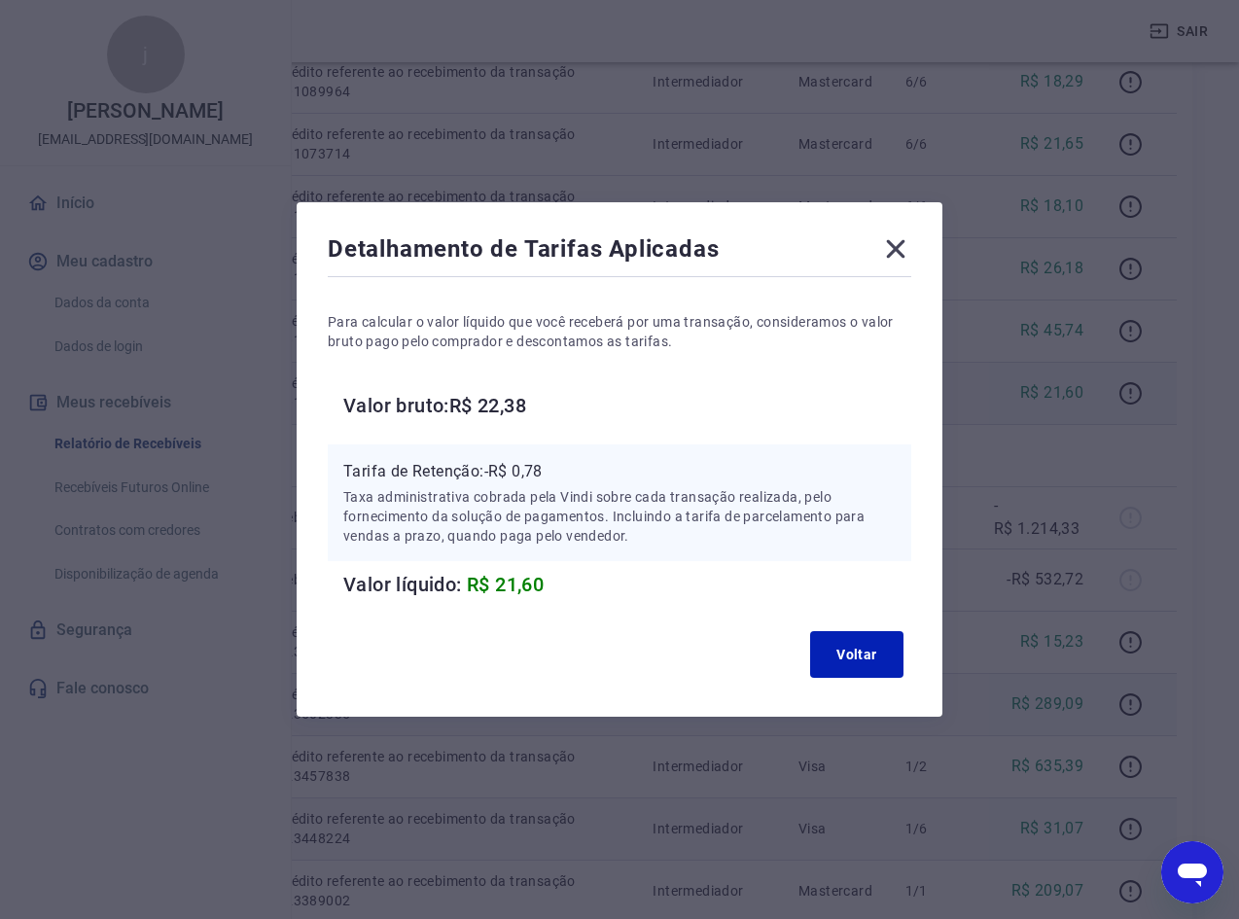
click at [903, 251] on icon at bounding box center [896, 249] width 18 height 18
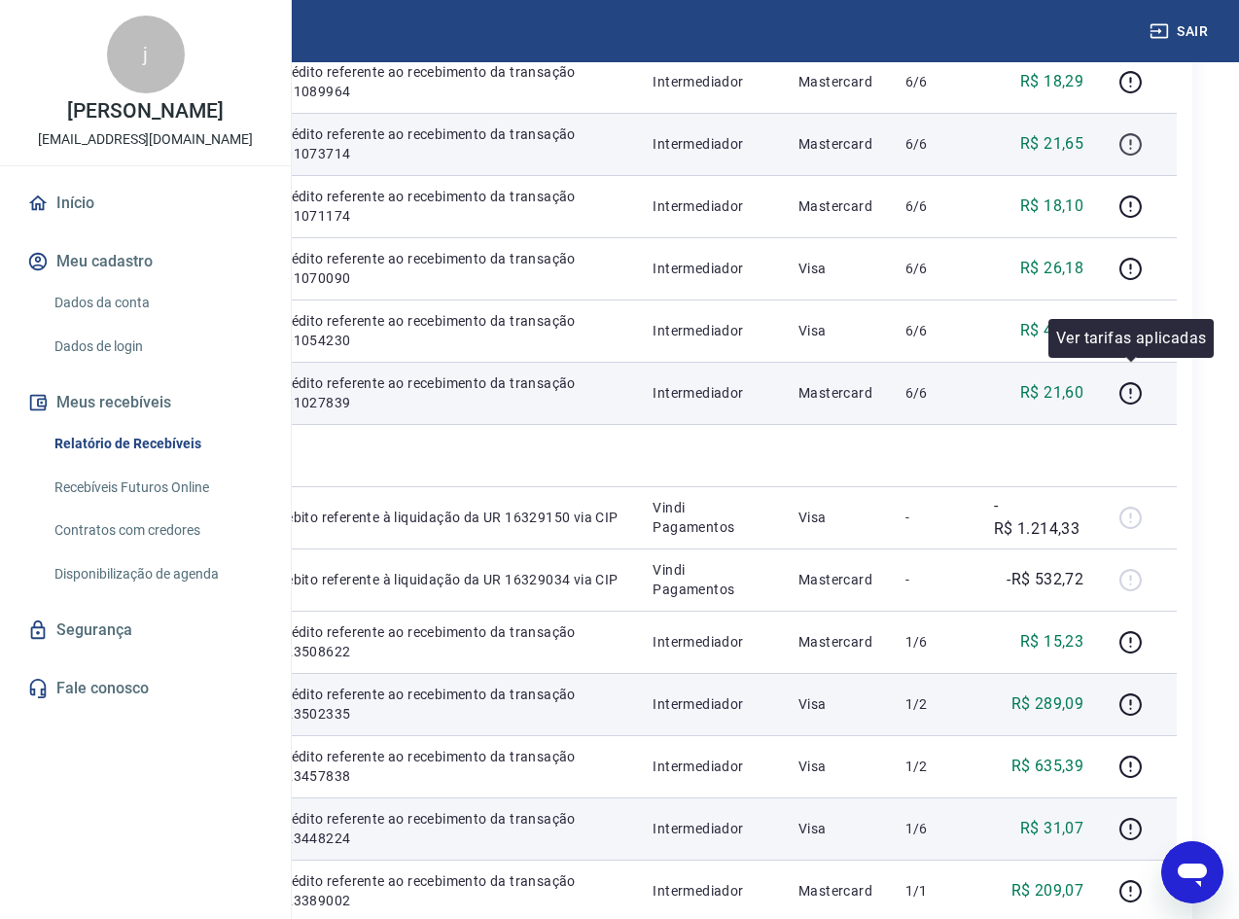
click at [1143, 157] on icon "button" at bounding box center [1131, 144] width 24 height 24
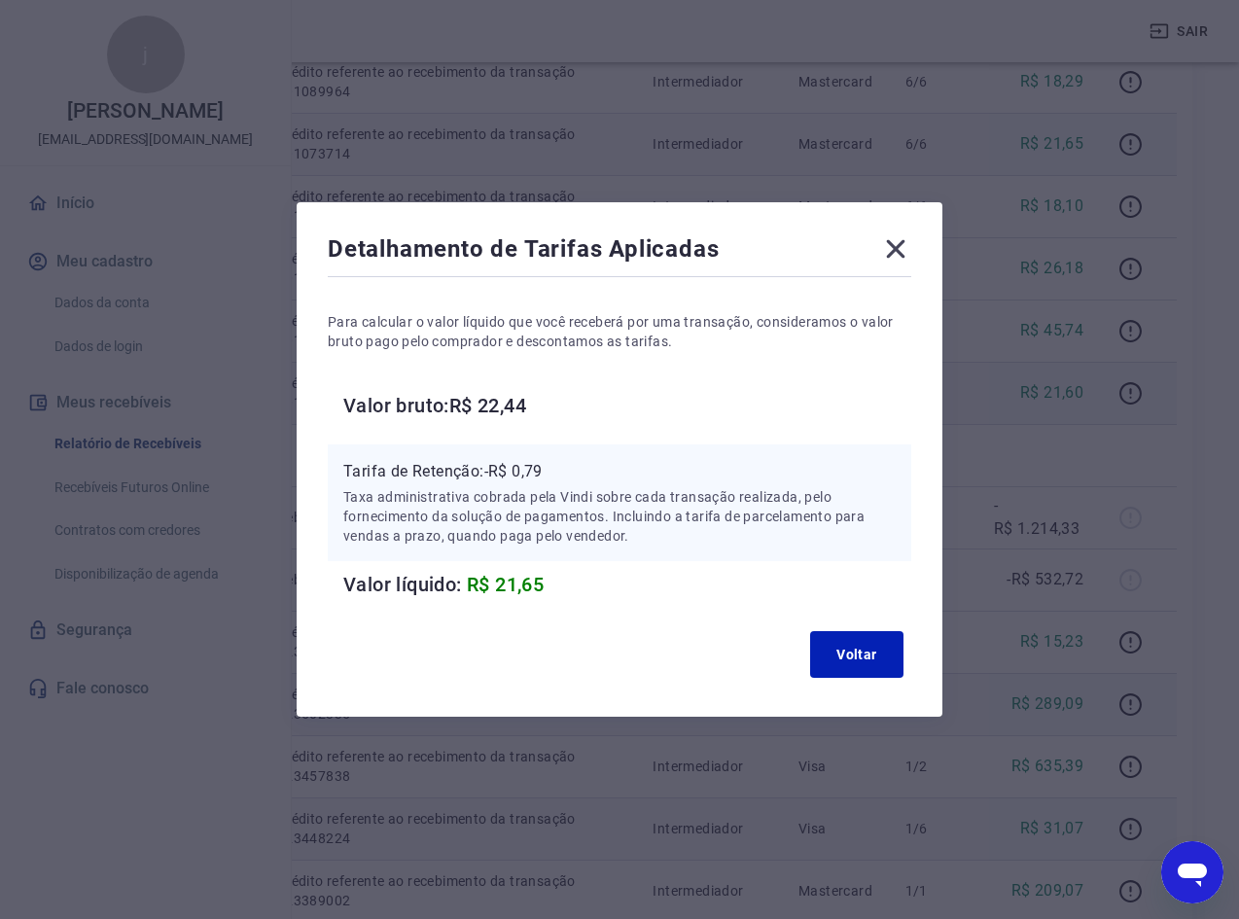
click at [900, 254] on icon at bounding box center [896, 249] width 18 height 18
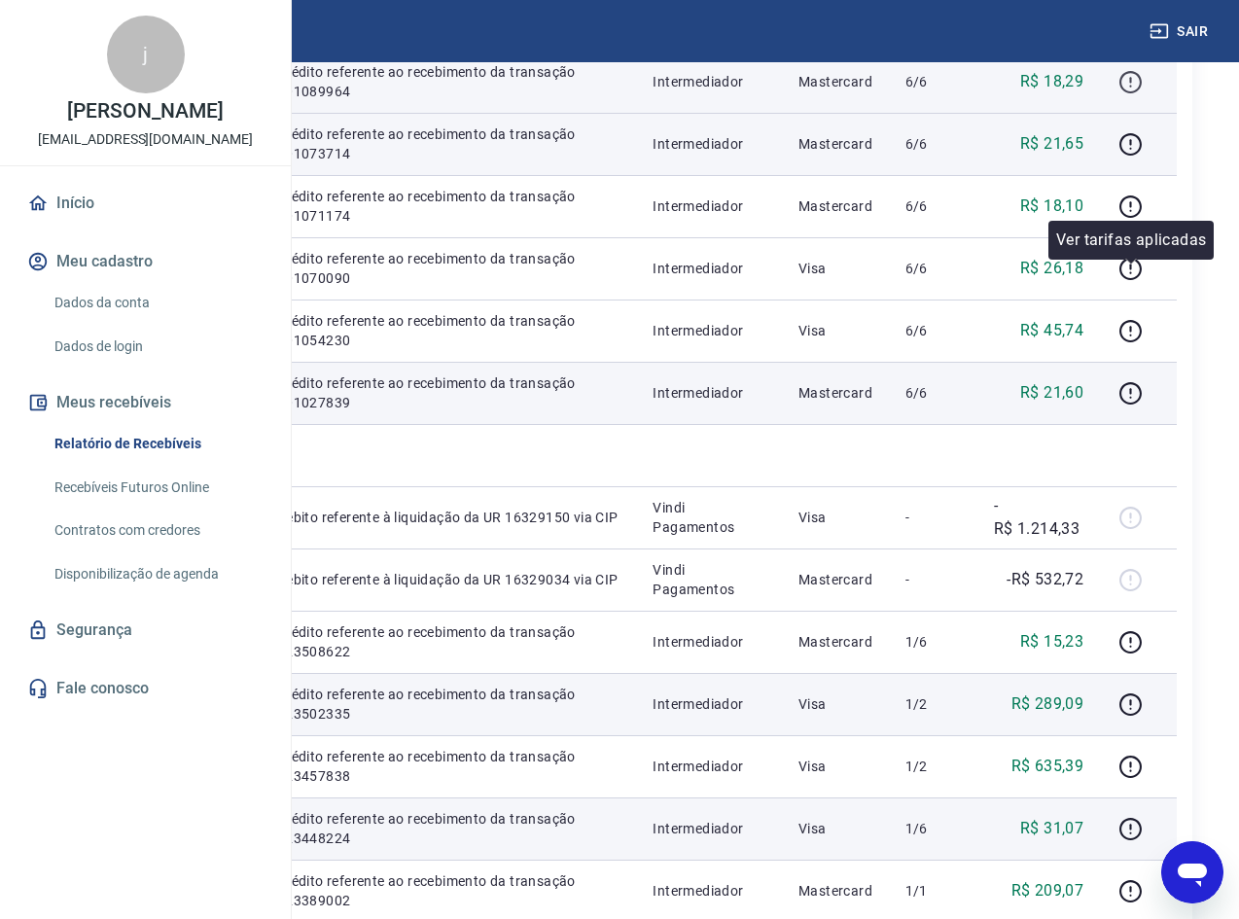
click at [1128, 94] on icon "button" at bounding box center [1131, 82] width 24 height 24
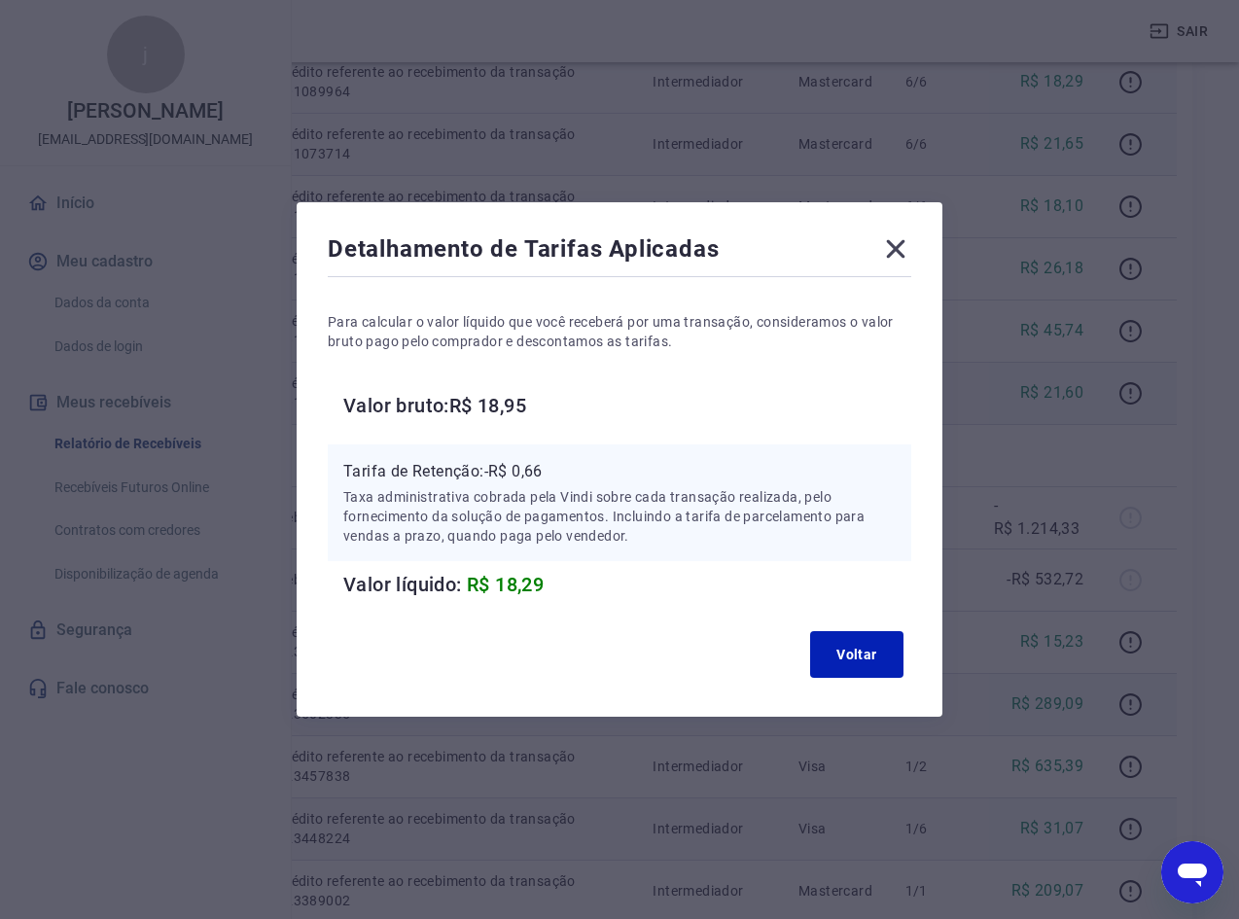
click at [904, 248] on icon at bounding box center [896, 249] width 18 height 18
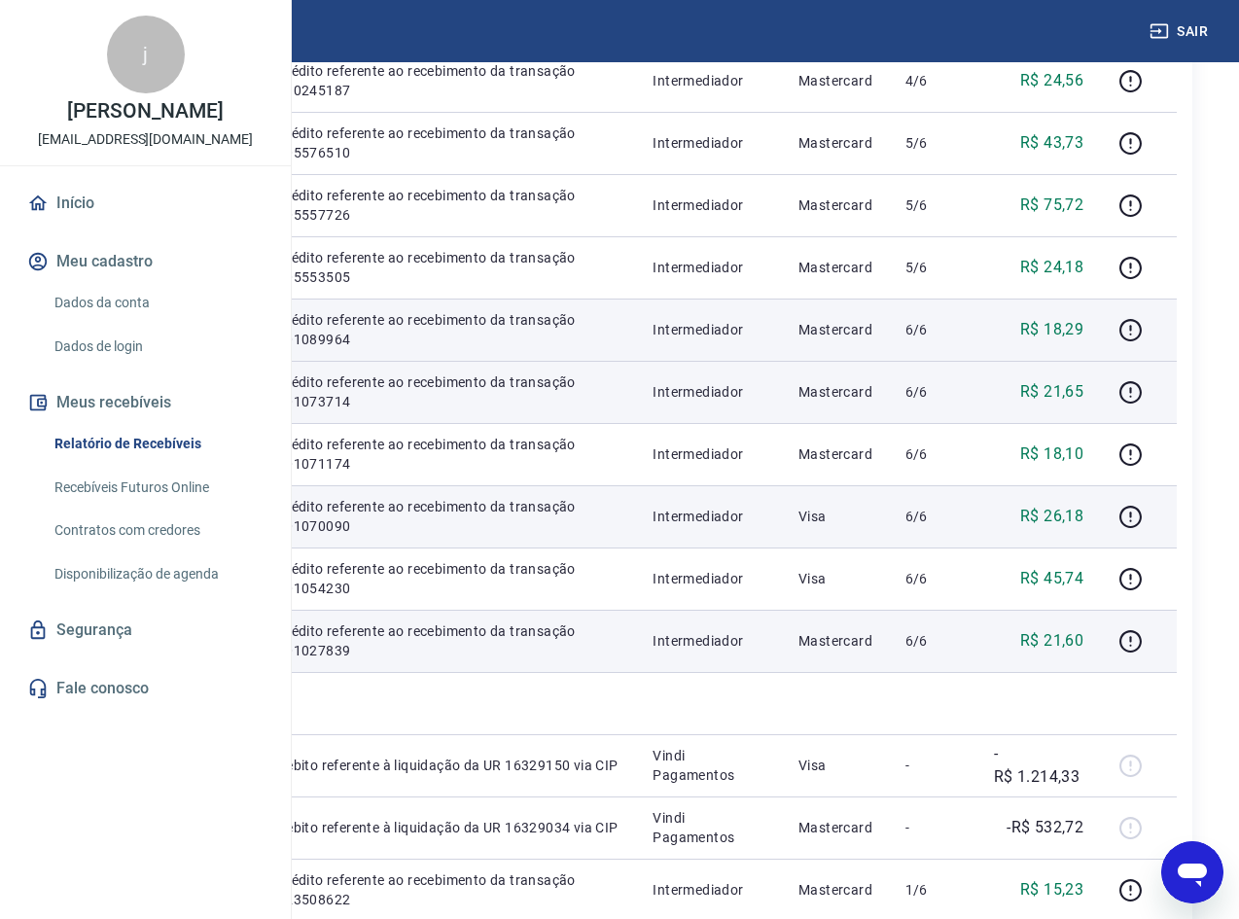
scroll to position [429, 0]
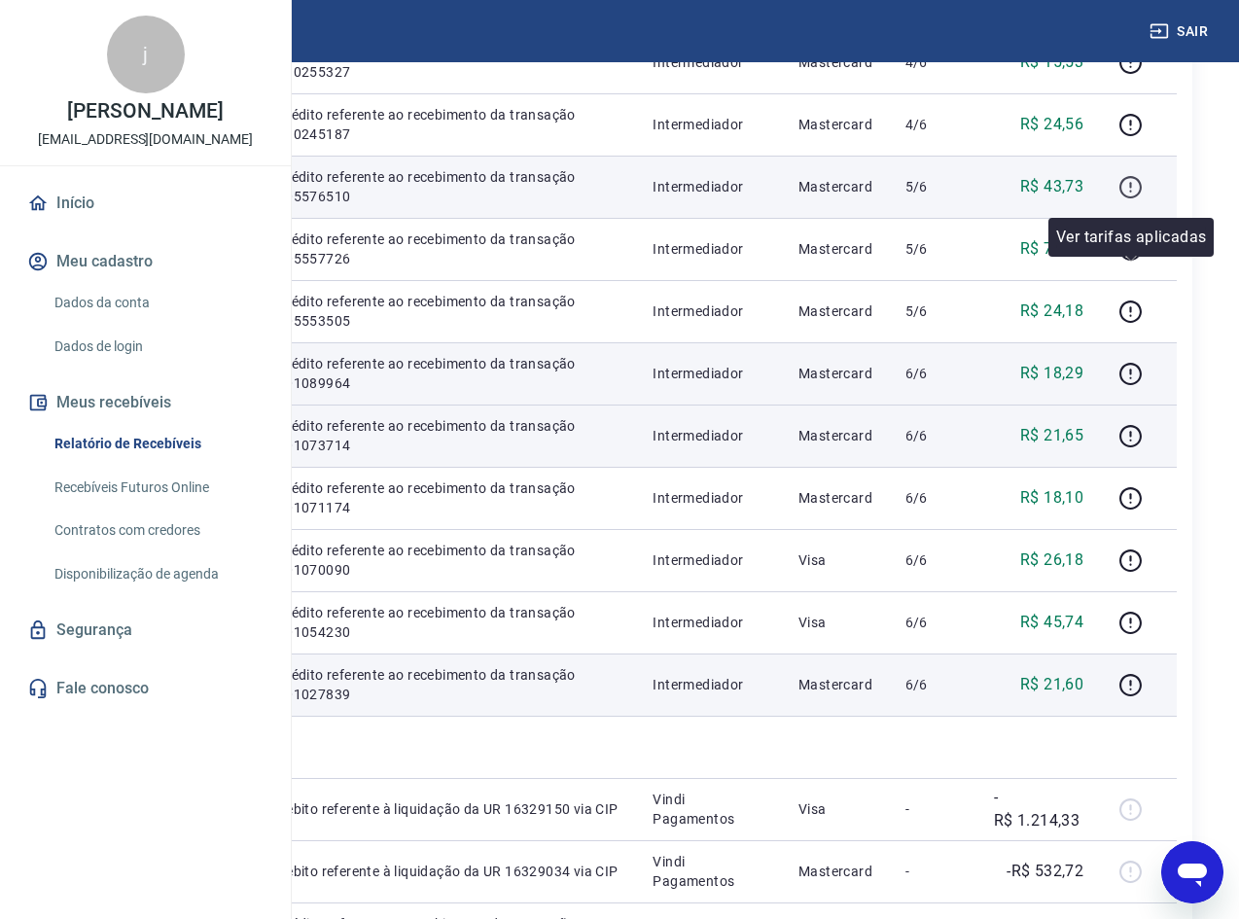
click at [1126, 199] on icon "button" at bounding box center [1131, 187] width 24 height 24
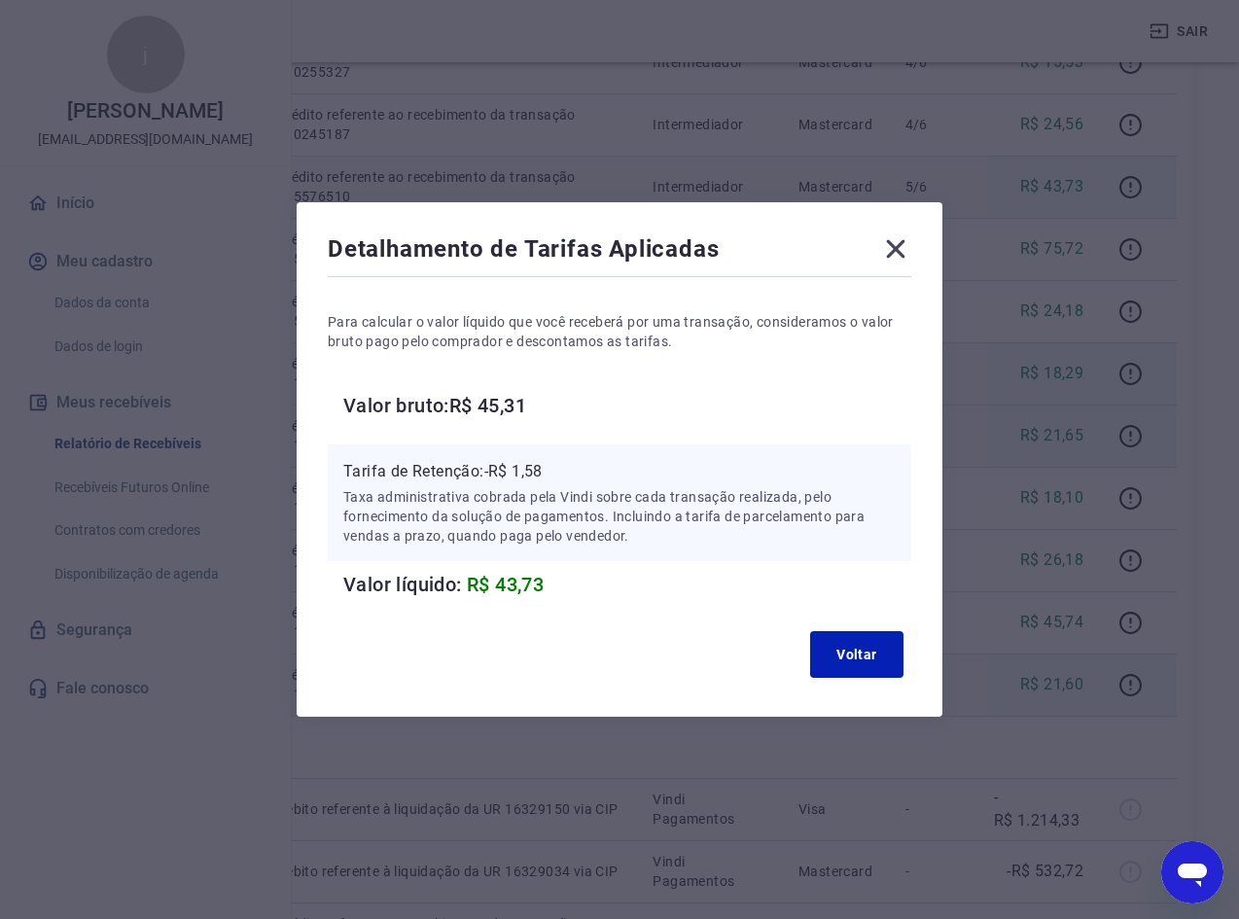
click at [895, 251] on icon at bounding box center [895, 248] width 31 height 31
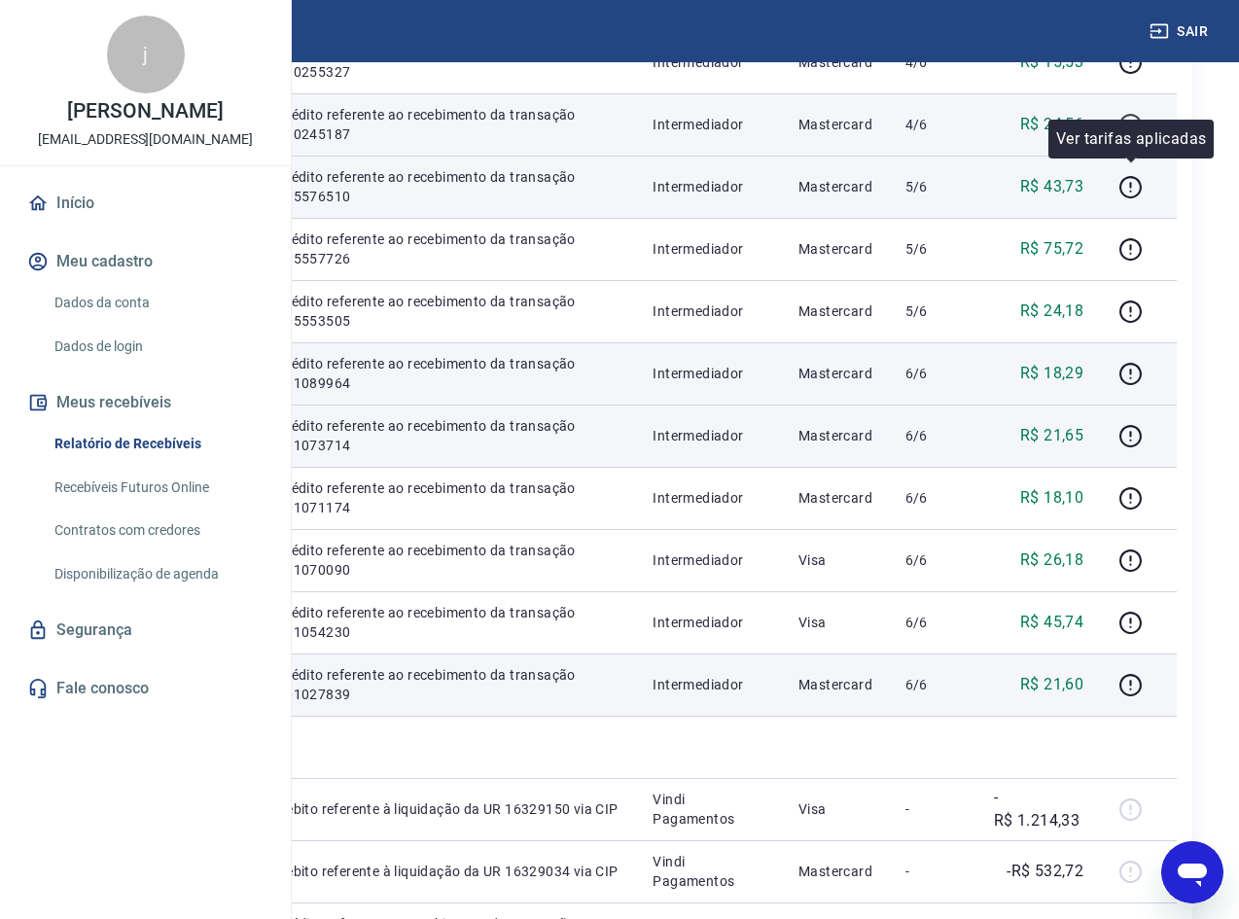
click at [1142, 137] on icon "button" at bounding box center [1131, 125] width 24 height 24
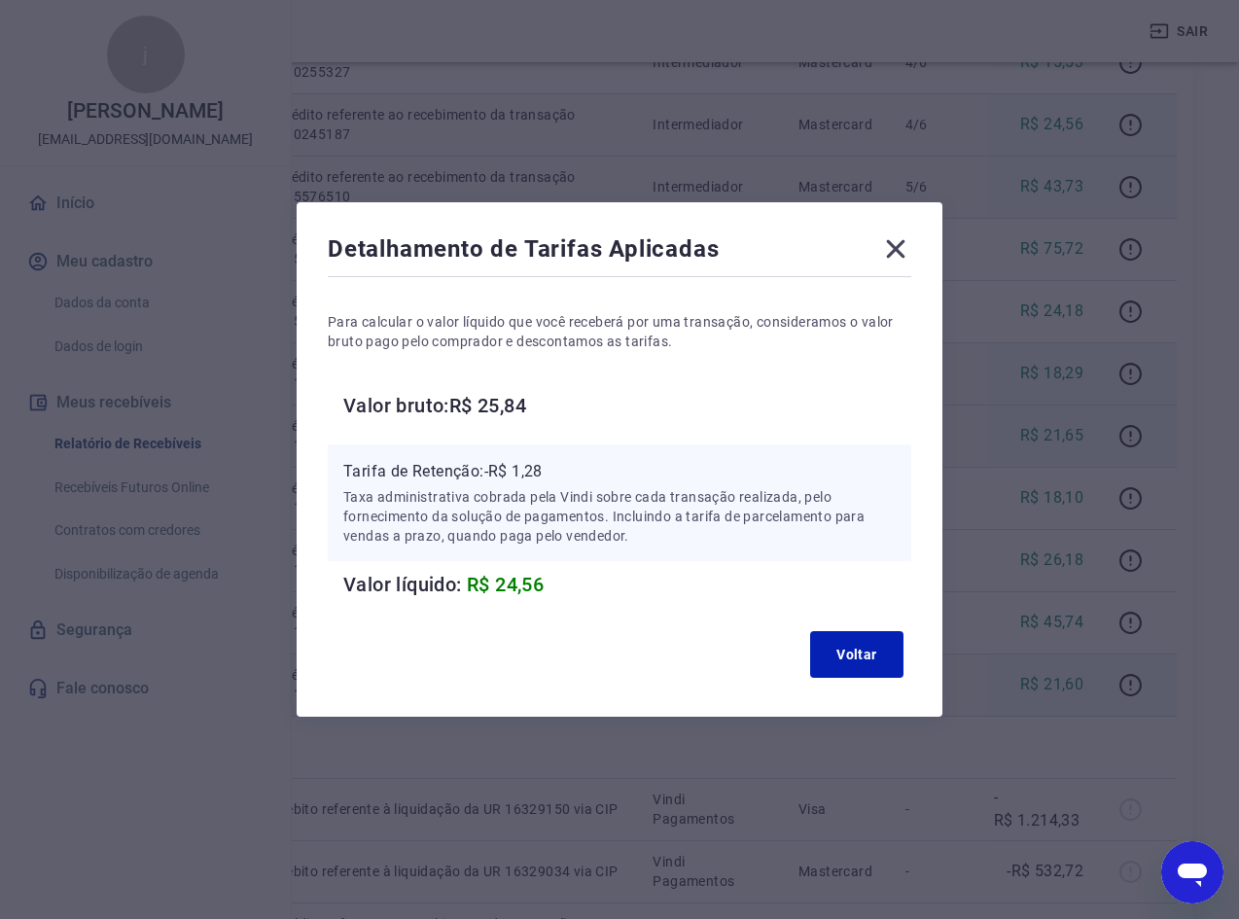
click at [906, 252] on icon at bounding box center [896, 249] width 18 height 18
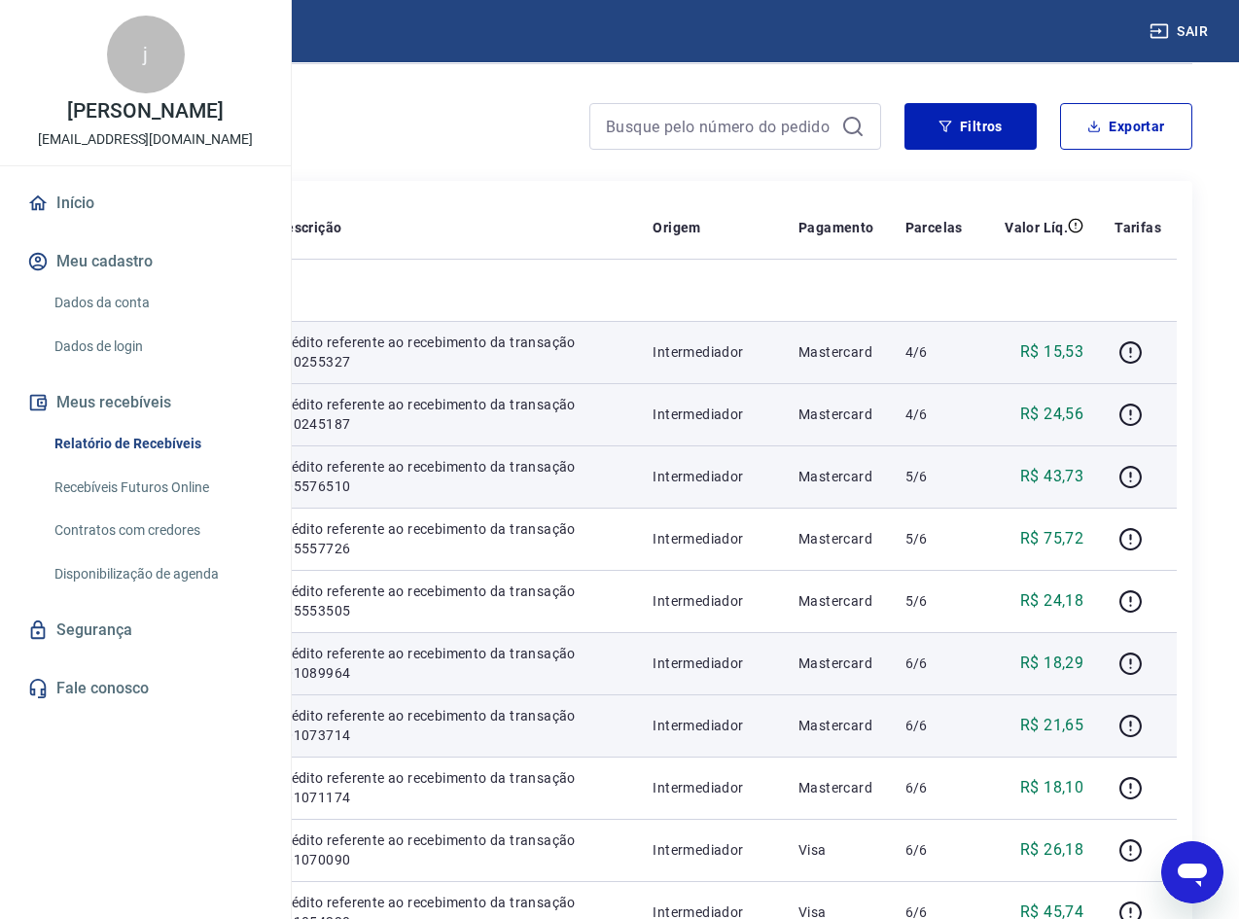
scroll to position [137, 0]
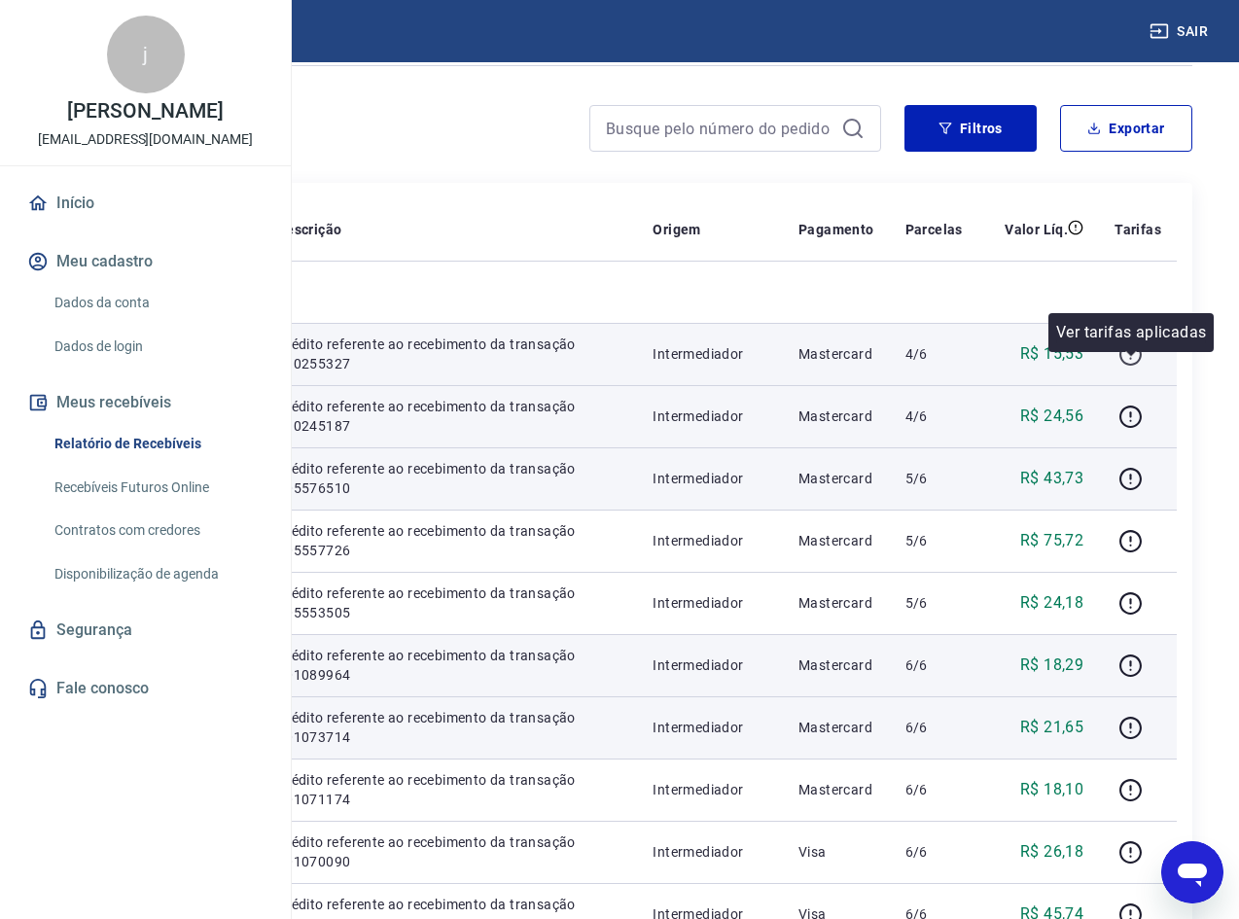
click at [1128, 367] on icon "button" at bounding box center [1131, 354] width 24 height 24
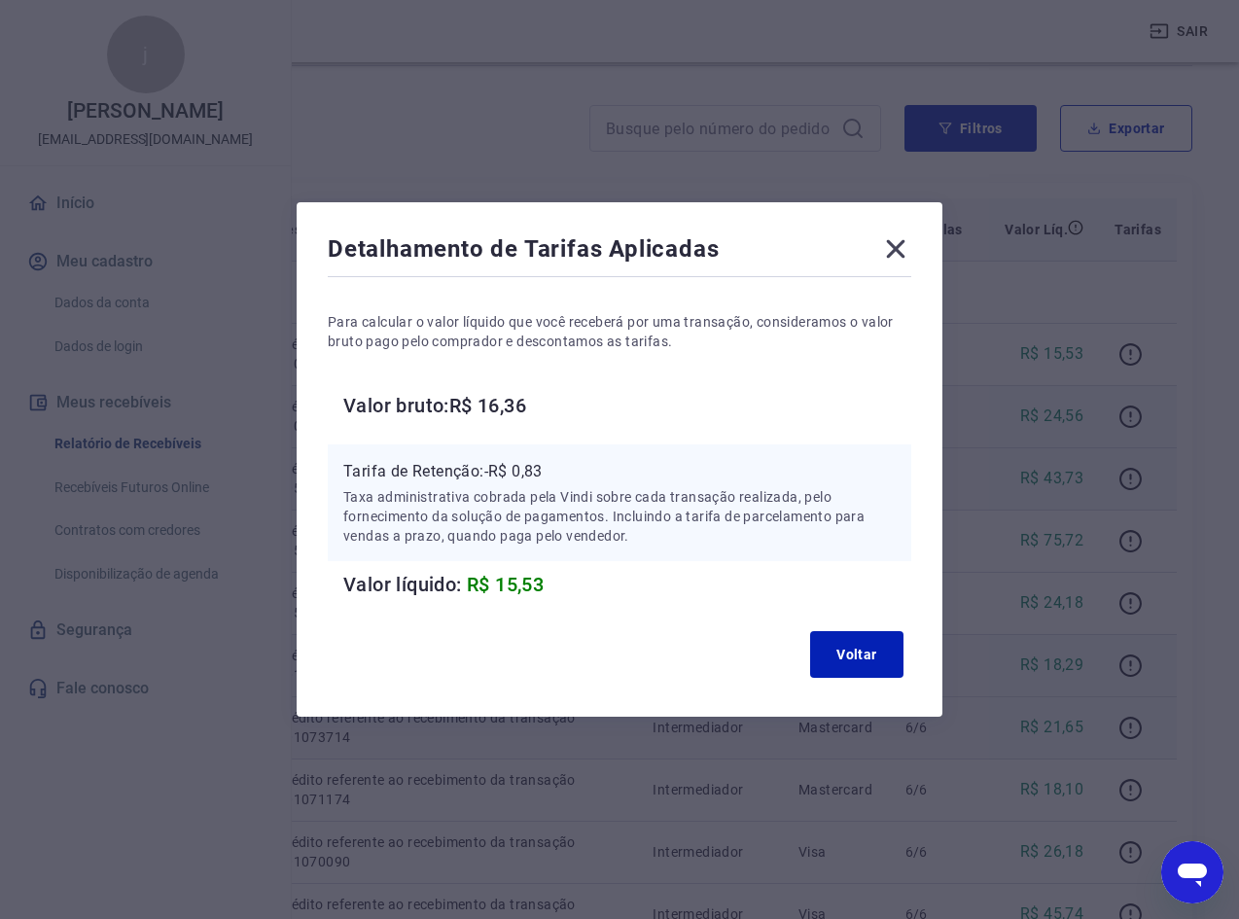
click at [894, 250] on icon at bounding box center [895, 248] width 31 height 31
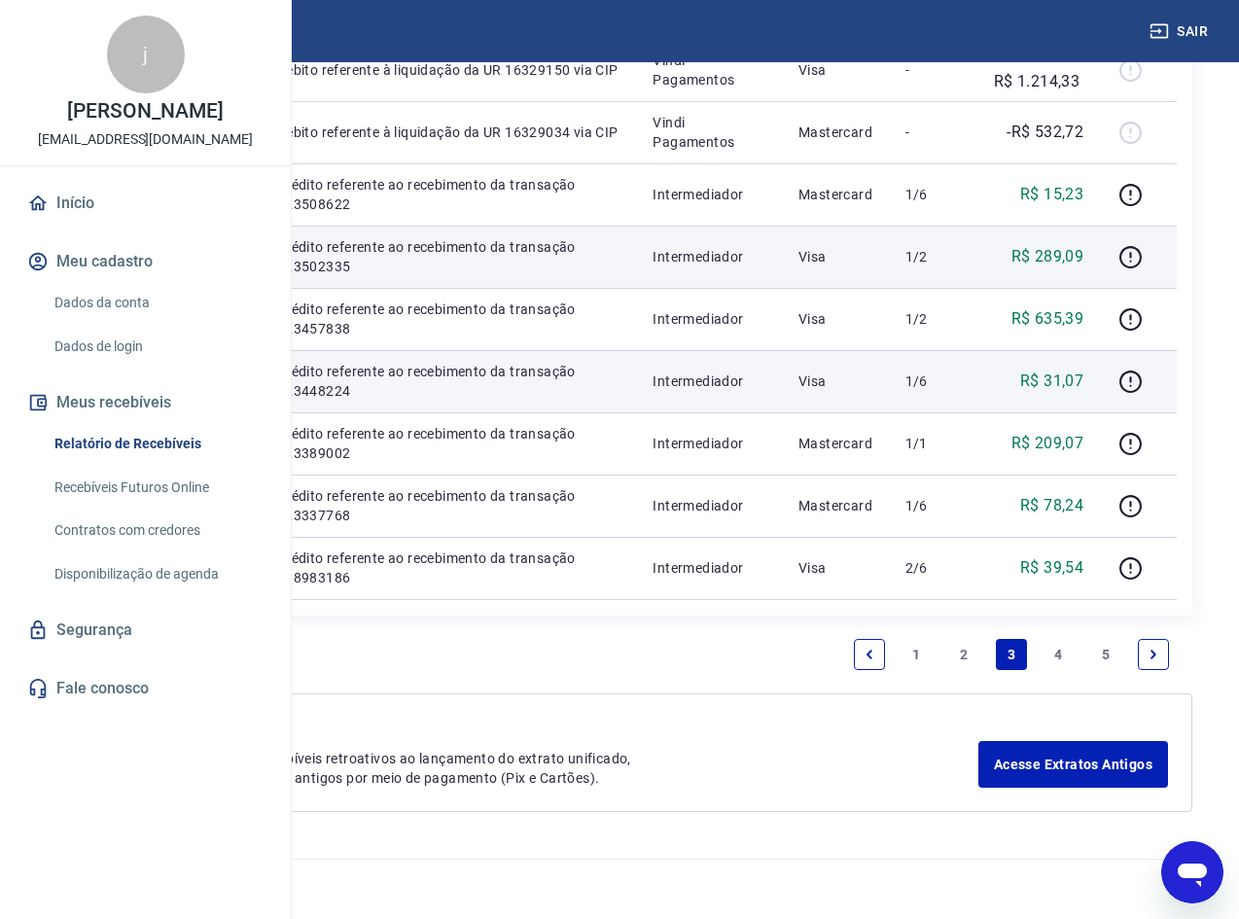
scroll to position [1888, 0]
click at [962, 657] on link "2" at bounding box center [963, 654] width 31 height 31
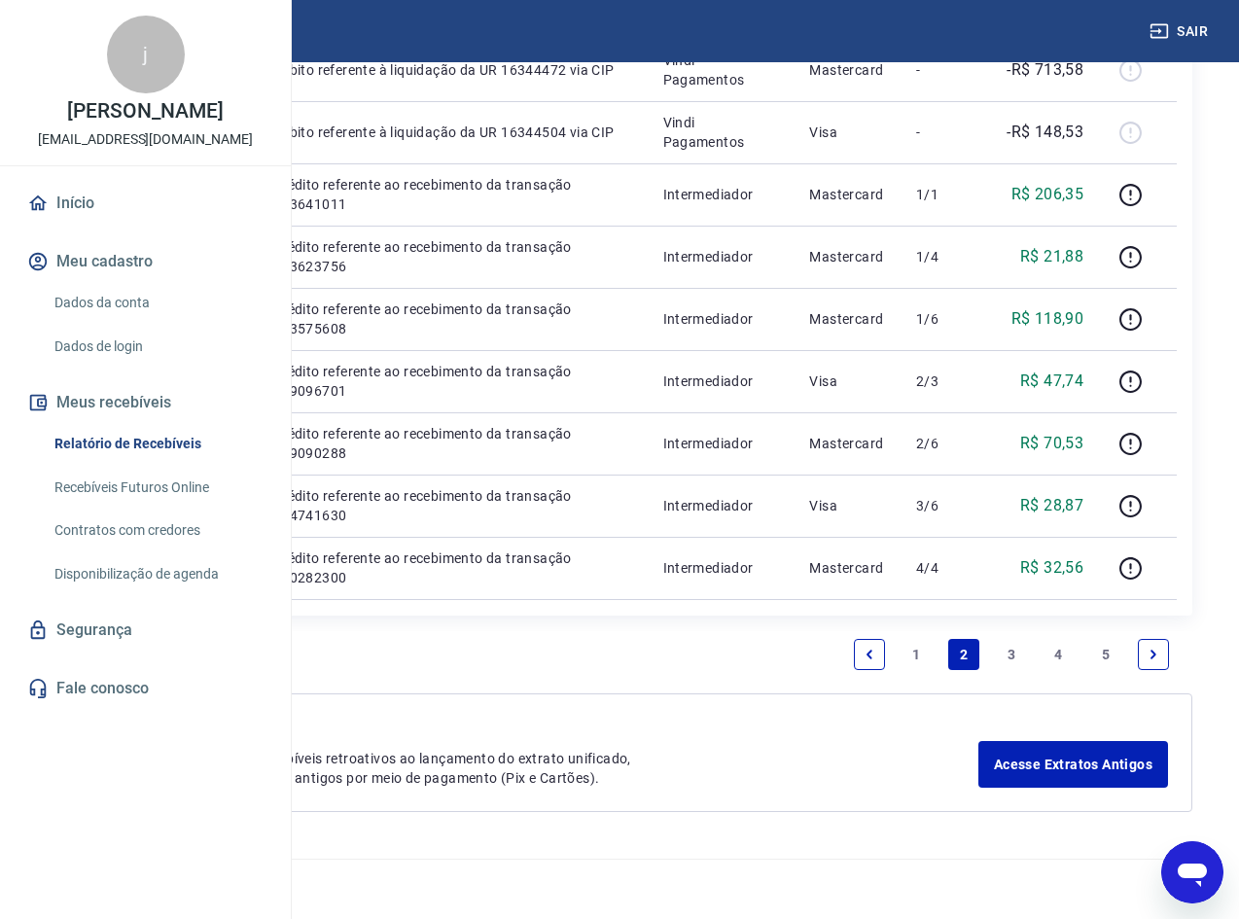
scroll to position [1751, 0]
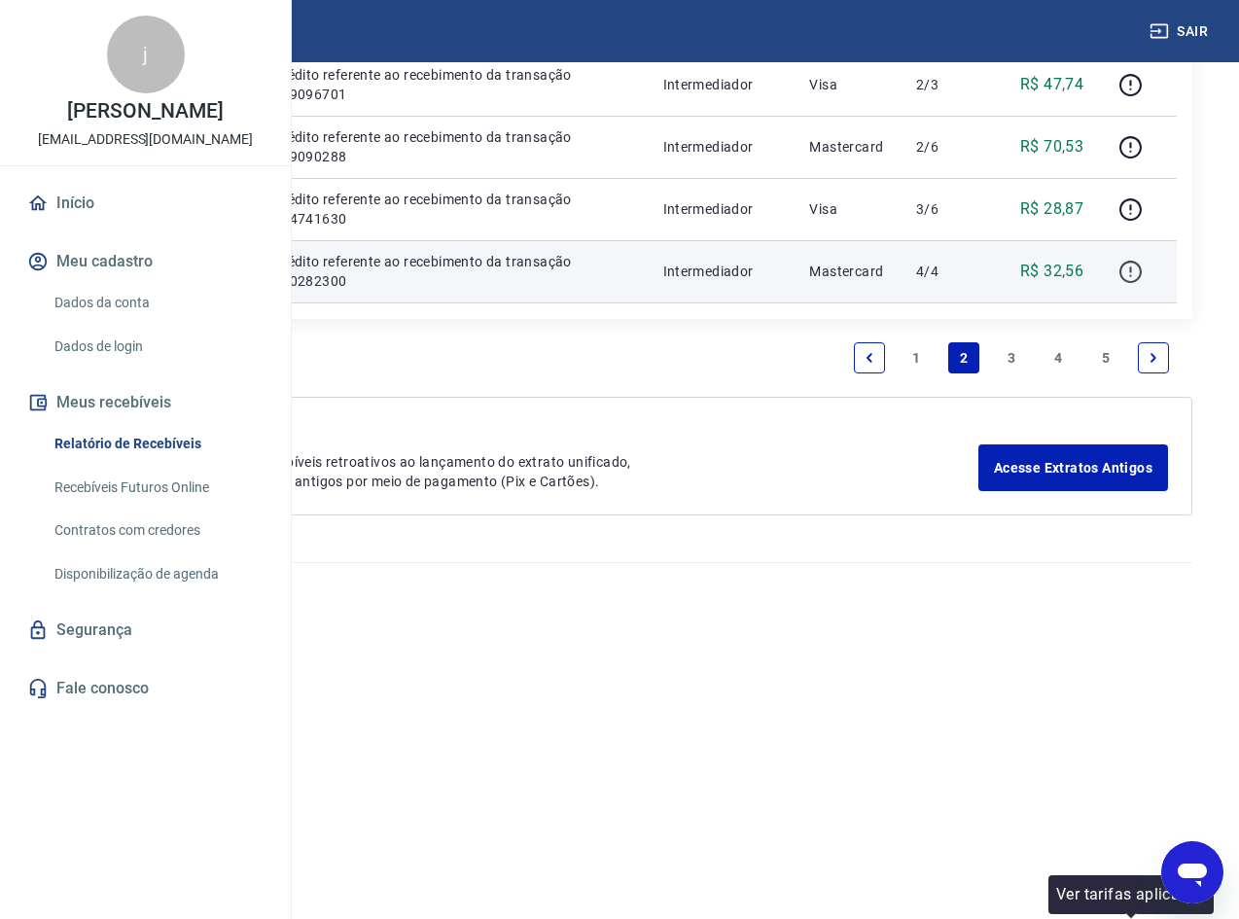
click at [1134, 284] on icon "button" at bounding box center [1131, 272] width 24 height 24
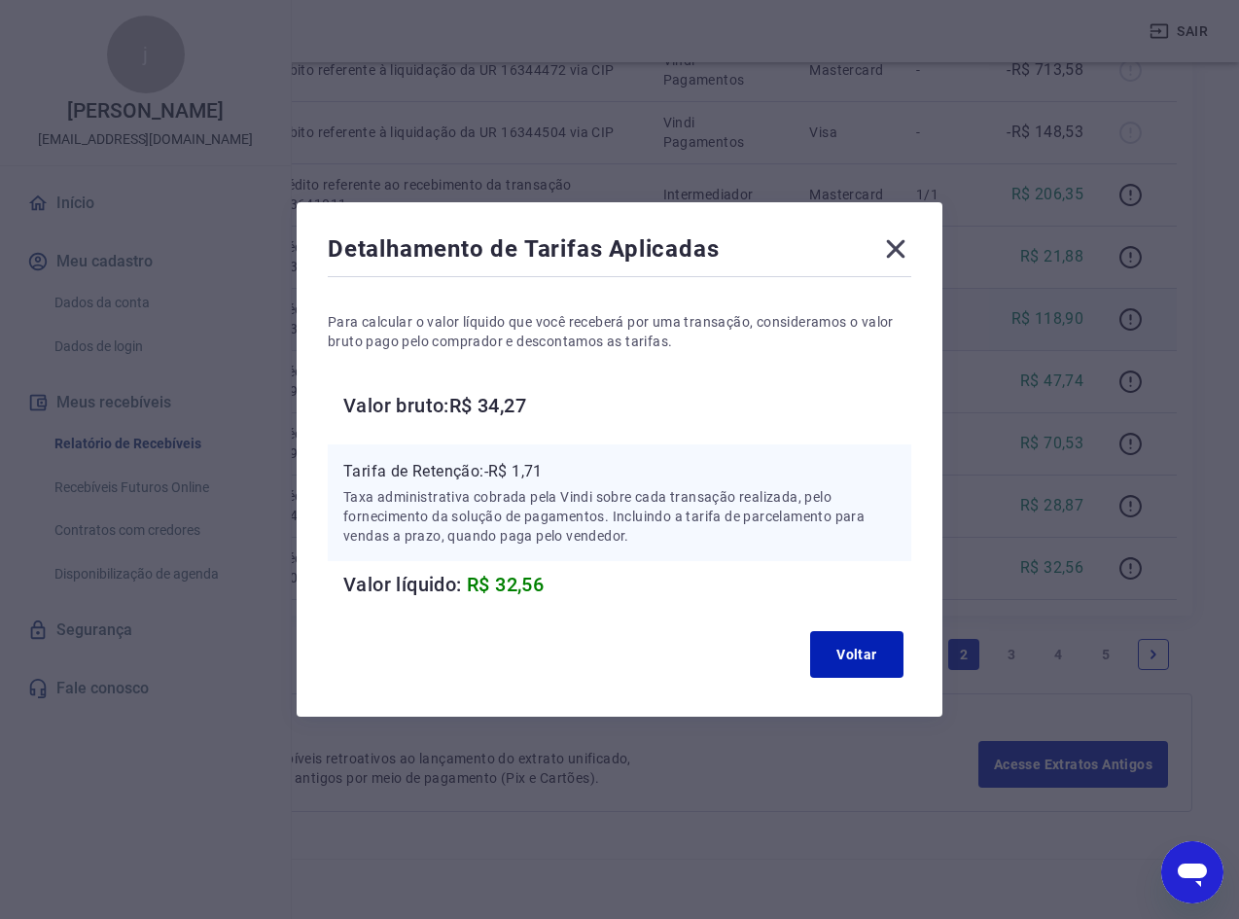
click at [900, 239] on icon at bounding box center [895, 248] width 31 height 31
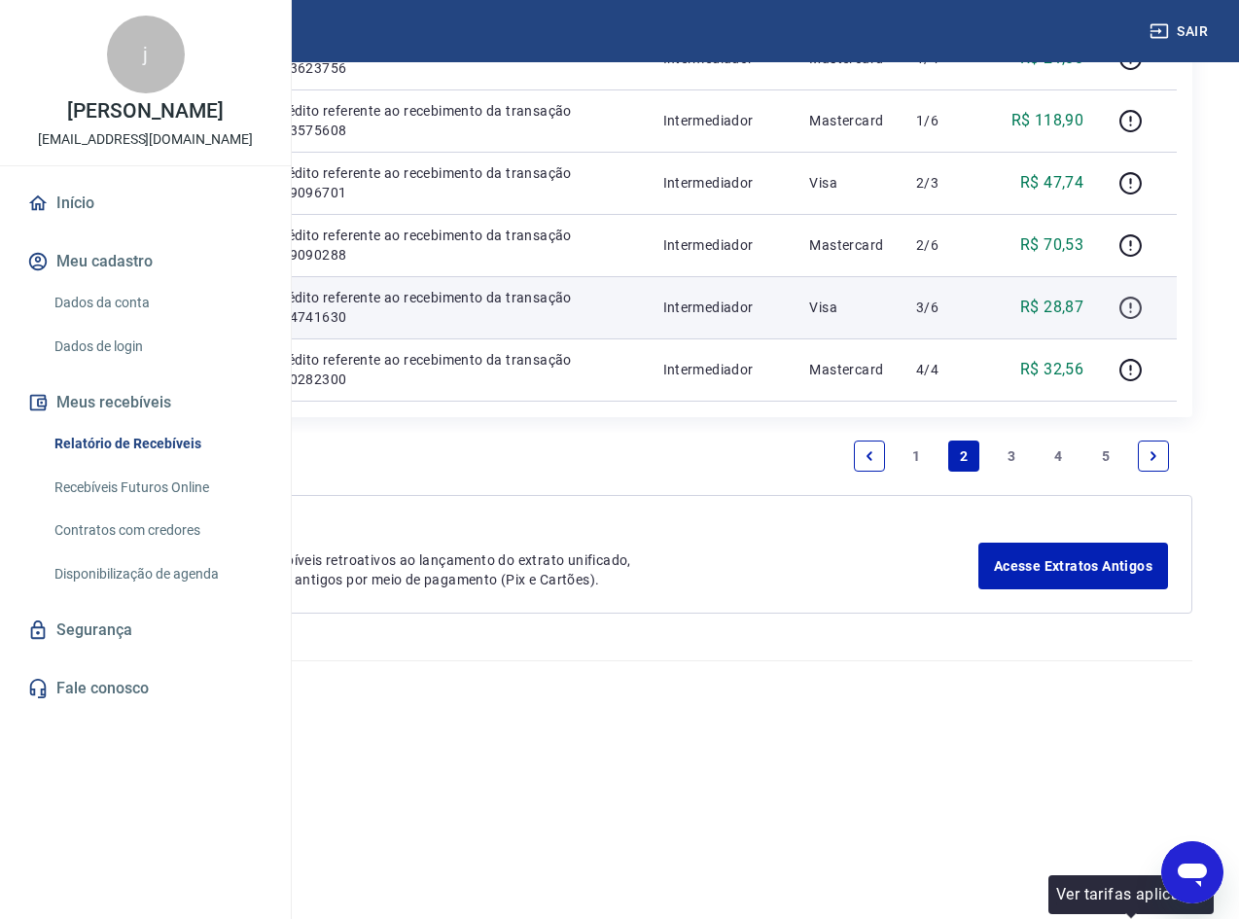
click at [1127, 320] on icon "button" at bounding box center [1131, 308] width 24 height 24
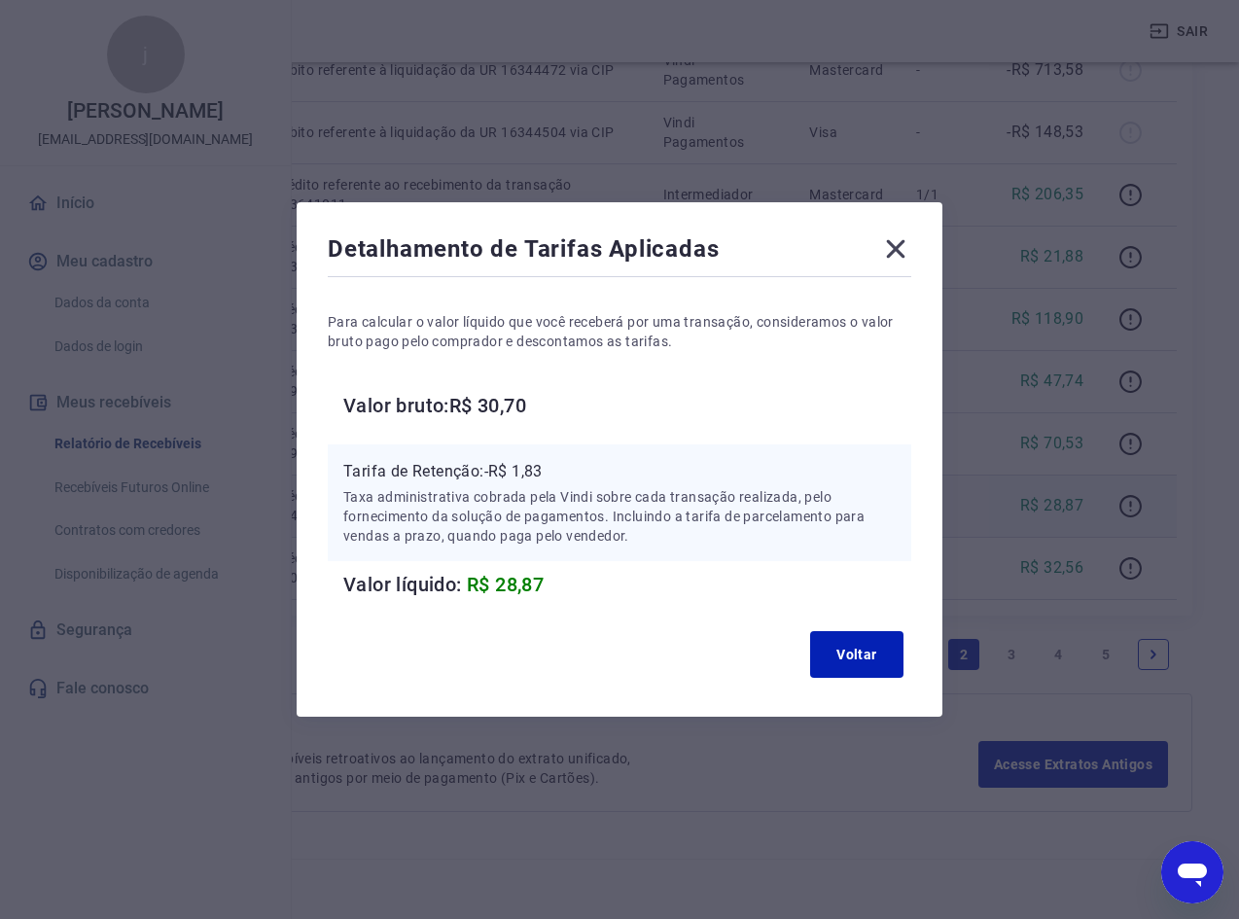
click at [898, 254] on icon at bounding box center [896, 249] width 18 height 18
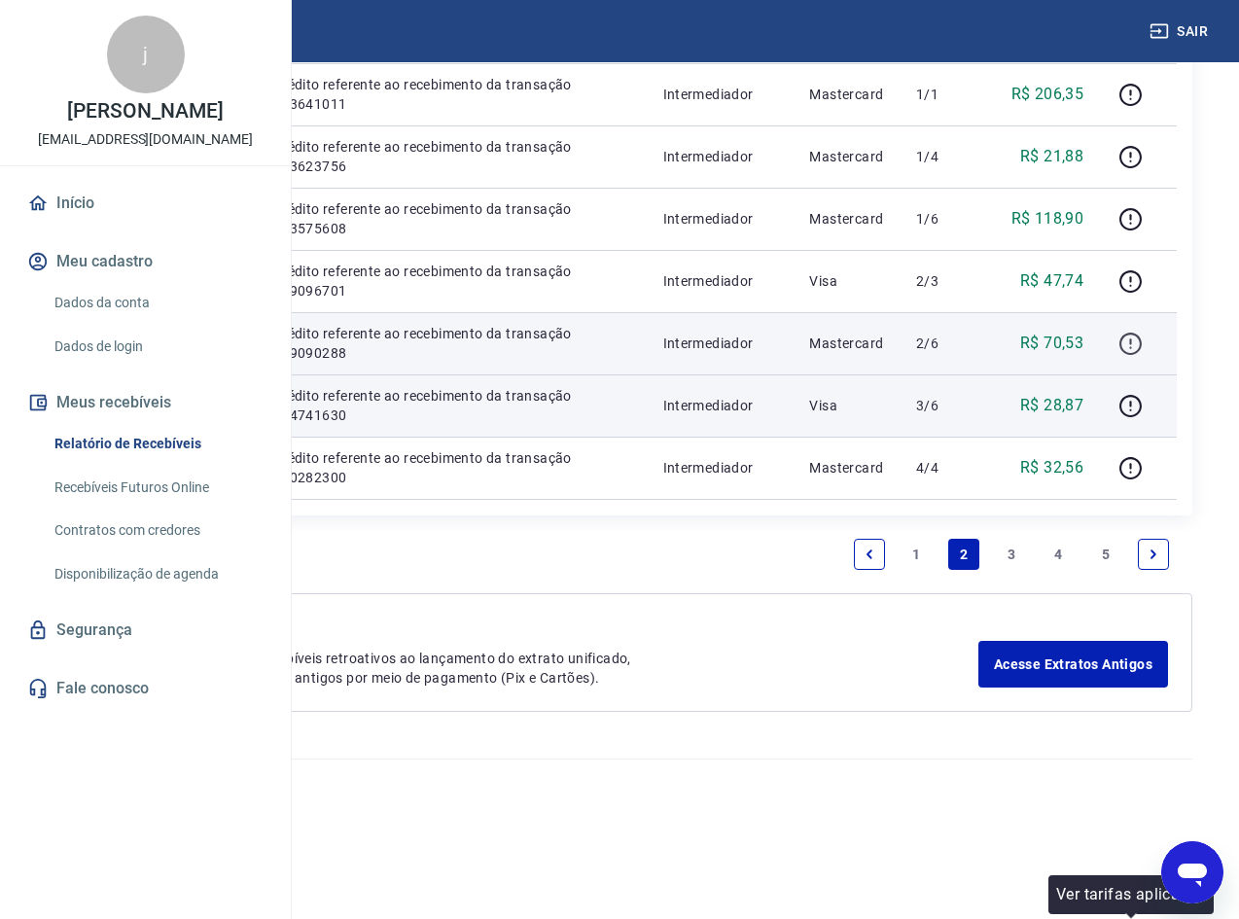
click at [1126, 356] on icon "button" at bounding box center [1131, 344] width 24 height 24
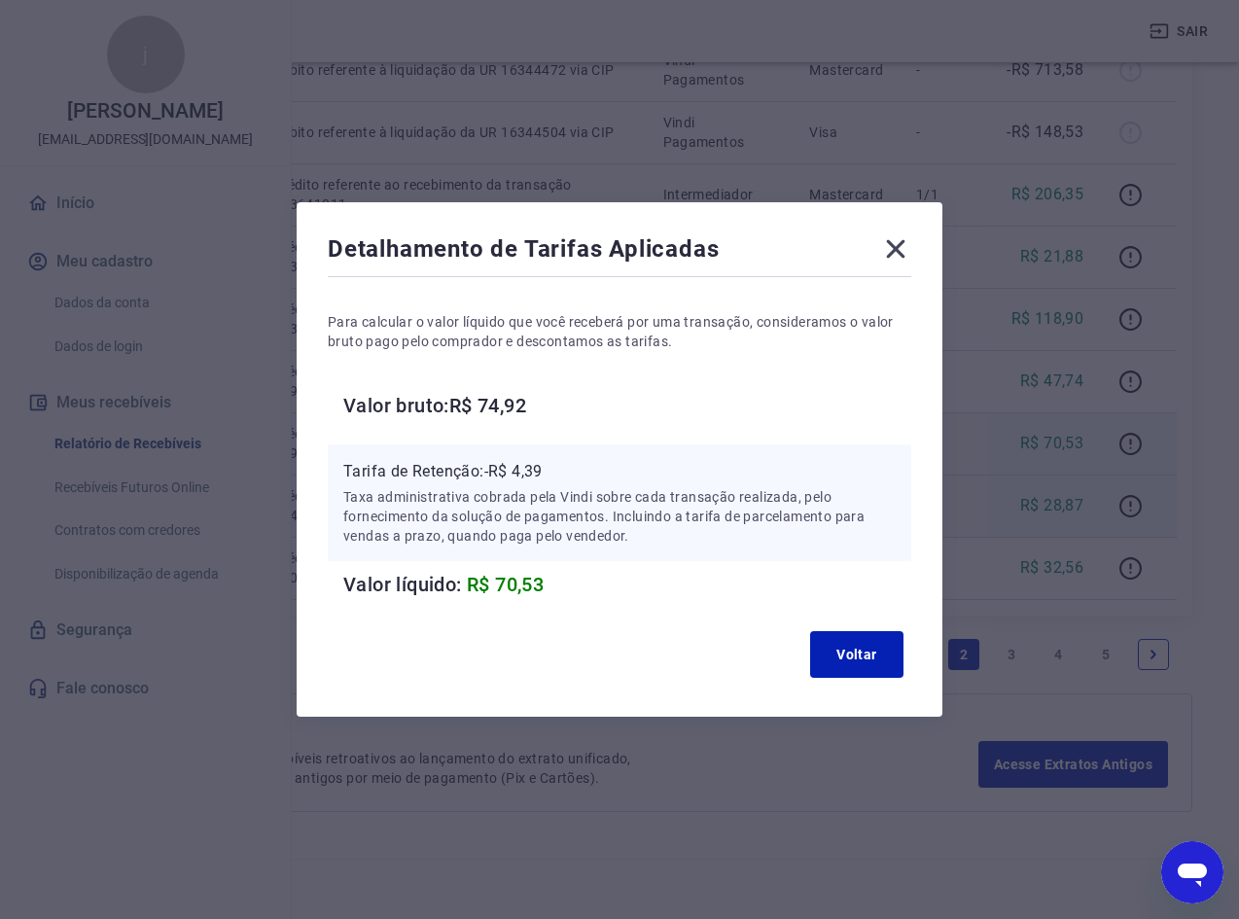
click at [909, 249] on icon at bounding box center [895, 248] width 31 height 31
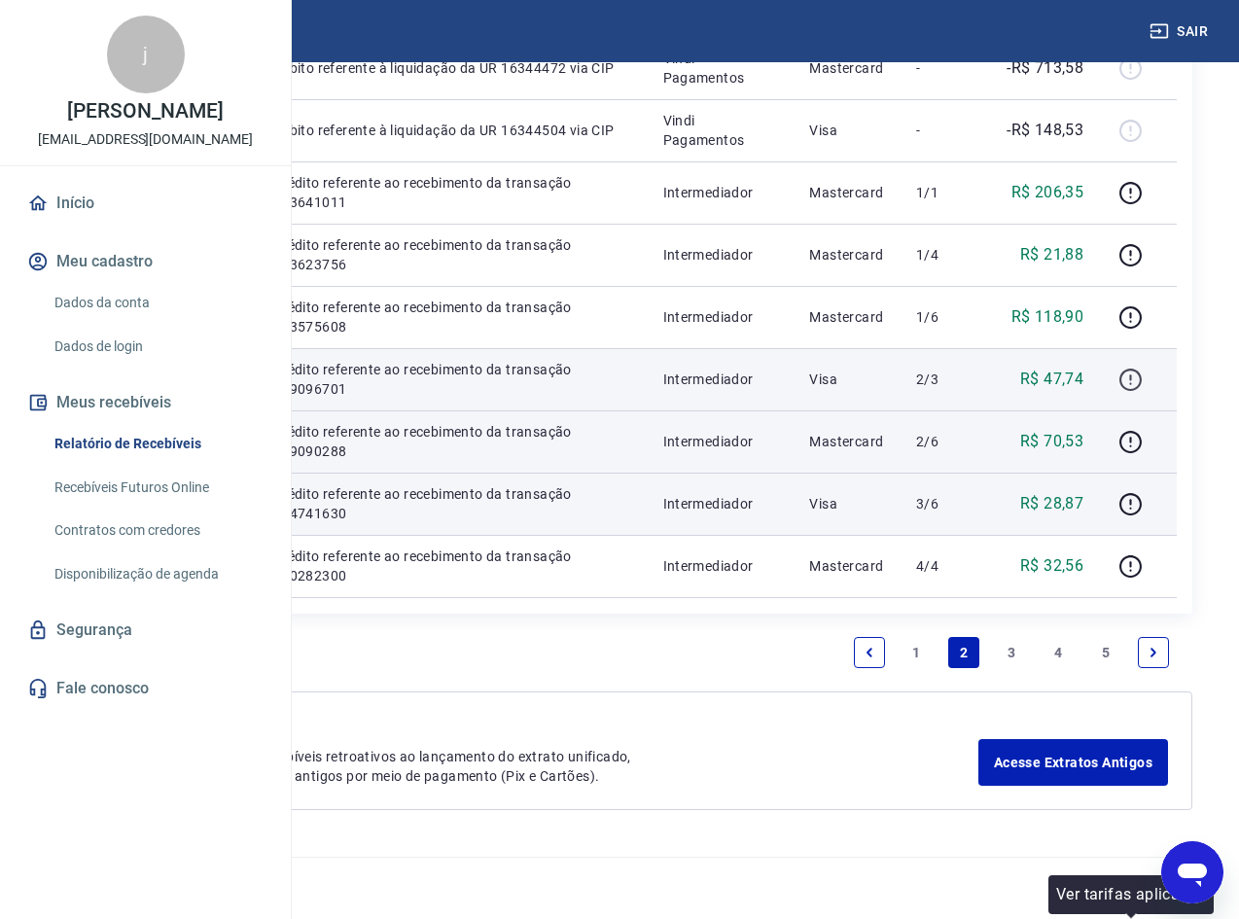
click at [1140, 369] on icon "button" at bounding box center [1131, 380] width 22 height 22
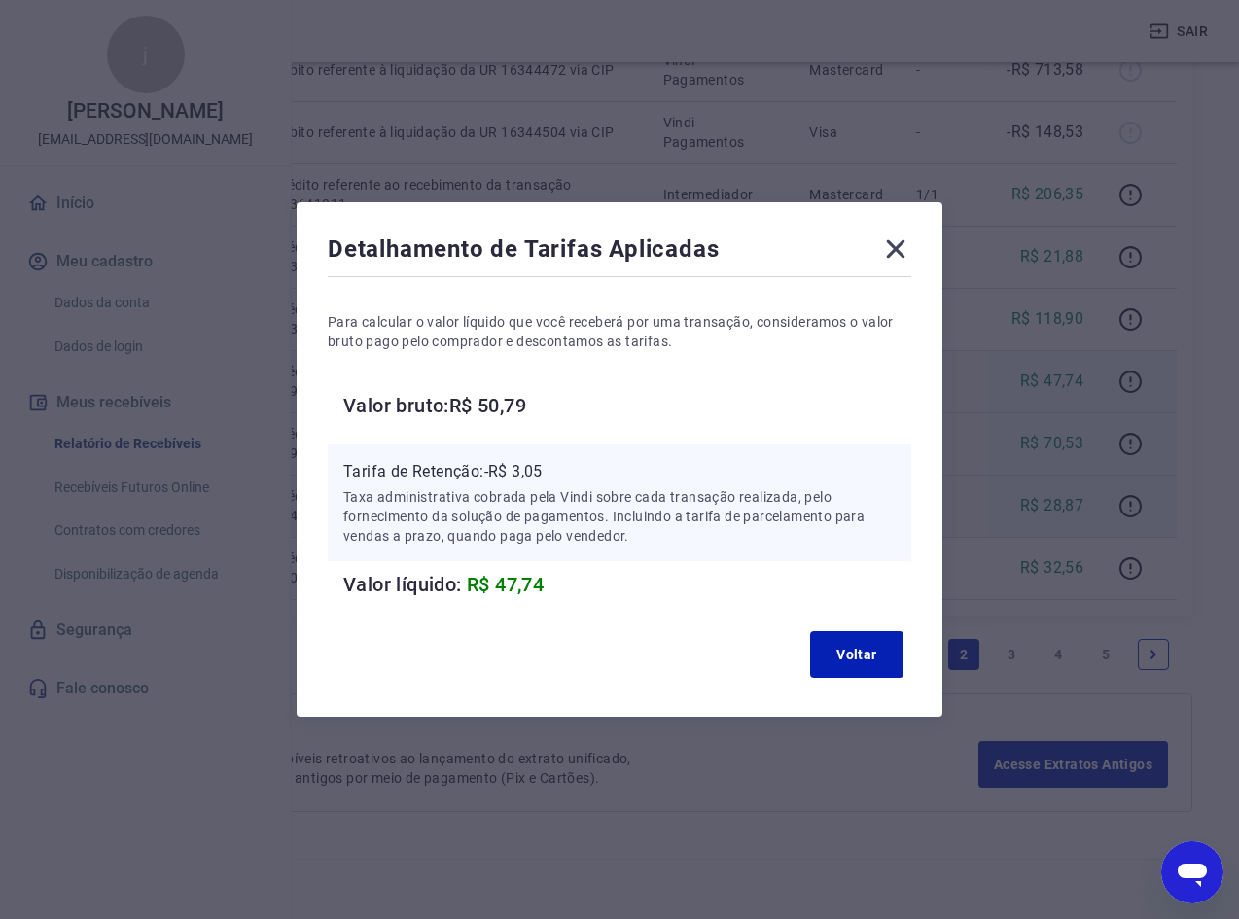
click at [906, 254] on icon at bounding box center [896, 249] width 18 height 18
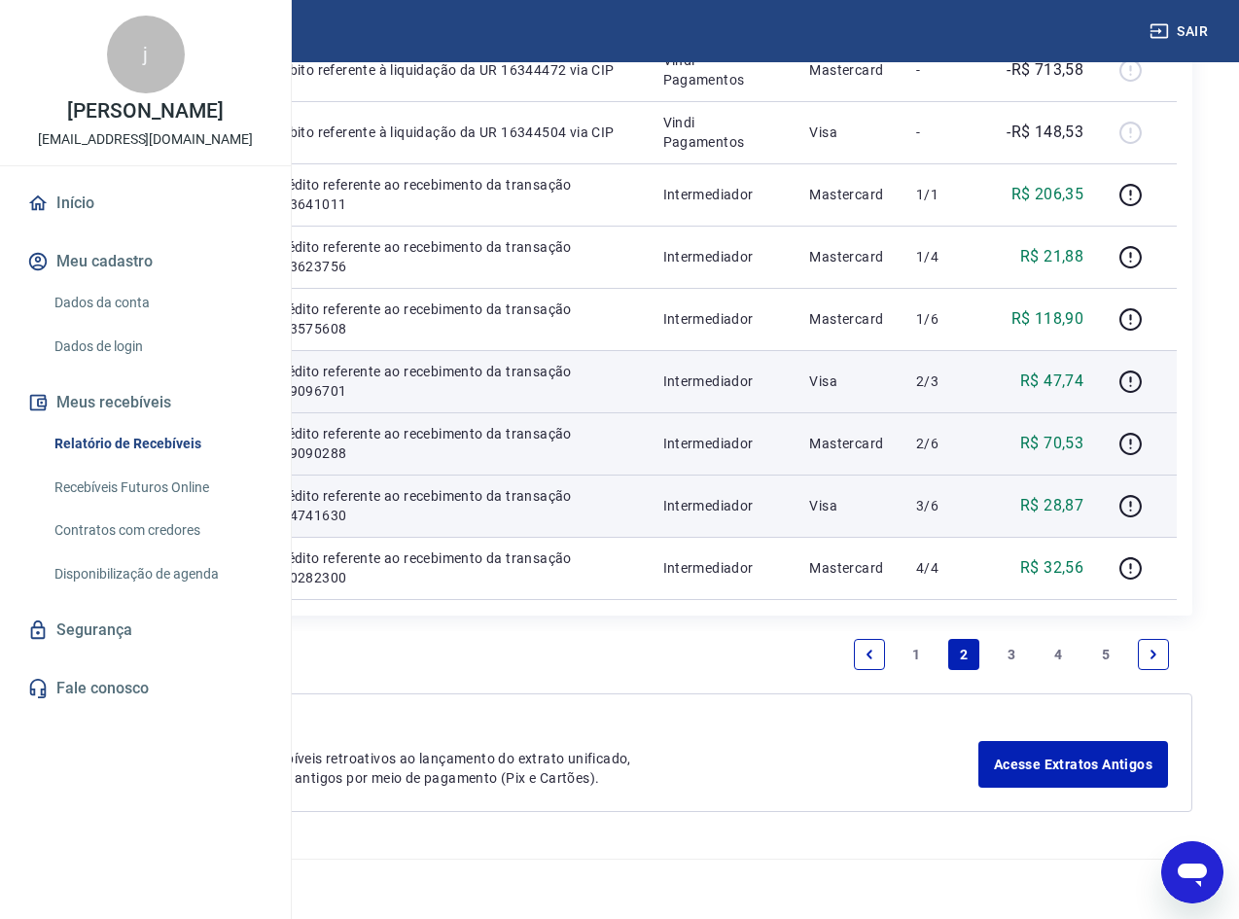
scroll to position [1556, 0]
